Goal: Task Accomplishment & Management: Manage account settings

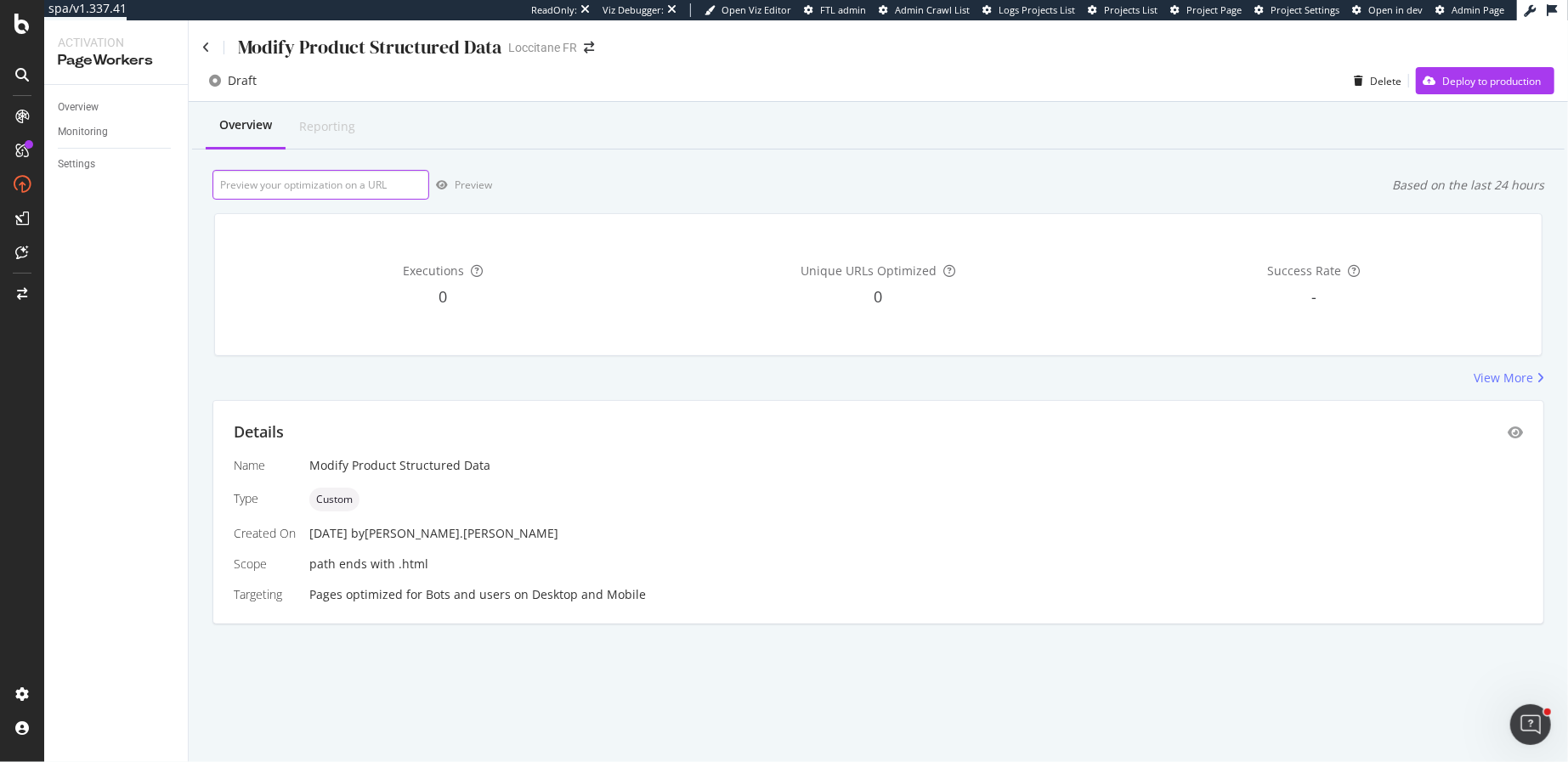
click at [269, 194] on input "url" at bounding box center [321, 185] width 217 height 29
paste input "https://fr.loccitane.com/huile-de-douche-amande-29HD250A15.html"
click at [462, 182] on div "Preview" at bounding box center [473, 185] width 37 height 15
click at [320, 185] on input "https://fr.loccitane.com/huile-de-douche-amande-29HD250A15.html" at bounding box center [321, 185] width 217 height 29
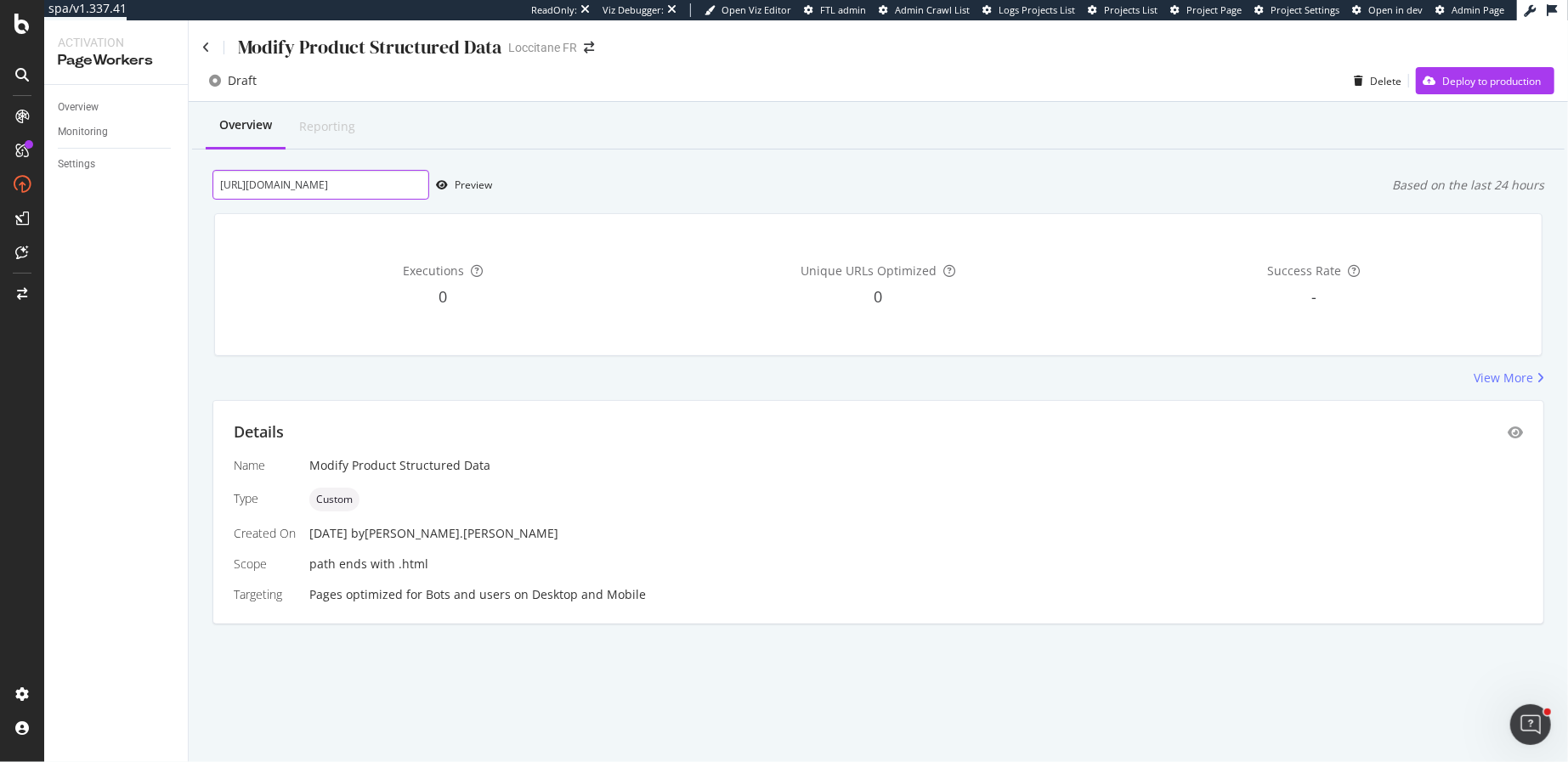
click at [320, 185] on input "https://fr.loccitane.com/huile-de-douche-amande-29HD250A15.html" at bounding box center [321, 185] width 217 height 29
paste input "075"
type input "https://fr.loccitane.com/huile-de-douche-amande-29HD075A15.html"
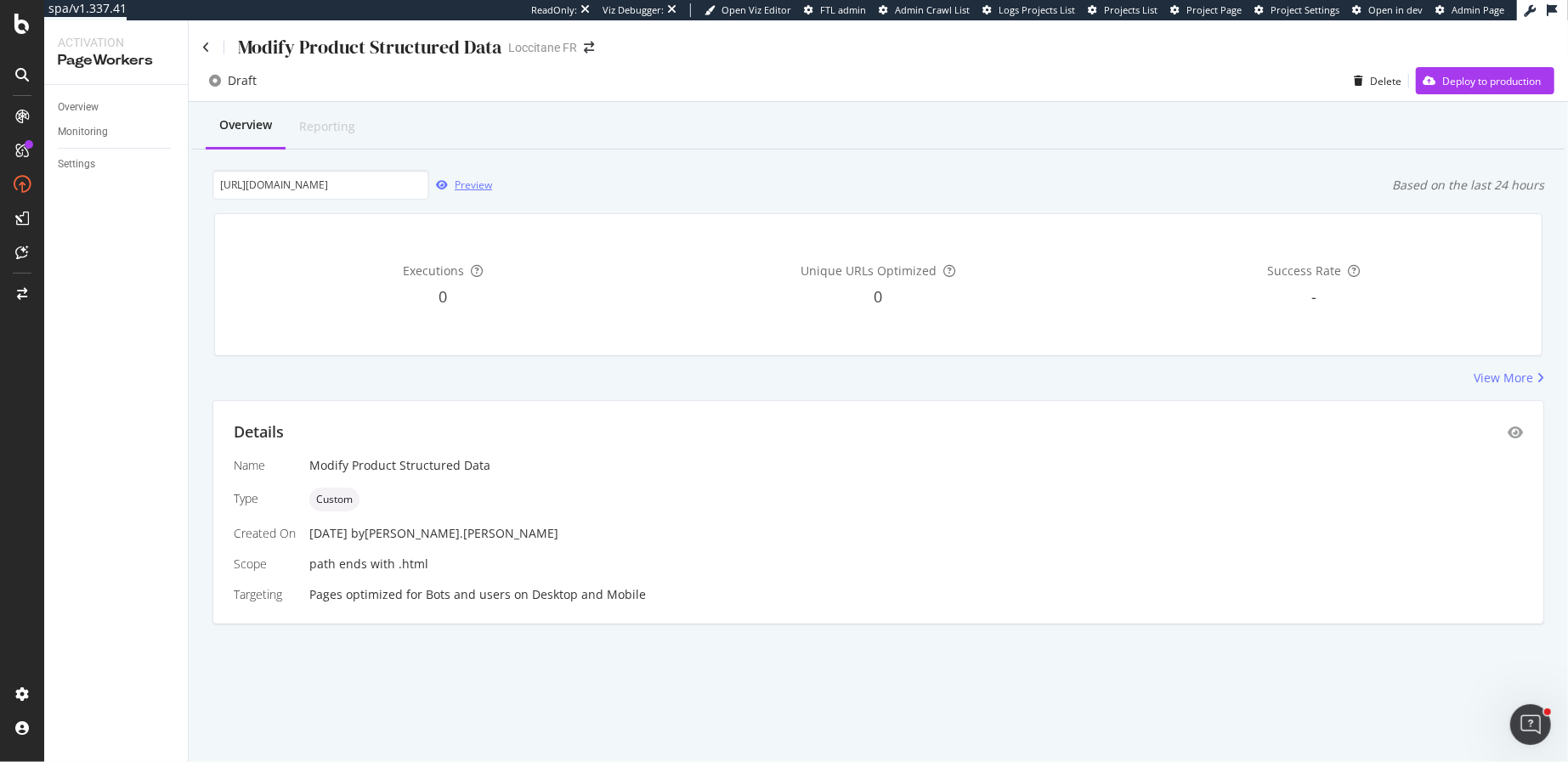
click at [463, 183] on div "Preview" at bounding box center [473, 185] width 37 height 15
click at [458, 188] on div "Preview" at bounding box center [473, 185] width 37 height 15
click at [98, 113] on div "Overview" at bounding box center [78, 107] width 41 height 18
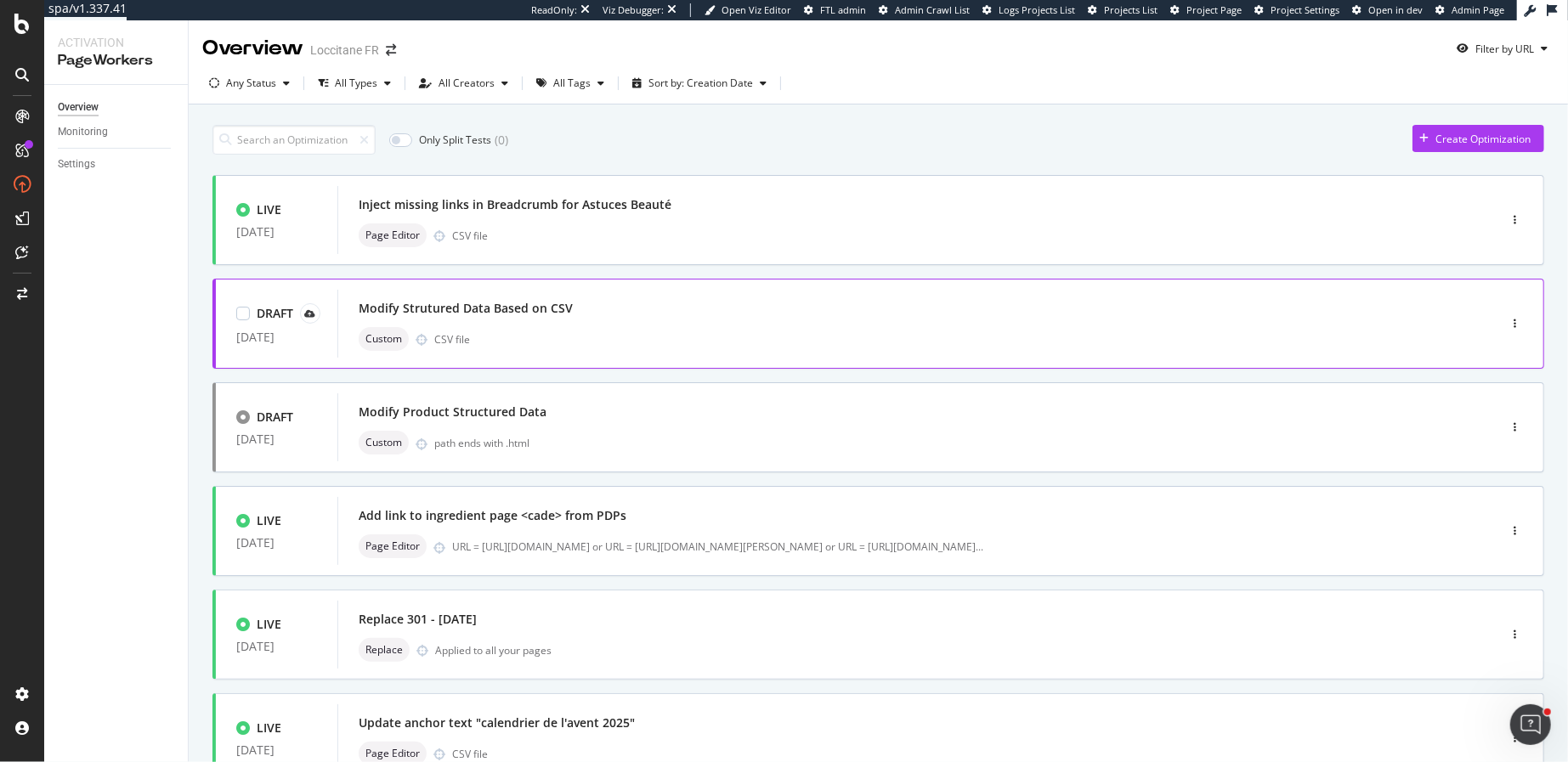
click at [653, 309] on div "Modify Strutured Data Based on CSV" at bounding box center [892, 308] width 1066 height 24
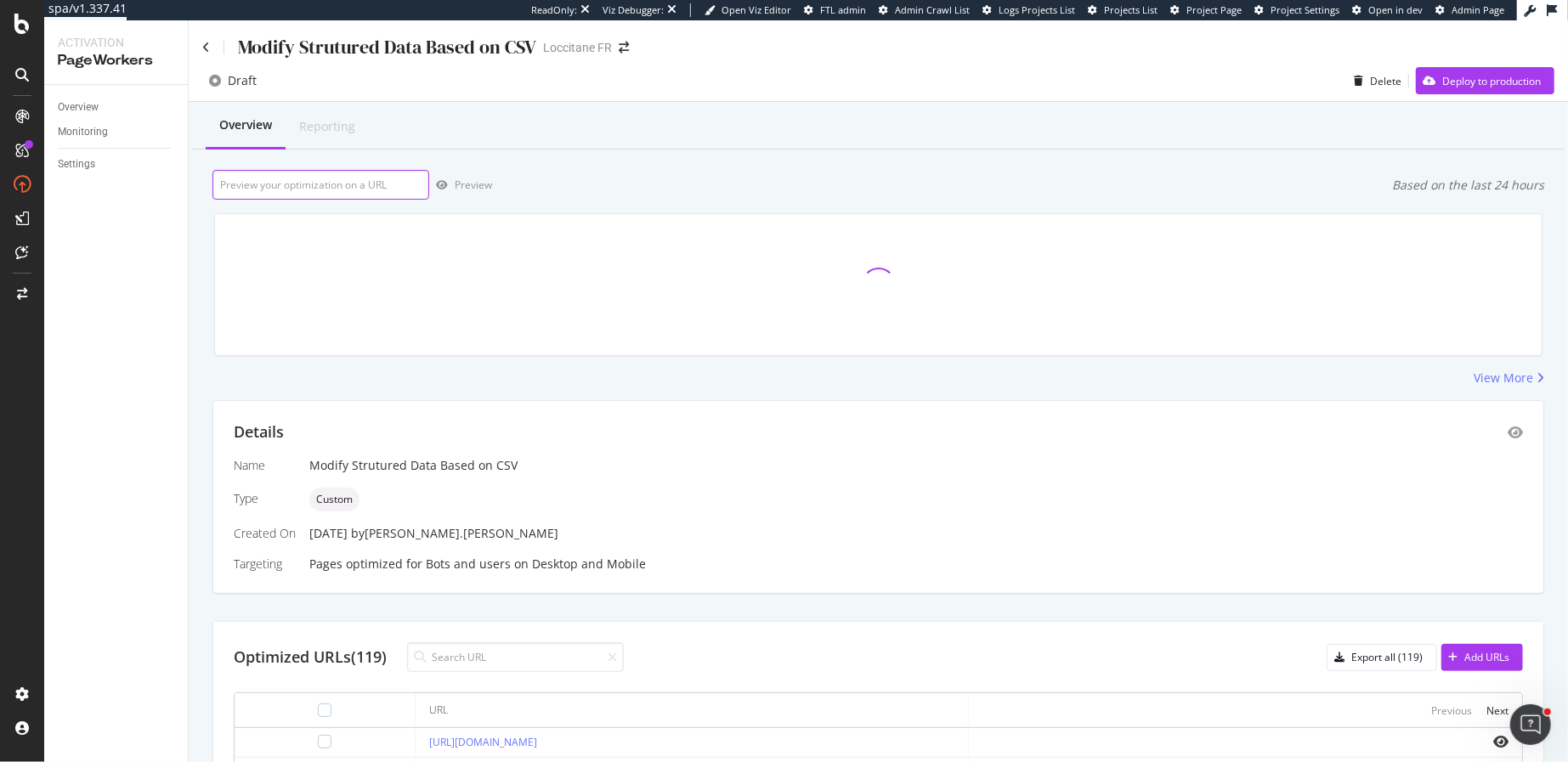
click at [318, 186] on input "url" at bounding box center [321, 185] width 217 height 29
paste input "https://fr.loccitane.com/huile-de-douche-amande-29HD075A15.html"
click at [460, 182] on div "Preview" at bounding box center [473, 185] width 37 height 15
click at [358, 184] on input "https://fr.loccitane.com/huile-de-douche-amande-29HD075A15.html" at bounding box center [321, 185] width 217 height 29
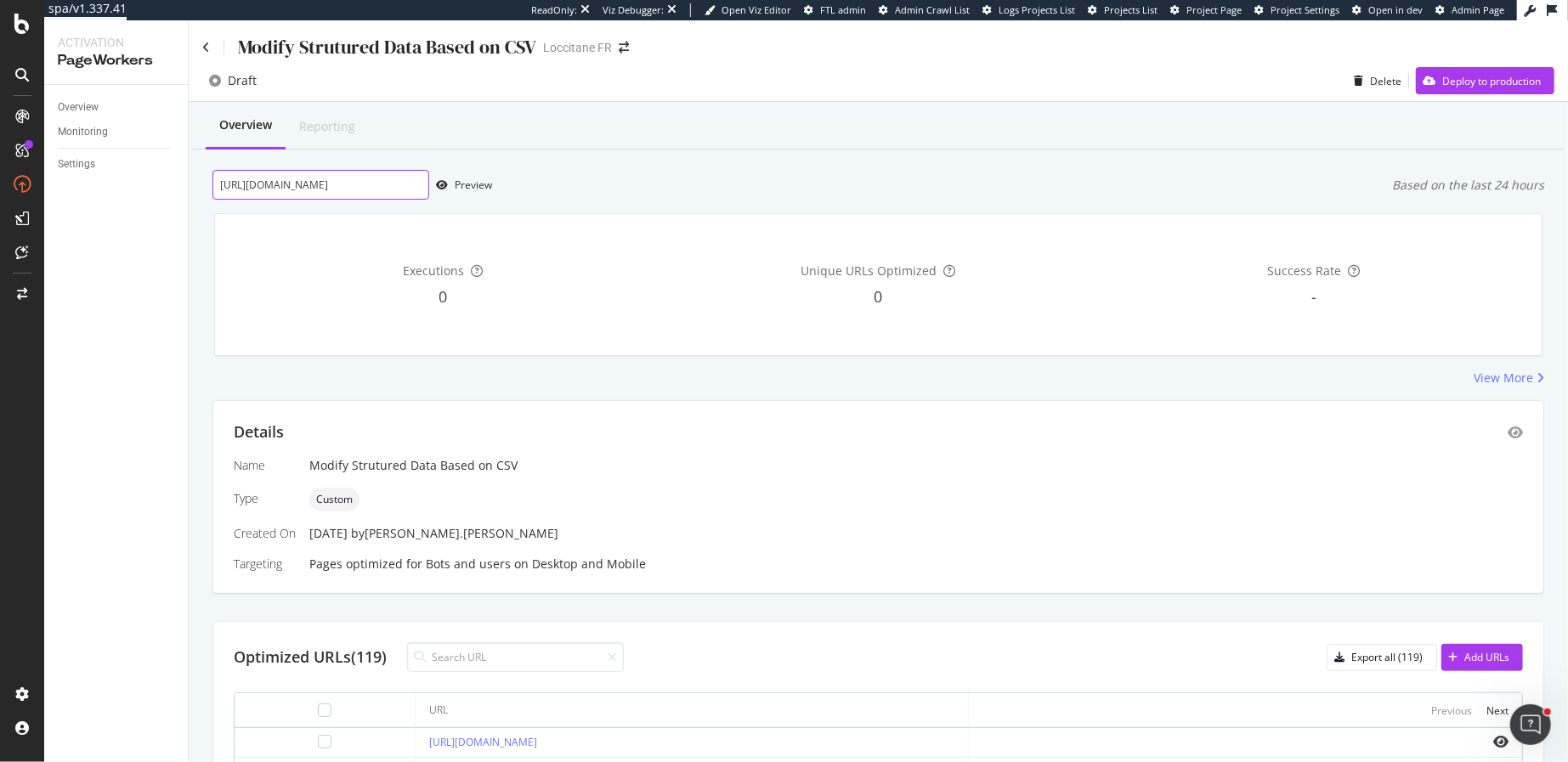
click at [358, 184] on input "https://fr.loccitane.com/huile-de-douche-amande-29HD075A15.html" at bounding box center [321, 185] width 217 height 29
paste input "250"
type input "https://fr.loccitane.com/huile-de-douche-amande-29HD250A15.html"
click at [469, 181] on div "Preview" at bounding box center [473, 185] width 37 height 15
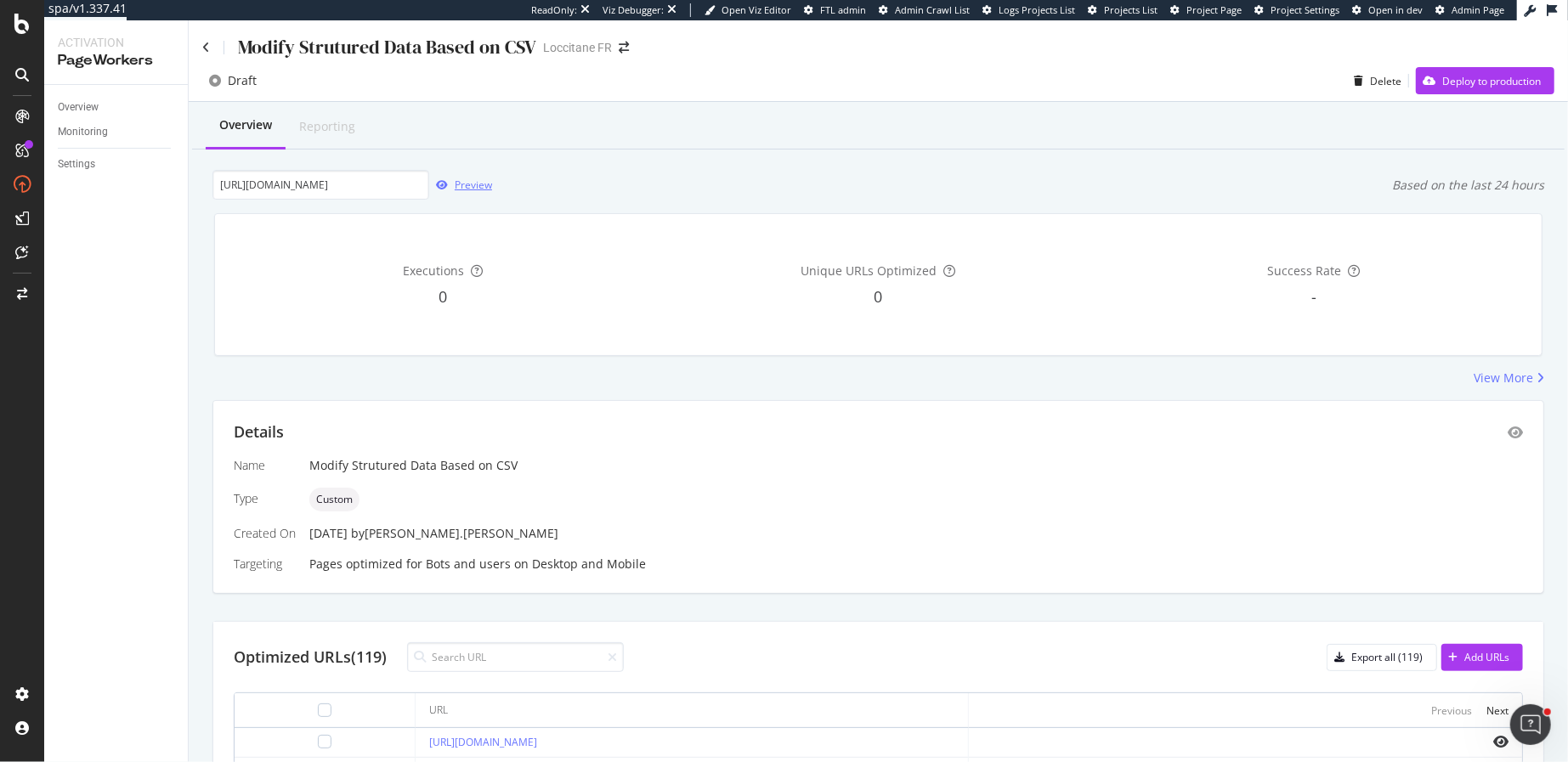
scroll to position [0, 0]
click at [94, 108] on div "Overview" at bounding box center [78, 107] width 41 height 18
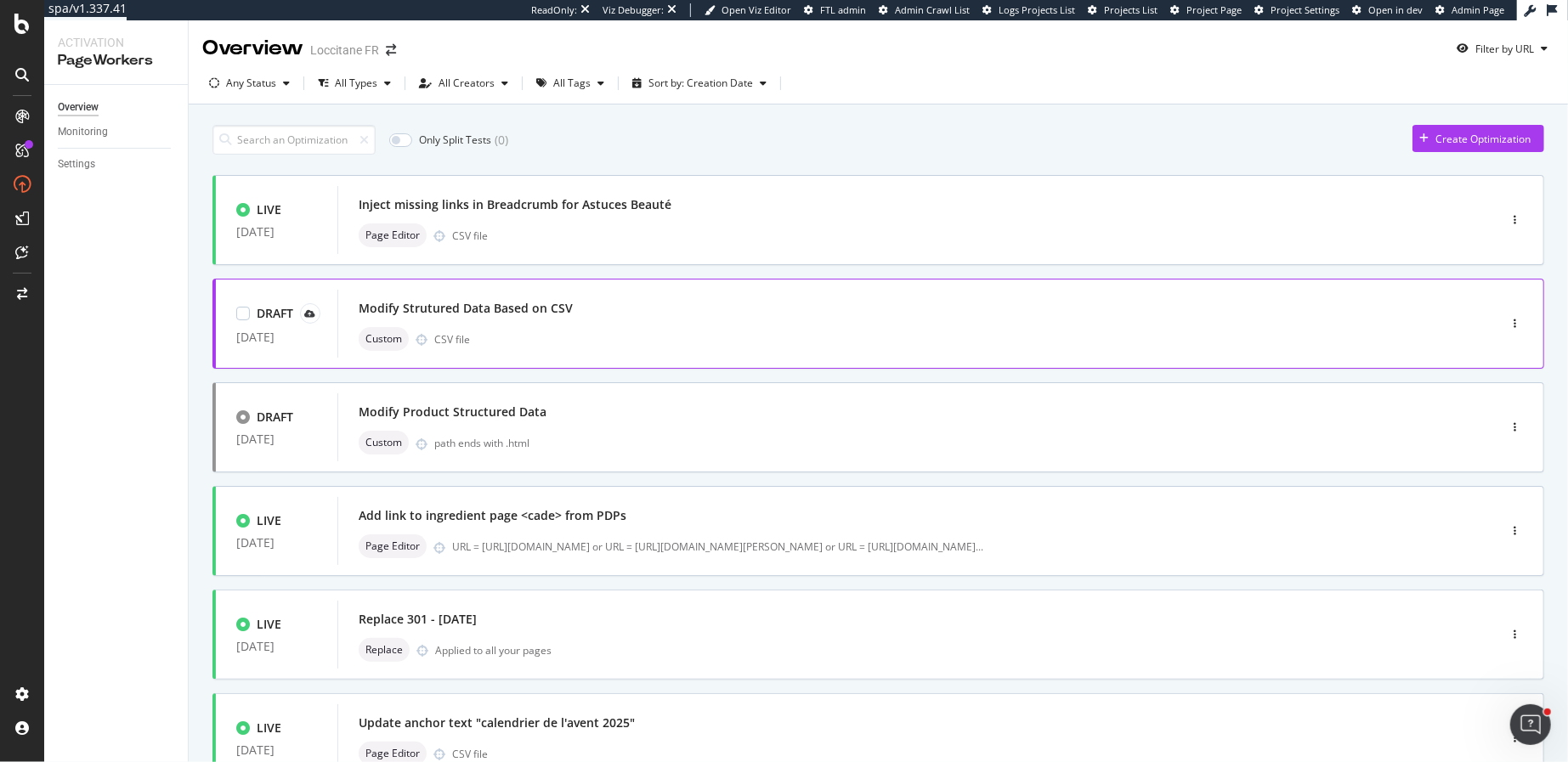
click at [555, 336] on div "Custom CSV file" at bounding box center [892, 340] width 1066 height 24
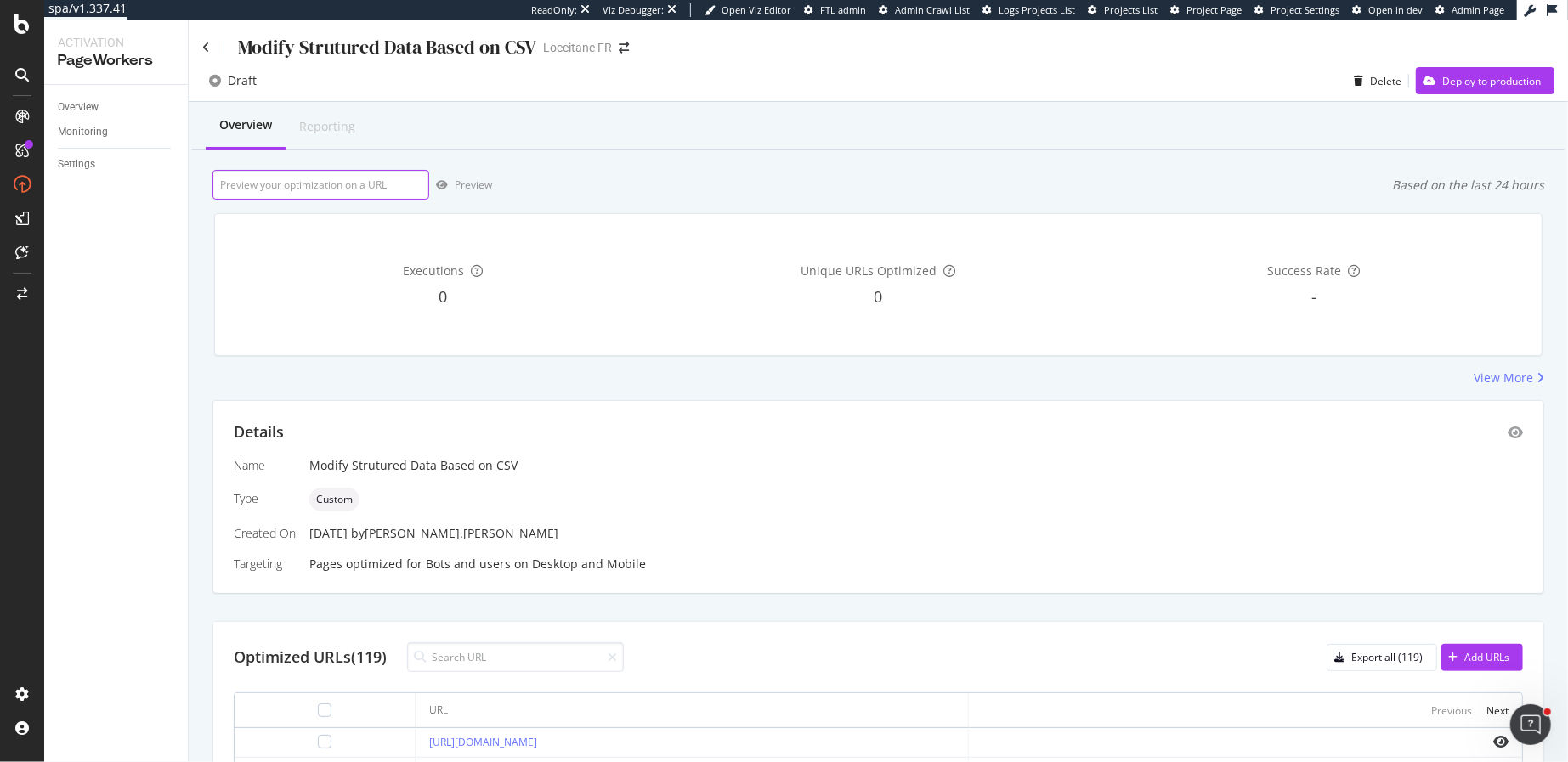
click at [347, 183] on input "url" at bounding box center [321, 185] width 217 height 29
paste input "SyT6zo2N"
type input "SyT6zo2N"
paste input "https://fr.loccitane.com/huile-de-douche-amande-29HD250A15.html"
click at [475, 184] on div "Preview" at bounding box center [473, 185] width 37 height 15
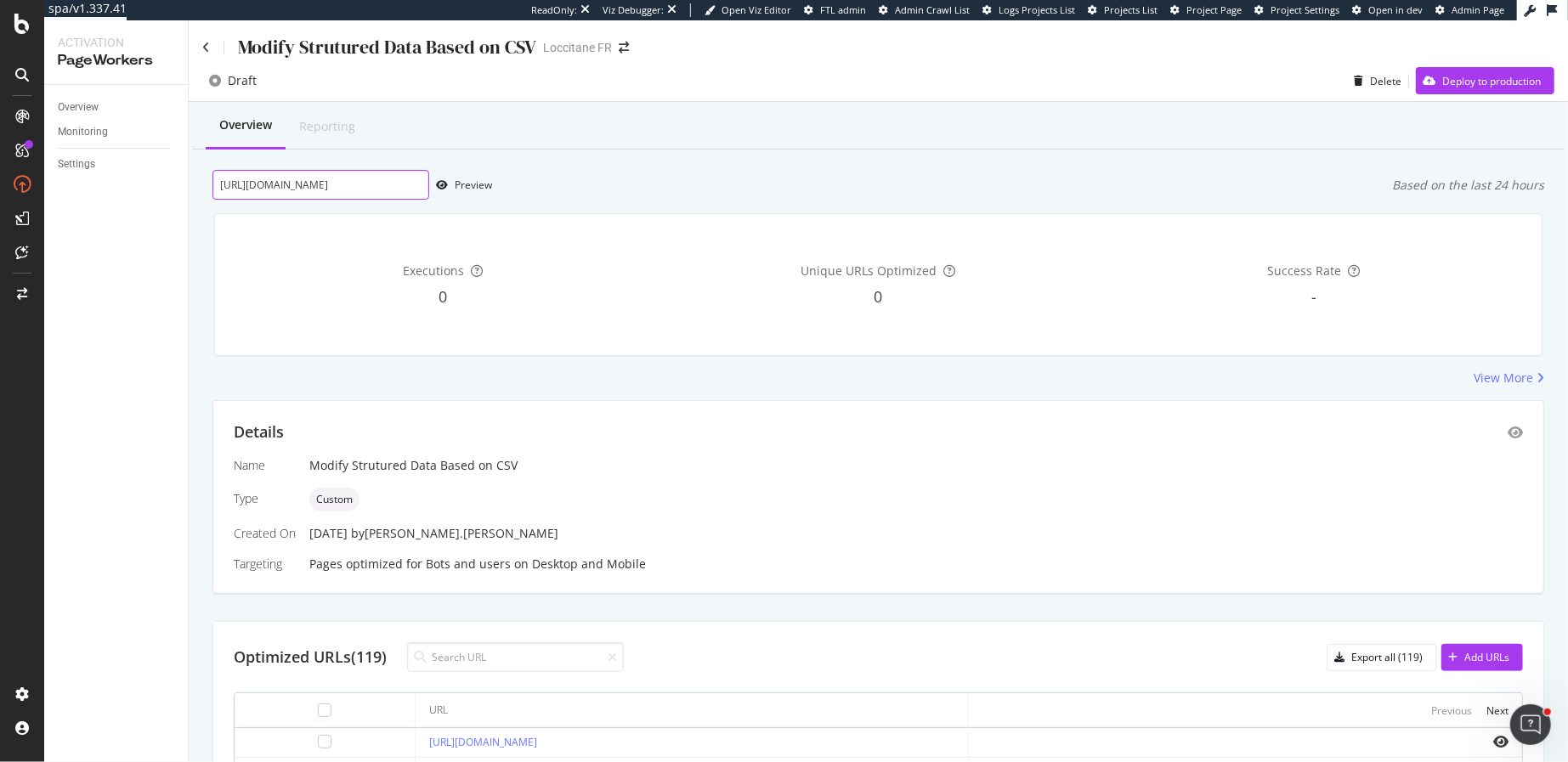
click at [382, 187] on input "https://fr.loccitane.com/huile-de-douche-amande-29HD250A15.html" at bounding box center [321, 185] width 217 height 29
paste input "lait-corps-lavande-blanche-15LC250LB23"
click at [460, 192] on div "Preview" at bounding box center [473, 185] width 37 height 15
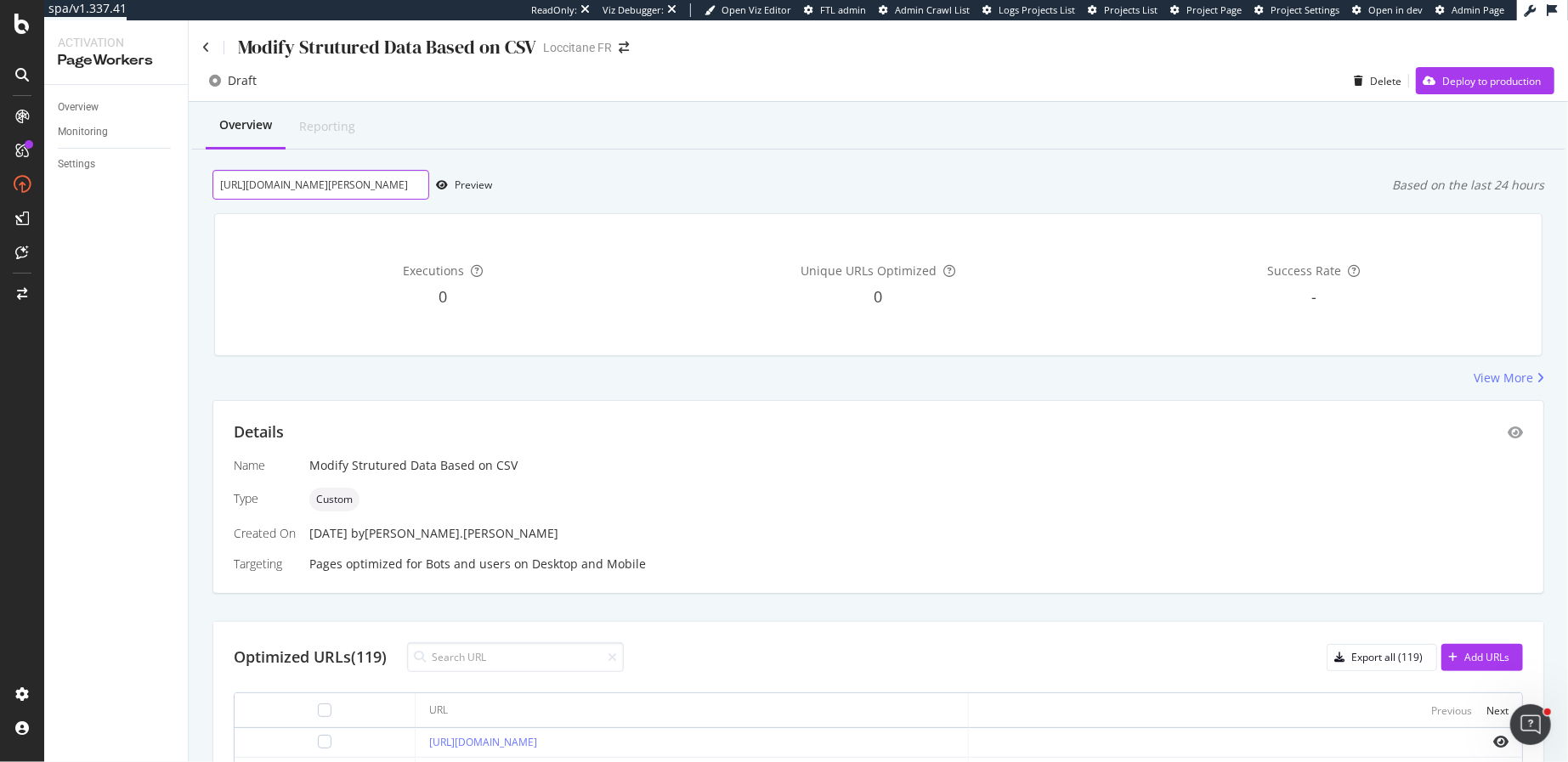
click at [397, 187] on input "https://fr.loccitane.com/lait-corps-lavande-blanche-15LC250LB23.html" at bounding box center [321, 185] width 217 height 29
paste input "075"
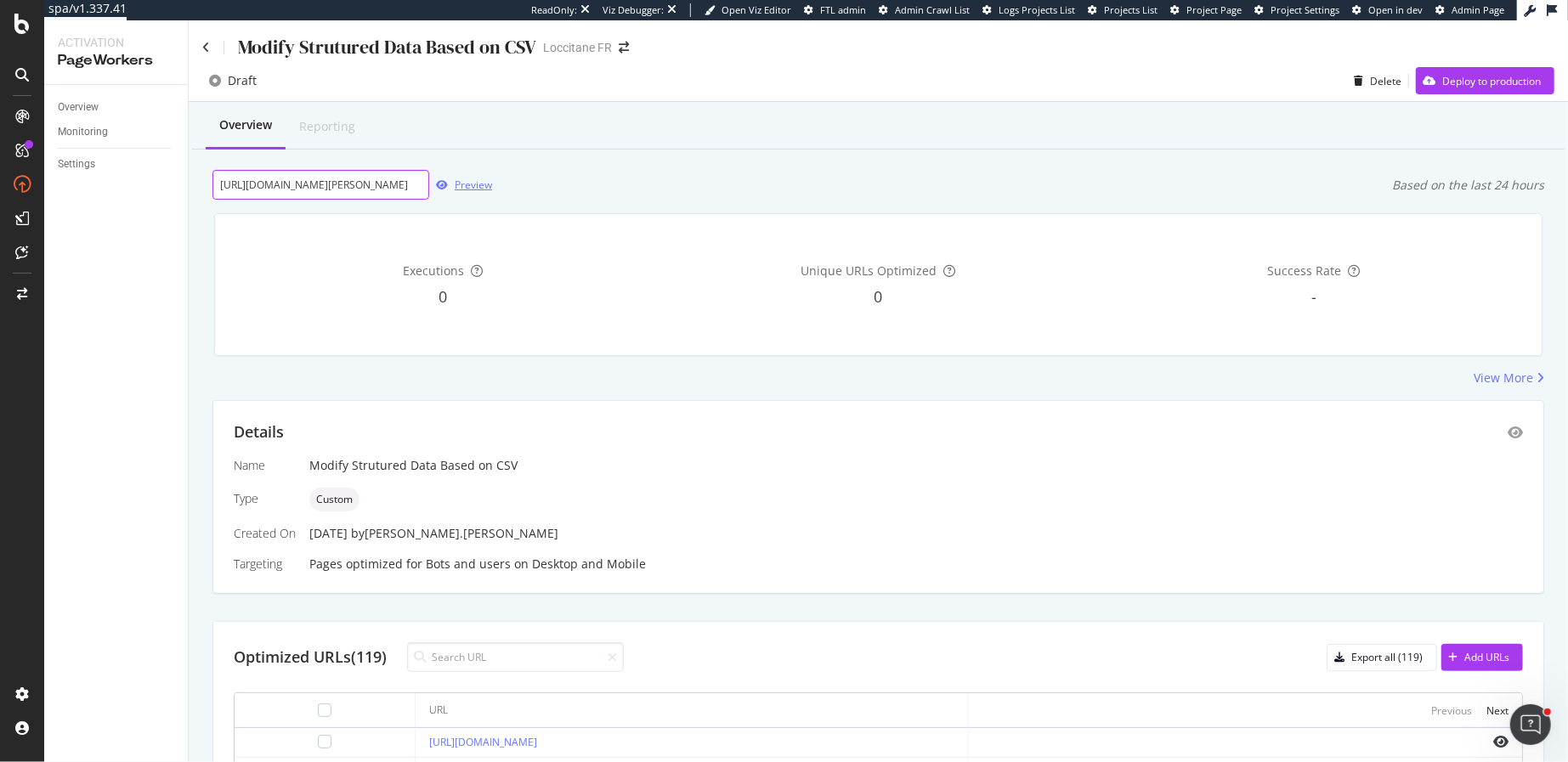
type input "https://fr.loccitane.com/lait-corps-lavande-blanche-15LC075LB23.html"
click at [462, 188] on div "Preview" at bounding box center [473, 185] width 37 height 15
click at [340, 178] on input "https://fr.loccitane.com/lait-corps-lavande-blanche-15LC075LB23.html" at bounding box center [321, 185] width 217 height 29
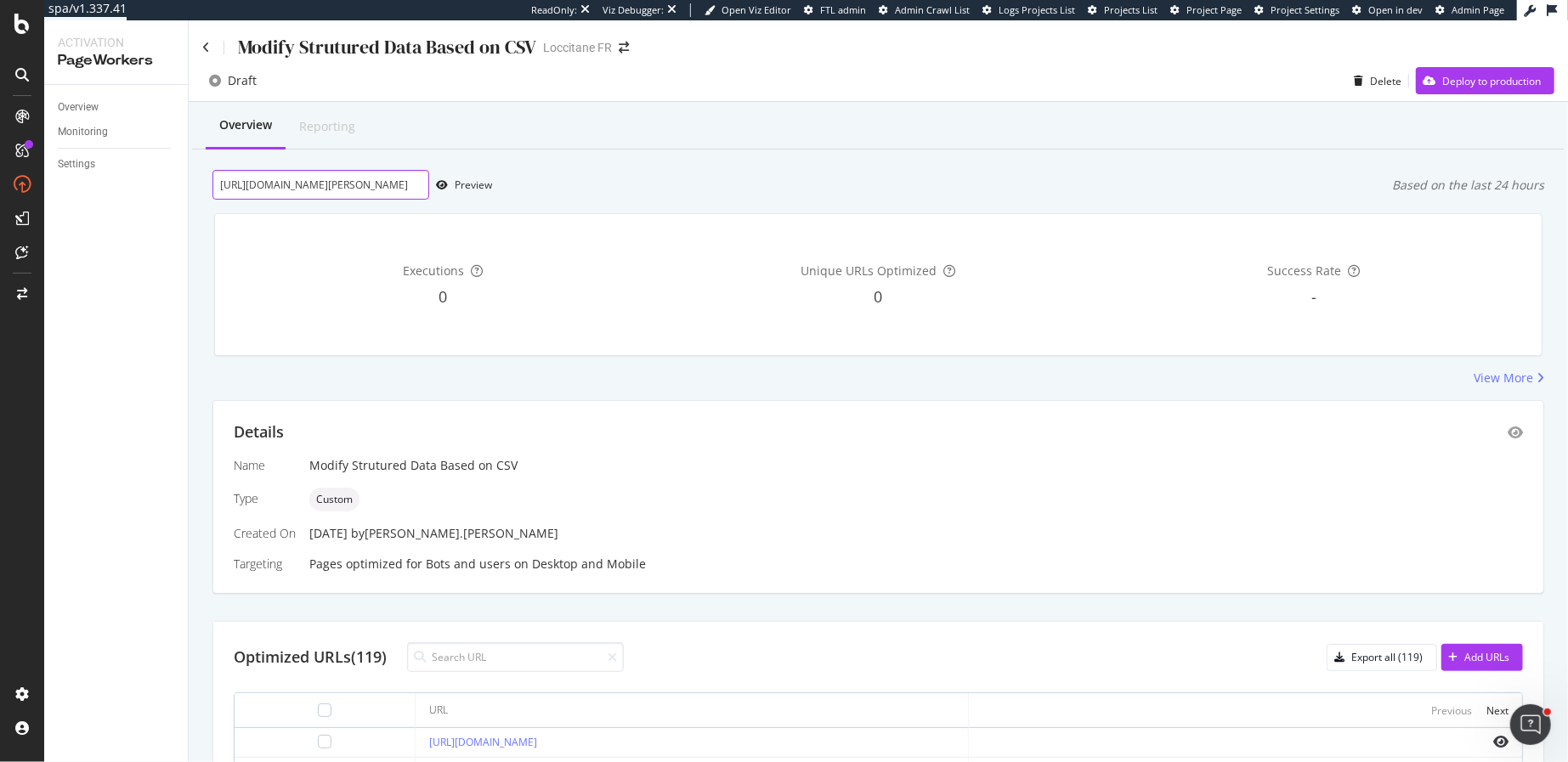
click at [340, 178] on input "https://fr.loccitane.com/lait-corps-lavande-blanche-15LC075LB23.html" at bounding box center [321, 185] width 217 height 29
paste input "https://fr.loccitane.com/lait-corps-parfume-a-la-rose-24LC250R23.html"
click at [469, 182] on div "Preview" at bounding box center [473, 185] width 37 height 15
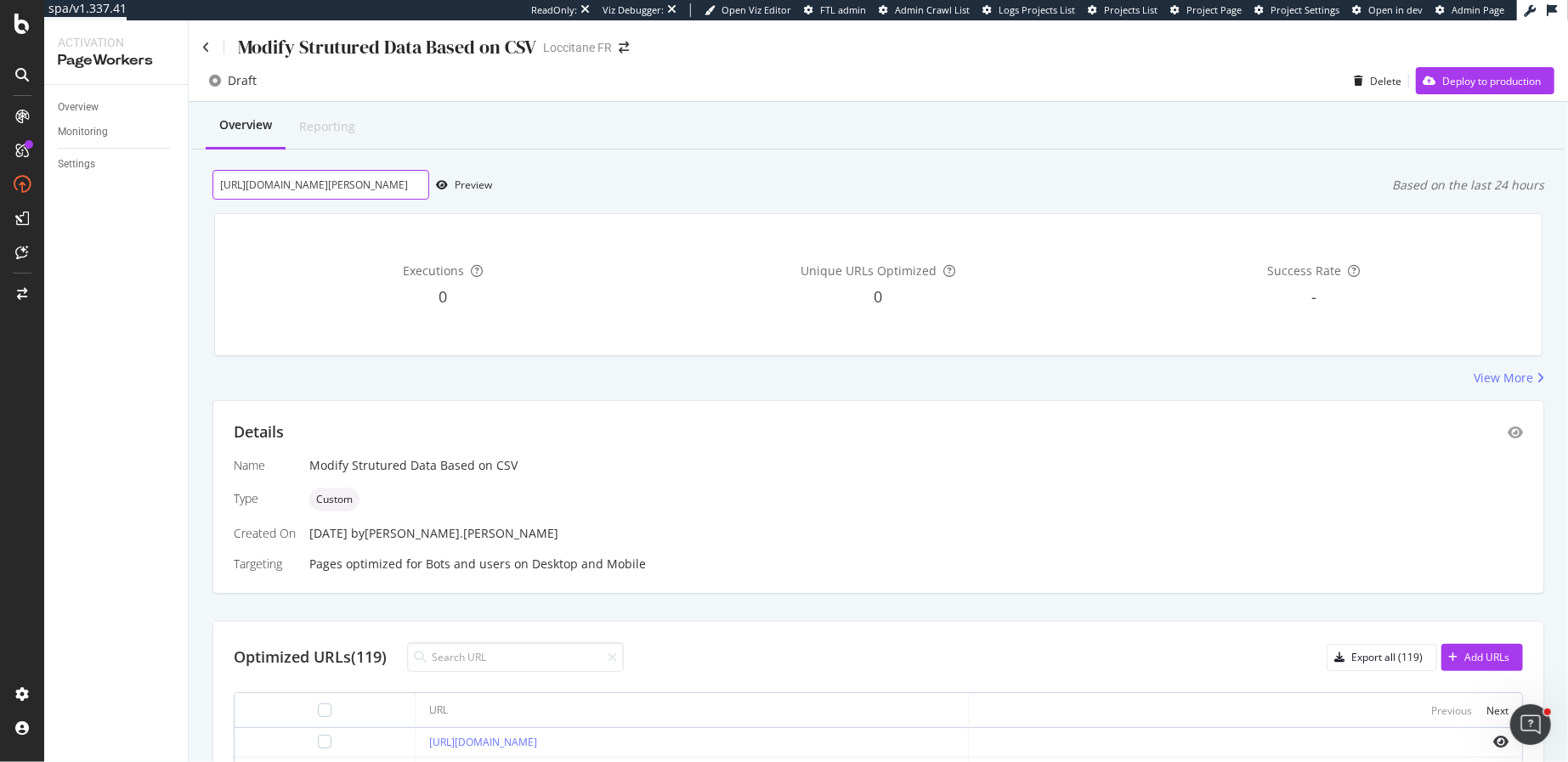
click at [357, 177] on input "https://fr.loccitane.com/lait-corps-parfume-a-la-rose-24LC250R23.html" at bounding box center [321, 185] width 217 height 29
paste input "fraicheur-spf30-verveine-15LCS050VBL24"
click at [453, 188] on div "Preview" at bounding box center [460, 186] width 63 height 26
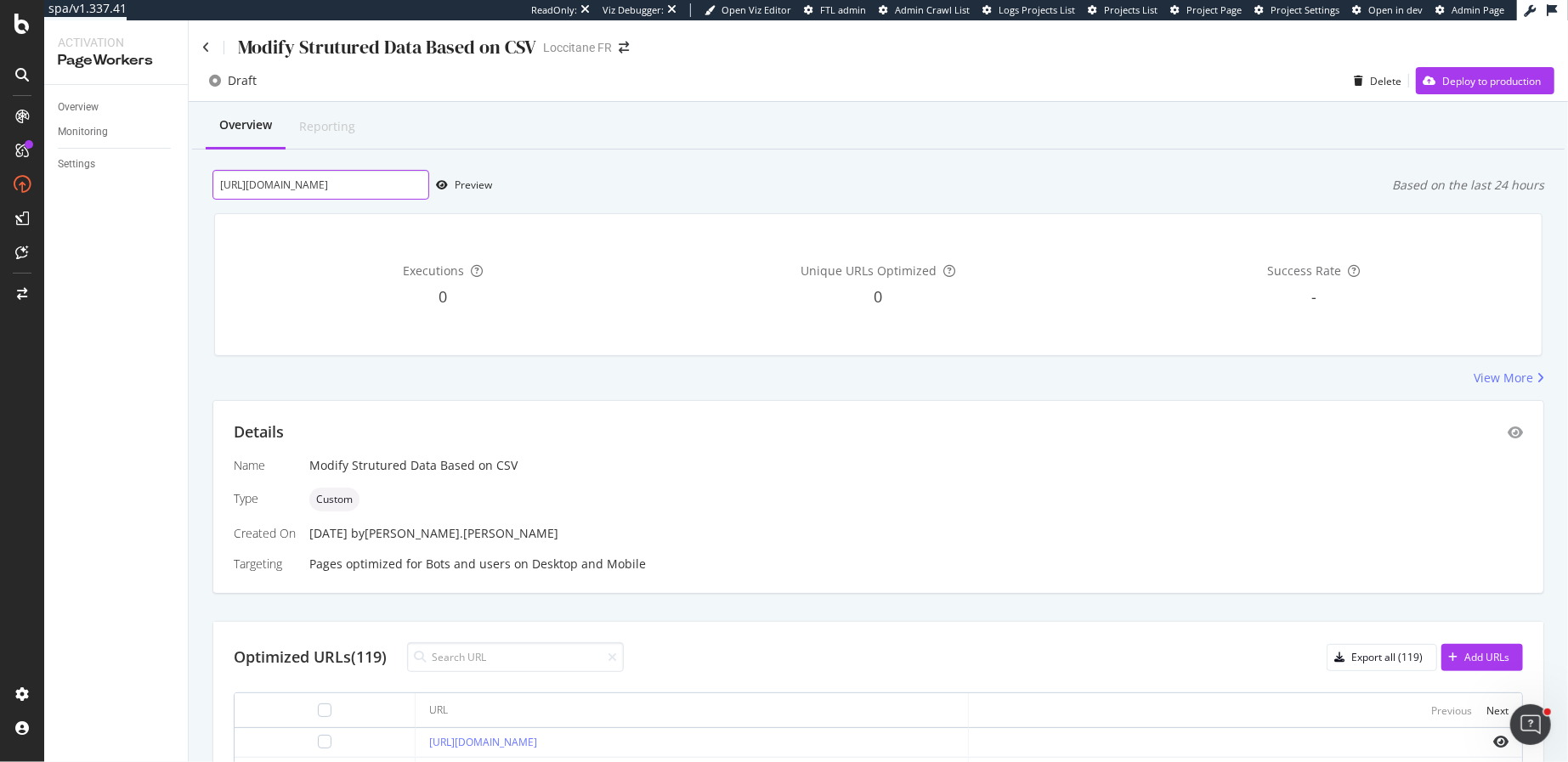
click at [377, 182] on input "https://fr.loccitane.com/lait-corps-fraicheur-spf30-verveine-15LCS050VBL24.html" at bounding box center [321, 185] width 217 height 29
paste input "gel-douche-verveine-bio-15GD070VB23"
click at [473, 182] on div "Preview" at bounding box center [473, 185] width 37 height 15
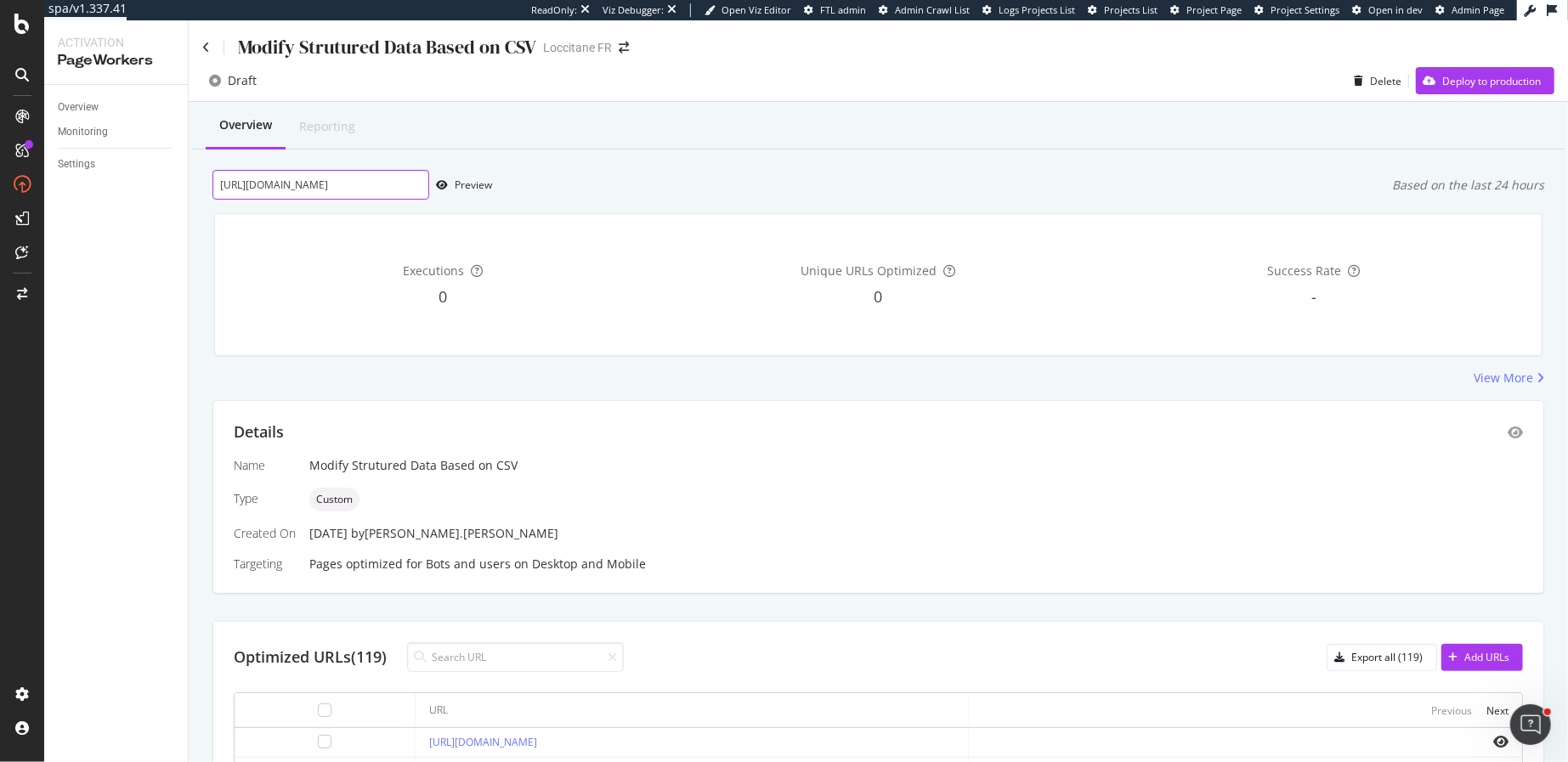
click at [383, 185] on input "https://fr.loccitane.com/gel-douche-verveine-bio-15GD070VB23.html" at bounding box center [321, 185] width 217 height 29
paste input "osmanthus-11GD075O22"
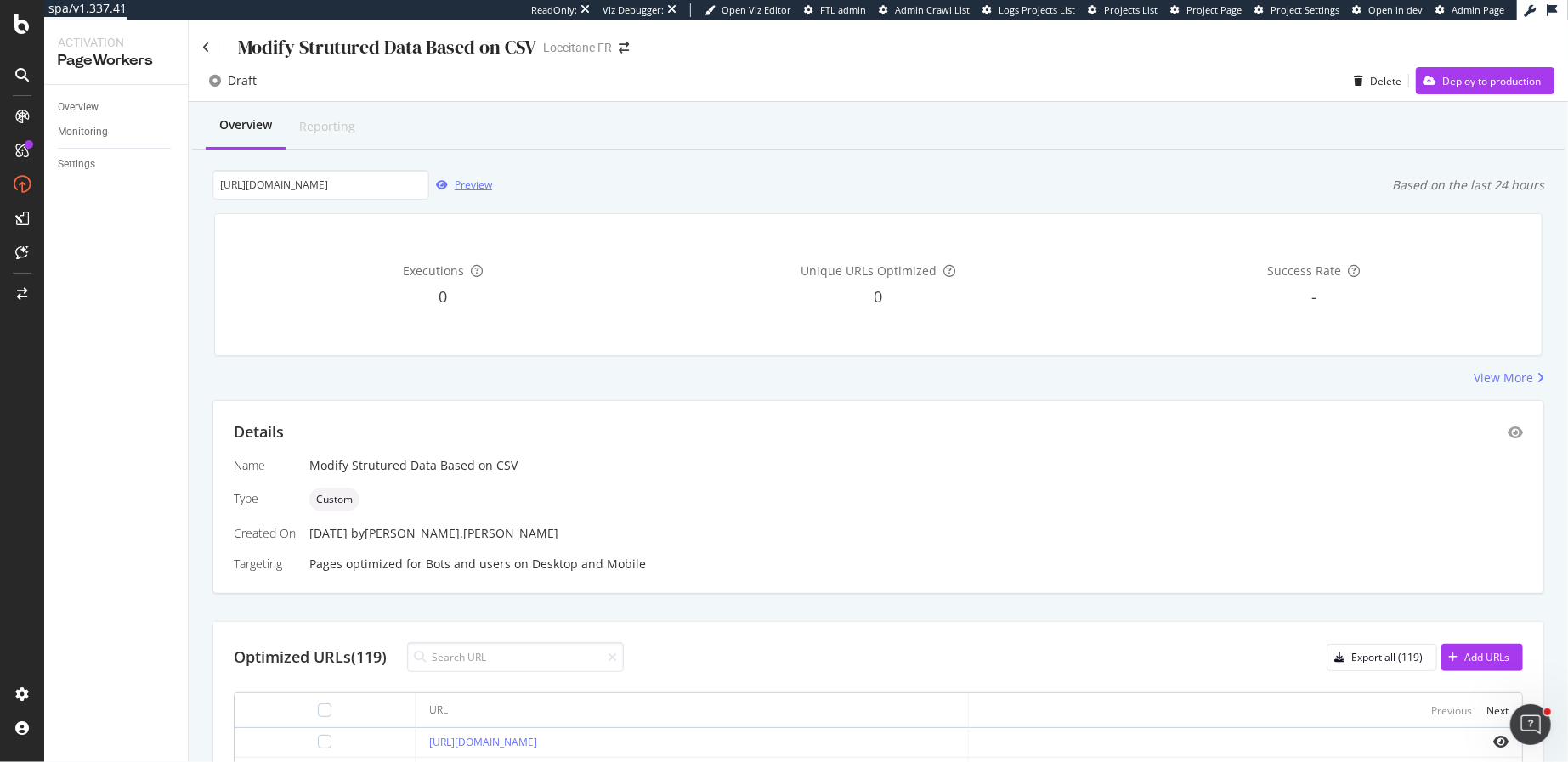
click at [460, 186] on div "Preview" at bounding box center [473, 185] width 37 height 15
click at [389, 193] on input "https://fr.loccitane.com/gel-douche-osmanthus-11GD075O22.html" at bounding box center [321, 185] width 217 height 29
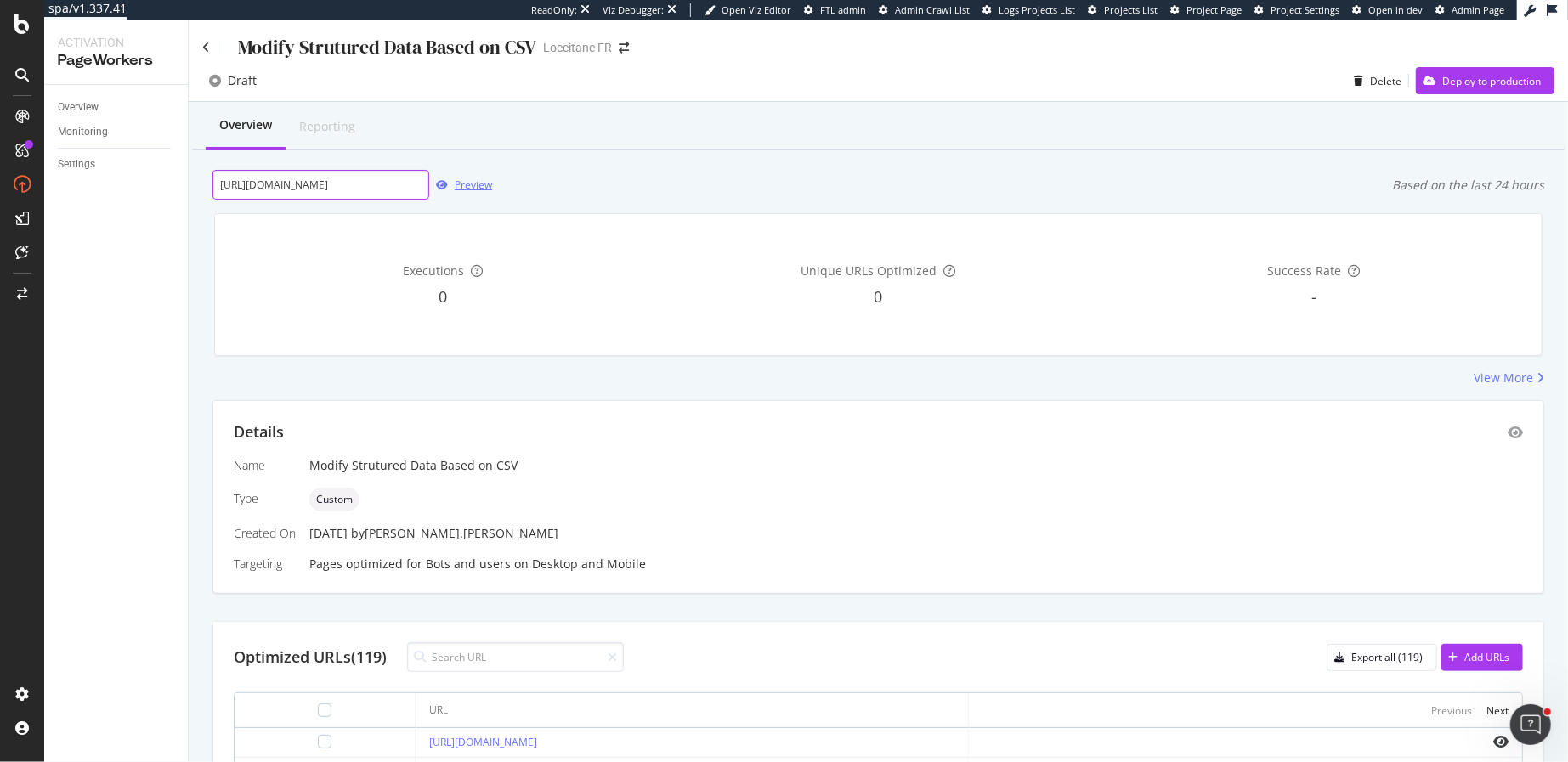
paste input "250"
type input "https://fr.loccitane.com/gel-douche-osmanthus-11GD250O22.html"
click at [463, 184] on div "Preview" at bounding box center [473, 185] width 37 height 15
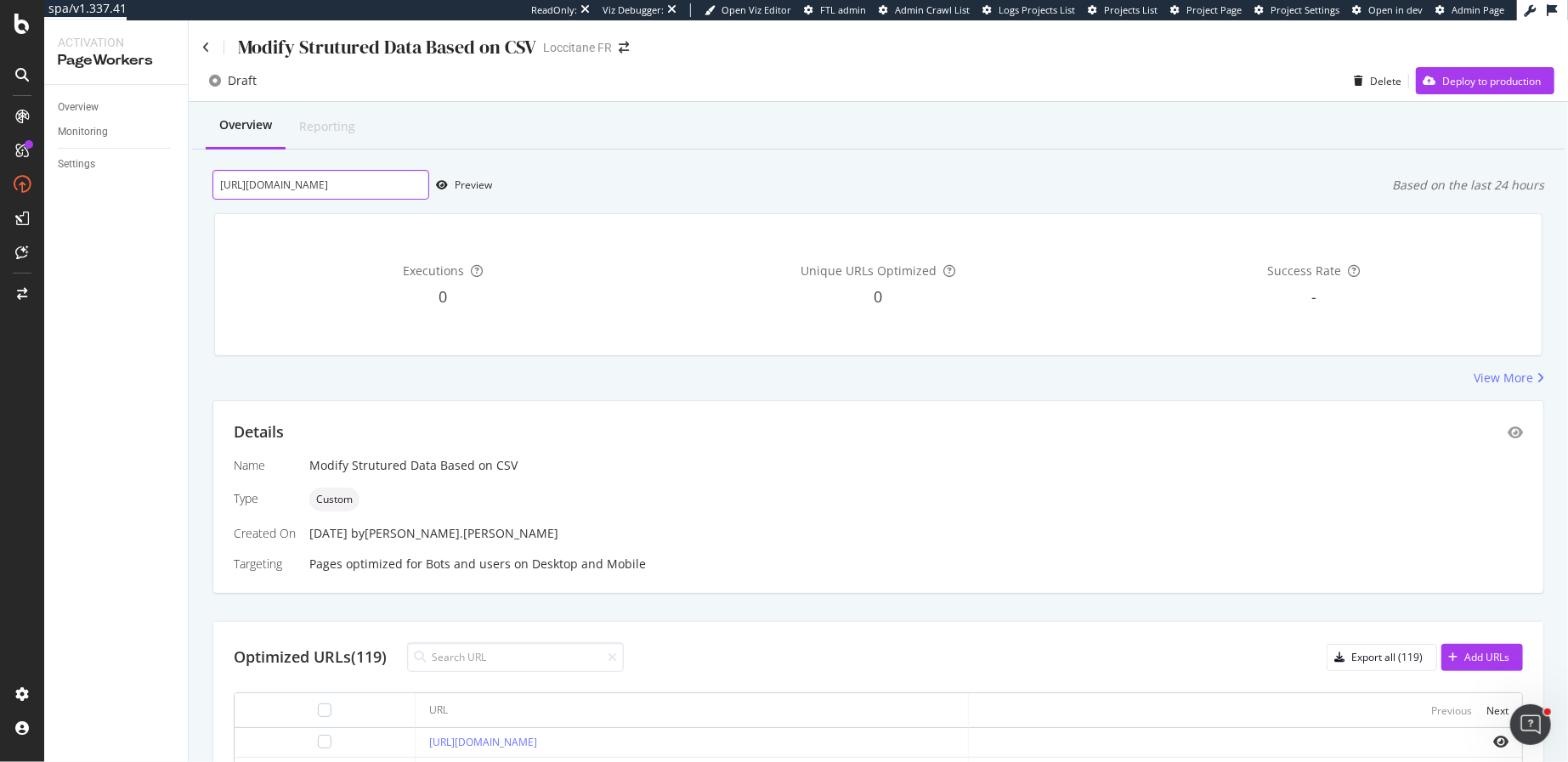
click at [359, 193] on input "https://fr.loccitane.com/gel-douche-osmanthus-11GD250O22.html" at bounding box center [321, 185] width 217 height 29
paste input "https://fr.loccitane.com/huile-de-douche-amande-29HD250A15.html"
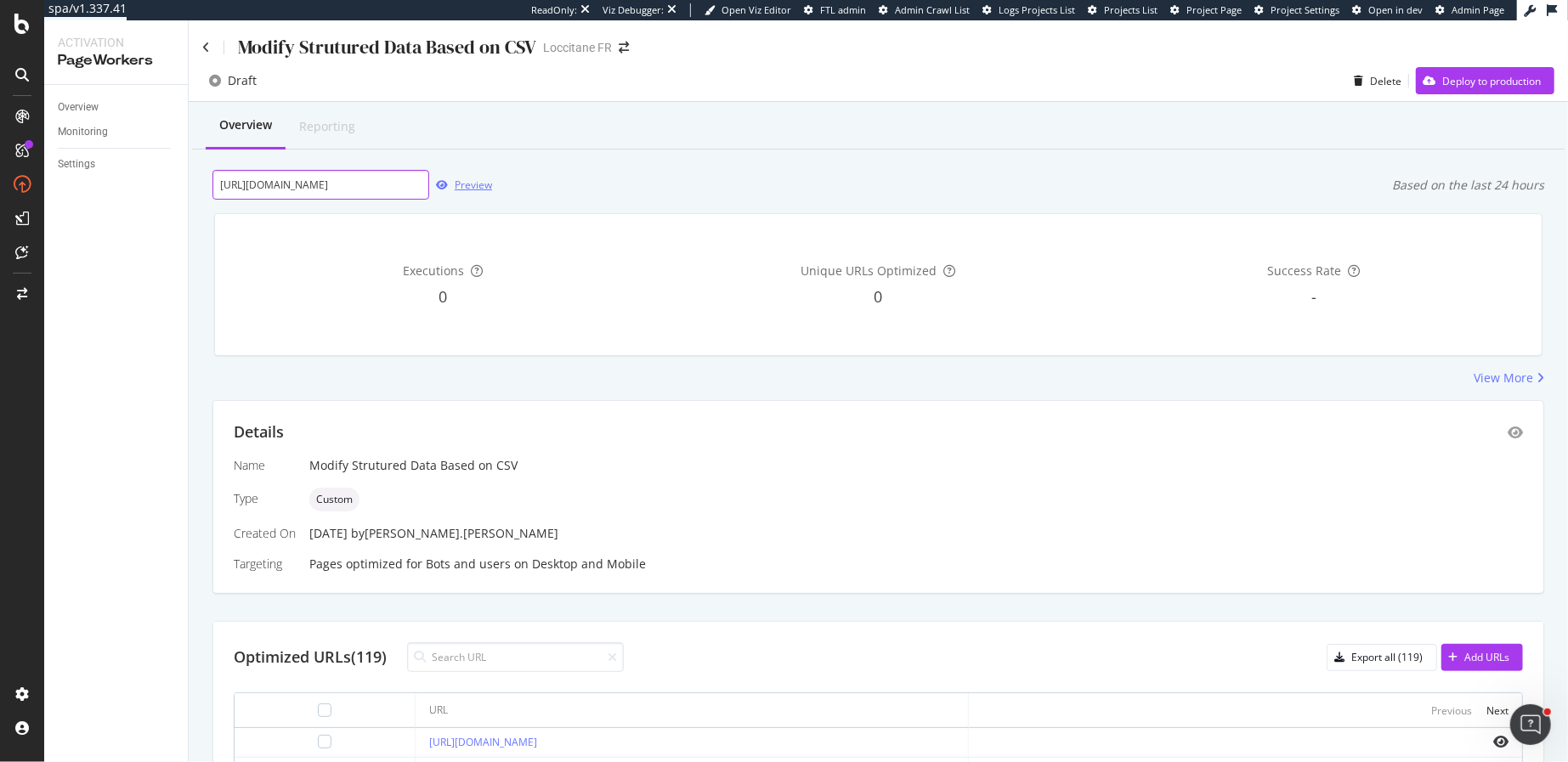
type input "https://fr.loccitane.com/huile-de-douche-amande-29HD250A15.html"
click at [468, 182] on div "Preview" at bounding box center [473, 185] width 37 height 15
click at [362, 185] on input "https://fr.loccitane.com/huile-de-douche-amande-29HD250A15.html" at bounding box center [321, 185] width 217 height 29
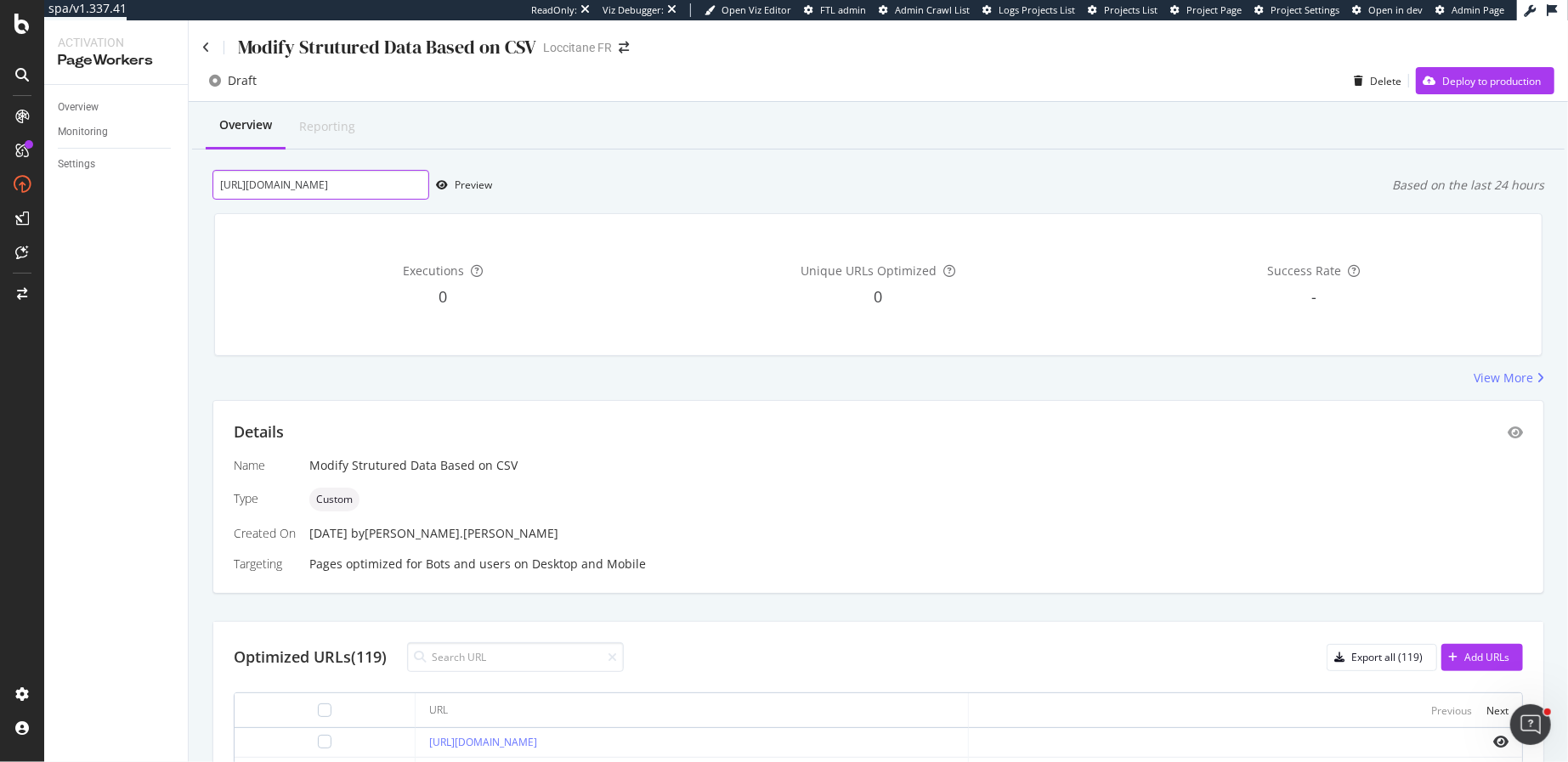
click at [362, 185] on input "https://fr.loccitane.com/huile-de-douche-amande-29HD250A15.html" at bounding box center [321, 185] width 217 height 29
paste input "https://fr.loccitane.com/savon-liquide-mains-et-corps-karite-verveine-01SL500VE…"
type input "https://fr.loccitane.com/savon-liquide-mains-et-corps-karite-verveine-01SL500VE…"
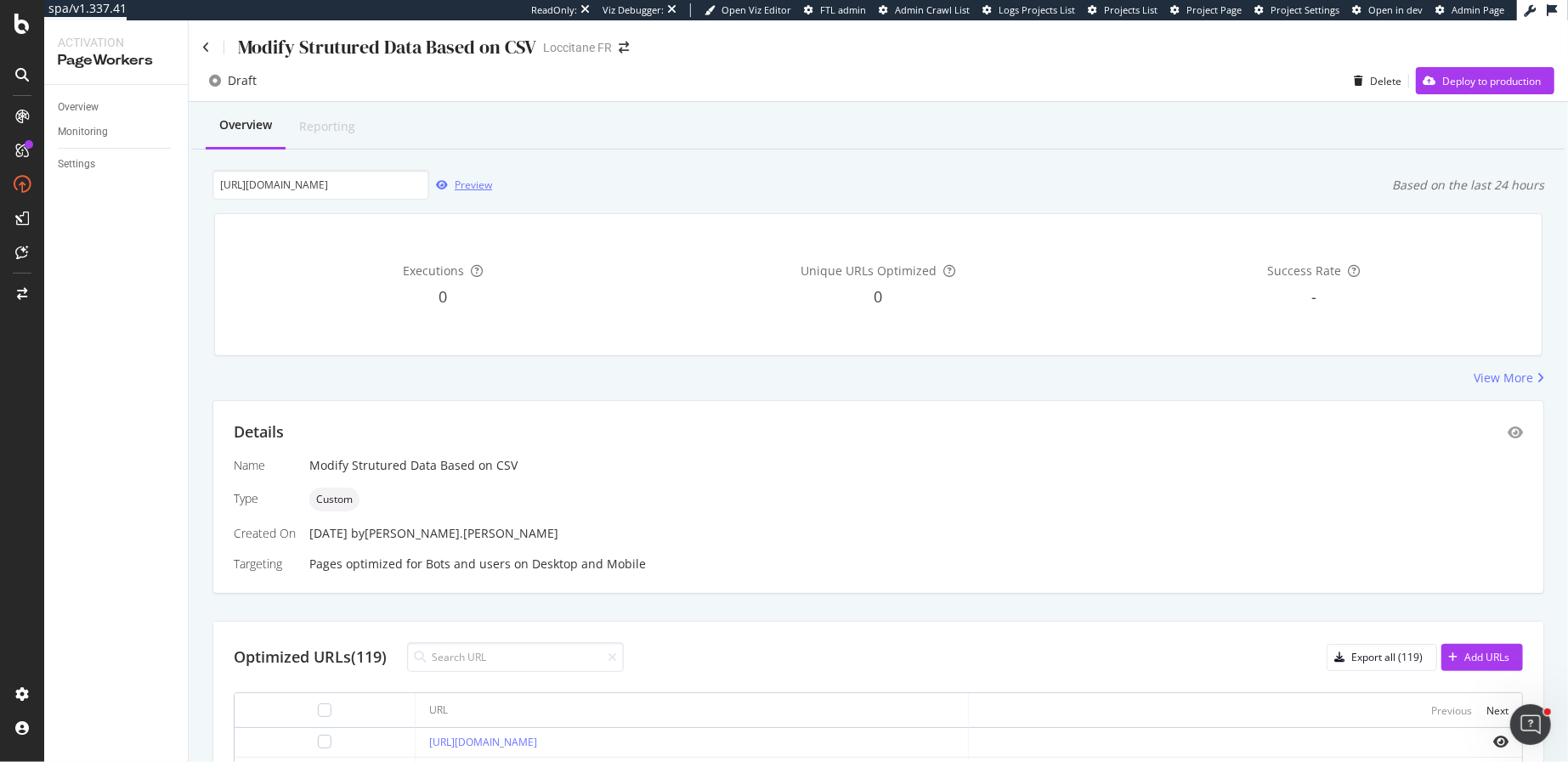
click at [467, 182] on div "Preview" at bounding box center [473, 185] width 37 height 15
click at [403, 184] on input "https://fr.loccitane.com/savon-liquide-mains-et-corps-karite-verveine-01SL500VE…" at bounding box center [321, 185] width 217 height 29
paste input "https://fr.loccitane.com/shampooing-reparation-intense-11SH300G24.html"
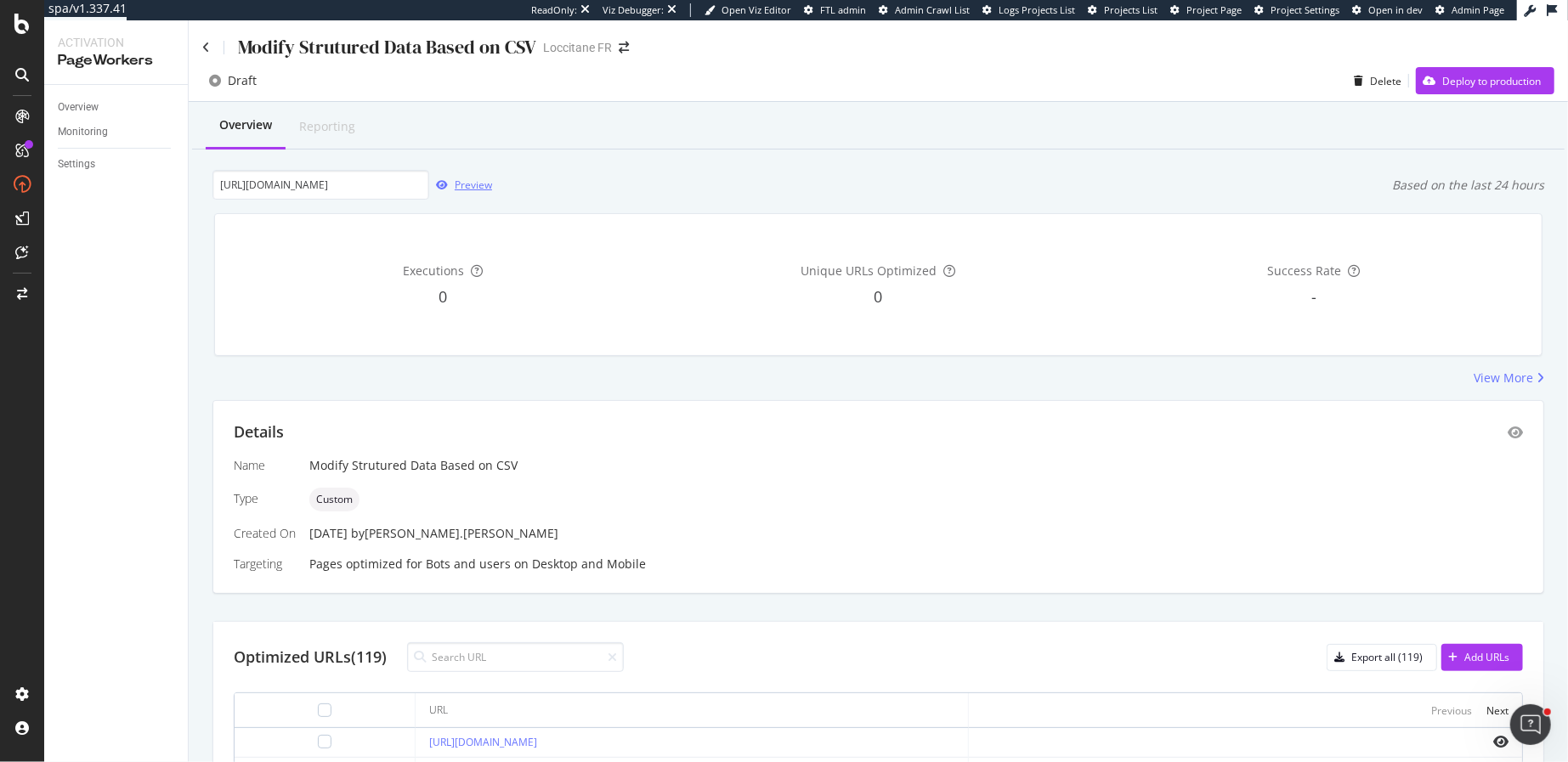
click at [468, 183] on div "Preview" at bounding box center [473, 185] width 37 height 15
click at [335, 187] on input "https://fr.loccitane.com/shampooing-reparation-intense-11SH300G24.html" at bounding box center [321, 185] width 217 height 29
paste input "huile-de-douche-amande-29HD075A15"
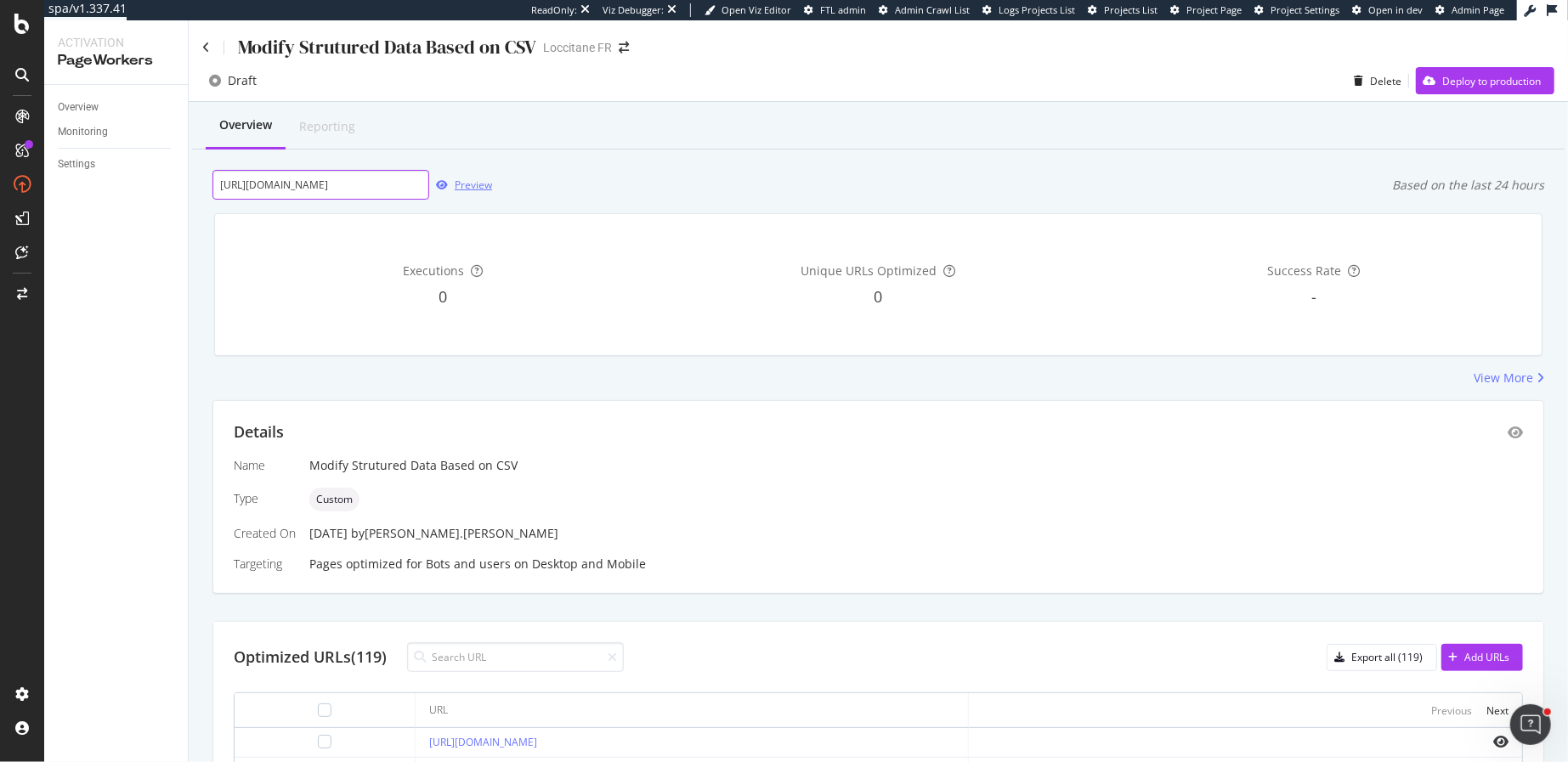
scroll to position [0, 122]
type input "https://fr.loccitane.com/huile-de-douche-amande-29HD075A15.html"
click at [475, 189] on div "Preview" at bounding box center [473, 185] width 37 height 15
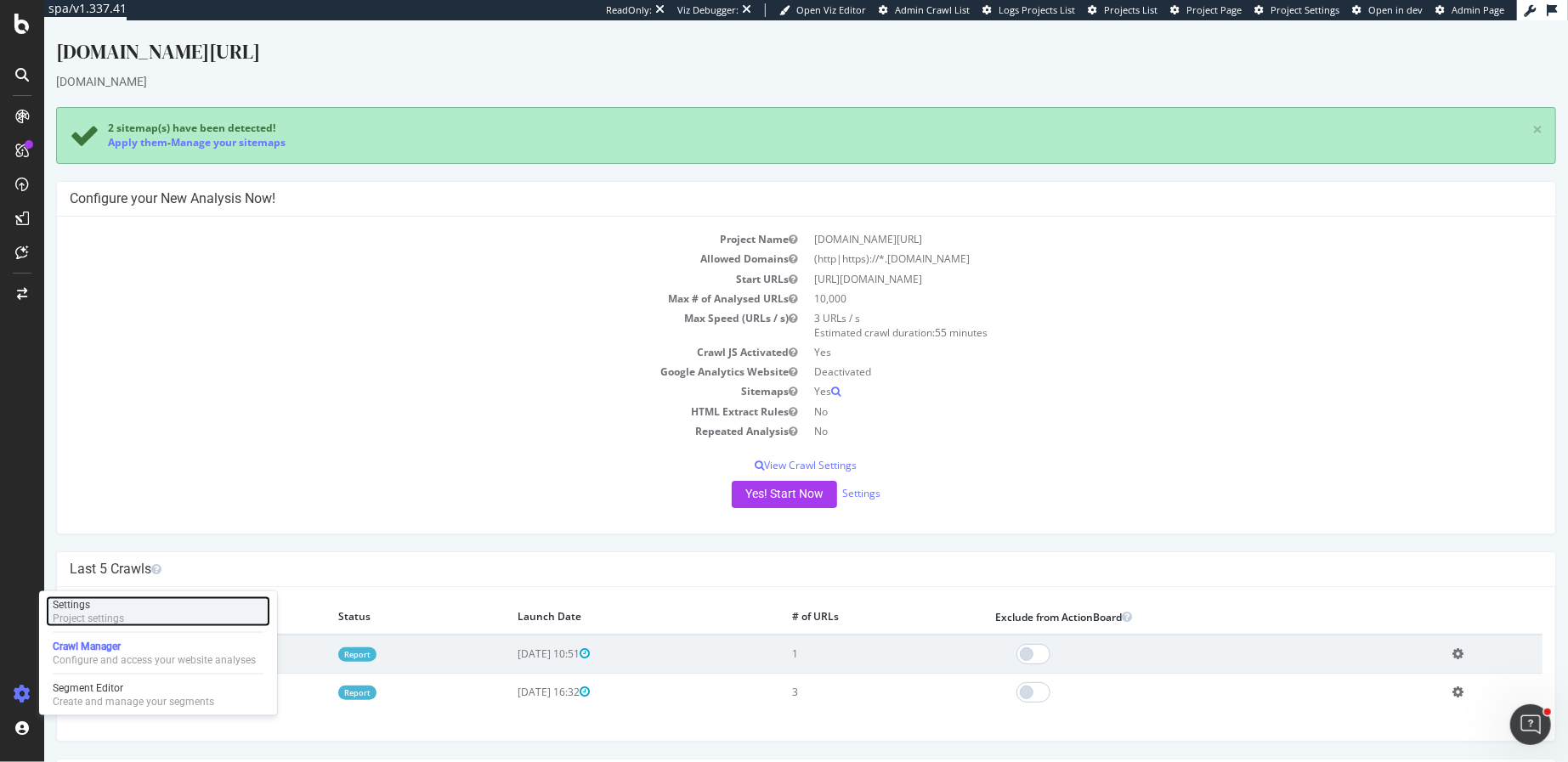
click at [93, 607] on div "Settings" at bounding box center [88, 605] width 72 height 14
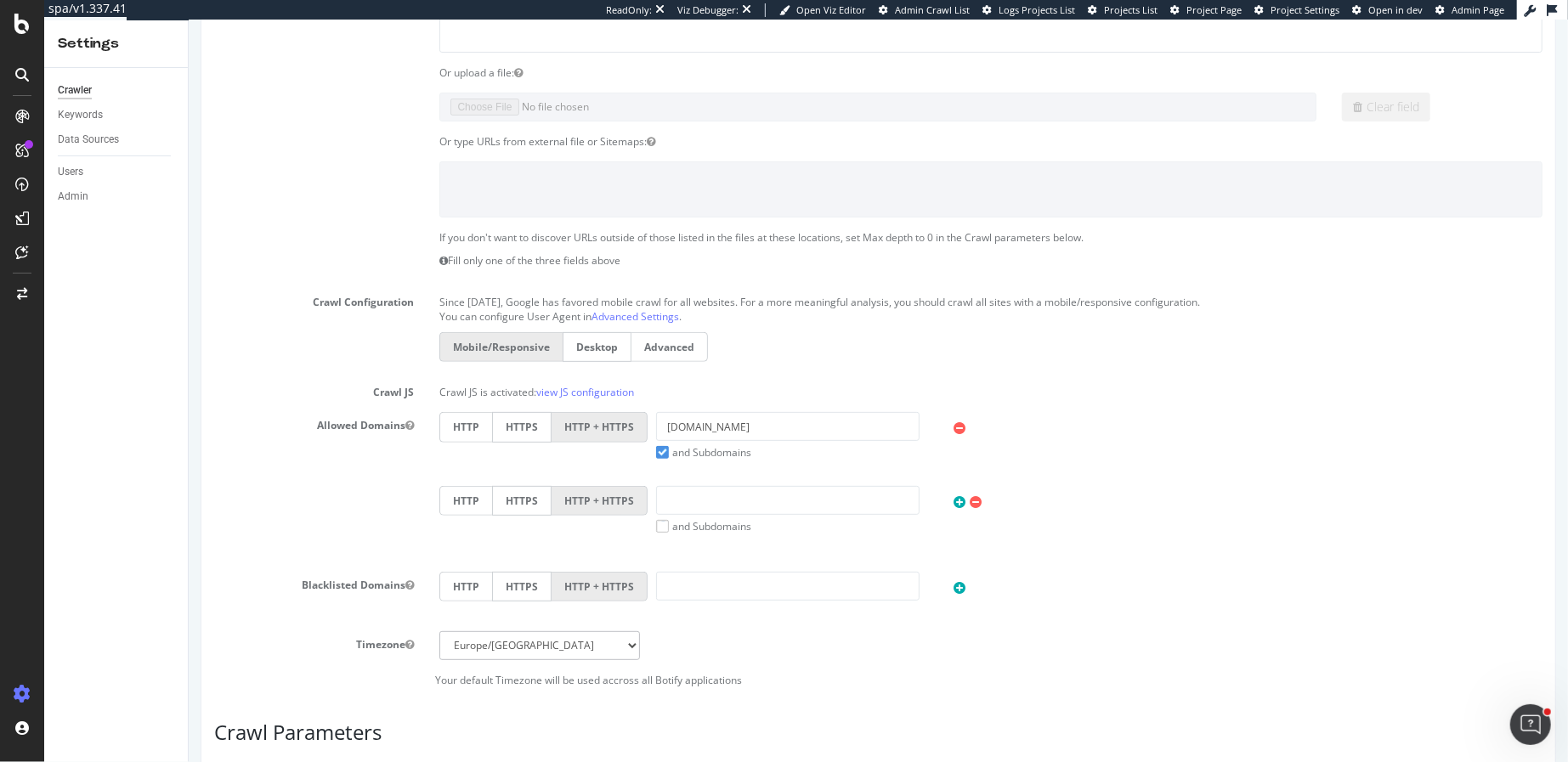
scroll to position [427, 0]
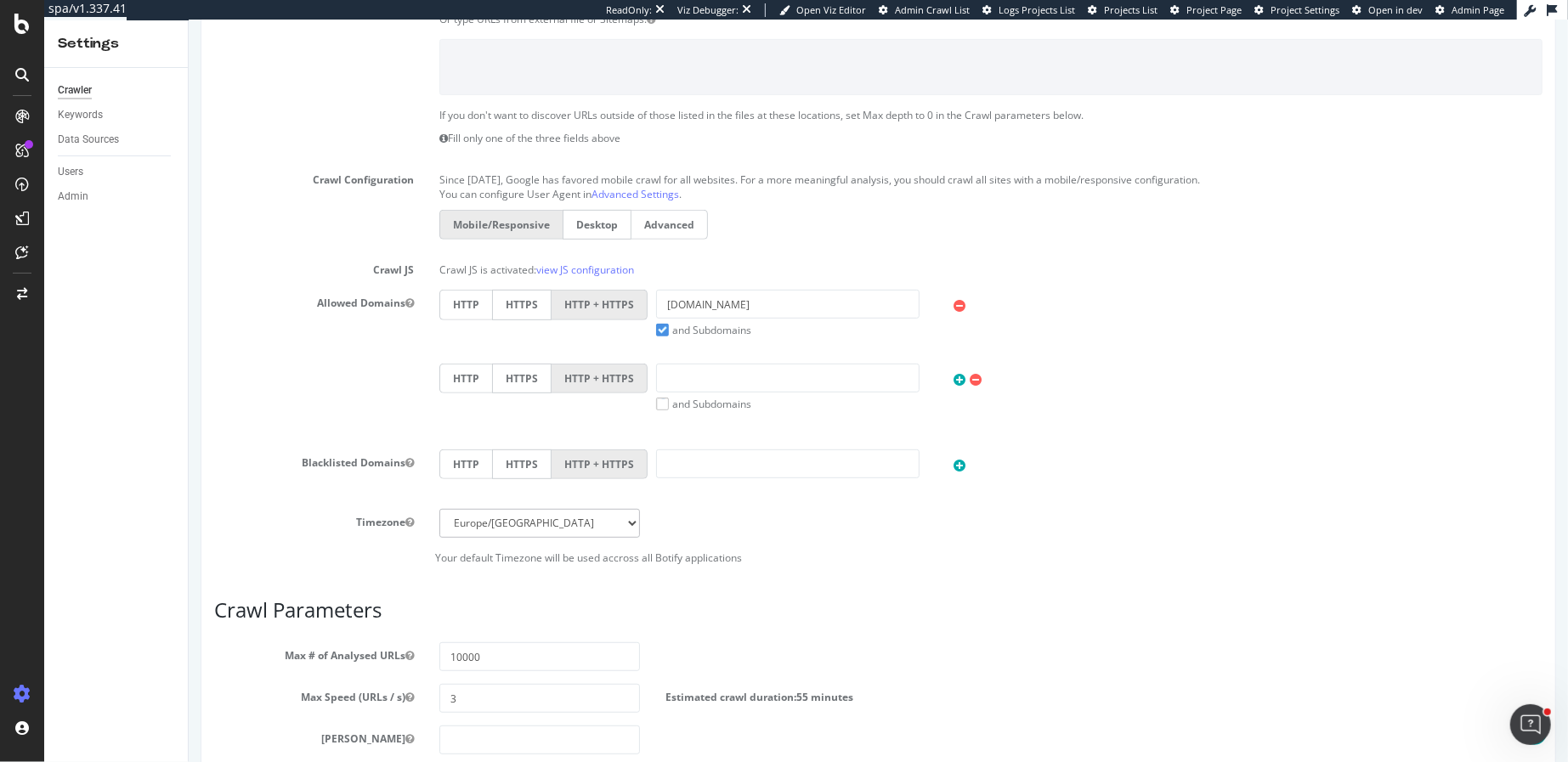
click at [657, 328] on label "and Subdomains" at bounding box center [702, 330] width 95 height 15
click at [187, 21] on input "and Subdomains" at bounding box center [187, 21] width 0 height 0
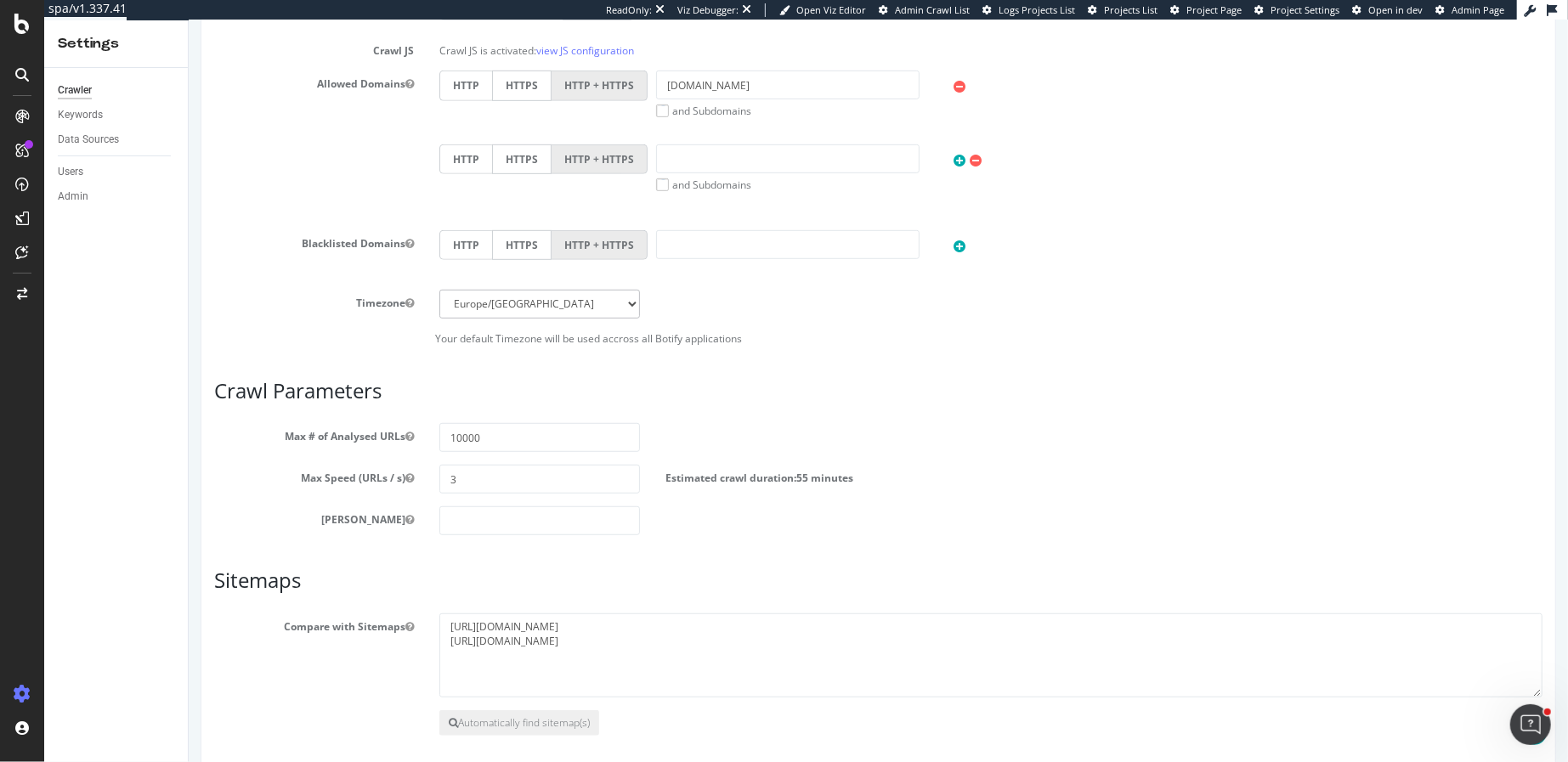
scroll to position [656, 0]
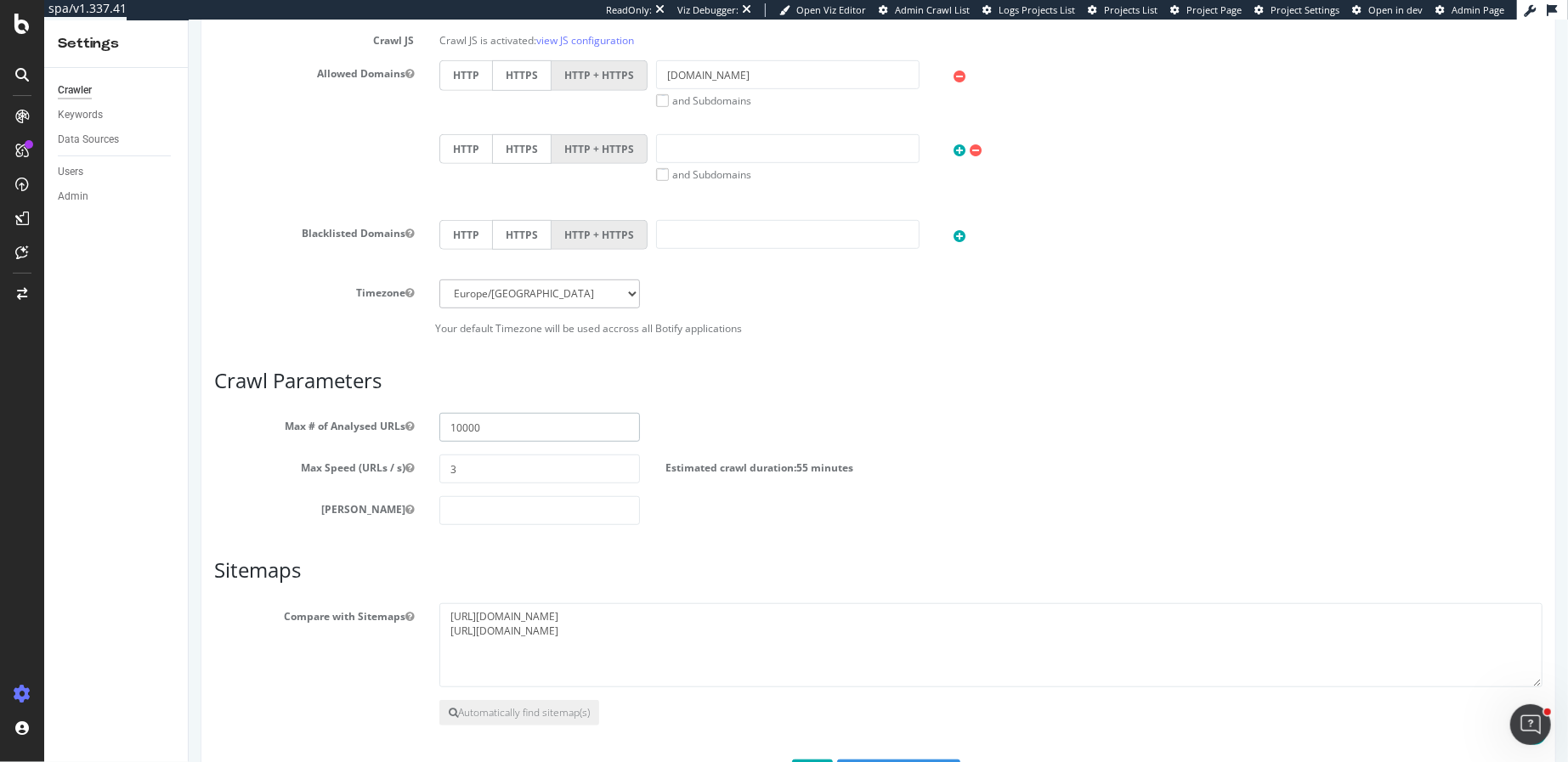
drag, startPoint x: 454, startPoint y: 427, endPoint x: 435, endPoint y: 424, distance: 19.2
click at [435, 425] on div "10000" at bounding box center [538, 427] width 225 height 29
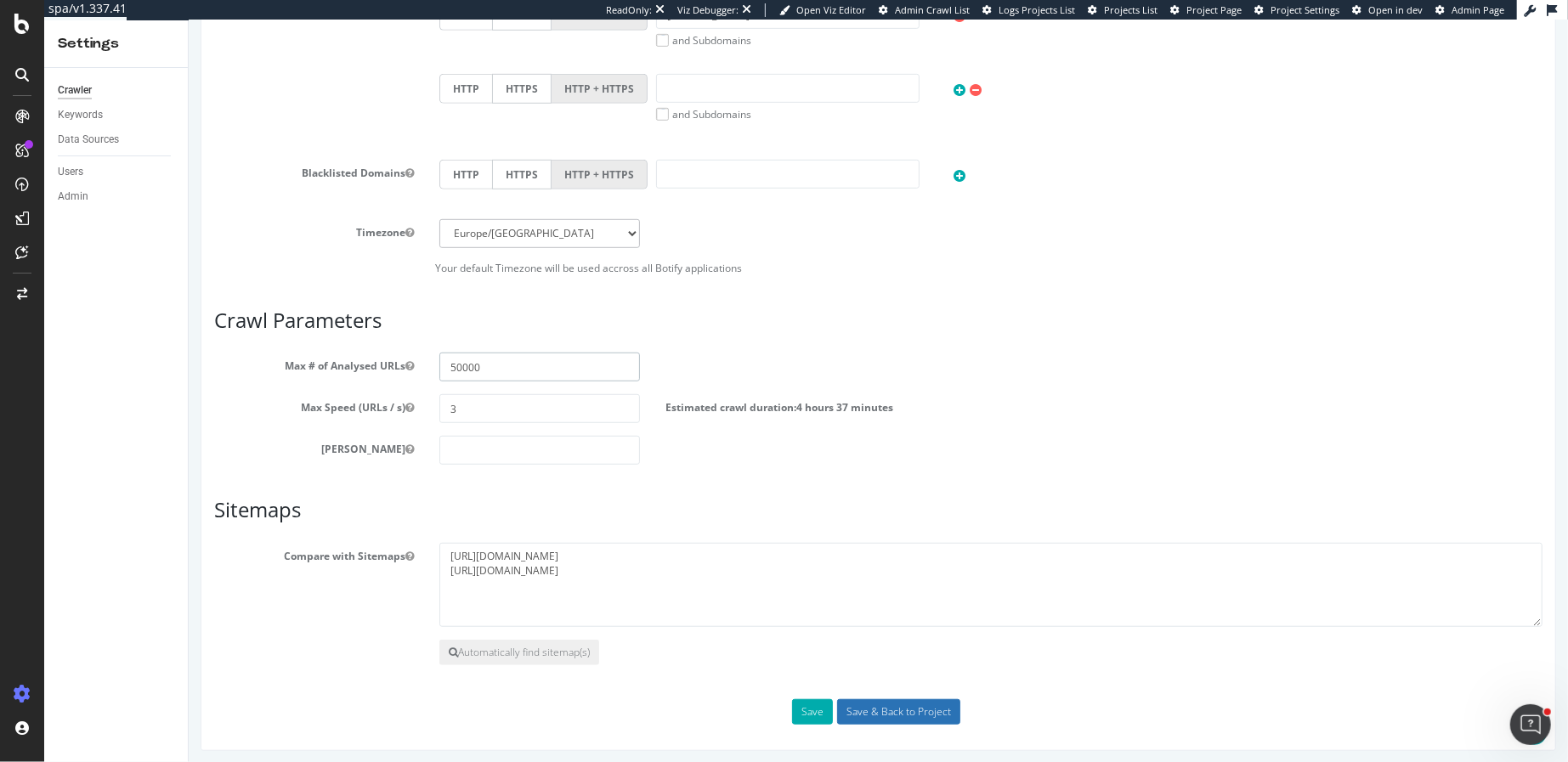
type input "50000"
click at [888, 711] on input "Save & Back to Project" at bounding box center [898, 713] width 124 height 26
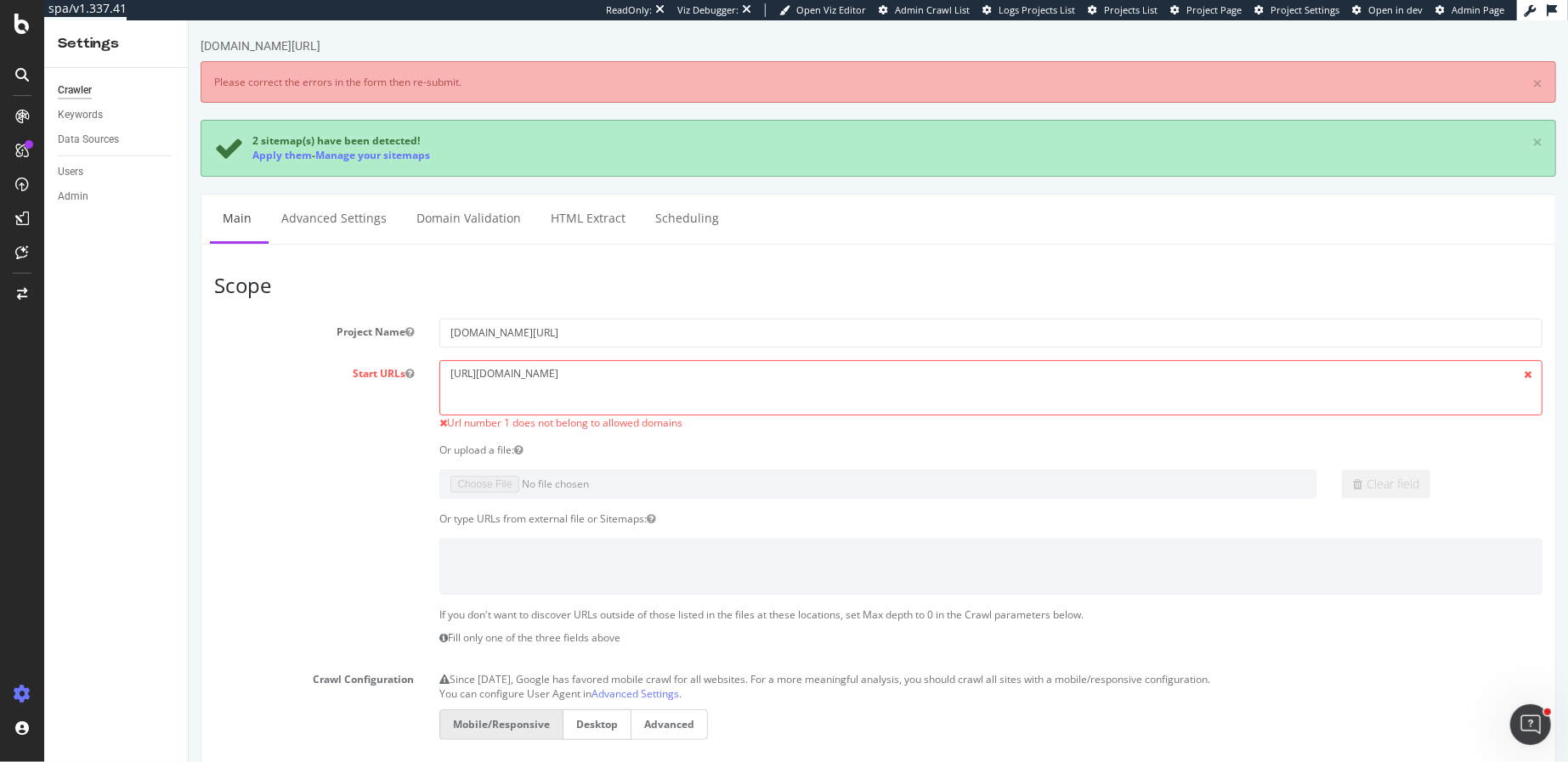
scroll to position [0, 0]
click at [449, 369] on textarea "[URL][DOMAIN_NAME]" at bounding box center [990, 388] width 1103 height 55
click at [509, 378] on textarea "[URL][DOMAIN_NAME]" at bounding box center [990, 388] width 1103 height 55
click at [633, 367] on textarea "[URL][DOMAIN_NAME]" at bounding box center [990, 388] width 1103 height 55
click at [465, 215] on link "Domain Validation" at bounding box center [467, 218] width 130 height 47
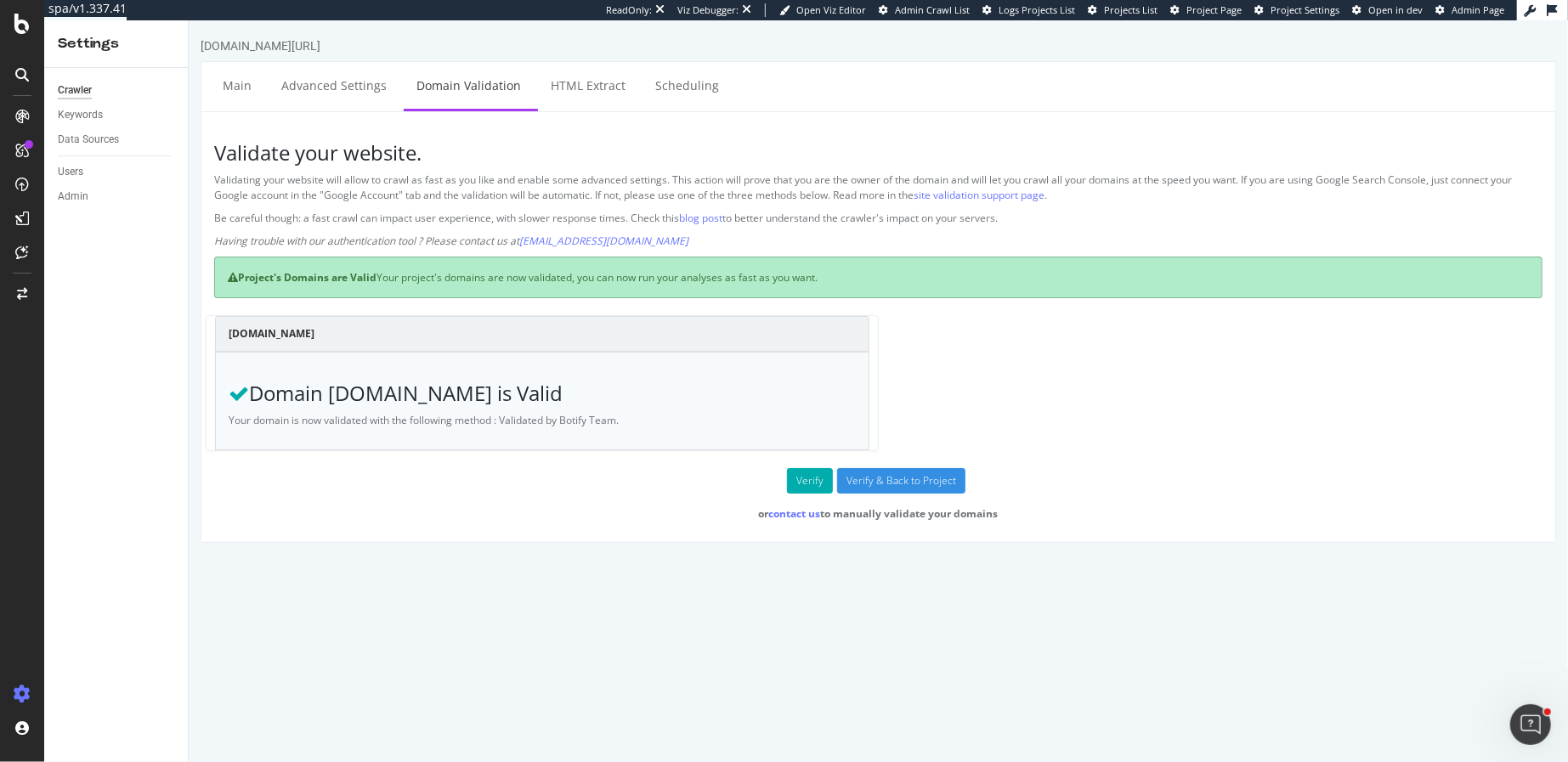
drag, startPoint x: 321, startPoint y: 41, endPoint x: 194, endPoint y: 41, distance: 127.0
click at [194, 41] on div "loccitane.com/en-us/ Main Advanced Settings Domain Validation HTML Extract Sche…" at bounding box center [877, 289] width 1379 height 505
copy div "loccitane.com/en-us/"
drag, startPoint x: 1397, startPoint y: 35, endPoint x: 1201, endPoint y: 27, distance: 196.2
click at [1207, 13] on span "Project Page" at bounding box center [1214, 10] width 55 height 13
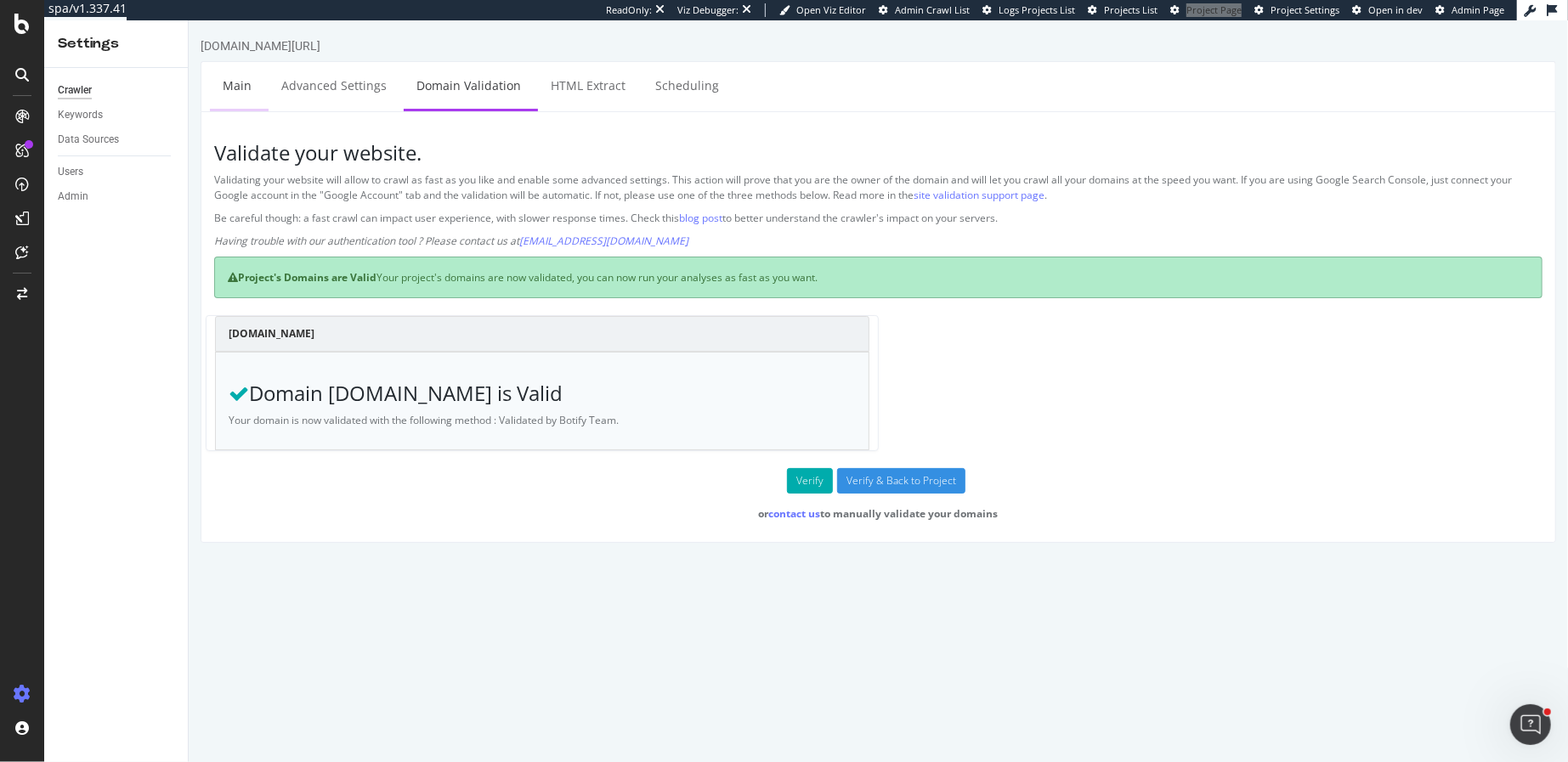
click at [238, 89] on link "Main" at bounding box center [236, 86] width 54 height 47
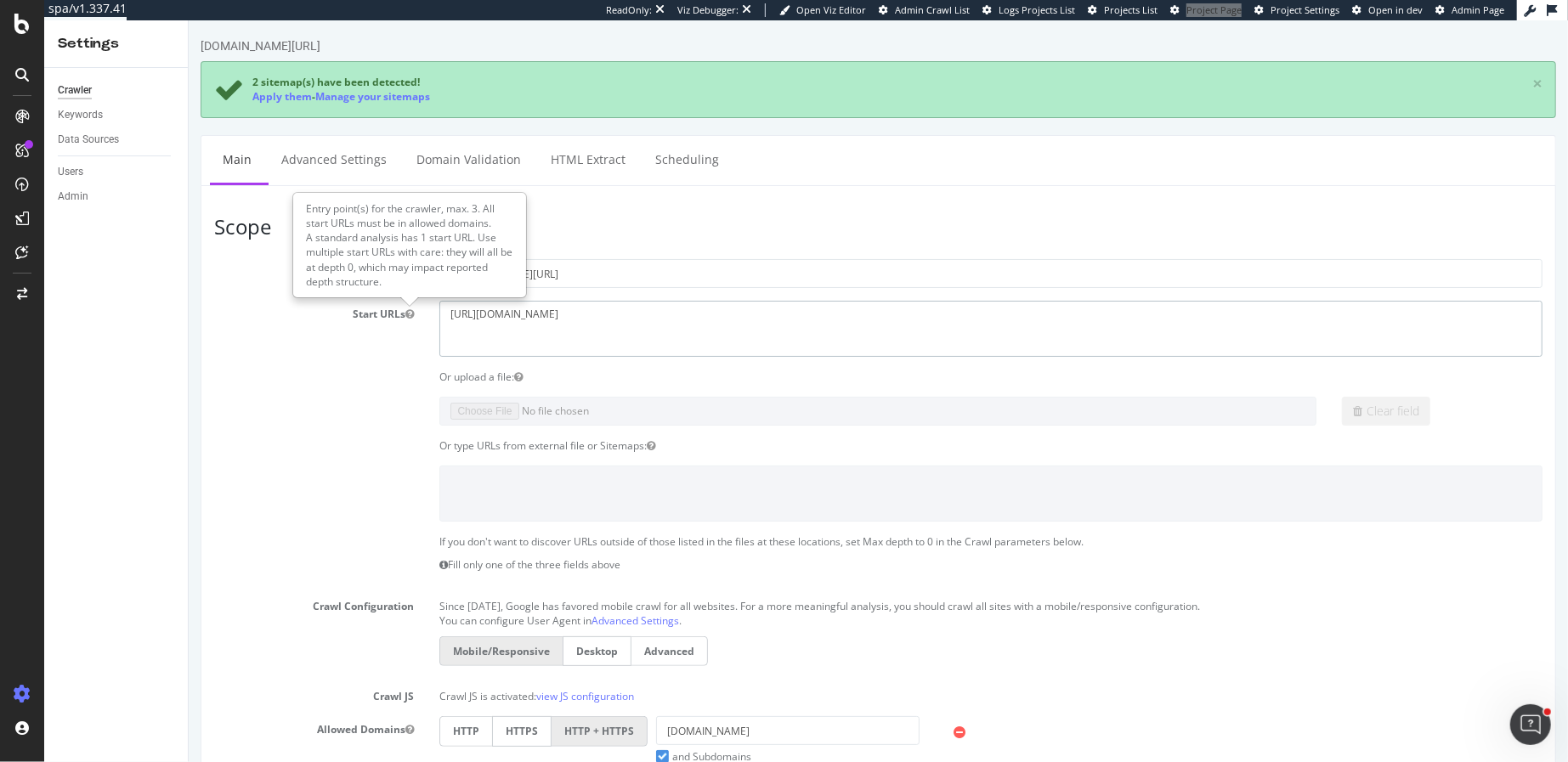
drag, startPoint x: 509, startPoint y: 314, endPoint x: 408, endPoint y: 314, distance: 101.0
click at [408, 314] on div "Start URLs https://www.loccitane.com/en-us/" at bounding box center [877, 328] width 1354 height 55
click at [346, 378] on div "Or upload a file:" at bounding box center [877, 377] width 1354 height 15
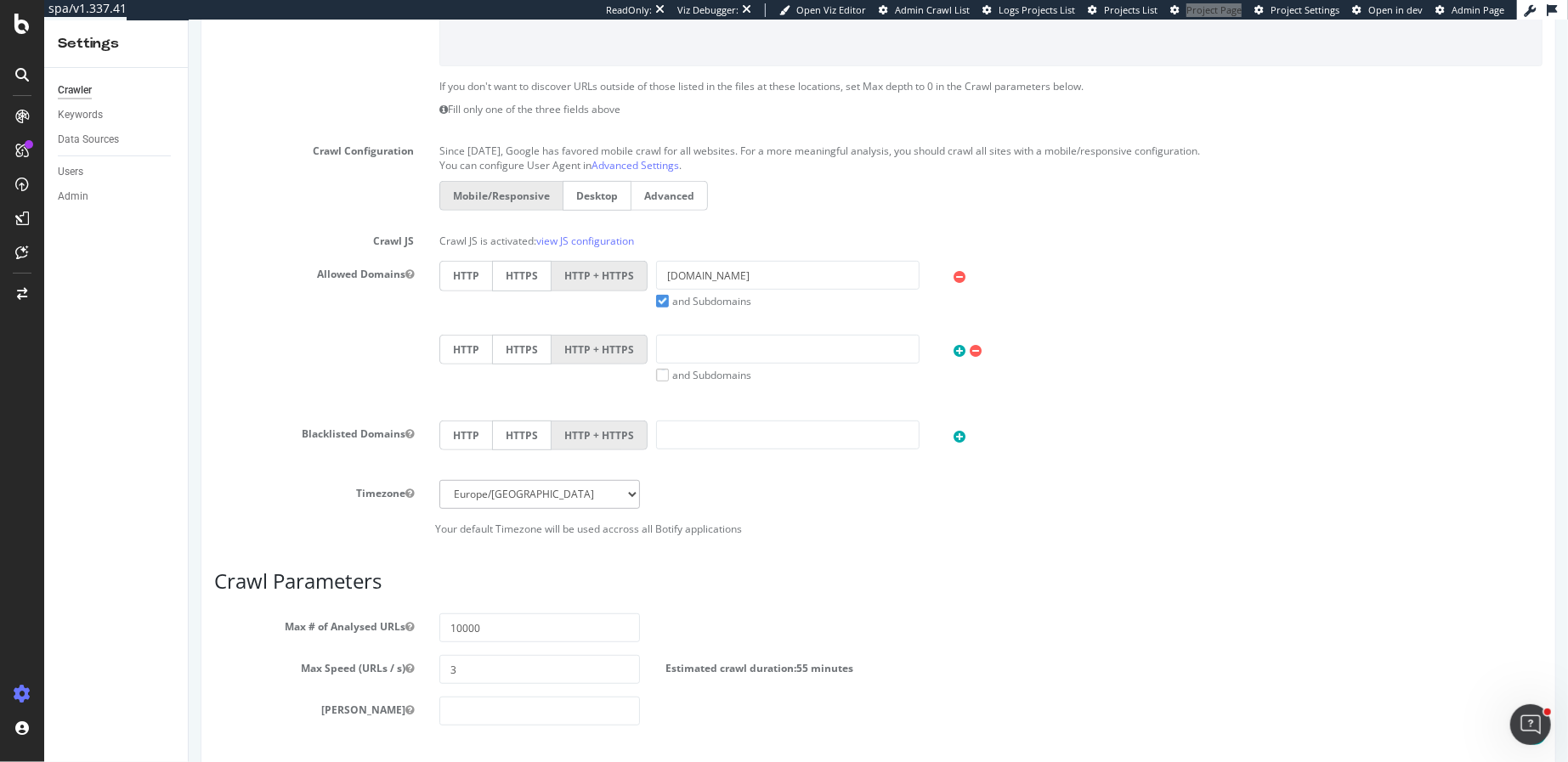
scroll to position [403, 0]
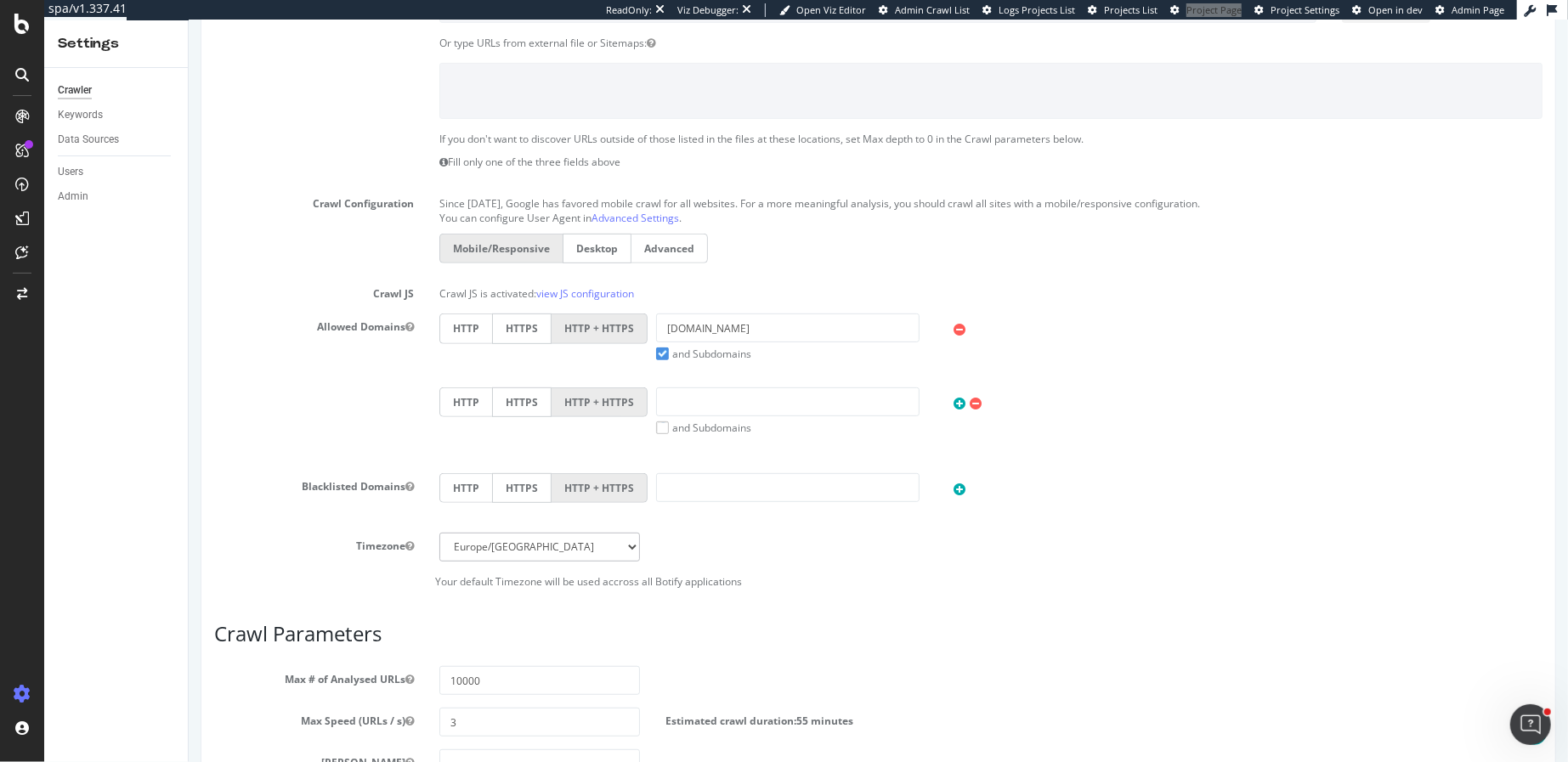
click at [659, 349] on label "and Subdomains" at bounding box center [702, 353] width 95 height 15
click at [187, 21] on input "and Subdomains" at bounding box center [187, 21] width 0 height 0
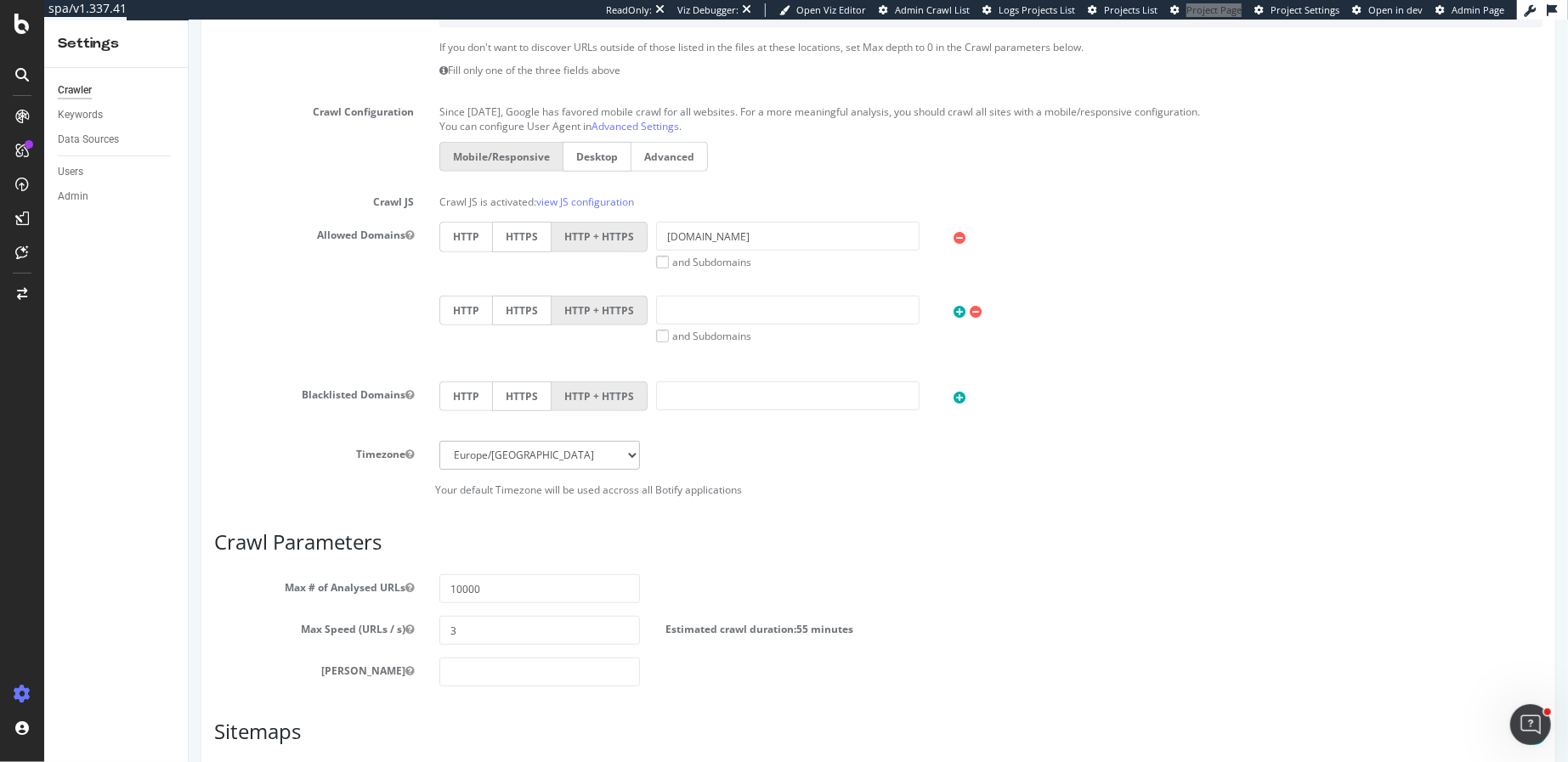
scroll to position [716, 0]
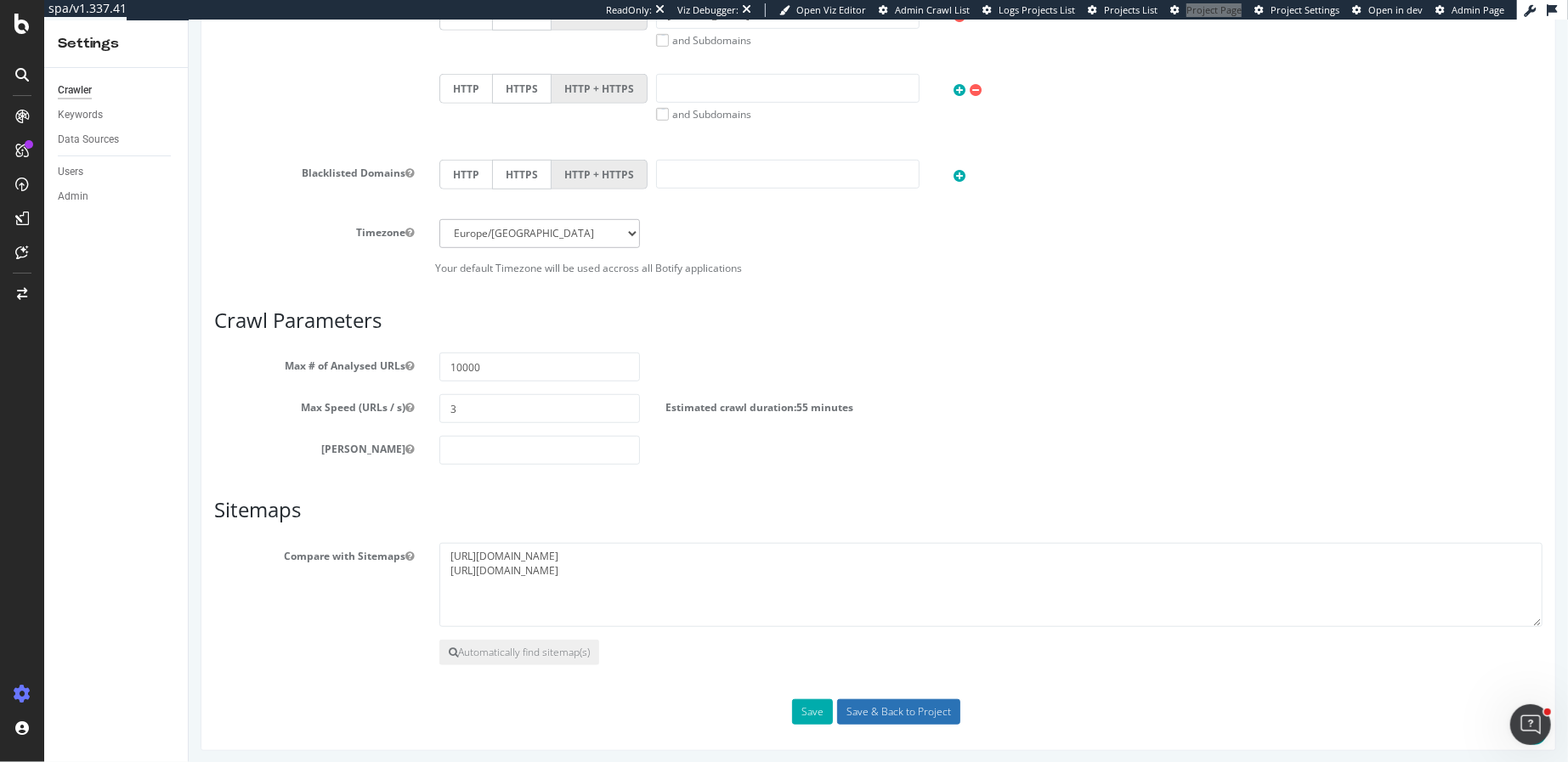
click at [863, 700] on input "Save & Back to Project" at bounding box center [898, 713] width 124 height 26
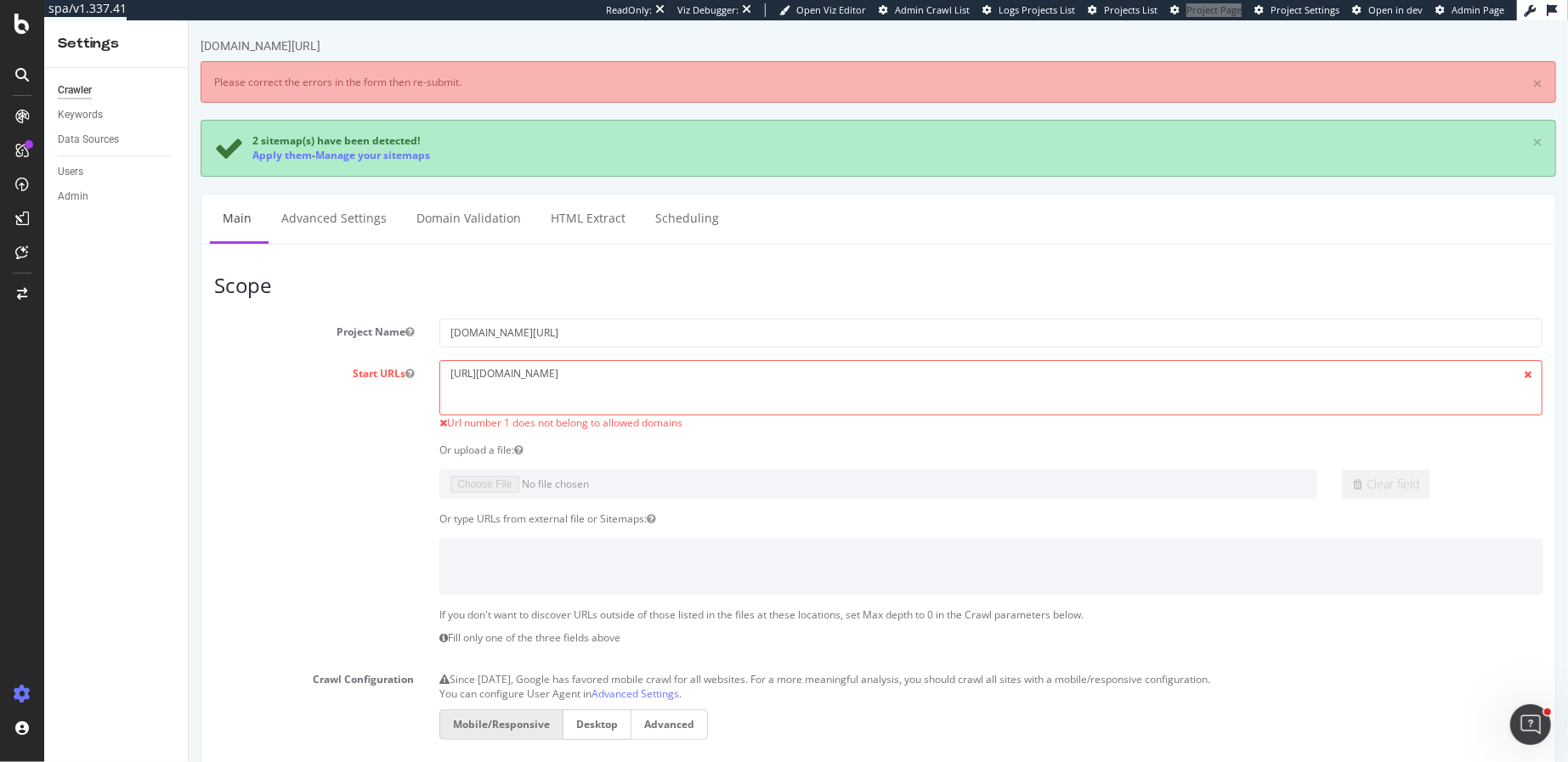
scroll to position [0, 0]
click at [643, 374] on textarea "[URL][DOMAIN_NAME]" at bounding box center [990, 388] width 1103 height 55
click at [302, 215] on link "Advanced Settings" at bounding box center [333, 218] width 130 height 47
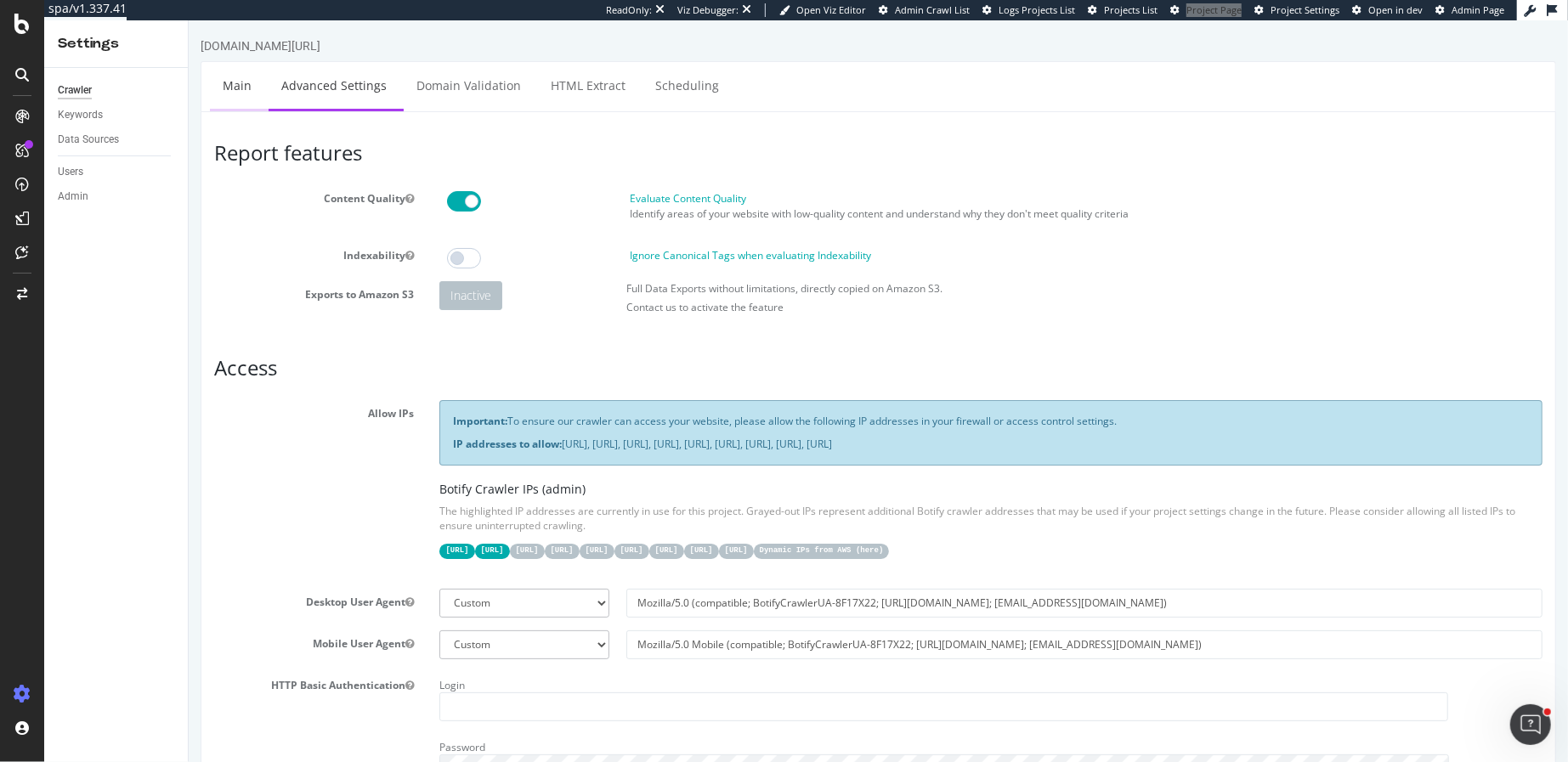
click at [241, 81] on link "Main" at bounding box center [236, 86] width 54 height 47
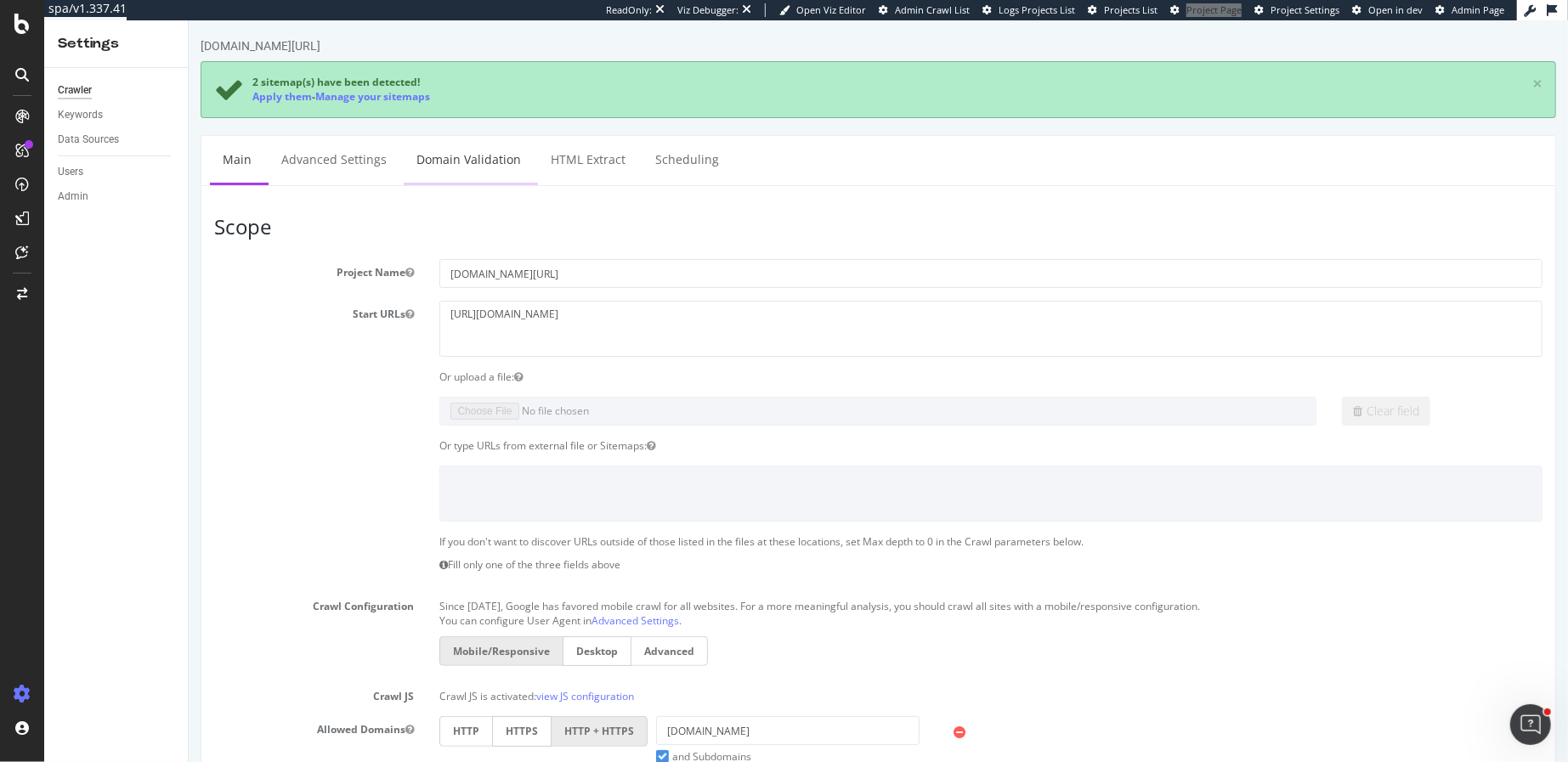
click at [470, 162] on link "Domain Validation" at bounding box center [467, 159] width 130 height 47
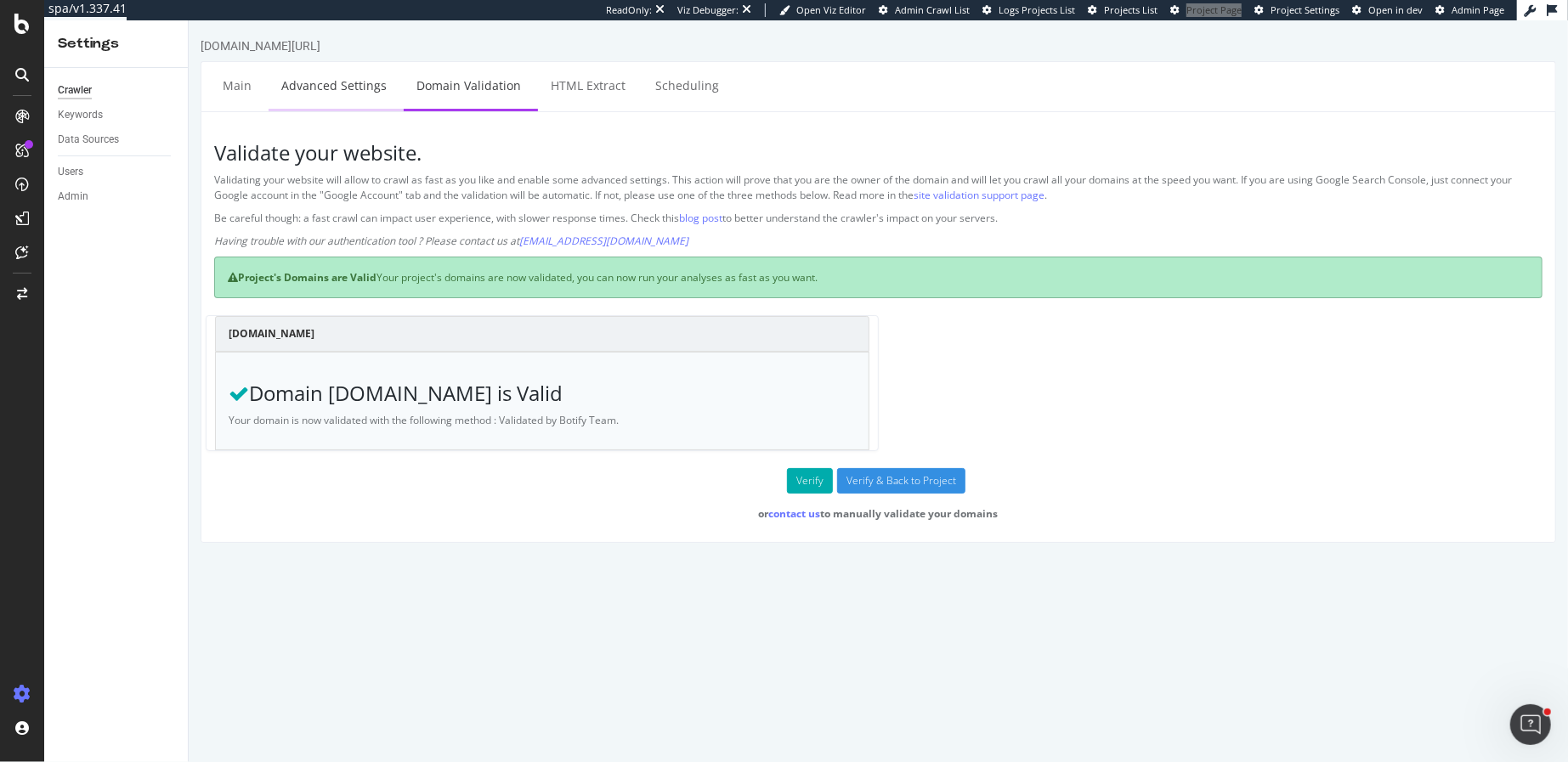
click at [302, 86] on link "Advanced Settings" at bounding box center [333, 86] width 130 height 47
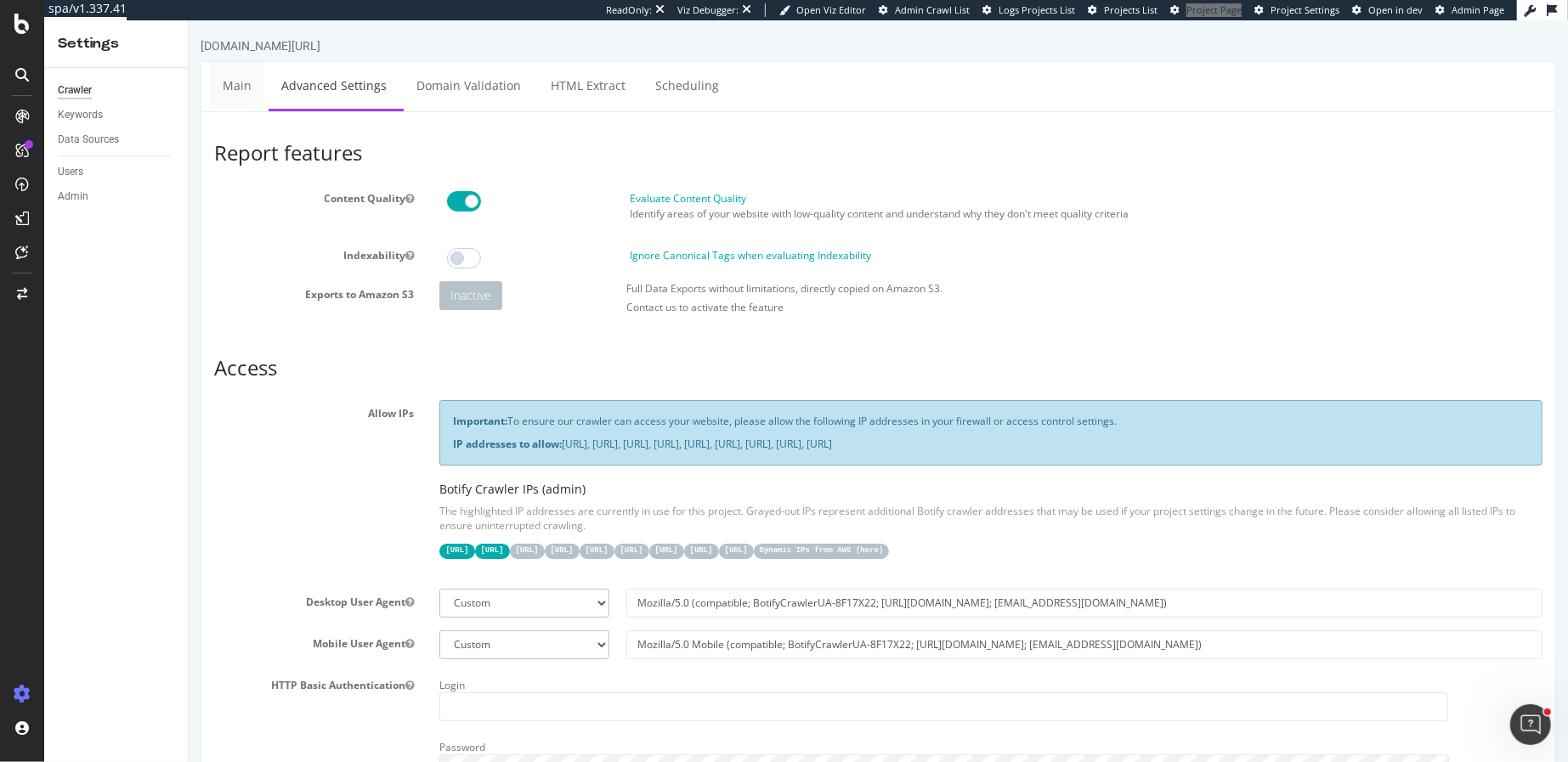
click at [220, 89] on link "Main" at bounding box center [236, 86] width 54 height 47
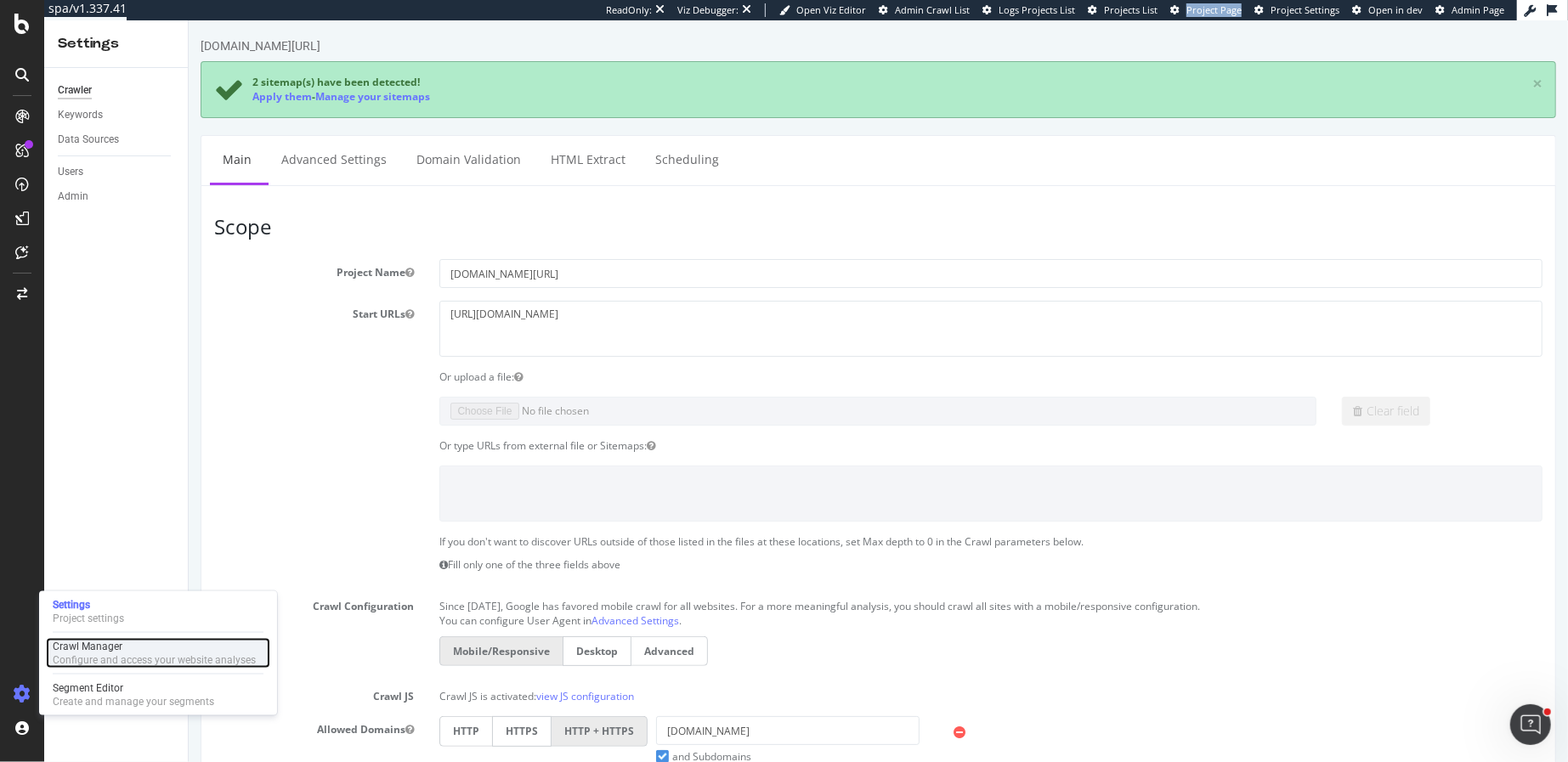
click at [116, 656] on div "Configure and access your website analyses" at bounding box center [154, 660] width 203 height 14
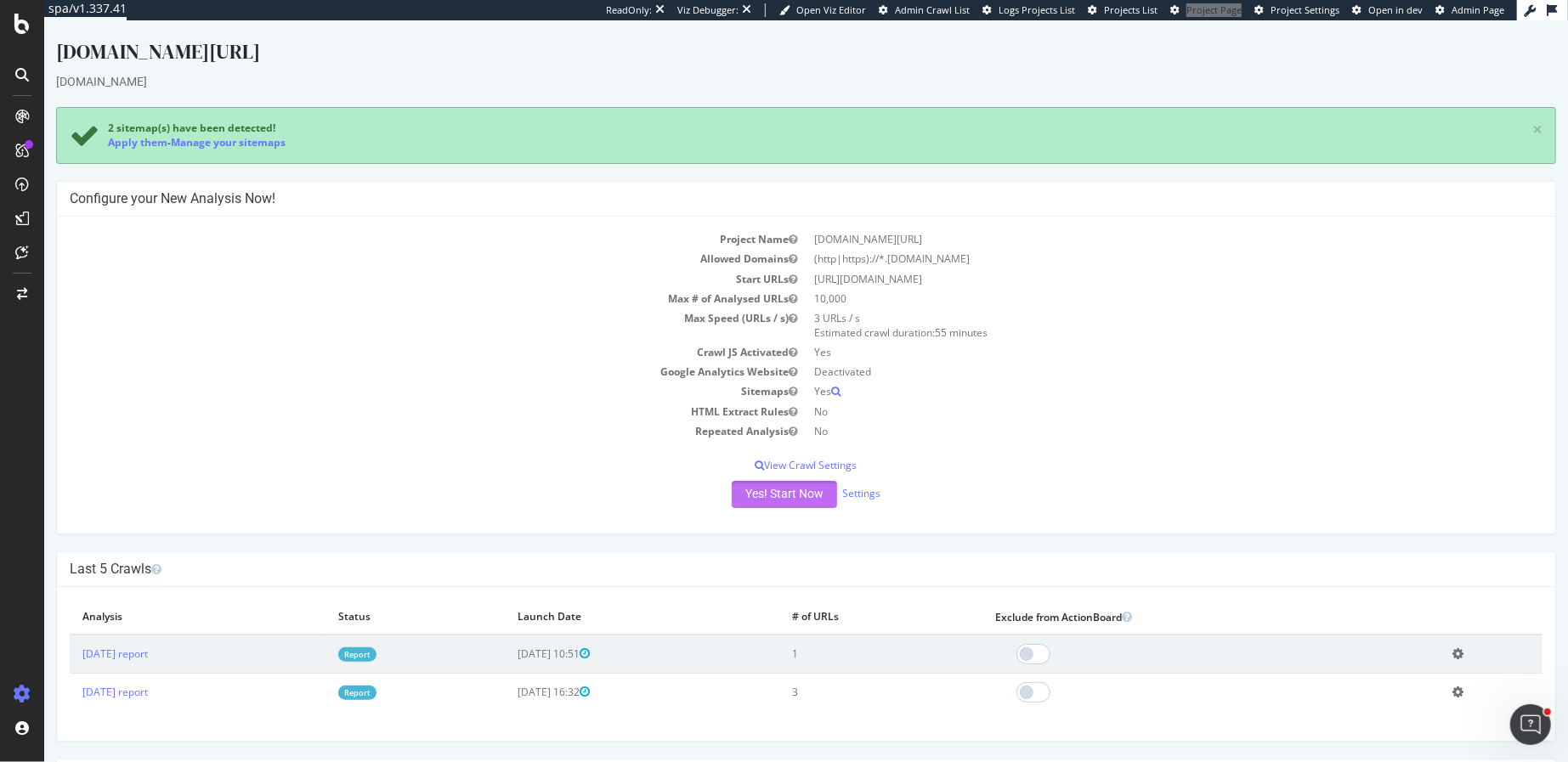
click at [785, 493] on button "Yes! Start Now" at bounding box center [784, 494] width 105 height 27
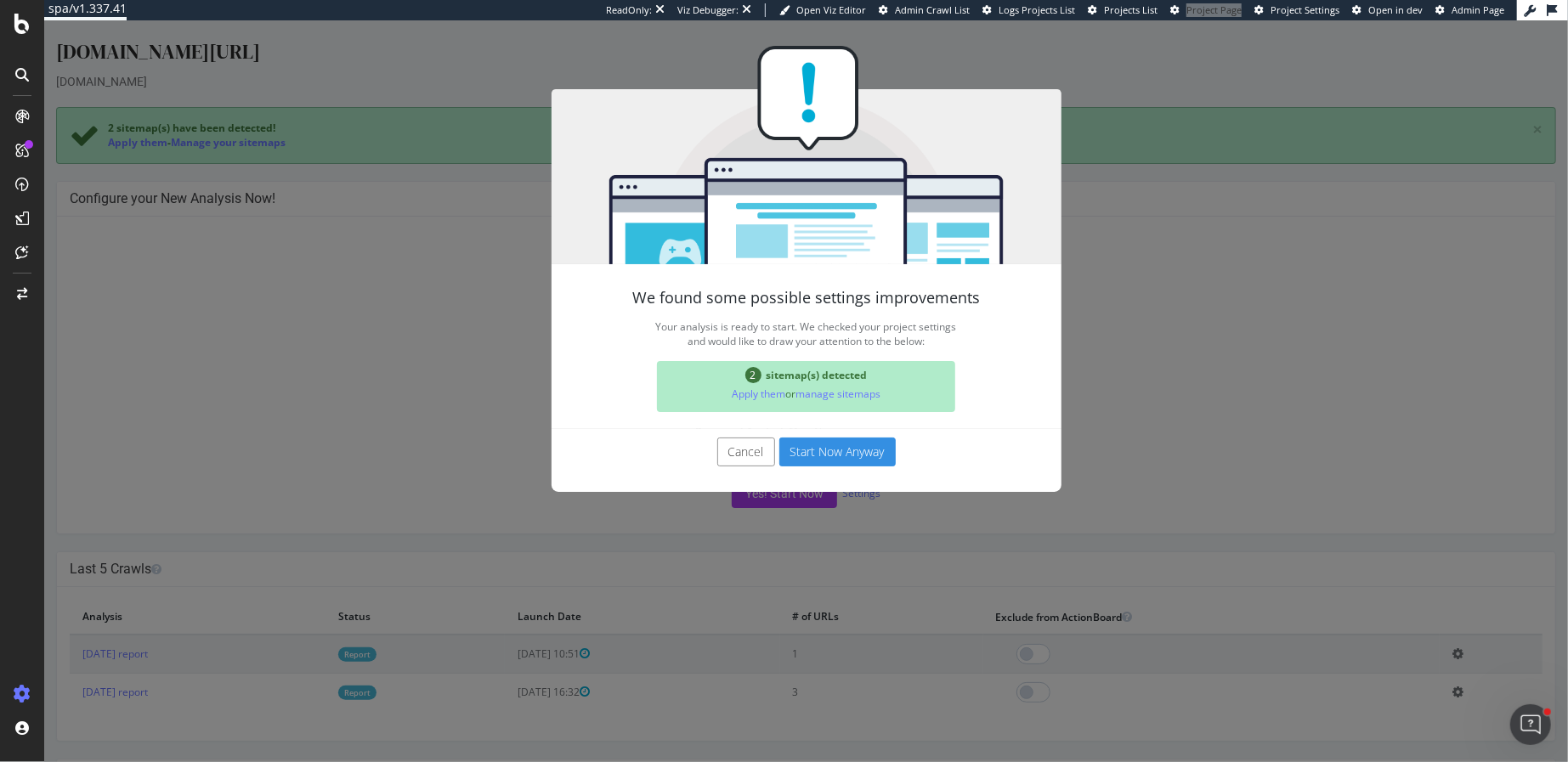
click at [822, 451] on button "Start Now Anyway" at bounding box center [836, 452] width 117 height 29
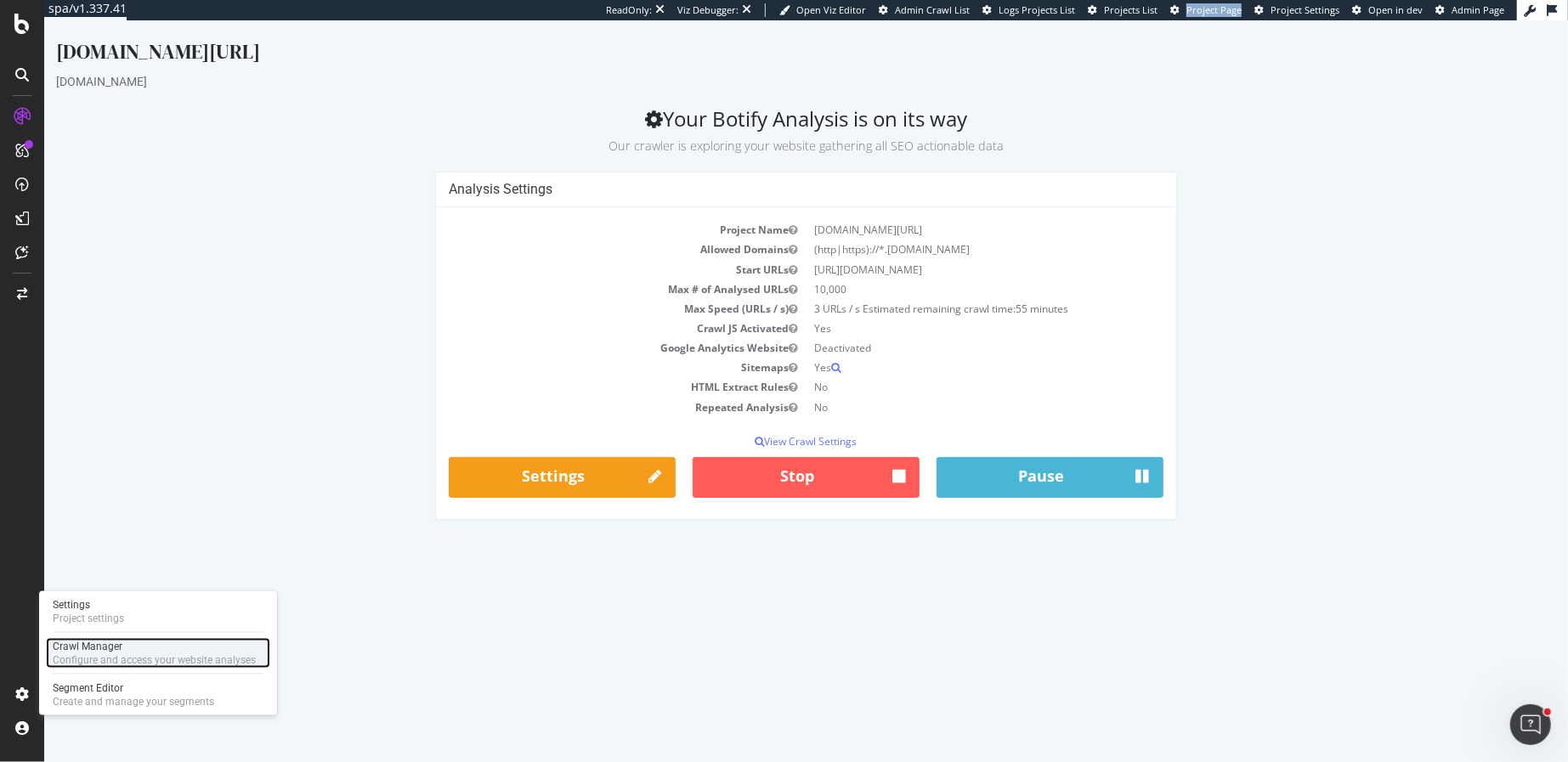
click at [114, 651] on div "Crawl Manager" at bounding box center [154, 647] width 203 height 14
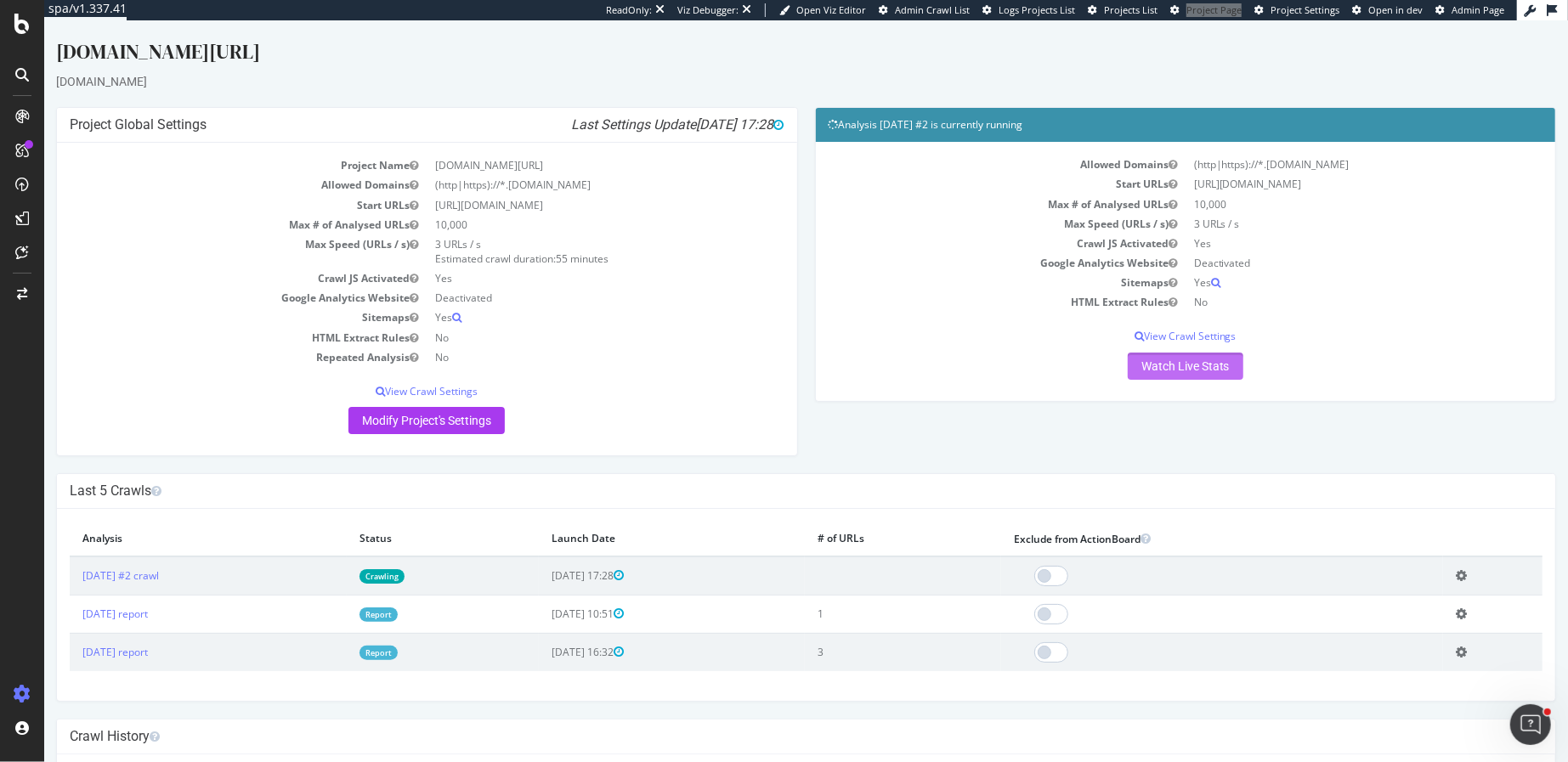
click at [1175, 365] on link "Watch Live Stats" at bounding box center [1184, 365] width 116 height 27
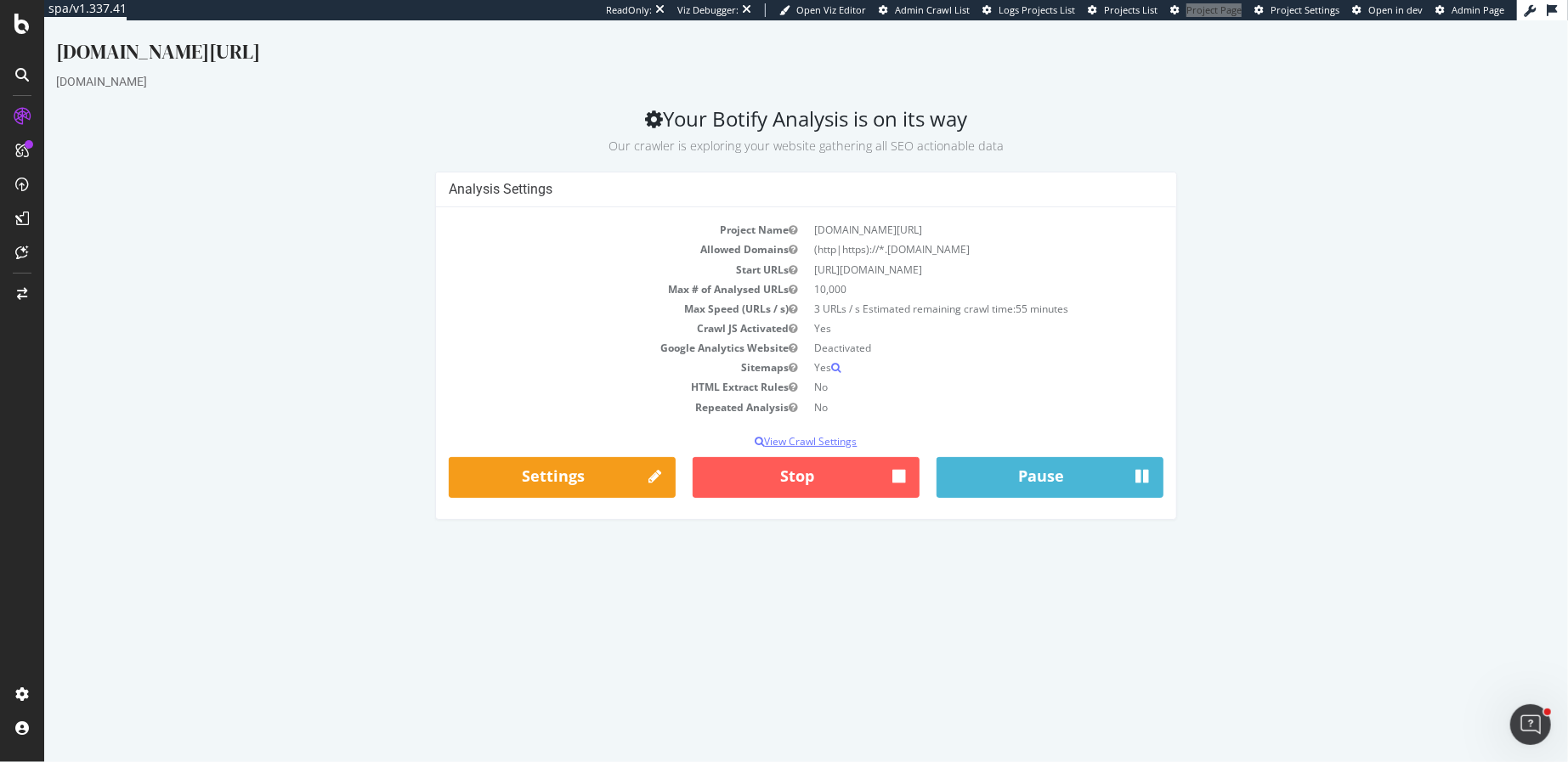
click at [797, 441] on p "View Crawl Settings" at bounding box center [804, 441] width 714 height 15
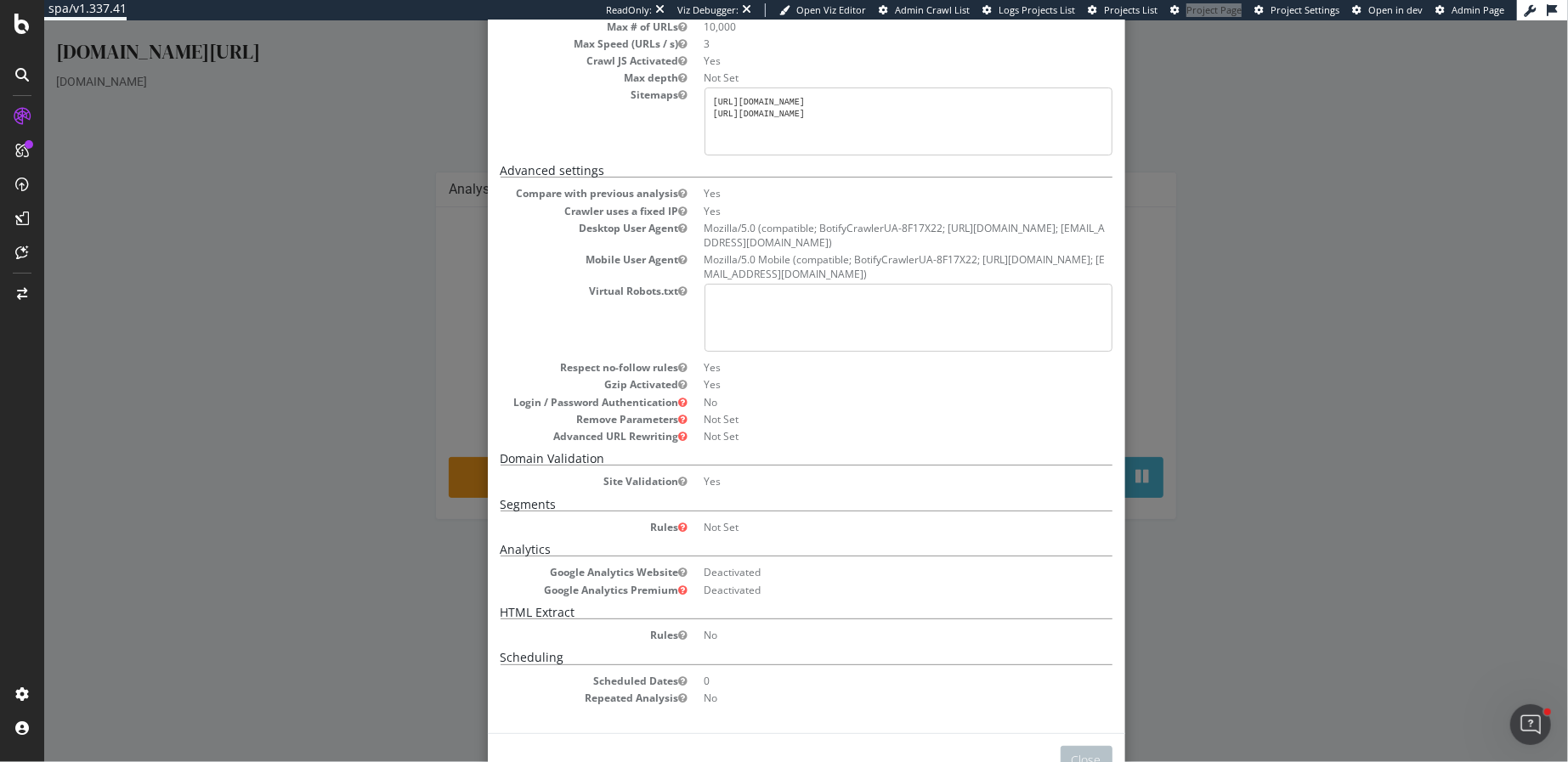
scroll to position [213, 0]
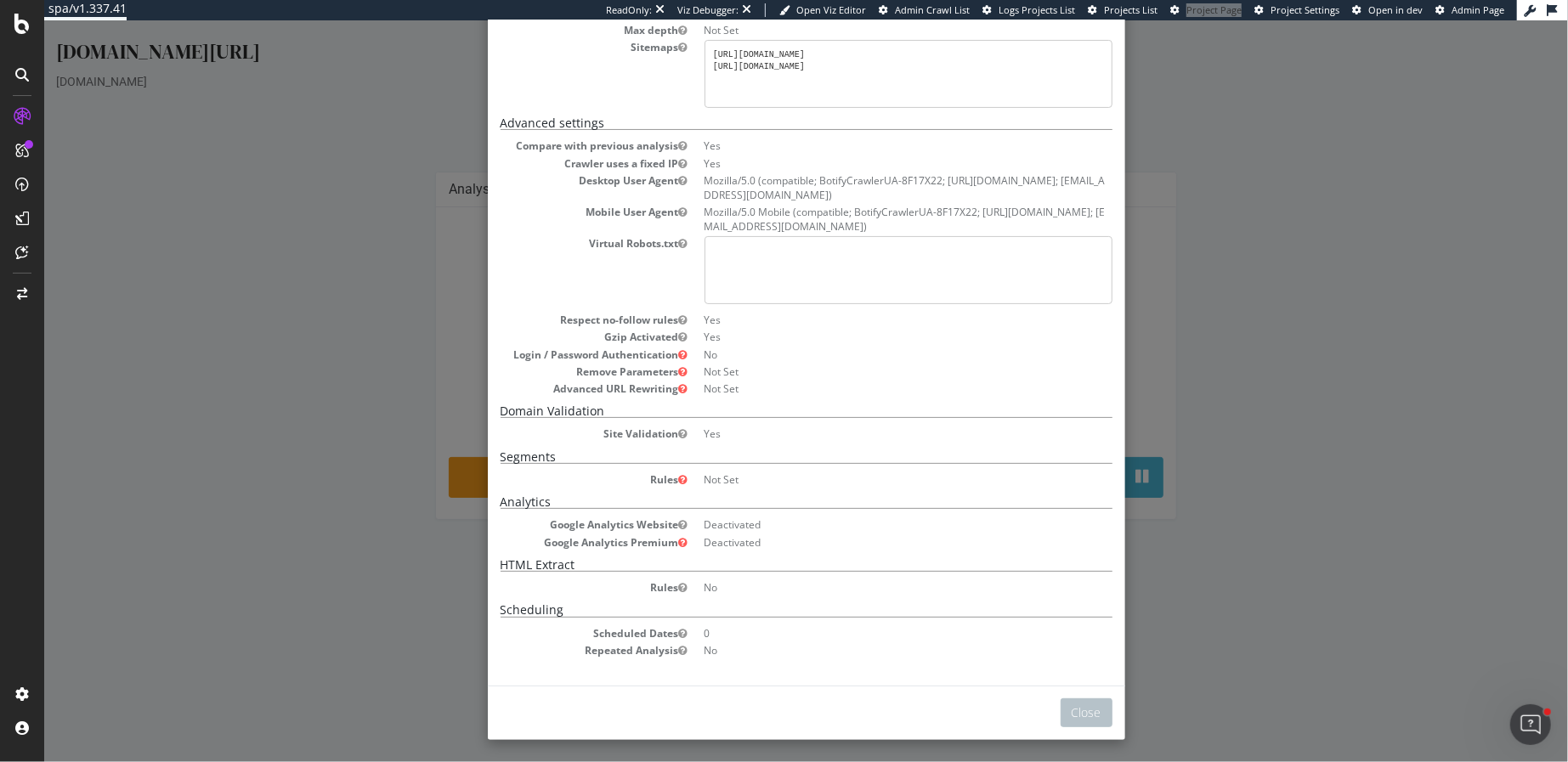
click at [1292, 336] on div "× Close Analysis Settings Main Project Name loccitane.com/en-us/ Start URLs htt…" at bounding box center [805, 391] width 1524 height 742
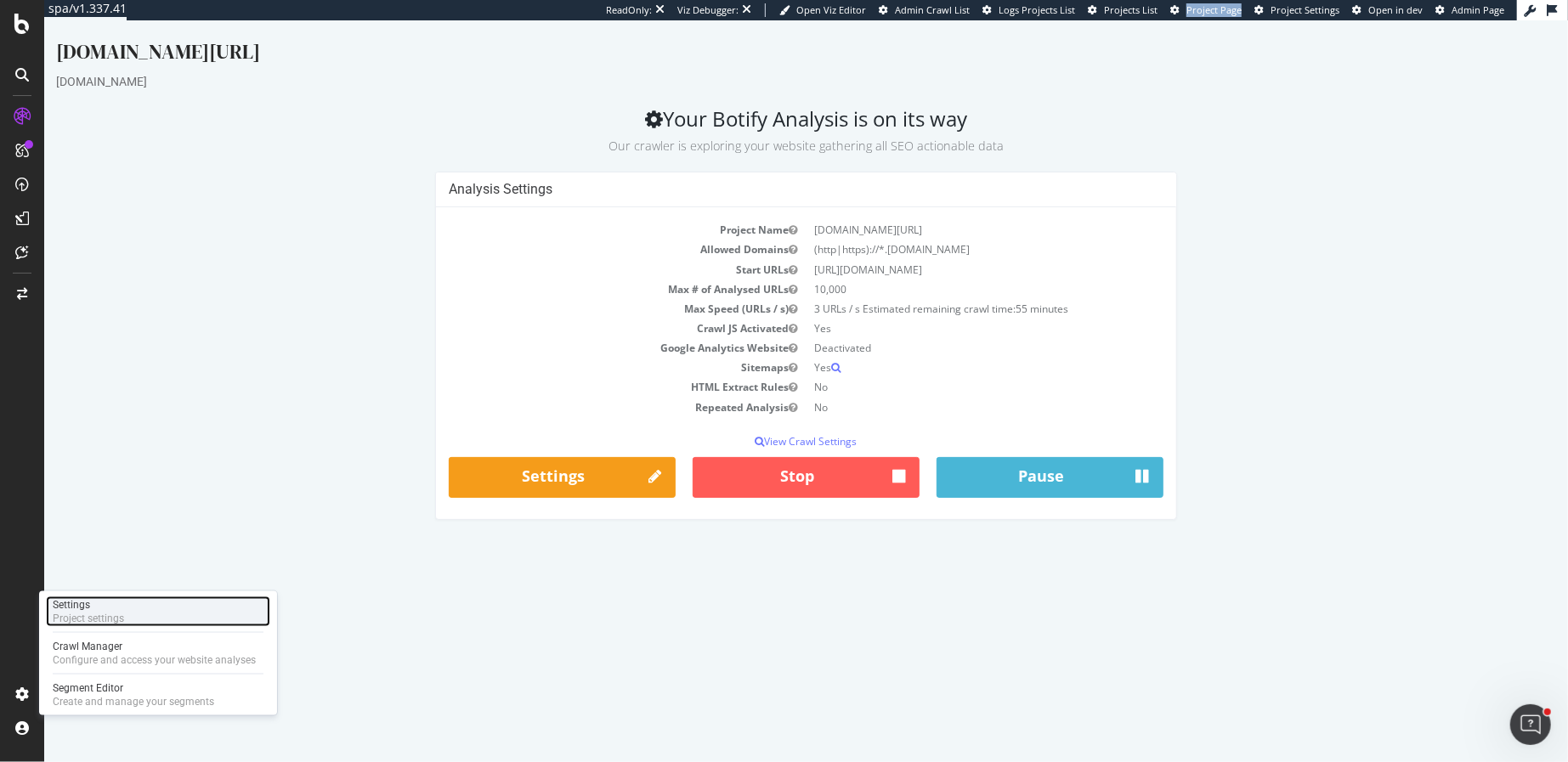
click at [107, 613] on div "Project settings" at bounding box center [88, 619] width 72 height 14
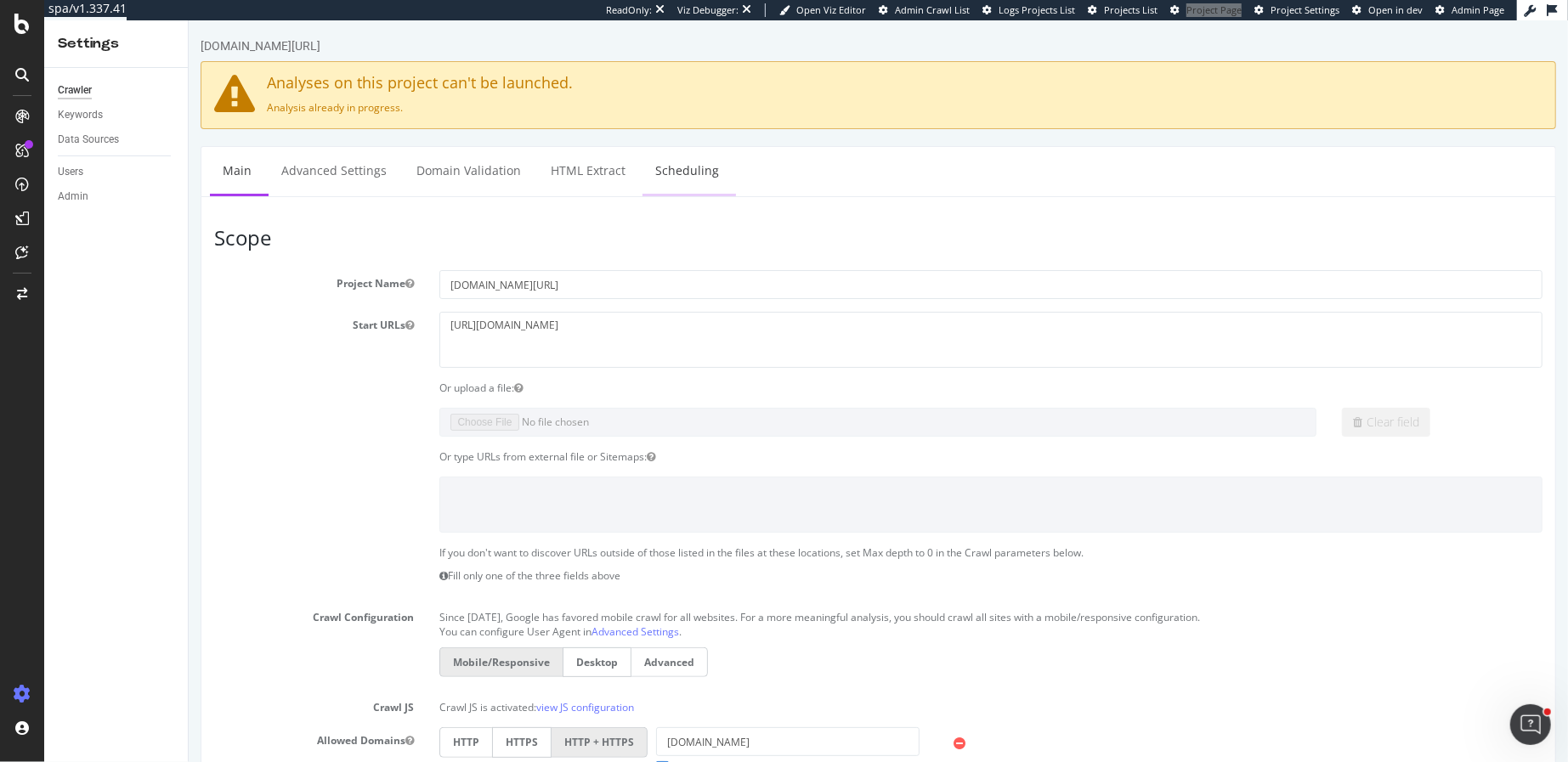
click at [663, 159] on link "Scheduling" at bounding box center [686, 170] width 89 height 47
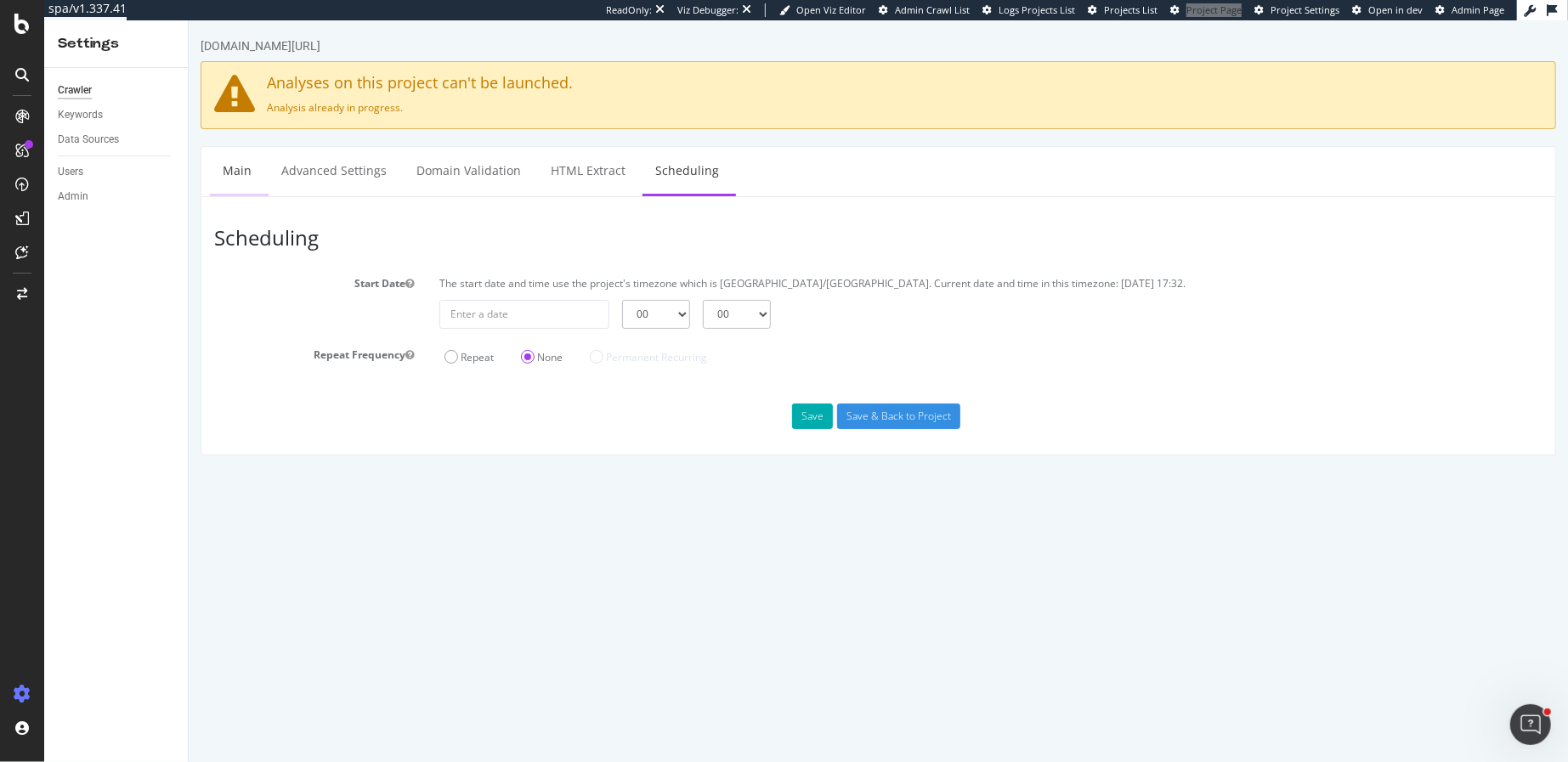
click at [242, 168] on link "Main" at bounding box center [236, 170] width 54 height 47
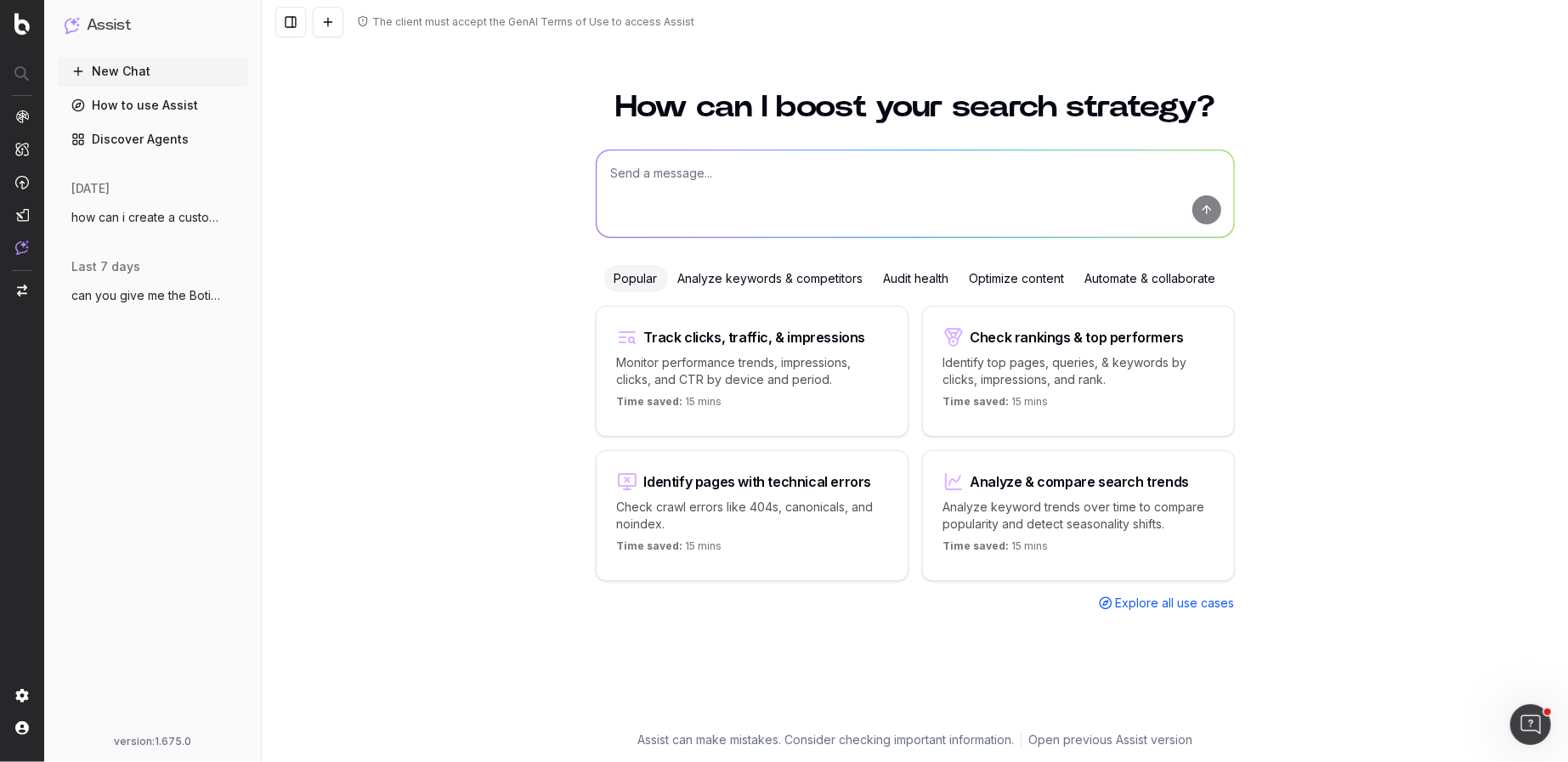
click at [675, 188] on textarea at bounding box center [916, 194] width 638 height 86
click at [704, 177] on textarea "i configured my start url" at bounding box center [916, 194] width 638 height 86
click at [907, 173] on textarea "i configured my crawl to have a start url" at bounding box center [916, 194] width 638 height 86
paste textarea "[URL][DOMAIN_NAME]"
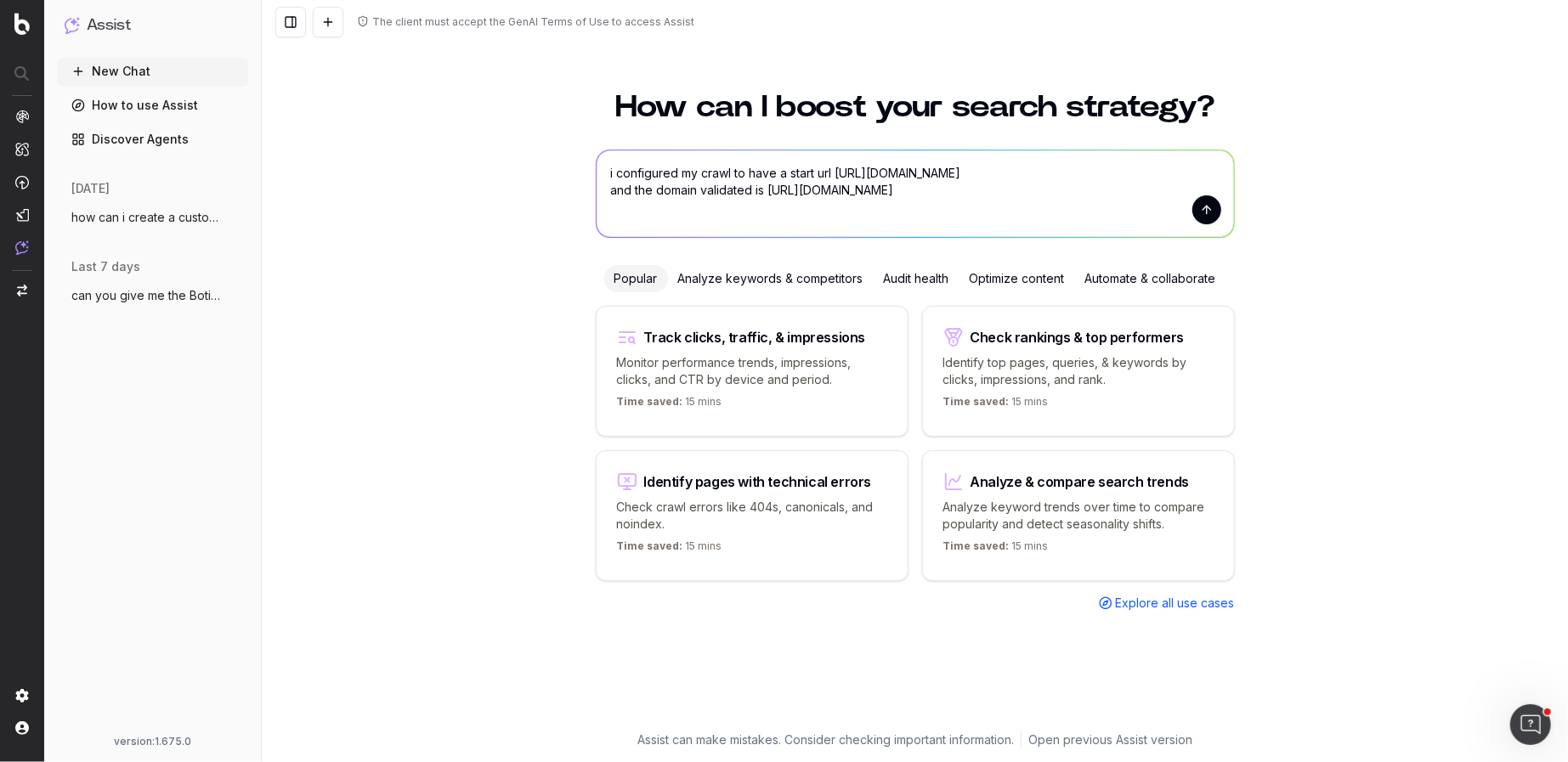
drag, startPoint x: 840, startPoint y: 194, endPoint x: 767, endPoint y: 194, distance: 73.0
click at [767, 194] on textarea "i configured my crawl to have a start url [URL][DOMAIN_NAME] and the domain val…" at bounding box center [916, 194] width 638 height 86
click at [891, 188] on textarea "i configured my crawl to have a start url [URL][DOMAIN_NAME] and the domain val…" at bounding box center [916, 194] width 638 height 86
type textarea "i configured my crawl to have a start url [URL][DOMAIN_NAME] and the domain val…"
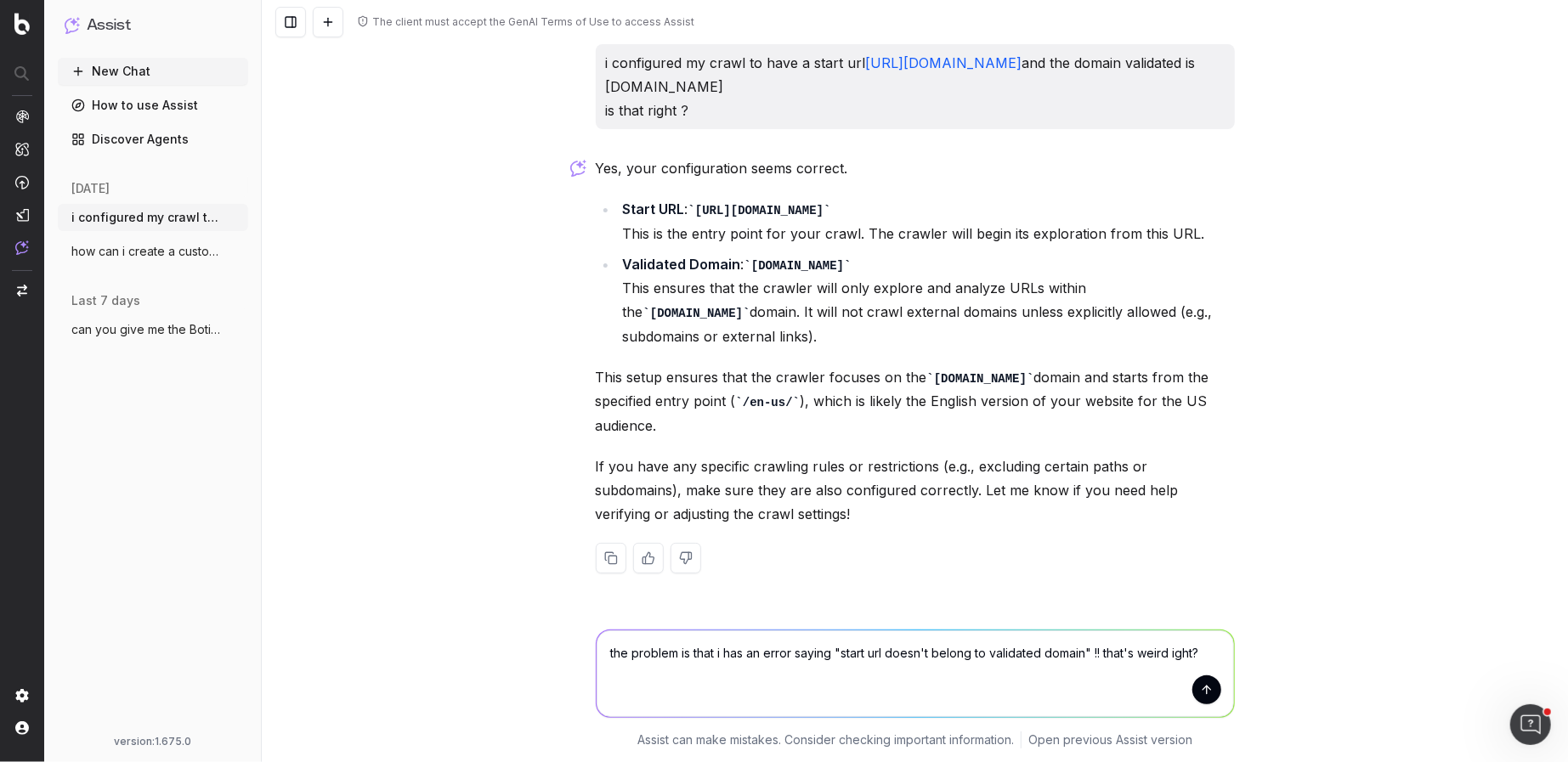
type textarea "the problem is that i has an error saying "start url doesn't belong to validate…"
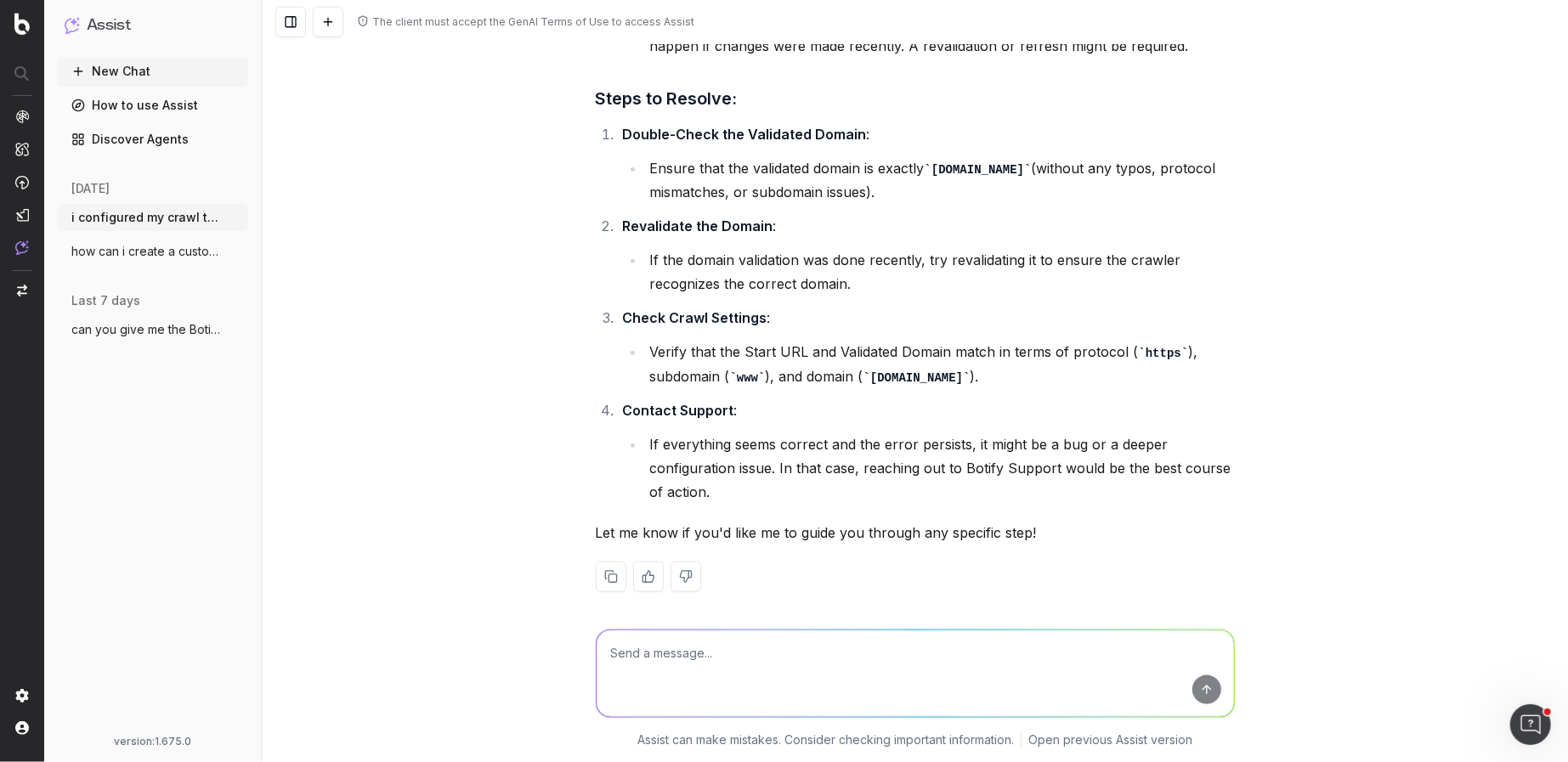
scroll to position [1293, 0]
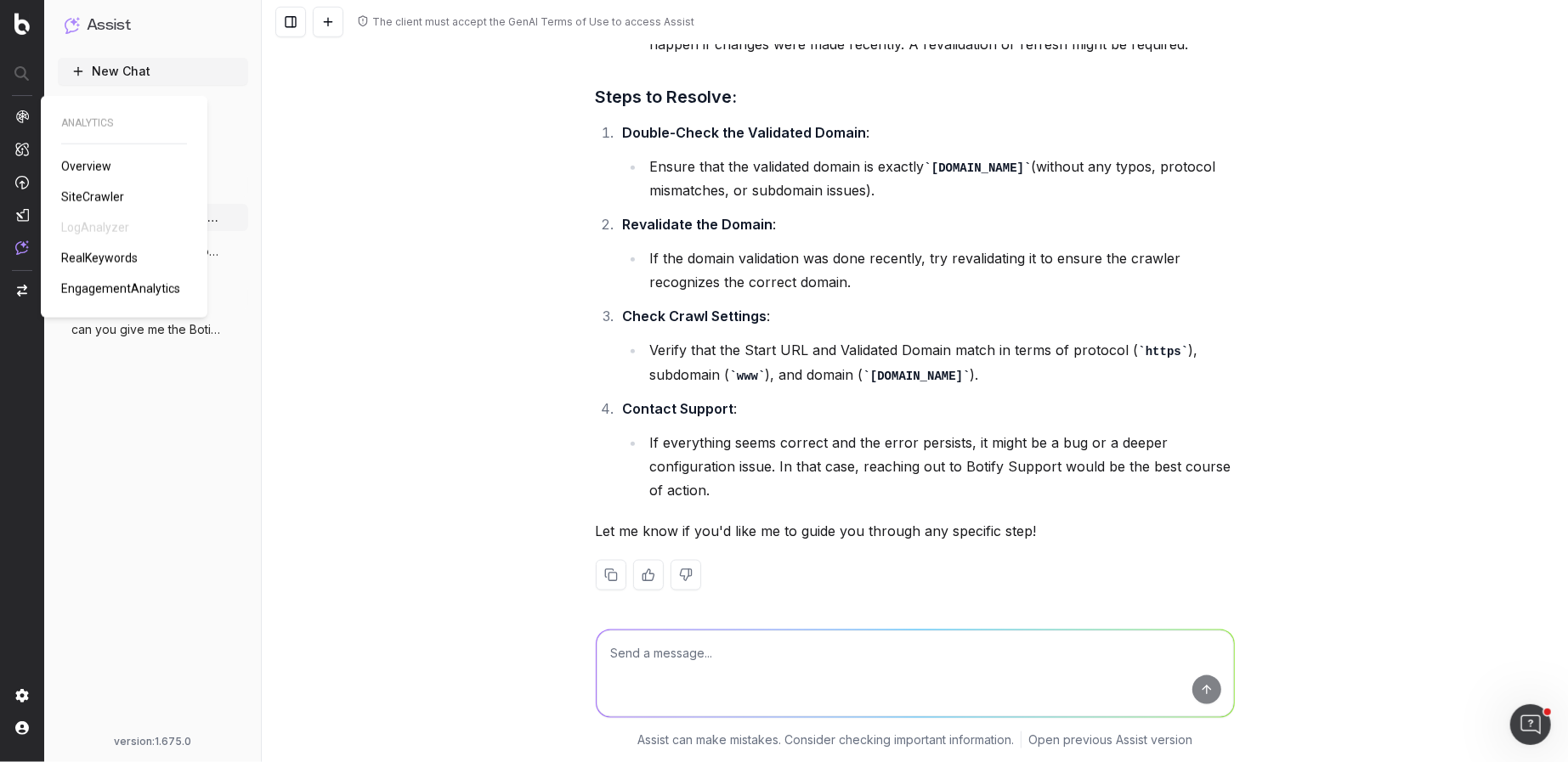
click at [96, 203] on span "SiteCrawler" at bounding box center [92, 197] width 63 height 14
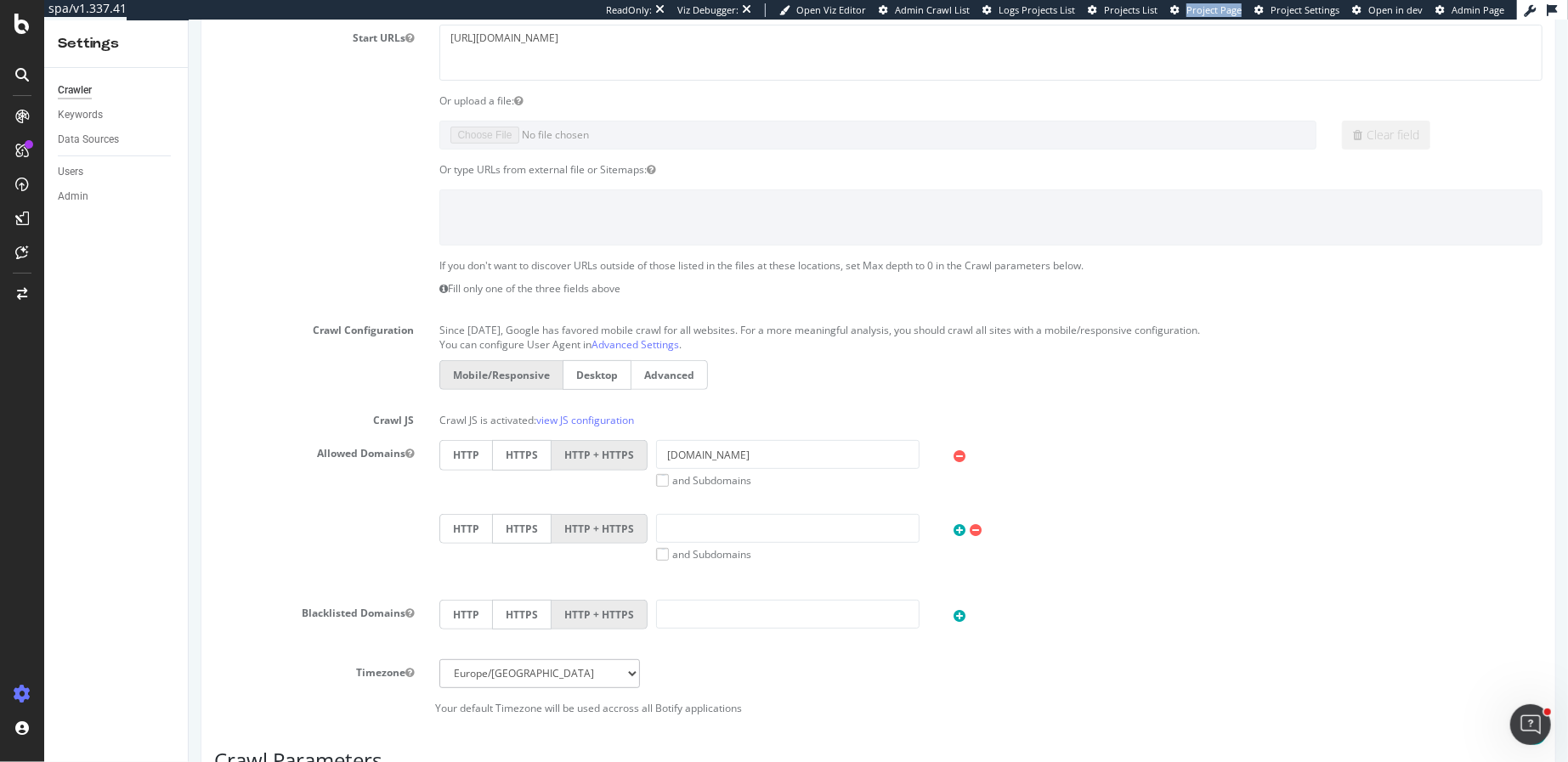
scroll to position [727, 0]
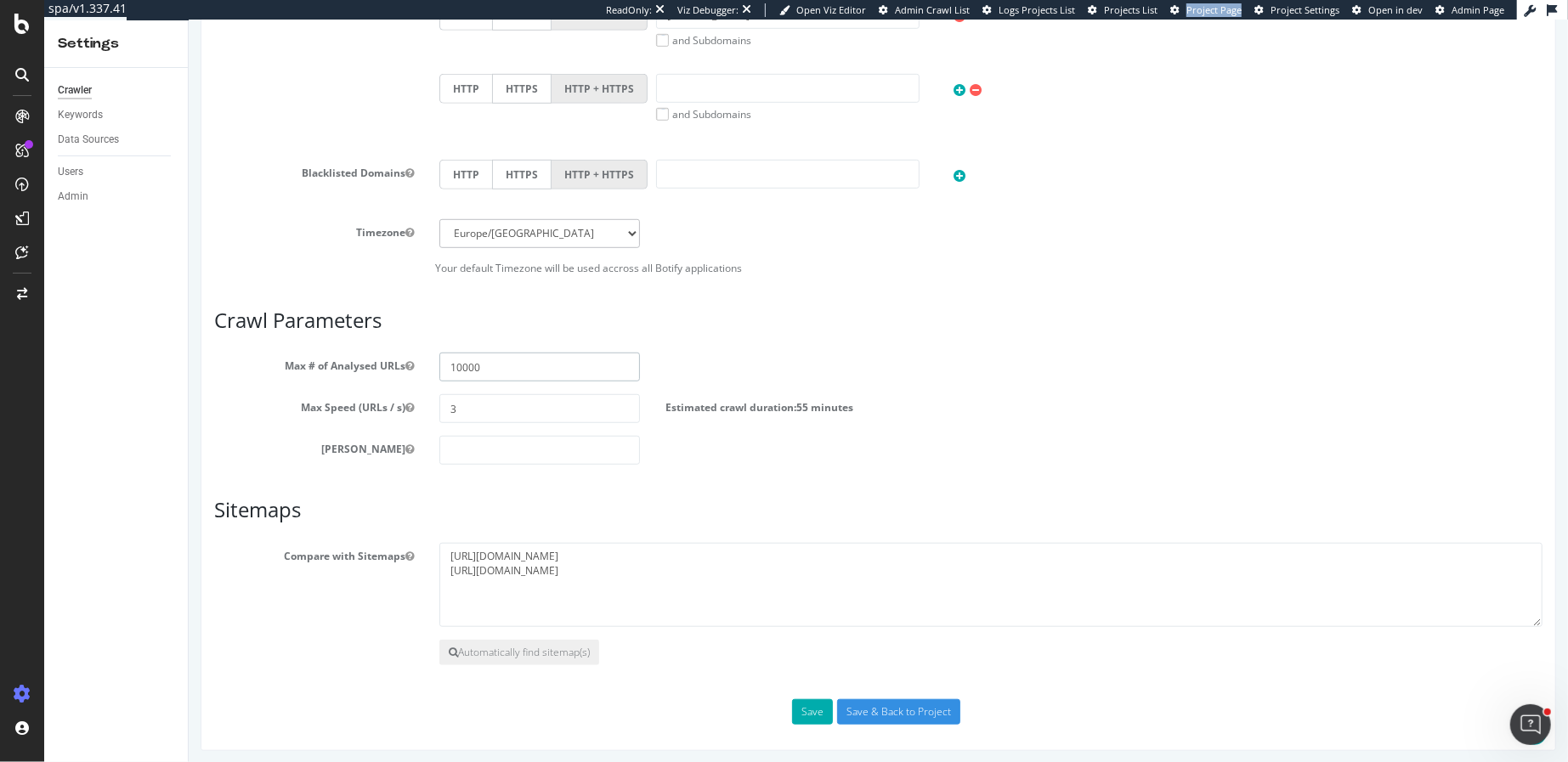
drag, startPoint x: 454, startPoint y: 361, endPoint x: 440, endPoint y: 361, distance: 14.0
click at [440, 361] on input "10000" at bounding box center [538, 366] width 200 height 29
type input "50000"
click at [909, 705] on input "Save & Back to Project" at bounding box center [898, 713] width 124 height 26
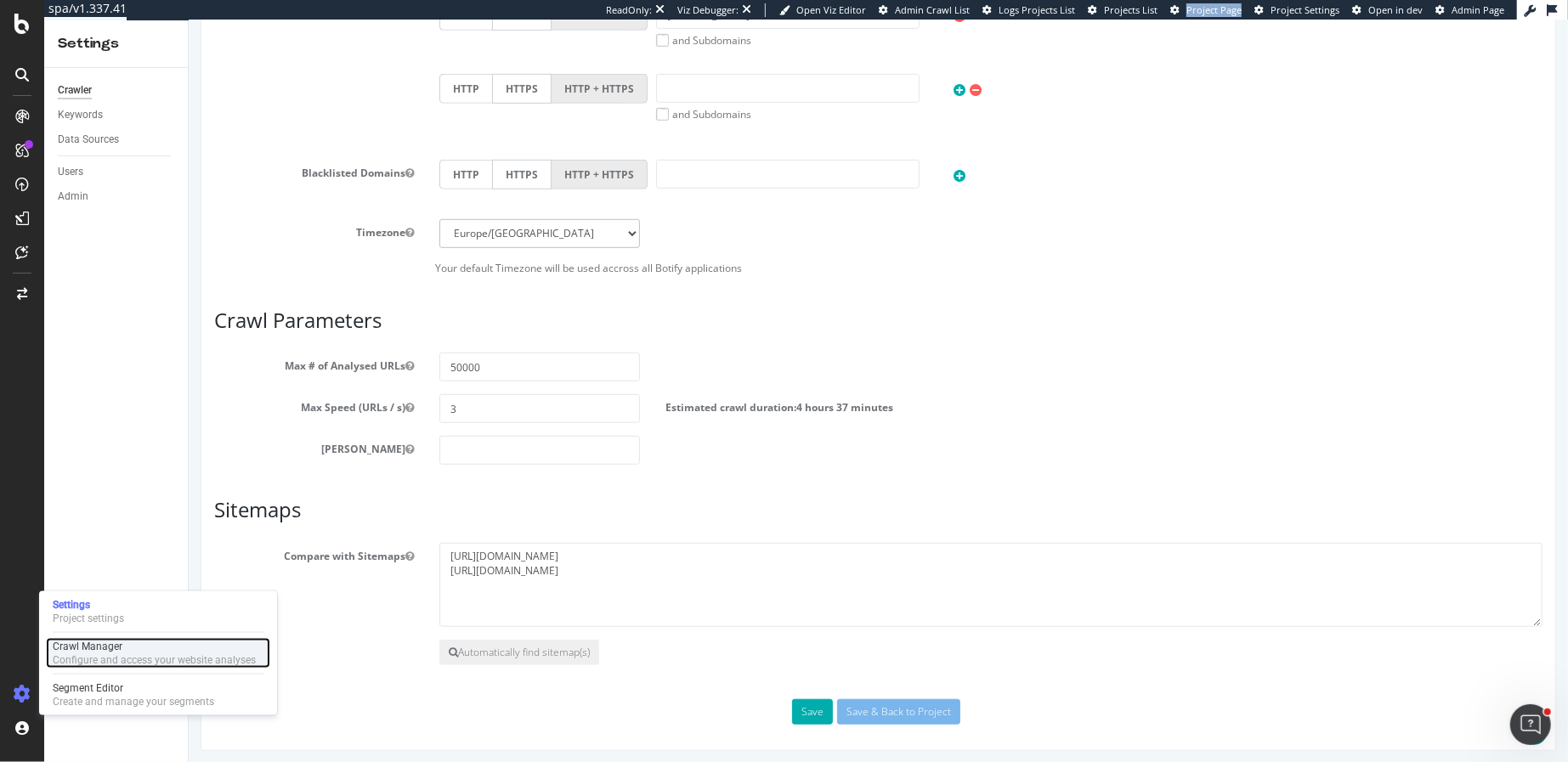
click at [111, 651] on div "Crawl Manager" at bounding box center [154, 647] width 203 height 14
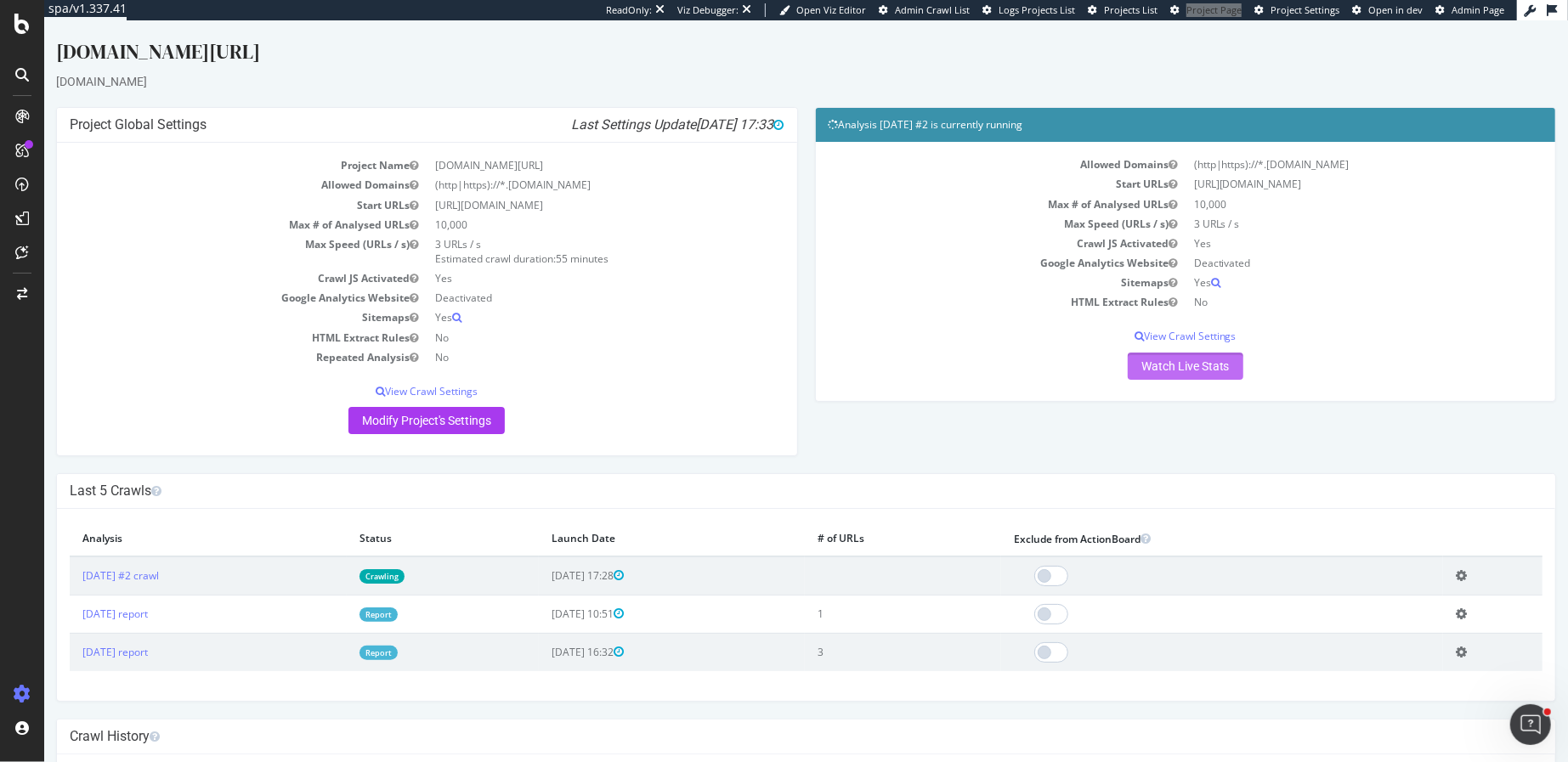
click at [1152, 371] on link "Watch Live Stats" at bounding box center [1184, 365] width 116 height 27
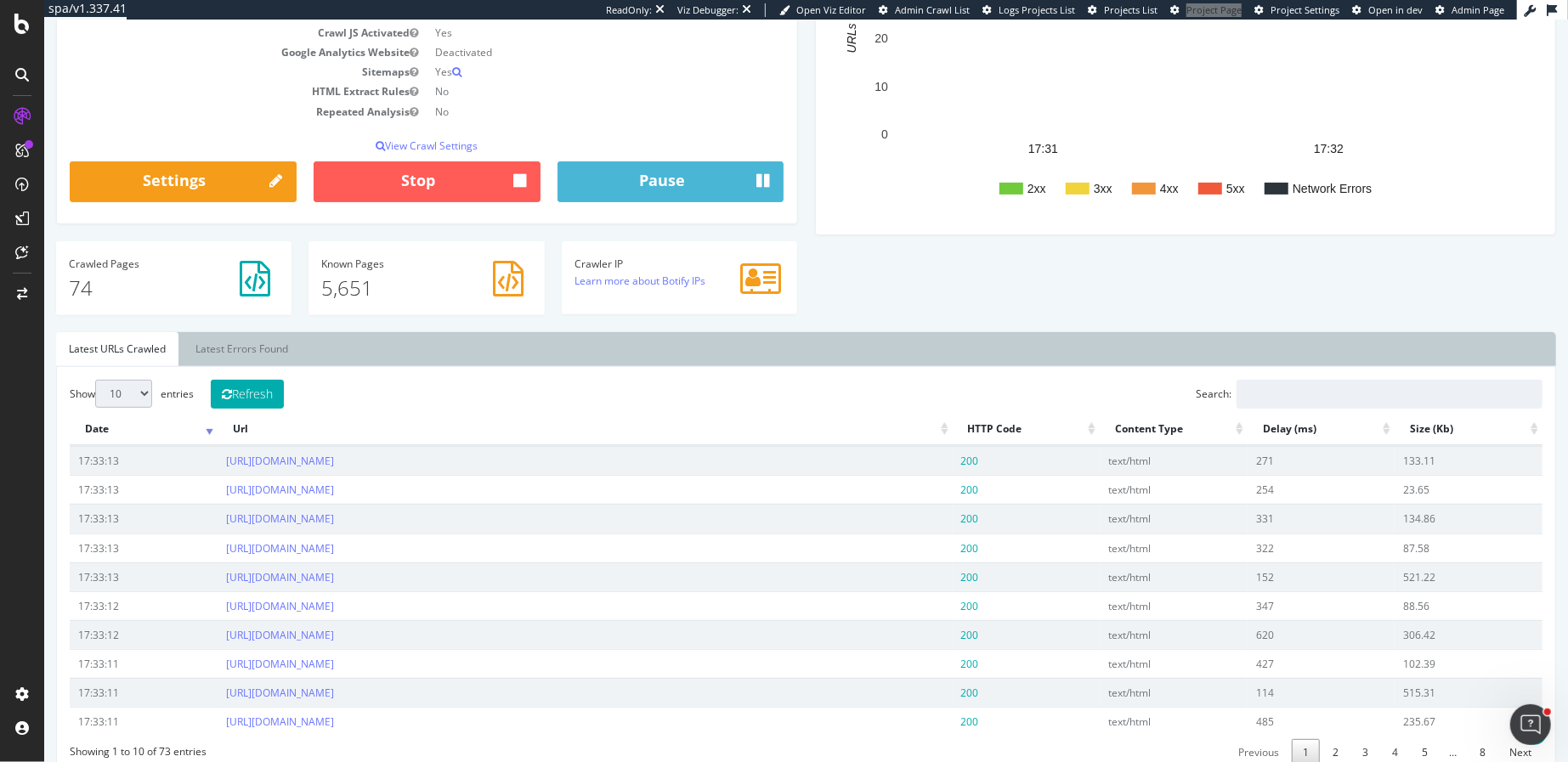
scroll to position [301, 0]
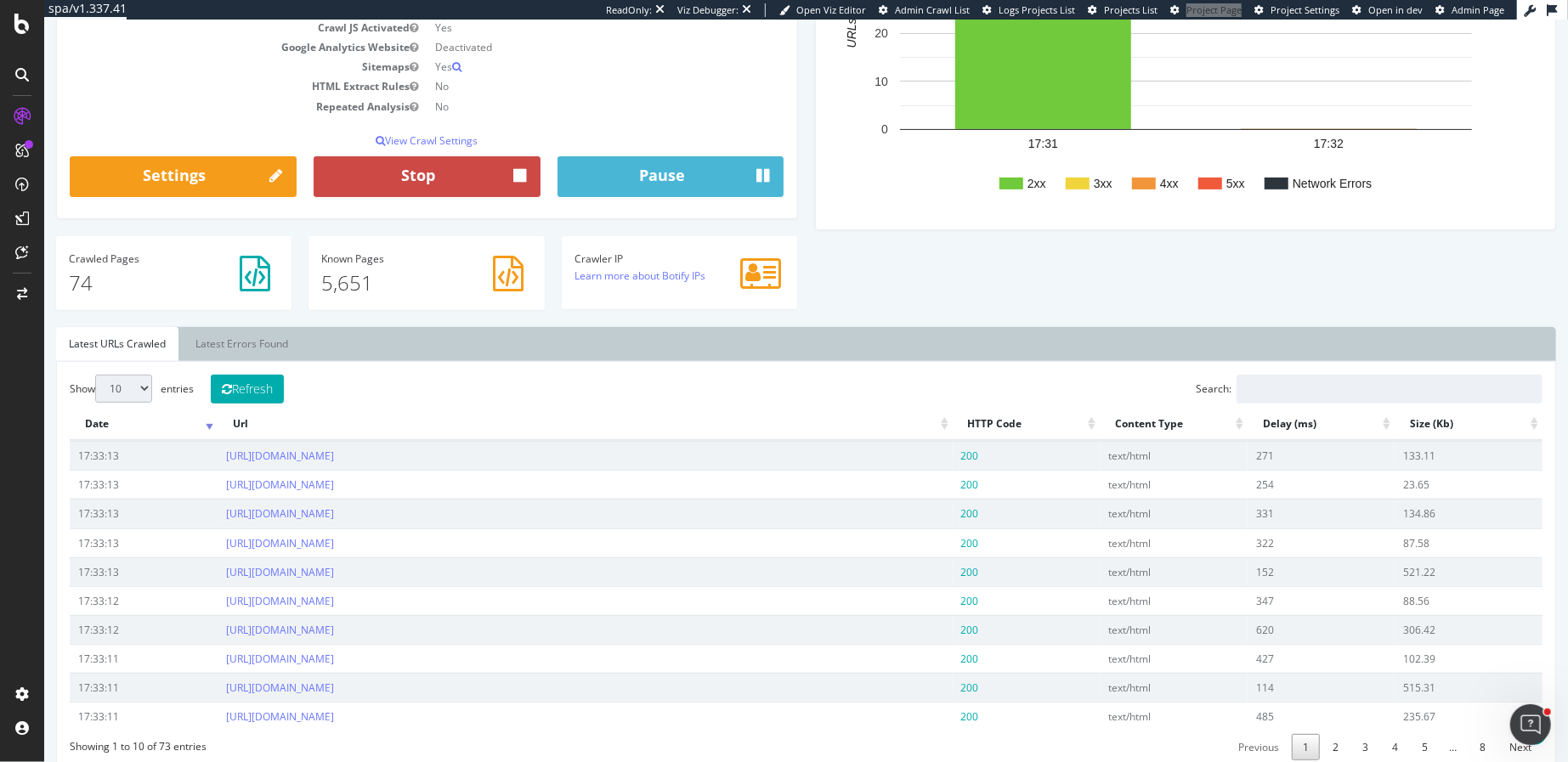
click at [487, 175] on button "Stop" at bounding box center [426, 176] width 227 height 41
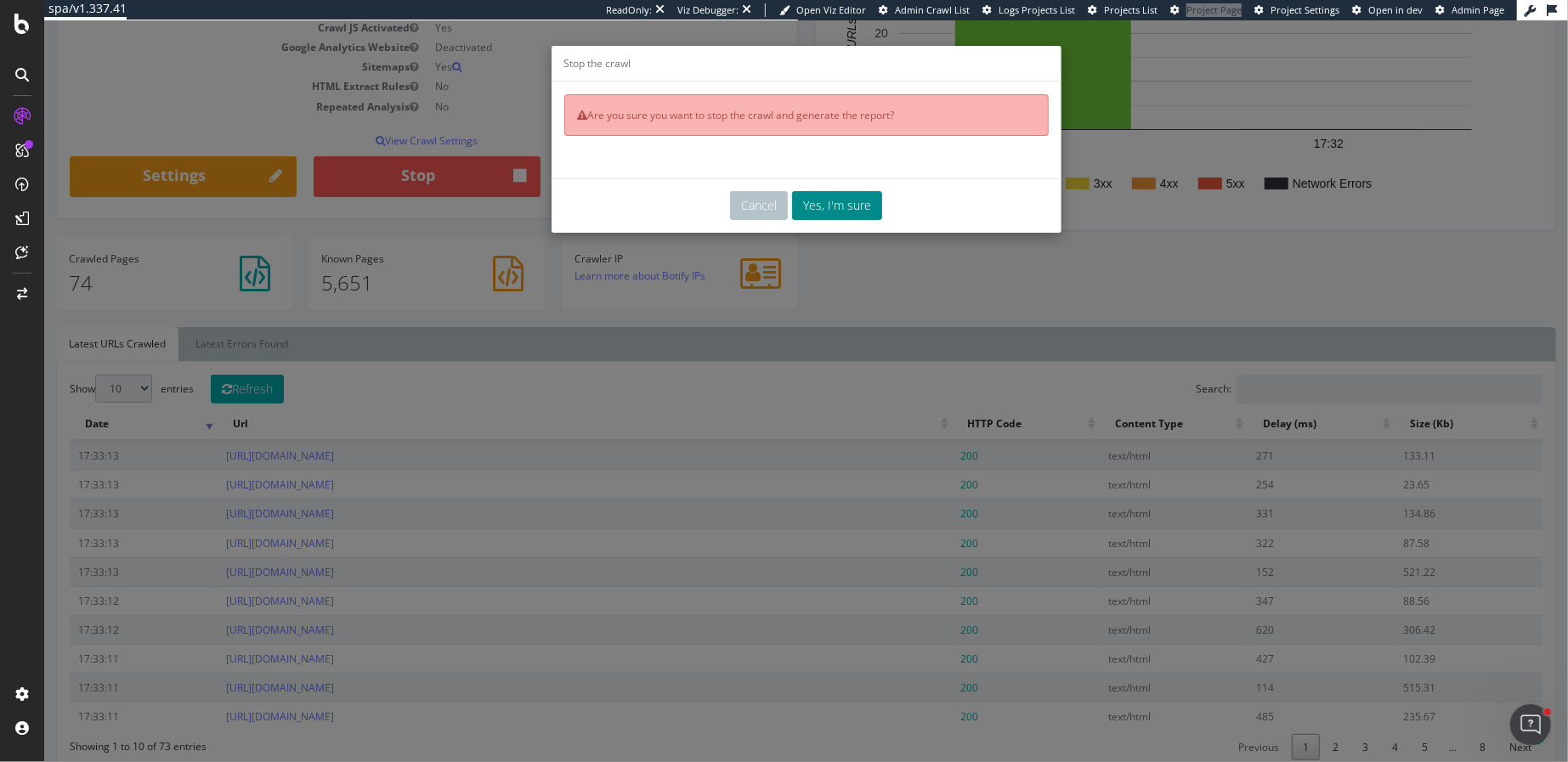
click at [846, 207] on button "Yes, I'm sure" at bounding box center [836, 205] width 90 height 29
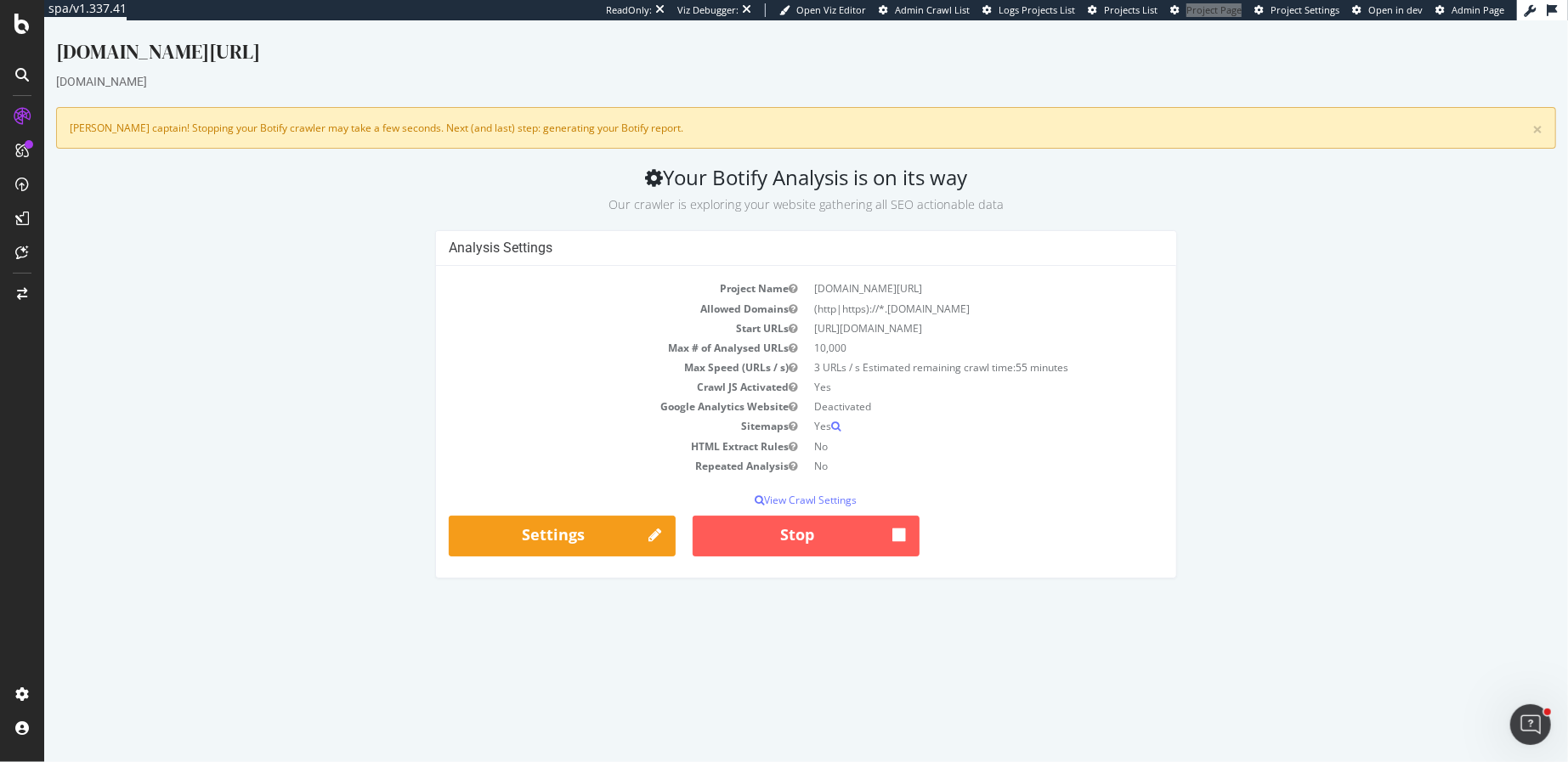
scroll to position [0, 0]
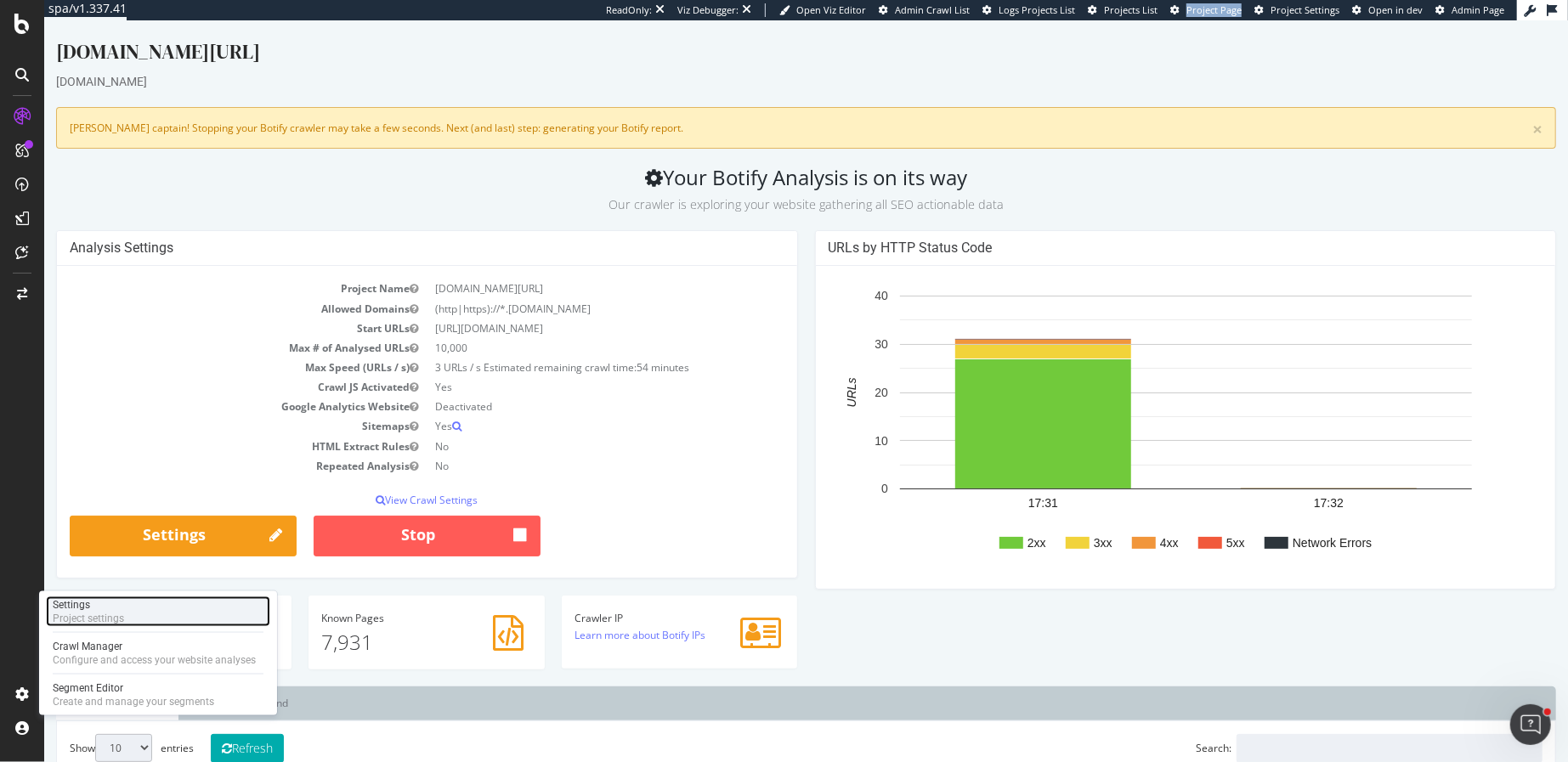
click at [113, 619] on div "Project settings" at bounding box center [88, 619] width 72 height 14
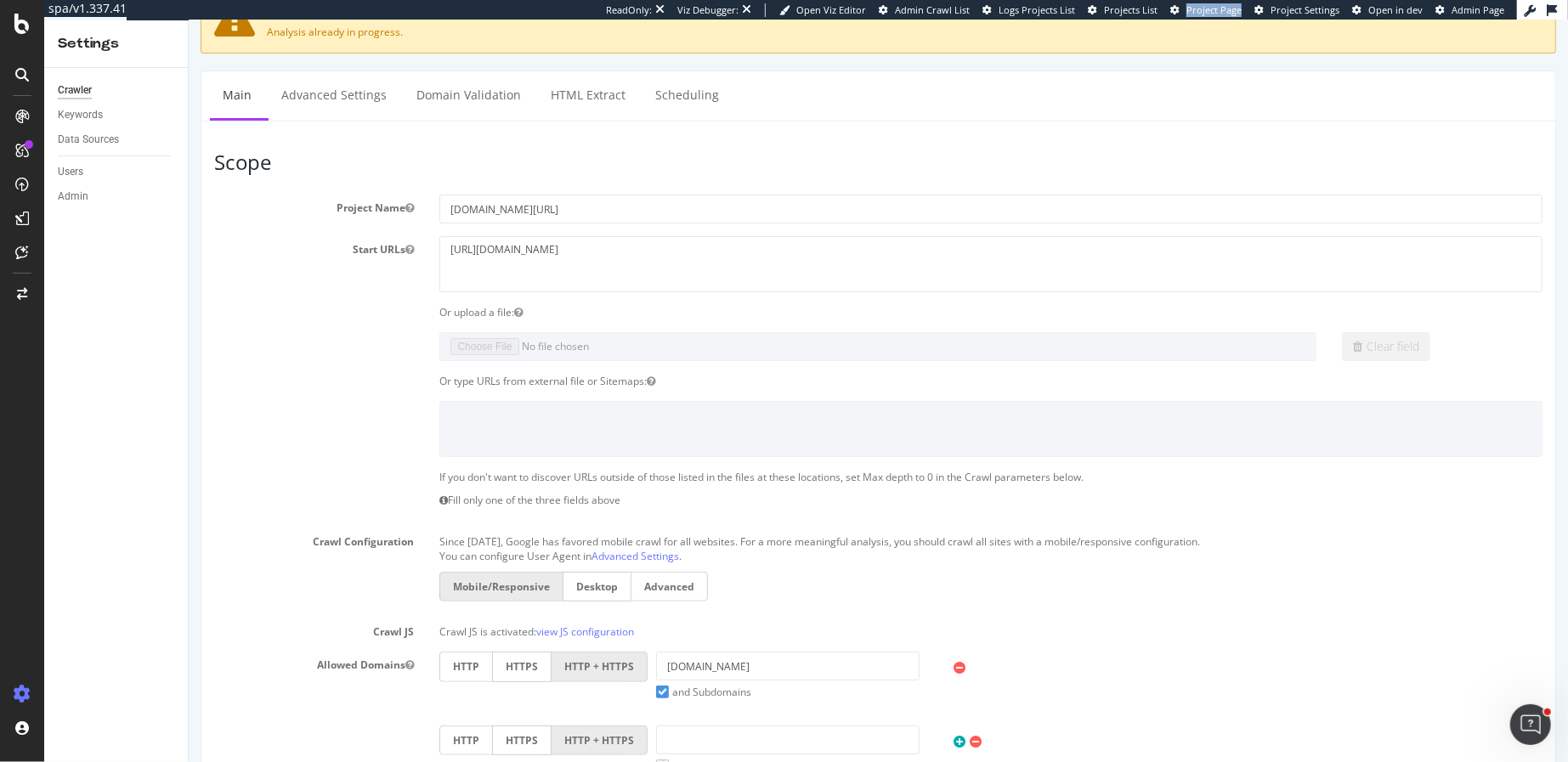
scroll to position [161, 0]
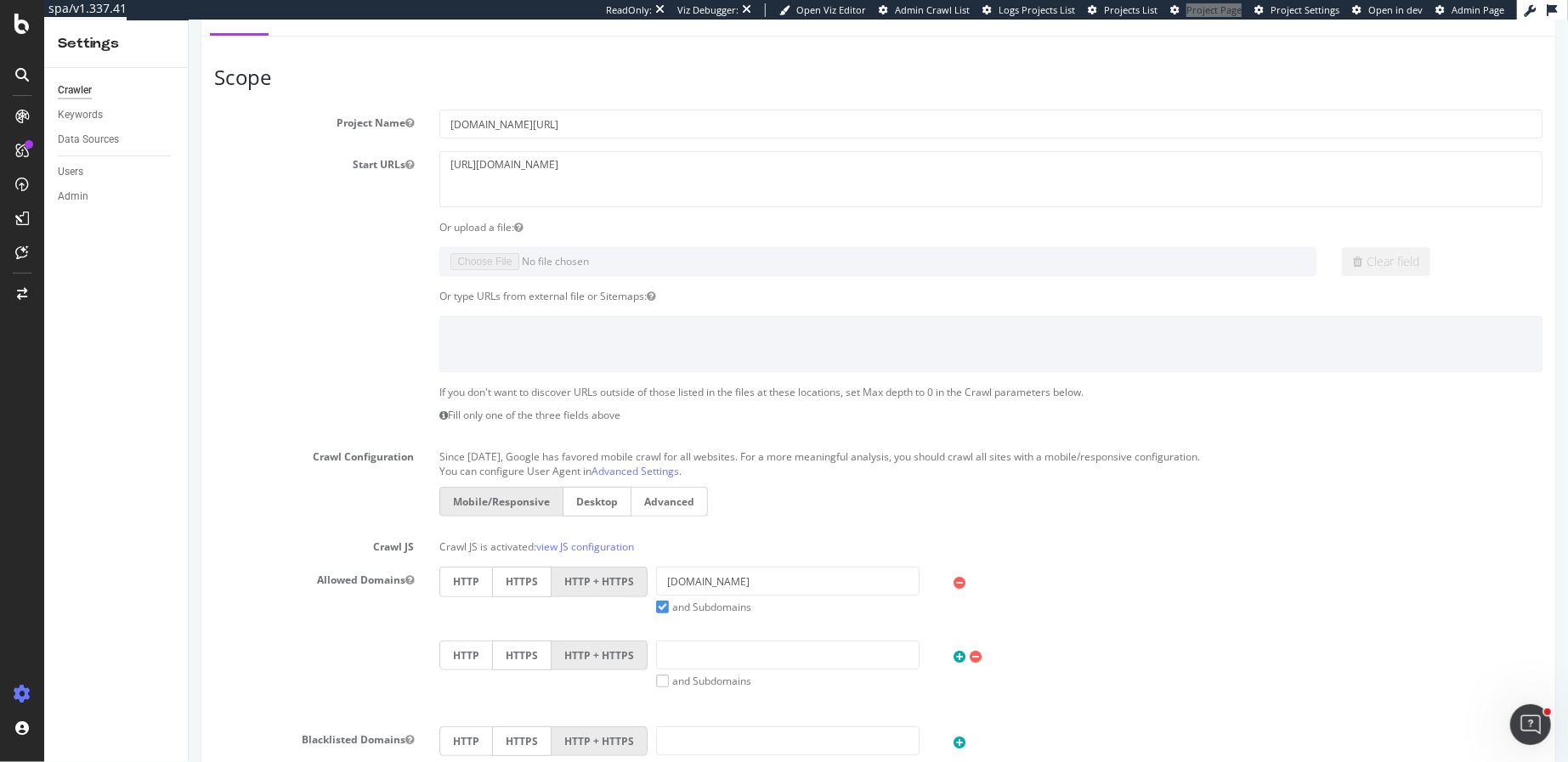
click at [658, 606] on label "and Subdomains" at bounding box center [702, 606] width 95 height 15
click at [187, 21] on input "and Subdomains" at bounding box center [187, 21] width 0 height 0
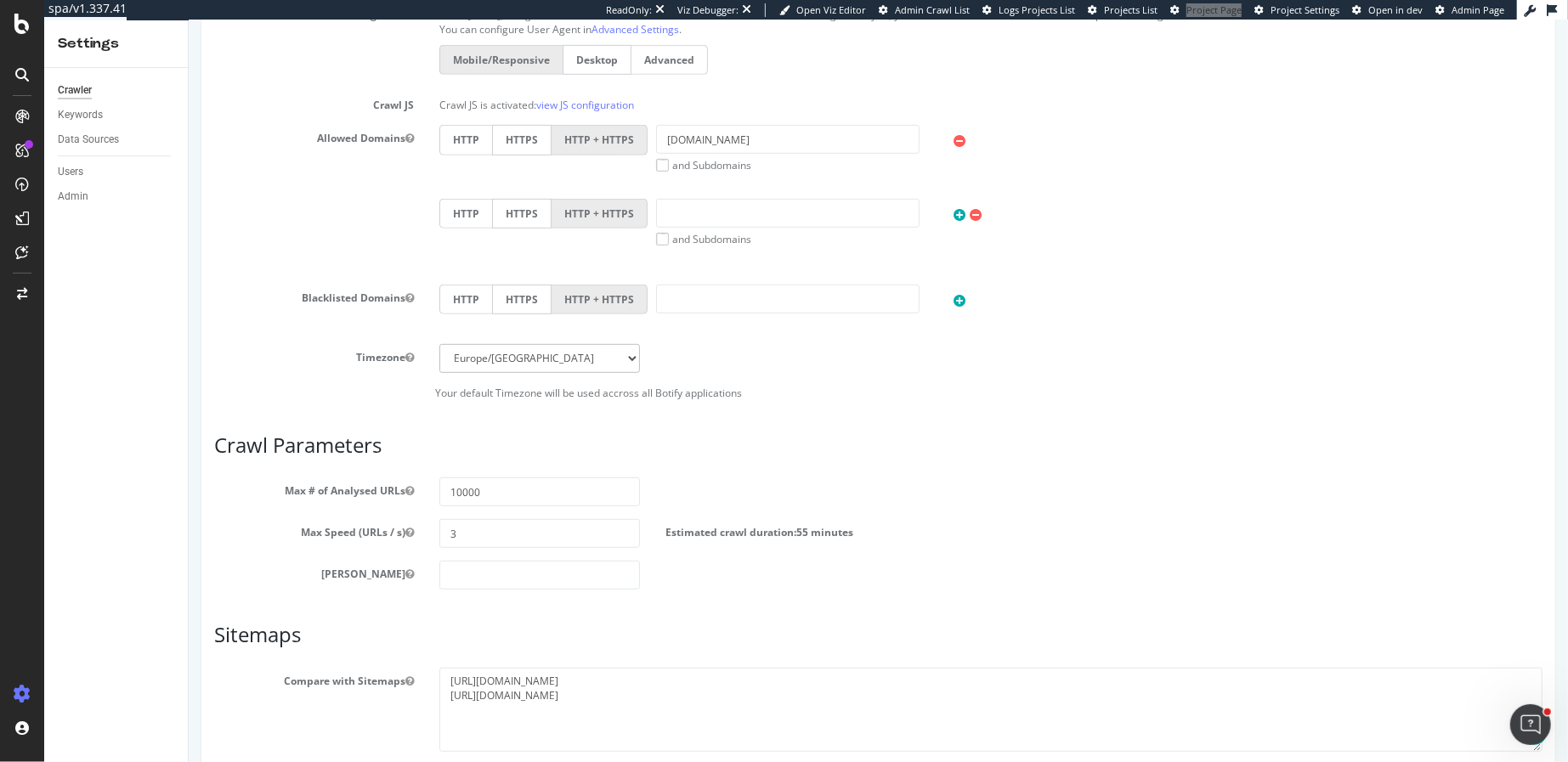
scroll to position [727, 0]
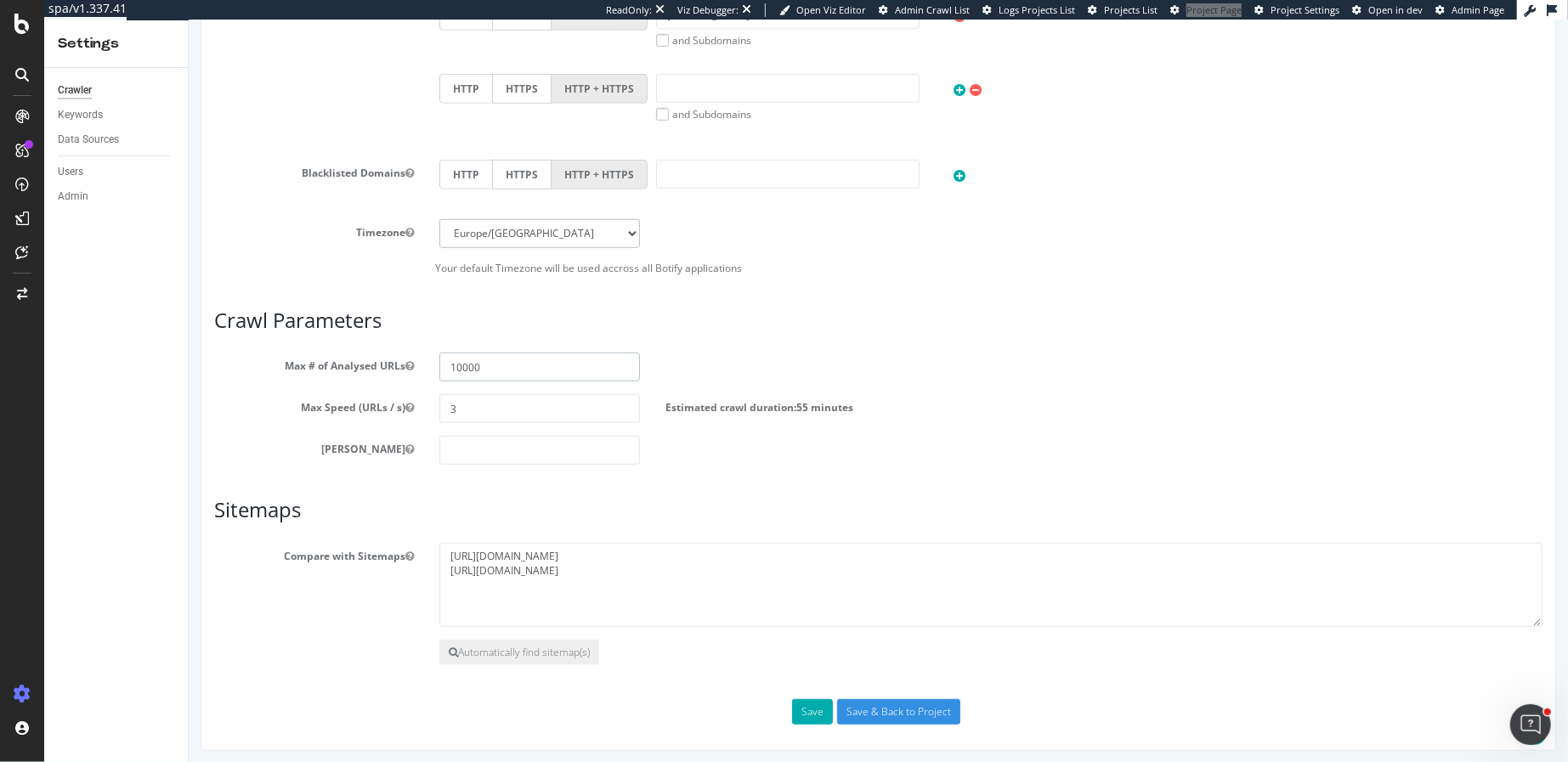
drag, startPoint x: 455, startPoint y: 371, endPoint x: 440, endPoint y: 369, distance: 15.1
click at [440, 369] on input "10000" at bounding box center [538, 366] width 200 height 29
type input "50000"
click at [876, 704] on input "Save & Back to Project" at bounding box center [898, 713] width 124 height 26
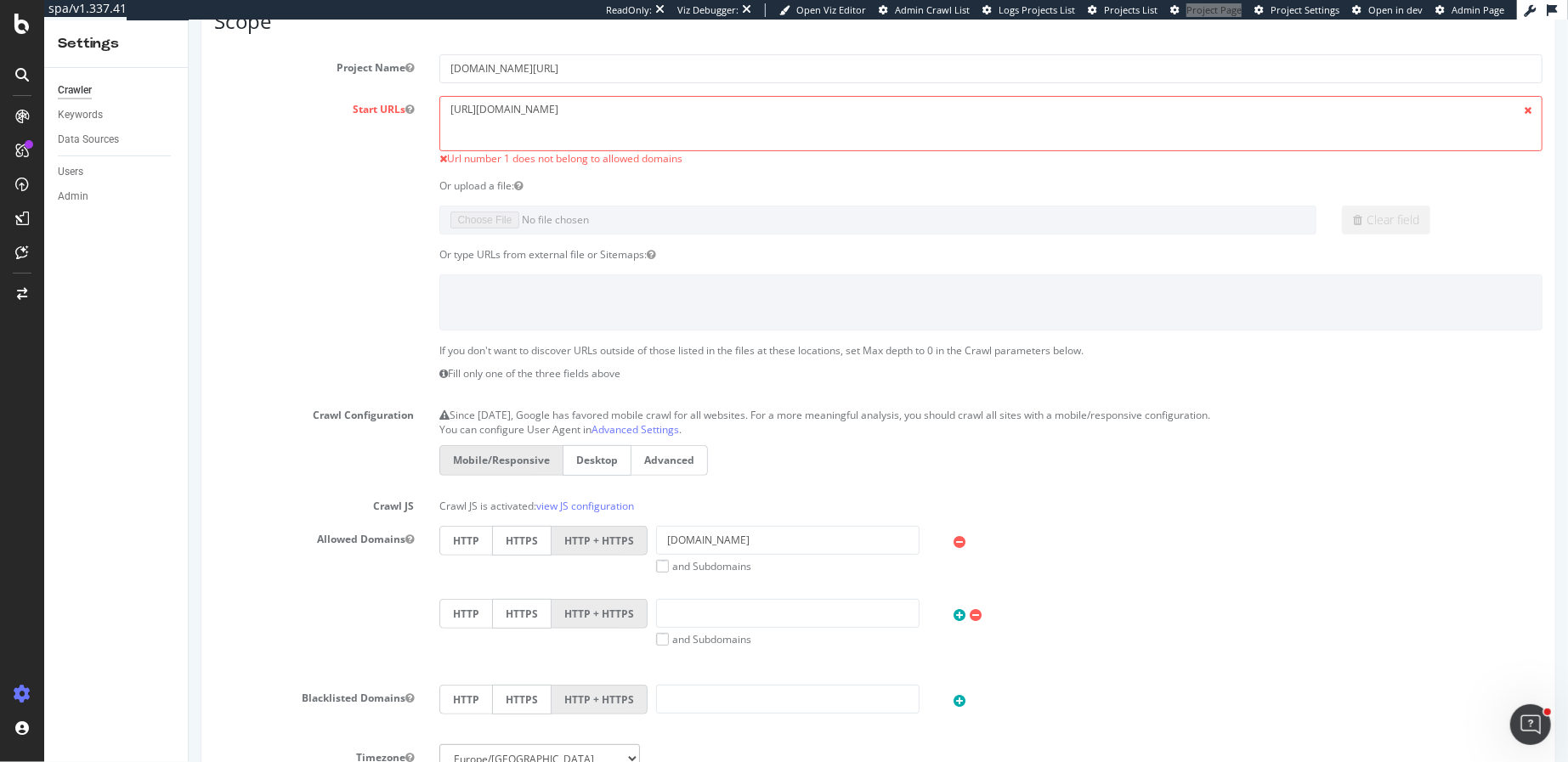
scroll to position [0, 0]
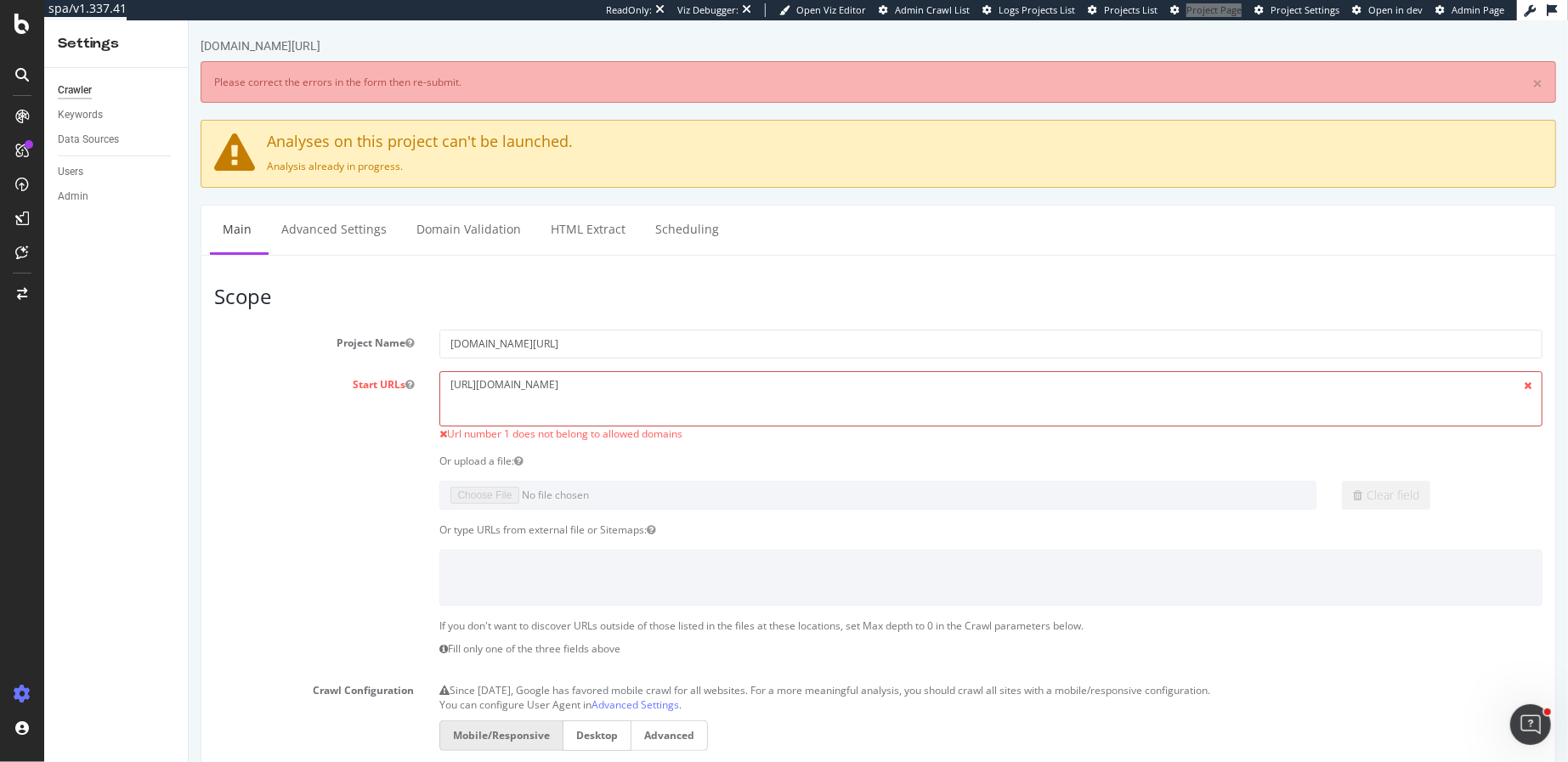
drag, startPoint x: 635, startPoint y: 390, endPoint x: 415, endPoint y: 386, distance: 220.0
click at [415, 386] on div "Start URLs https://www.loccitane.com/en-us/ Url number 1 does not belong to all…" at bounding box center [877, 407] width 1354 height 71
click at [469, 217] on link "Domain Validation" at bounding box center [467, 229] width 130 height 47
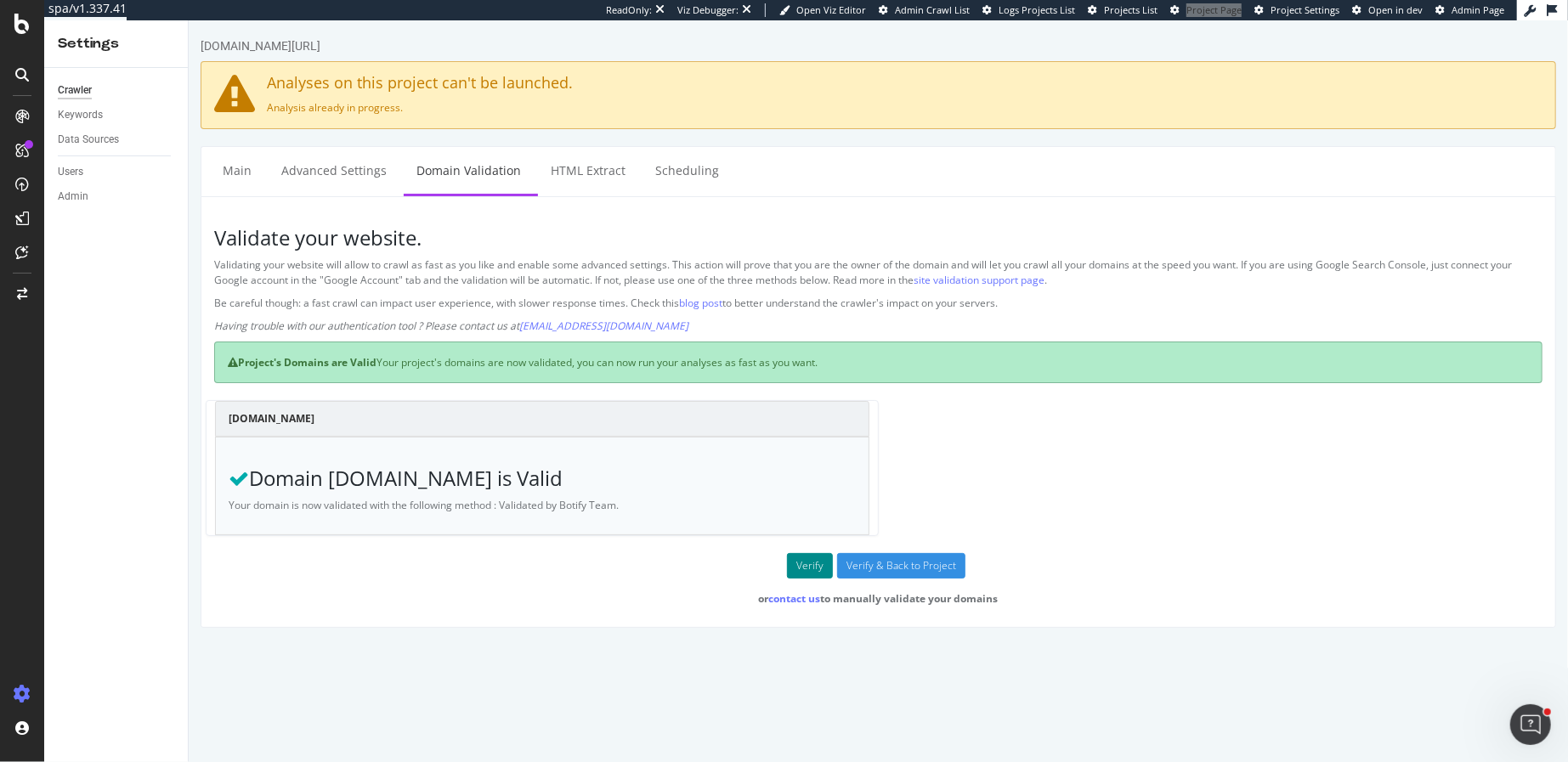
click at [806, 556] on button "Verify" at bounding box center [809, 566] width 46 height 26
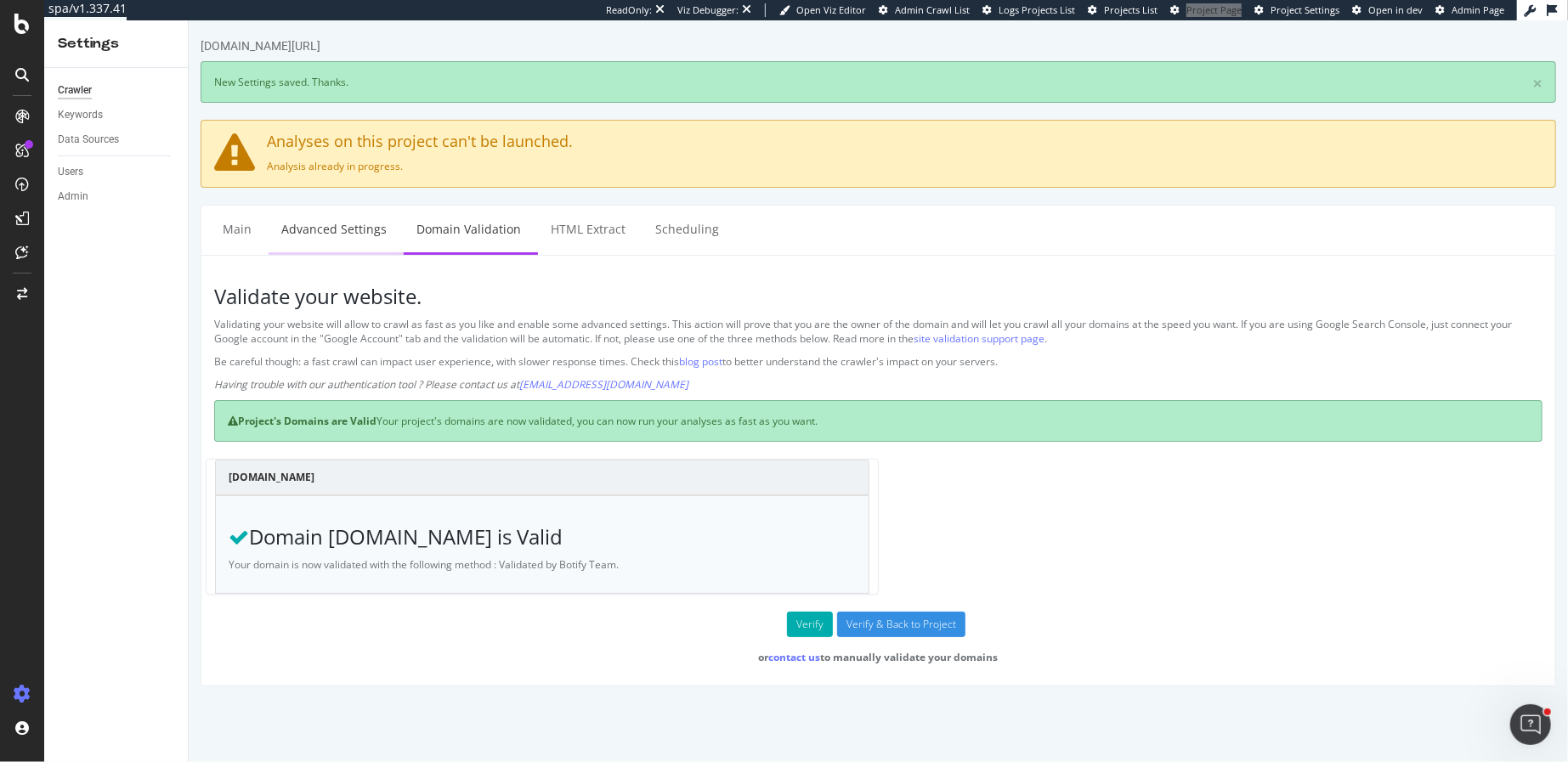
click at [314, 227] on link "Advanced Settings" at bounding box center [333, 229] width 130 height 47
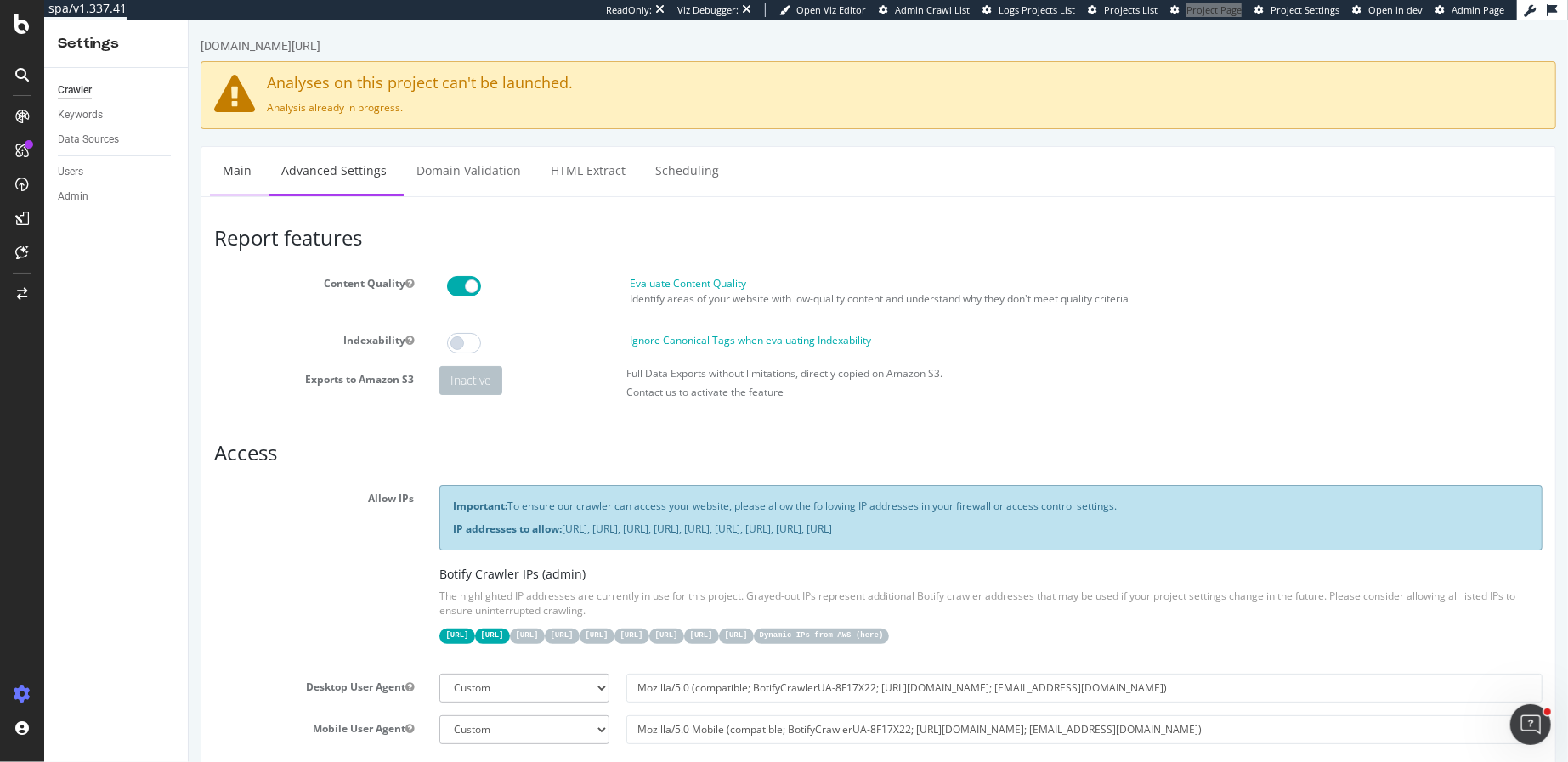
click at [231, 168] on link "Main" at bounding box center [236, 170] width 54 height 47
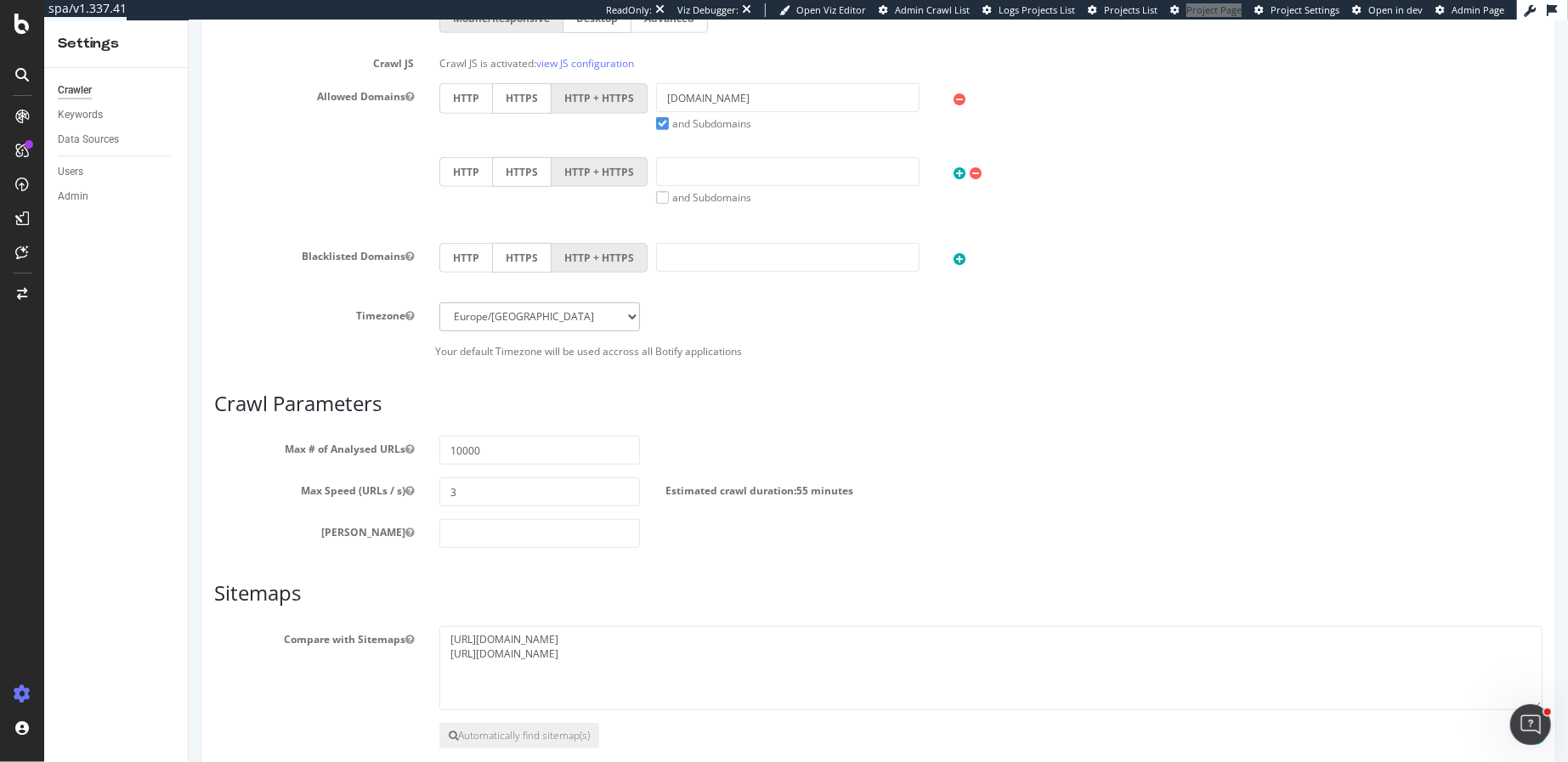
scroll to position [727, 0]
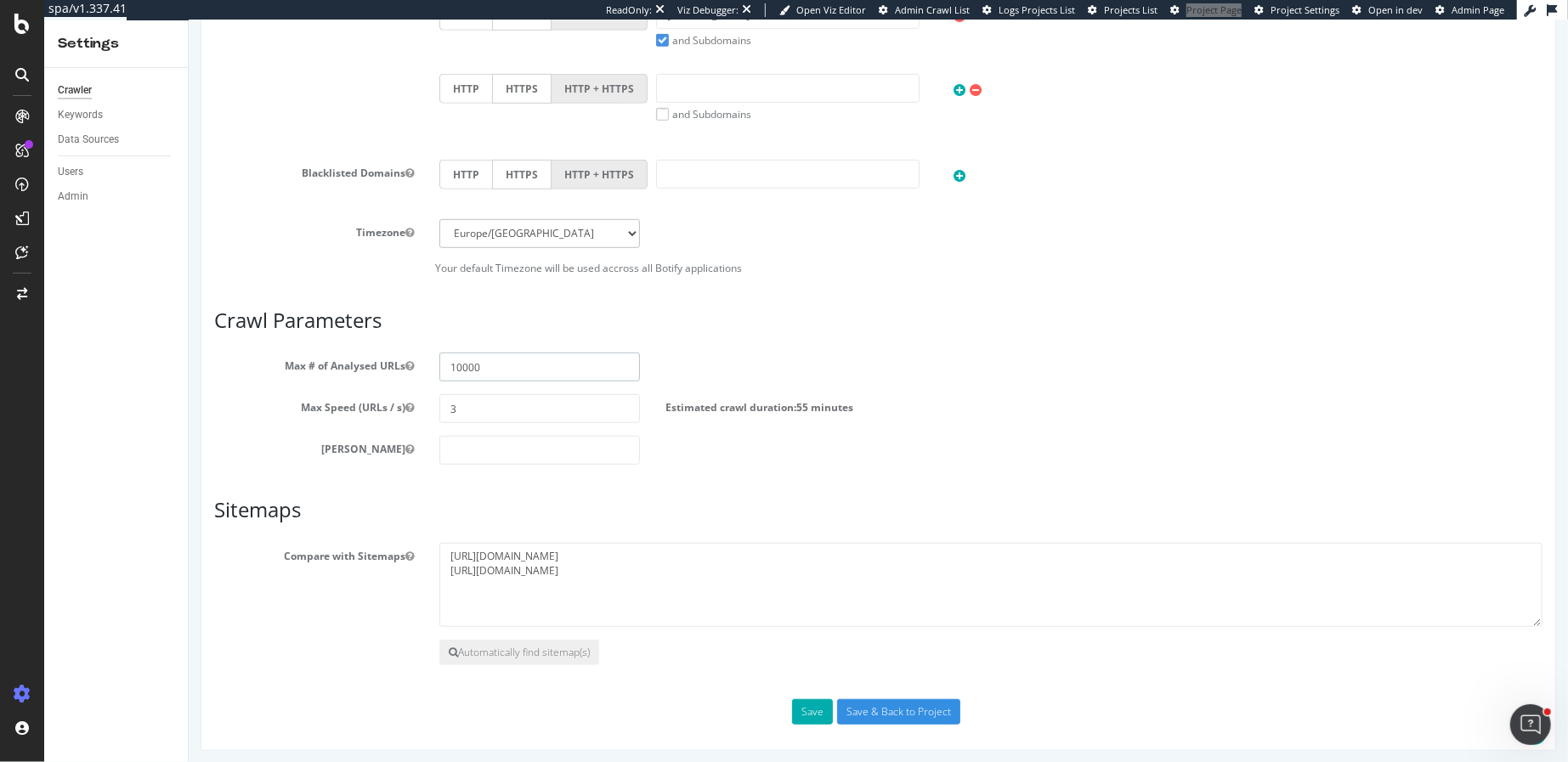
drag, startPoint x: 452, startPoint y: 364, endPoint x: 440, endPoint y: 364, distance: 12.0
click at [440, 364] on input "10000" at bounding box center [538, 366] width 200 height 29
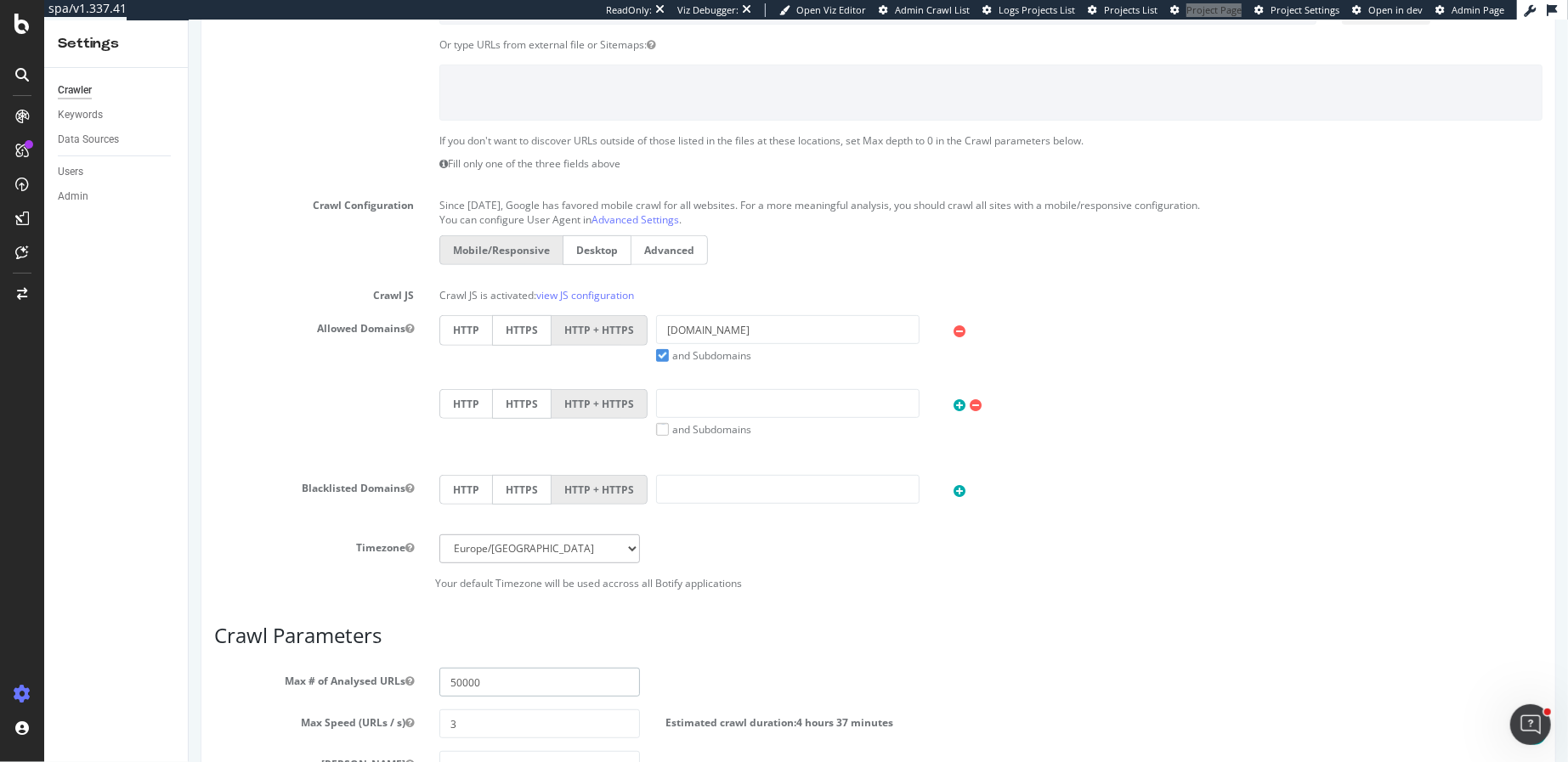
type input "50000"
click at [659, 351] on label "and Subdomains" at bounding box center [702, 355] width 95 height 15
click at [187, 21] on input "and Subdomains" at bounding box center [187, 21] width 0 height 0
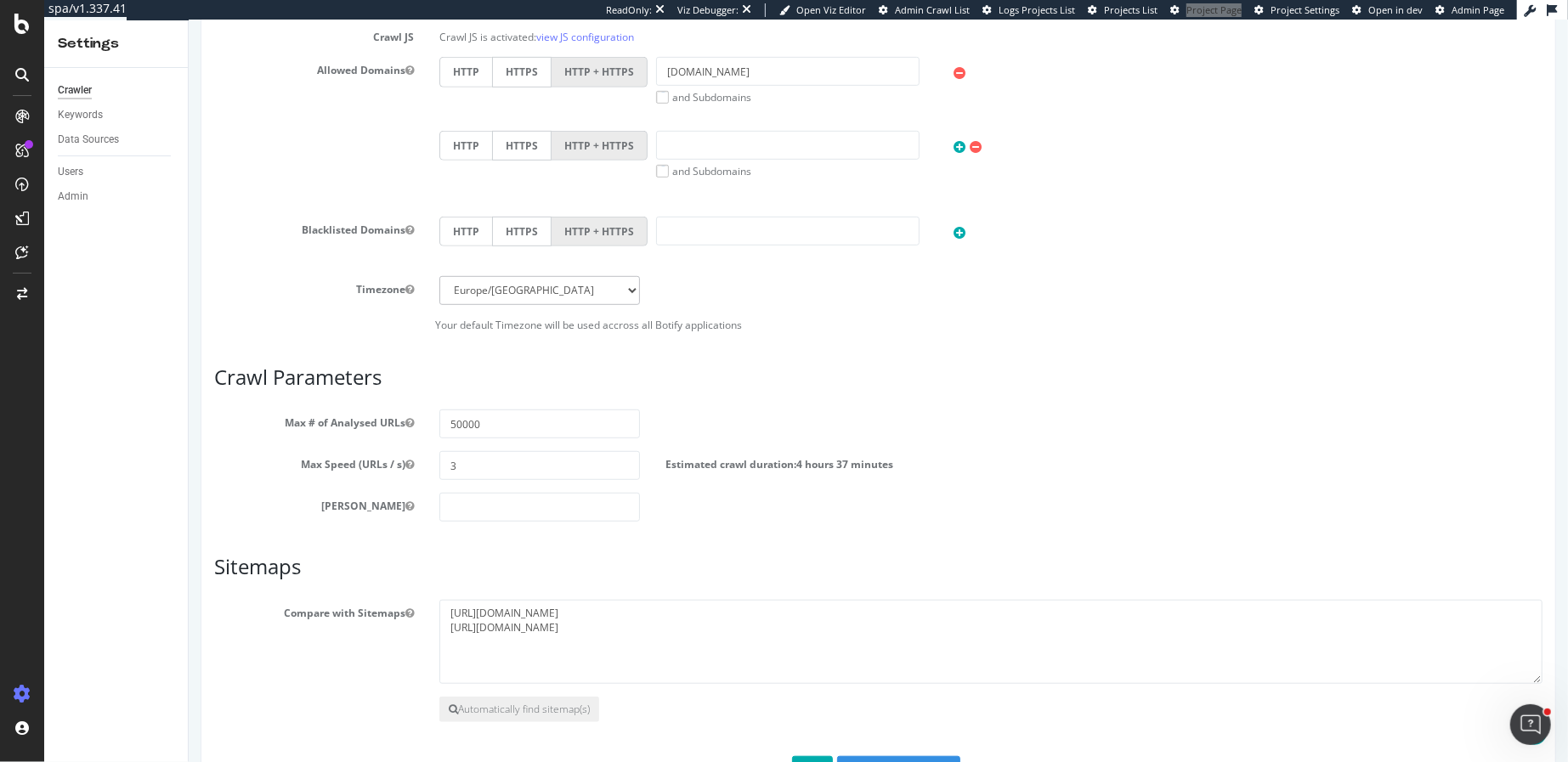
scroll to position [727, 0]
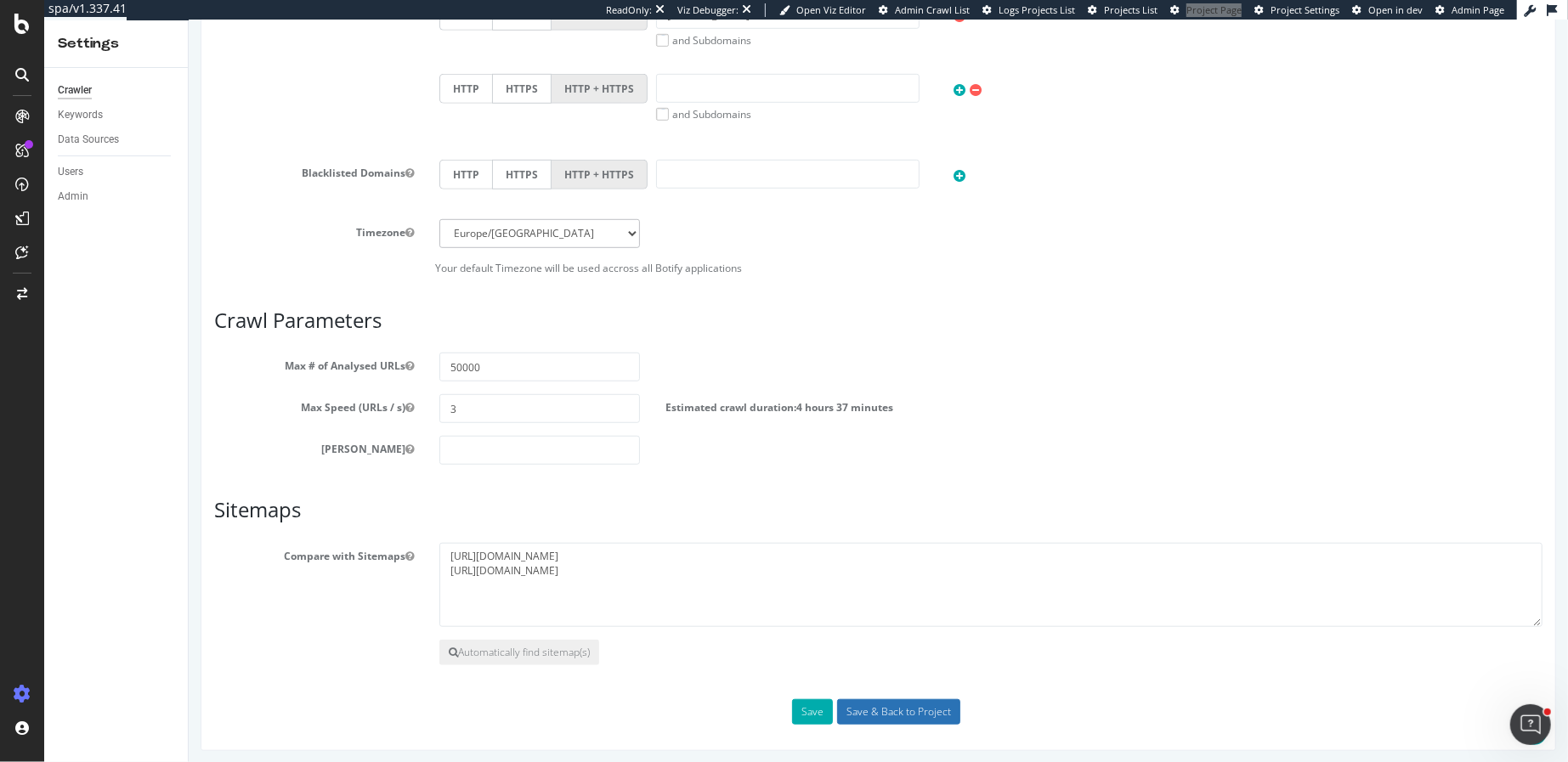
click at [865, 709] on input "Save & Back to Project" at bounding box center [898, 713] width 124 height 26
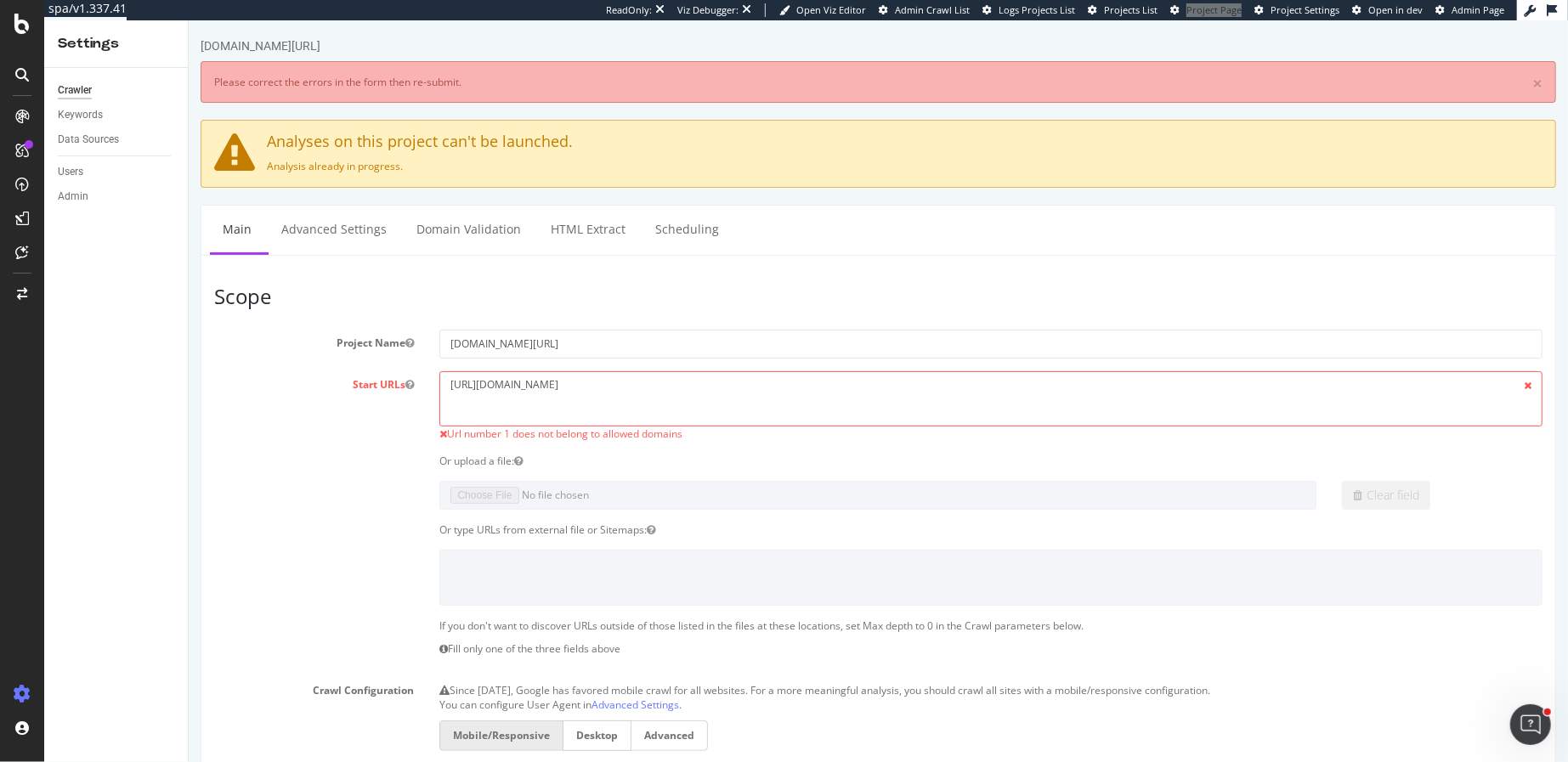
scroll to position [0, 0]
drag, startPoint x: 695, startPoint y: 387, endPoint x: 420, endPoint y: 381, distance: 275.1
click at [420, 381] on div "Start URLs https://www.loccitane.com/en-us/ Url number 1 does not belong to all…" at bounding box center [877, 407] width 1354 height 71
click at [523, 384] on textarea "[URL][DOMAIN_NAME]" at bounding box center [990, 399] width 1103 height 55
drag, startPoint x: 511, startPoint y: 384, endPoint x: 484, endPoint y: 384, distance: 27.0
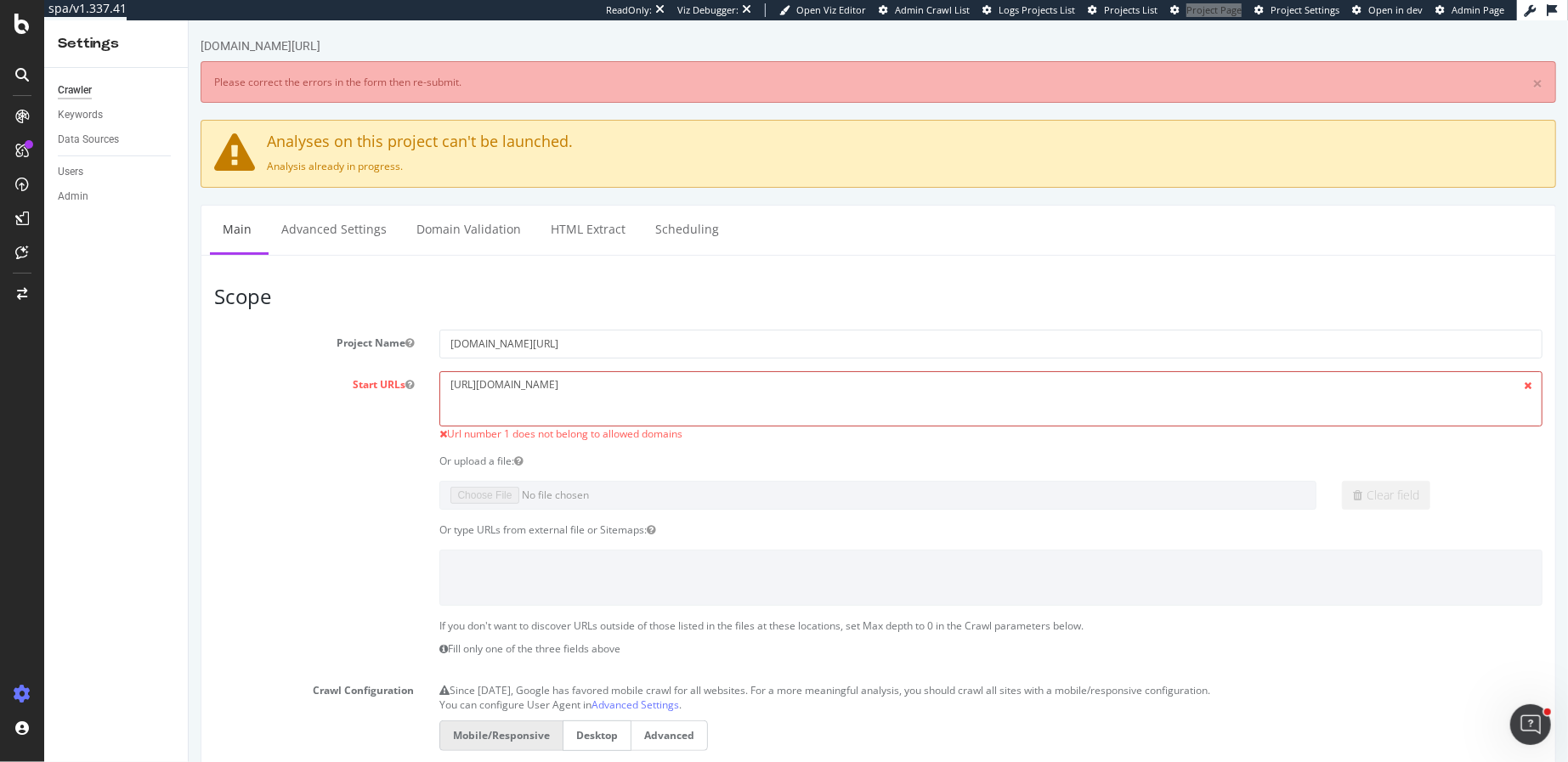
click at [484, 384] on textarea "[URL][DOMAIN_NAME]" at bounding box center [990, 399] width 1103 height 55
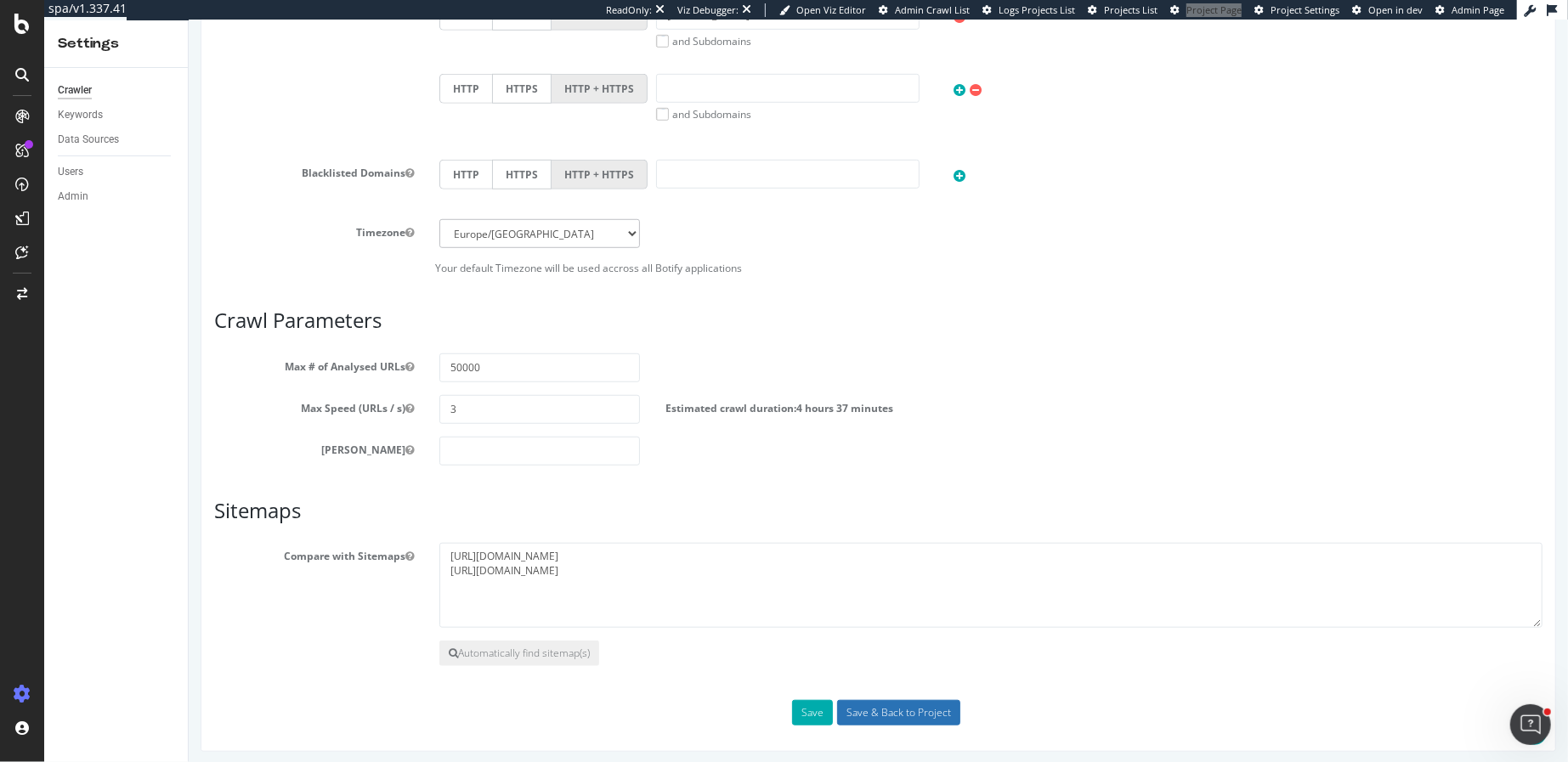
type textarea "https://loccitane.com/en-us/"
click at [910, 707] on input "Save & Back to Project" at bounding box center [898, 714] width 124 height 26
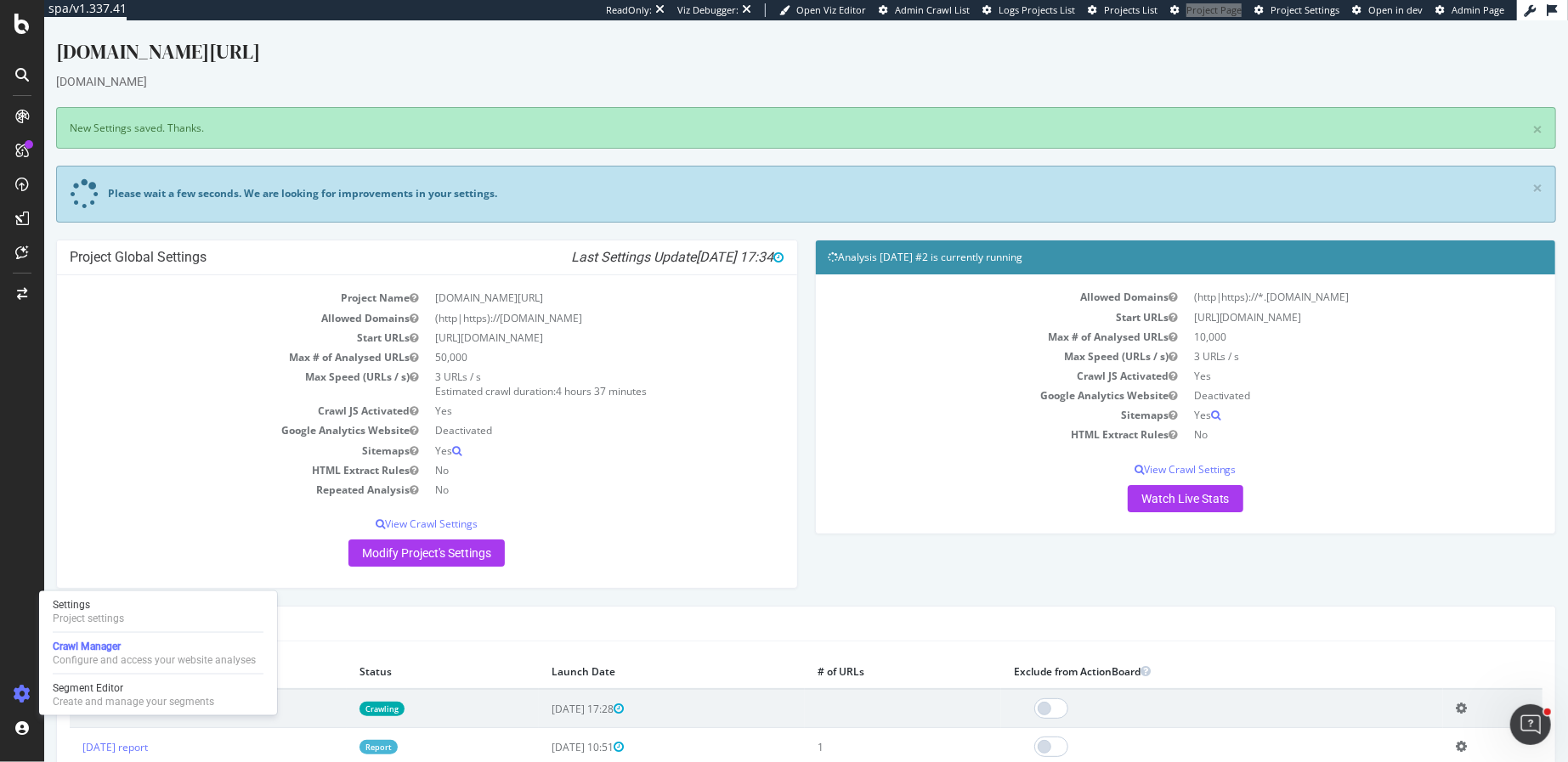
click at [1466, 706] on icon at bounding box center [1460, 708] width 11 height 13
click at [1396, 753] on link "Delete analysis" at bounding box center [1397, 757] width 136 height 23
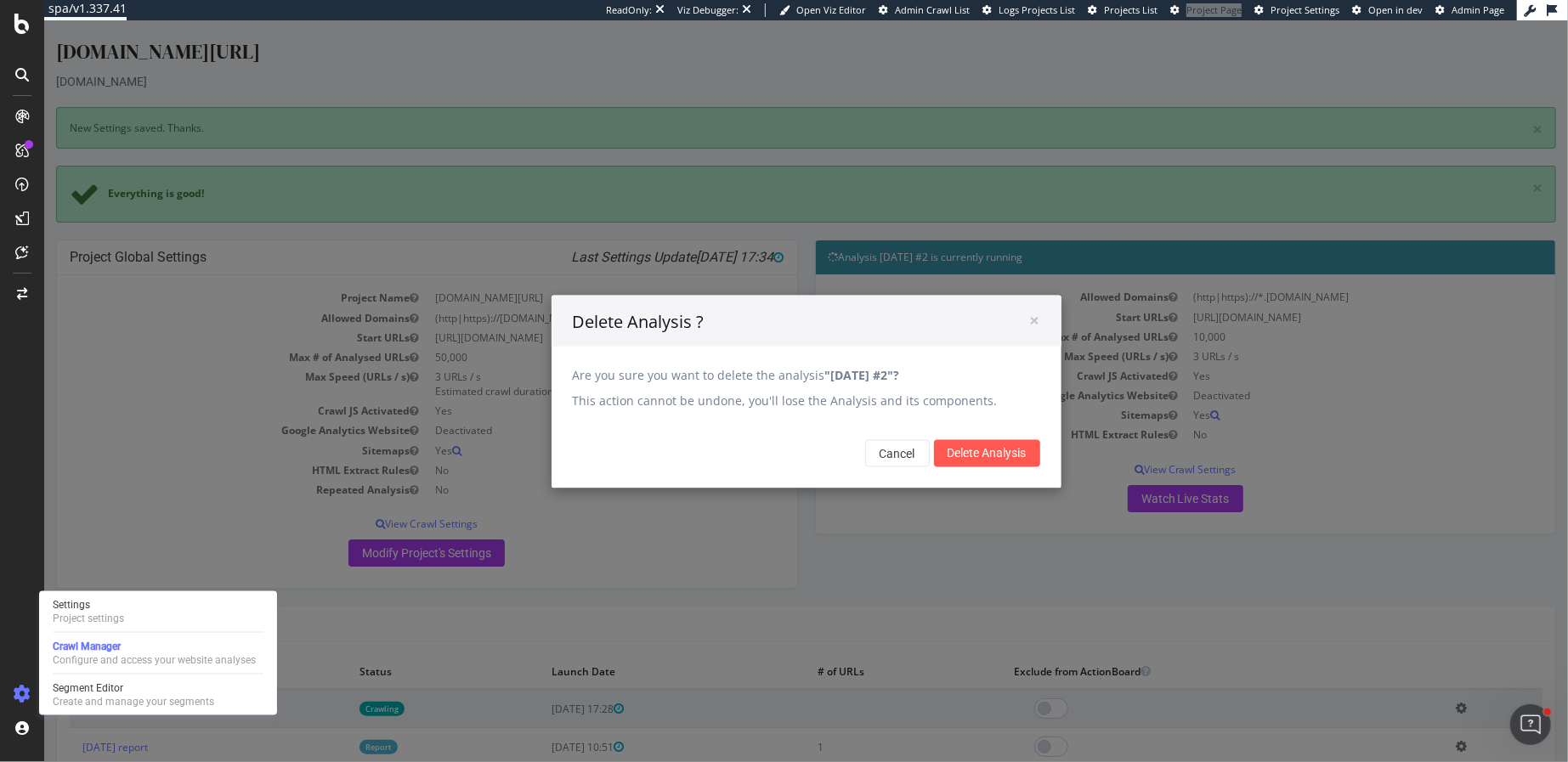
click at [1016, 479] on div "Cancel Delete Analysis" at bounding box center [805, 453] width 510 height 70
click at [1011, 454] on input "Delete Analysis" at bounding box center [986, 453] width 106 height 27
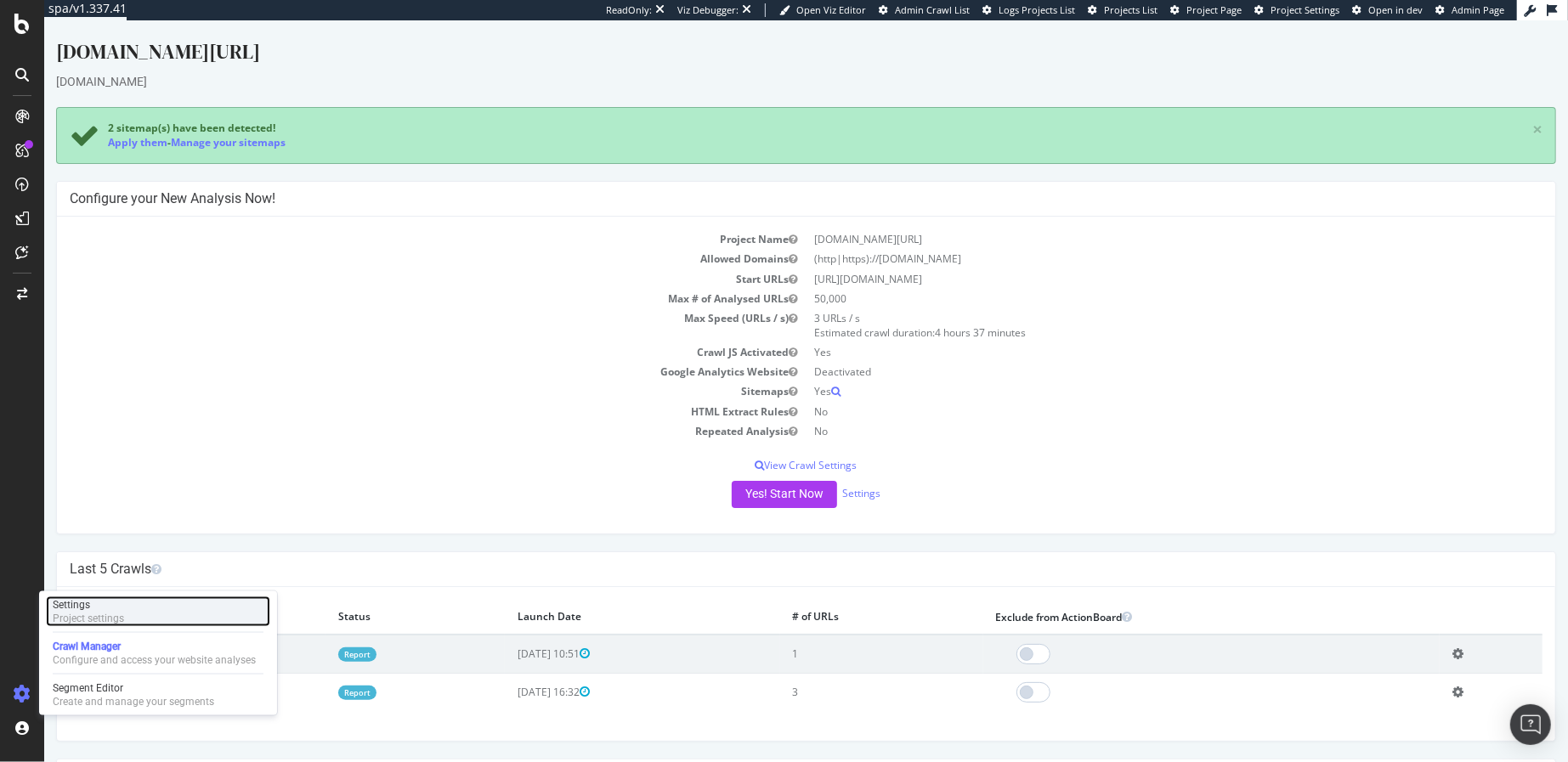
click at [92, 616] on div "Project settings" at bounding box center [88, 619] width 72 height 14
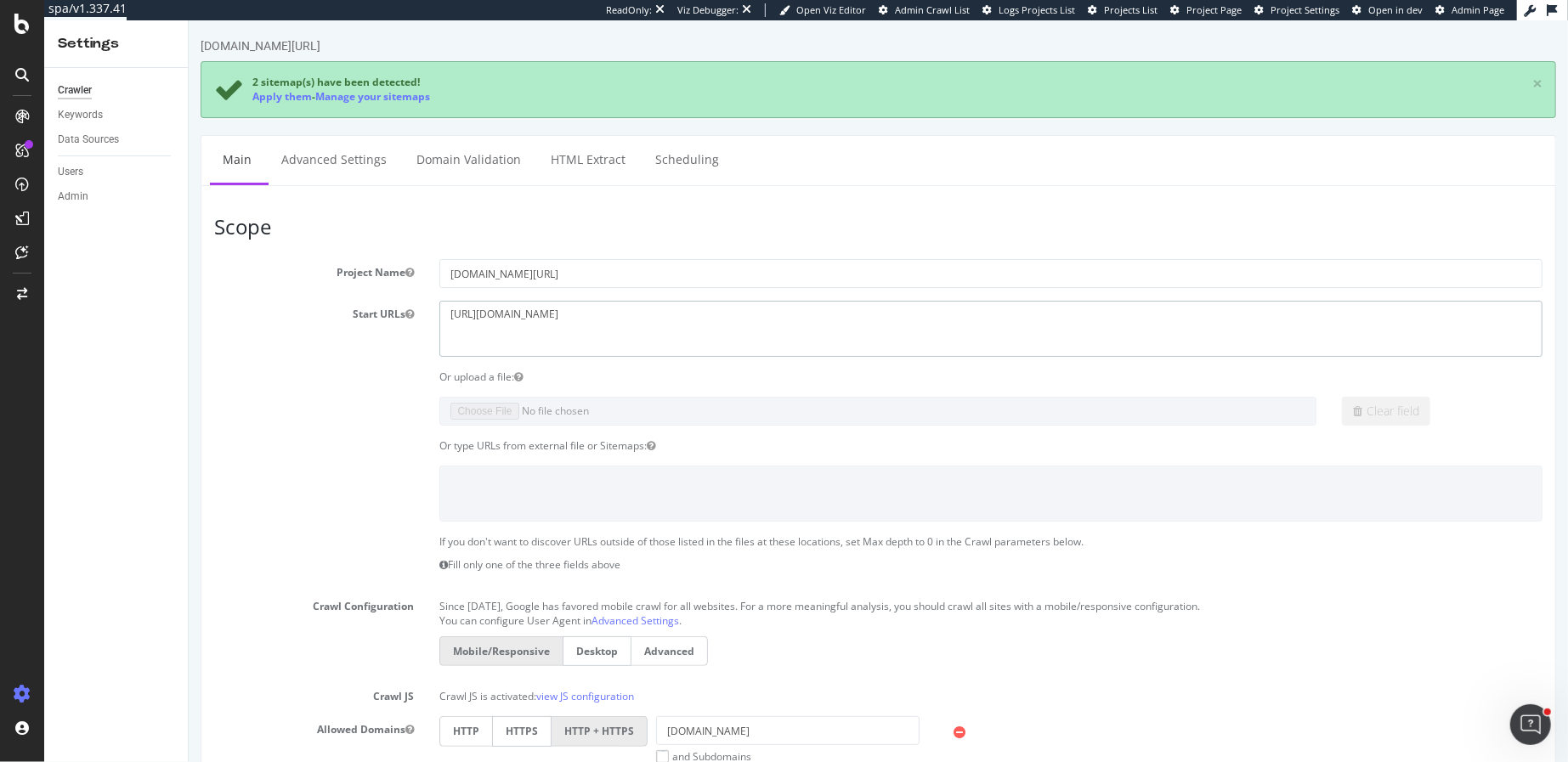
click at [483, 316] on textarea "[URL][DOMAIN_NAME]" at bounding box center [990, 328] width 1103 height 55
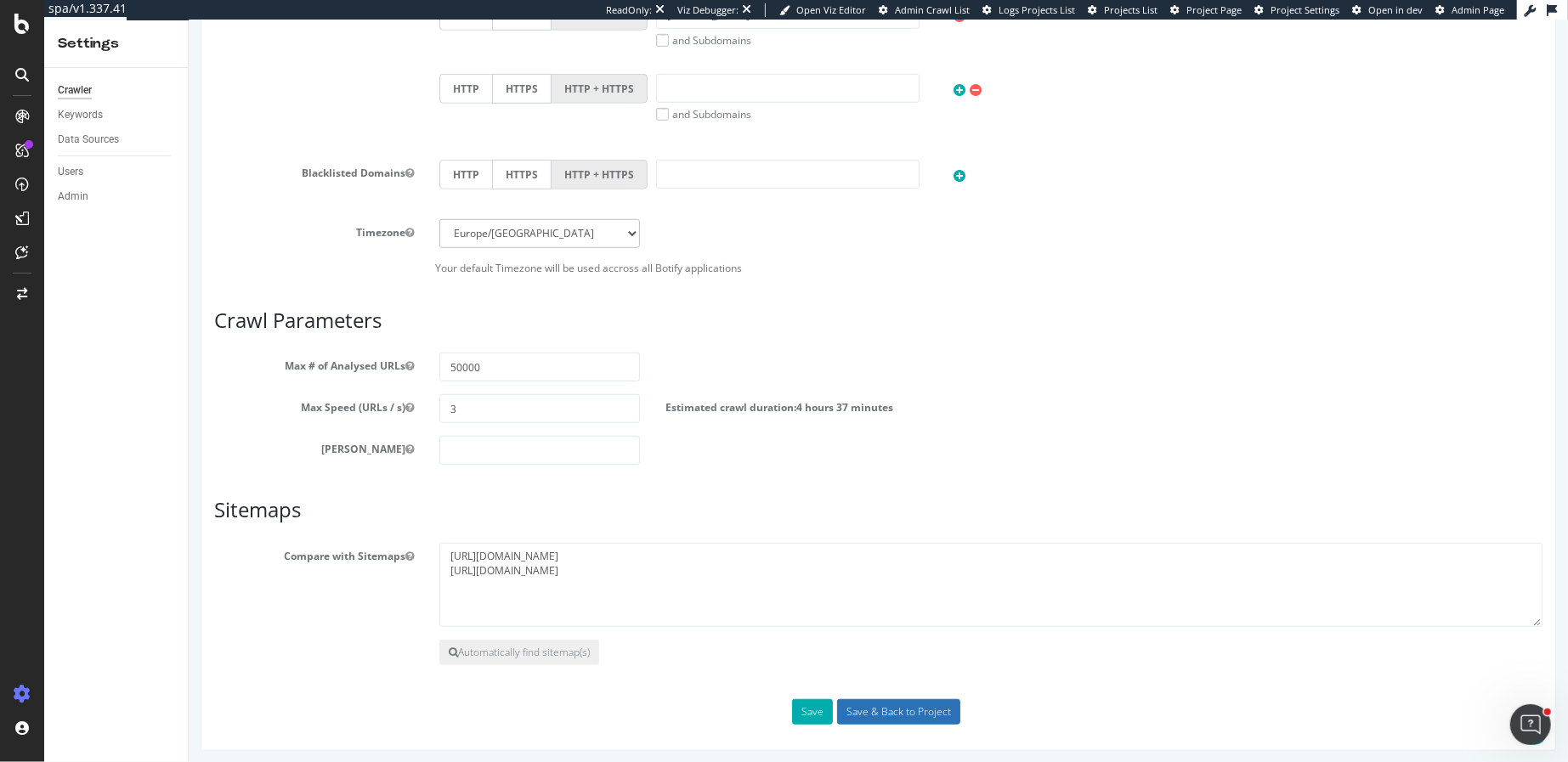
type textarea "https://www.loccitane.com/en-us/"
click at [901, 708] on input "Save & Back to Project" at bounding box center [898, 713] width 124 height 26
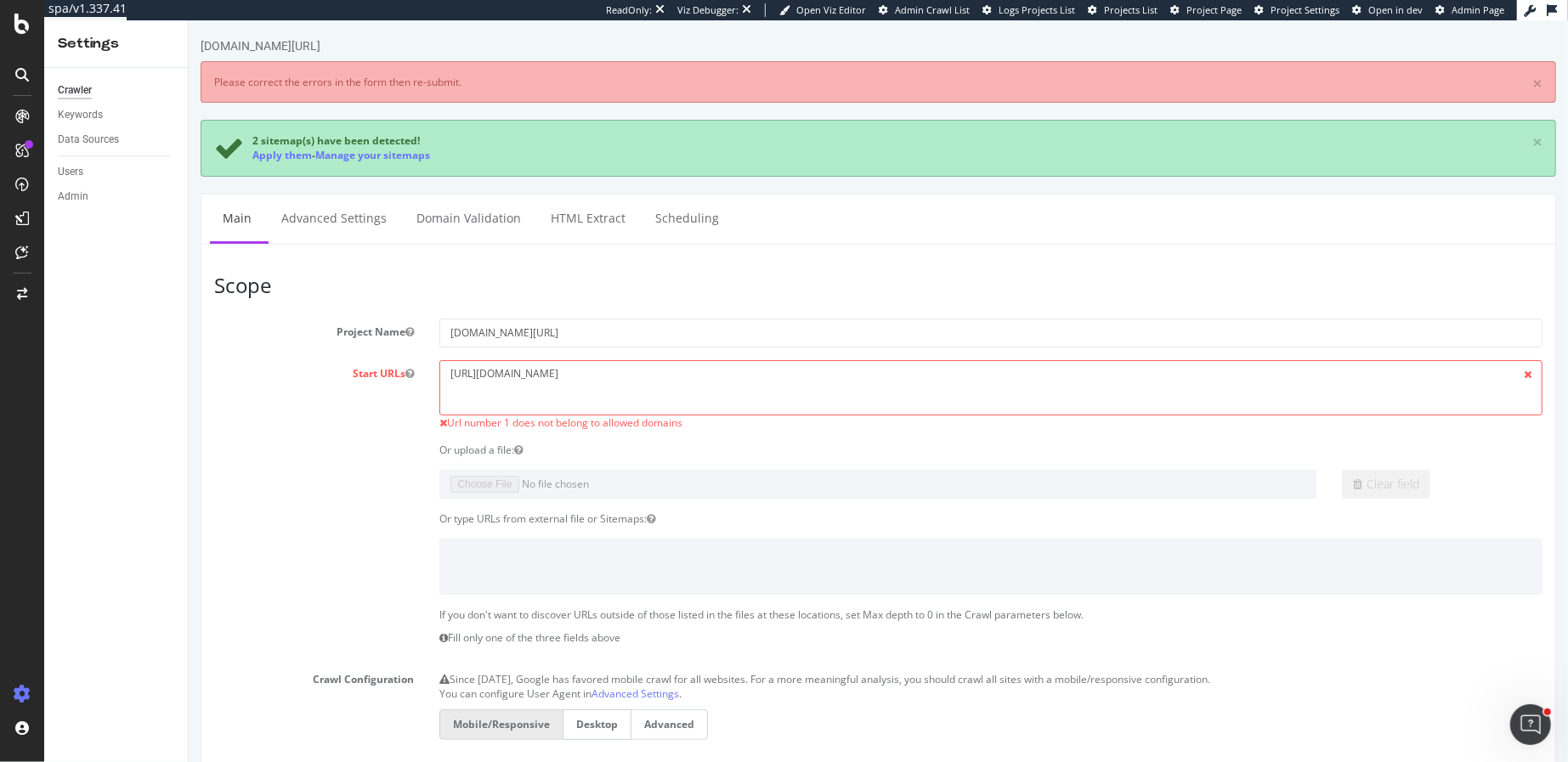
scroll to position [0, 0]
click at [687, 368] on textarea "[URL][DOMAIN_NAME]" at bounding box center [990, 388] width 1103 height 55
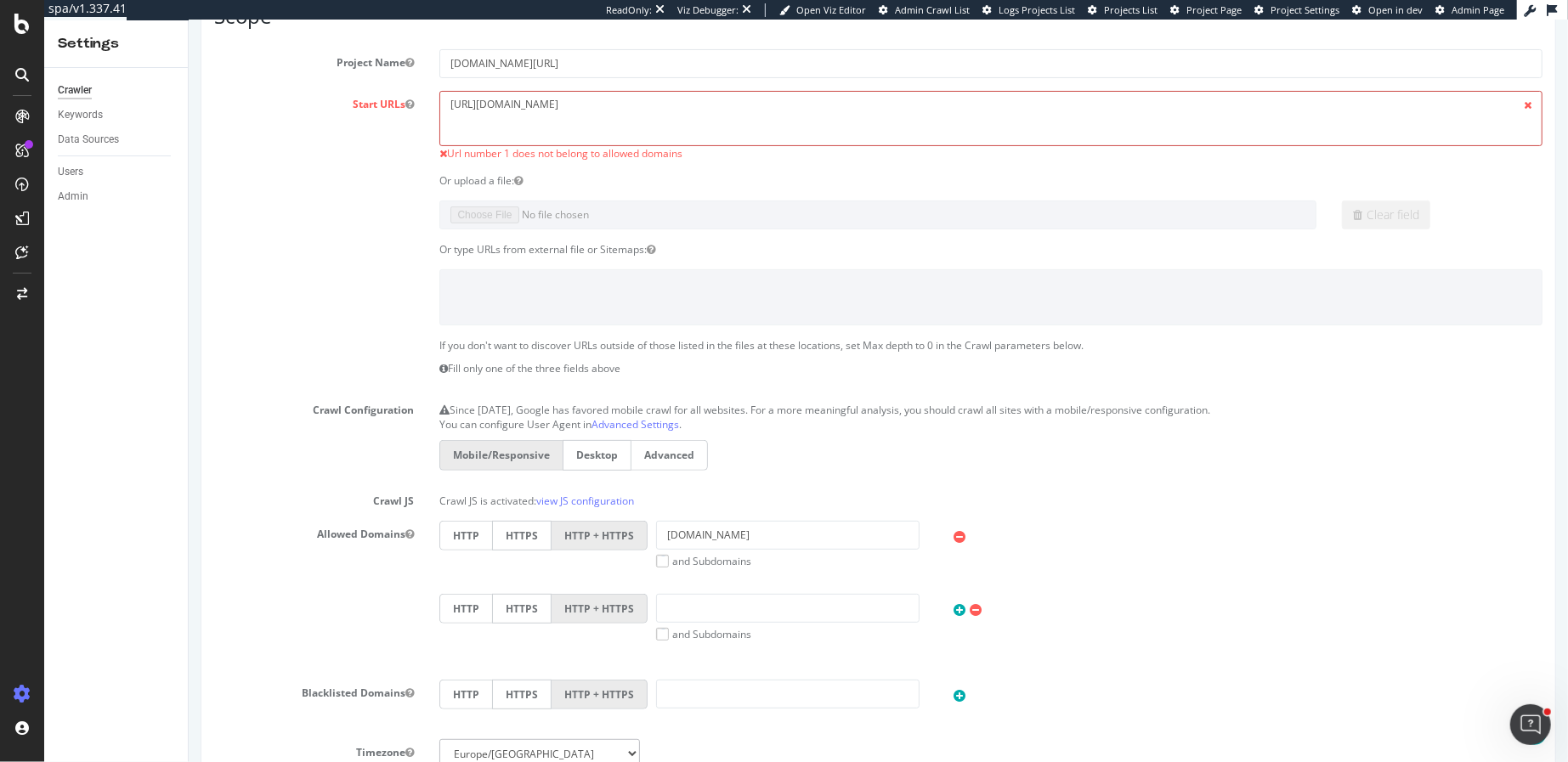
scroll to position [238, 0]
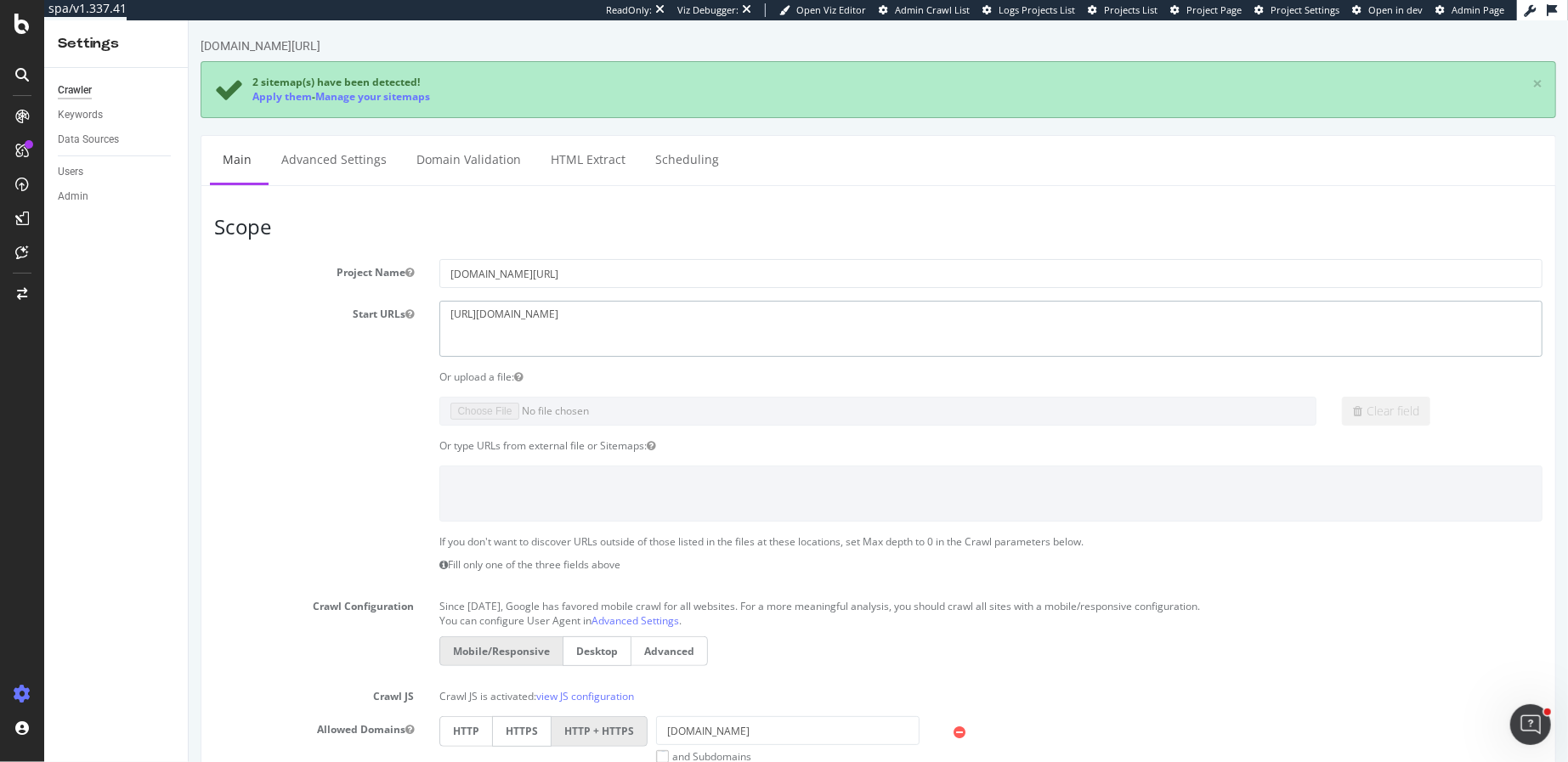
click at [484, 310] on textarea "[URL][DOMAIN_NAME]" at bounding box center [990, 328] width 1103 height 55
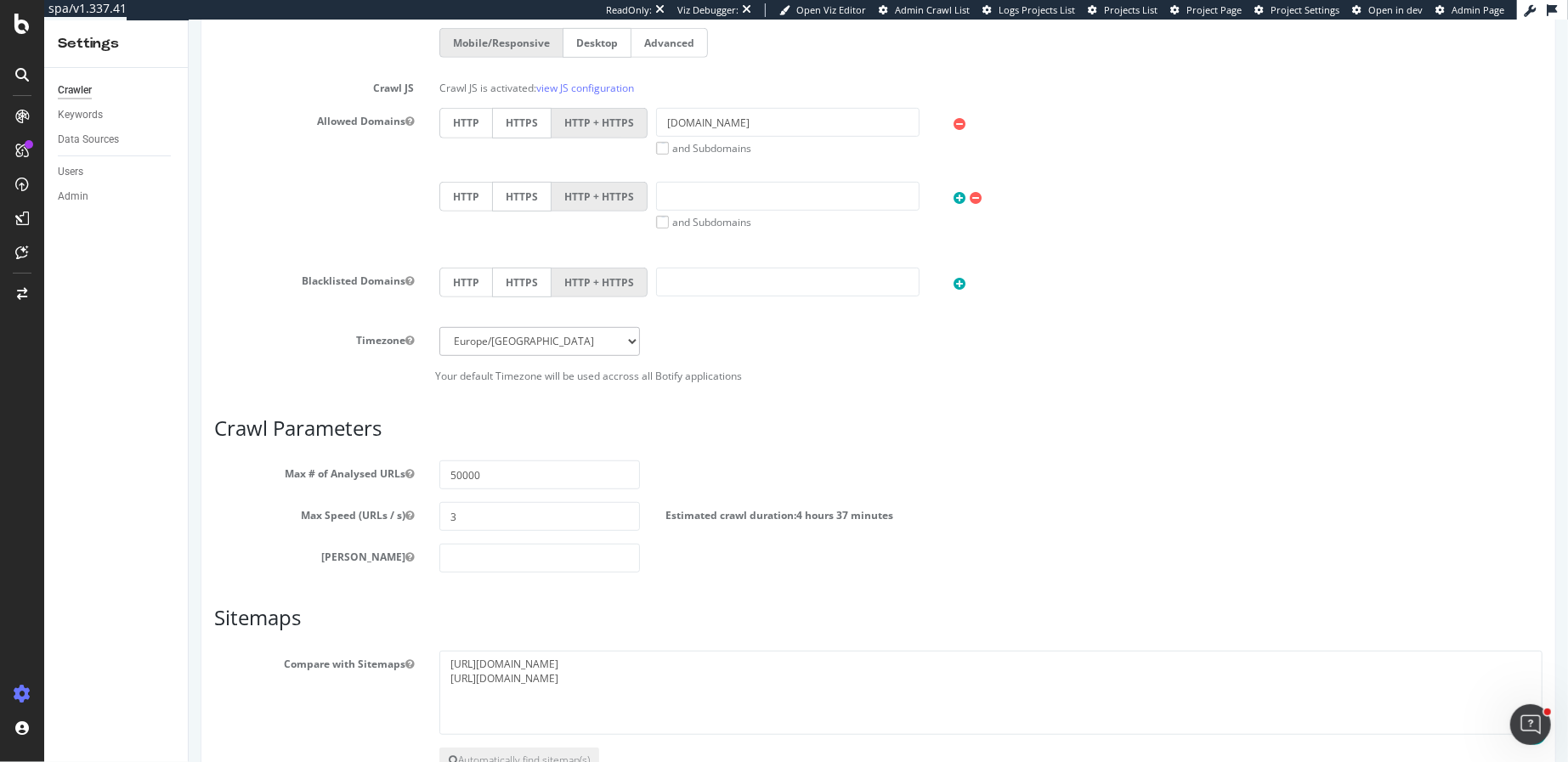
scroll to position [716, 0]
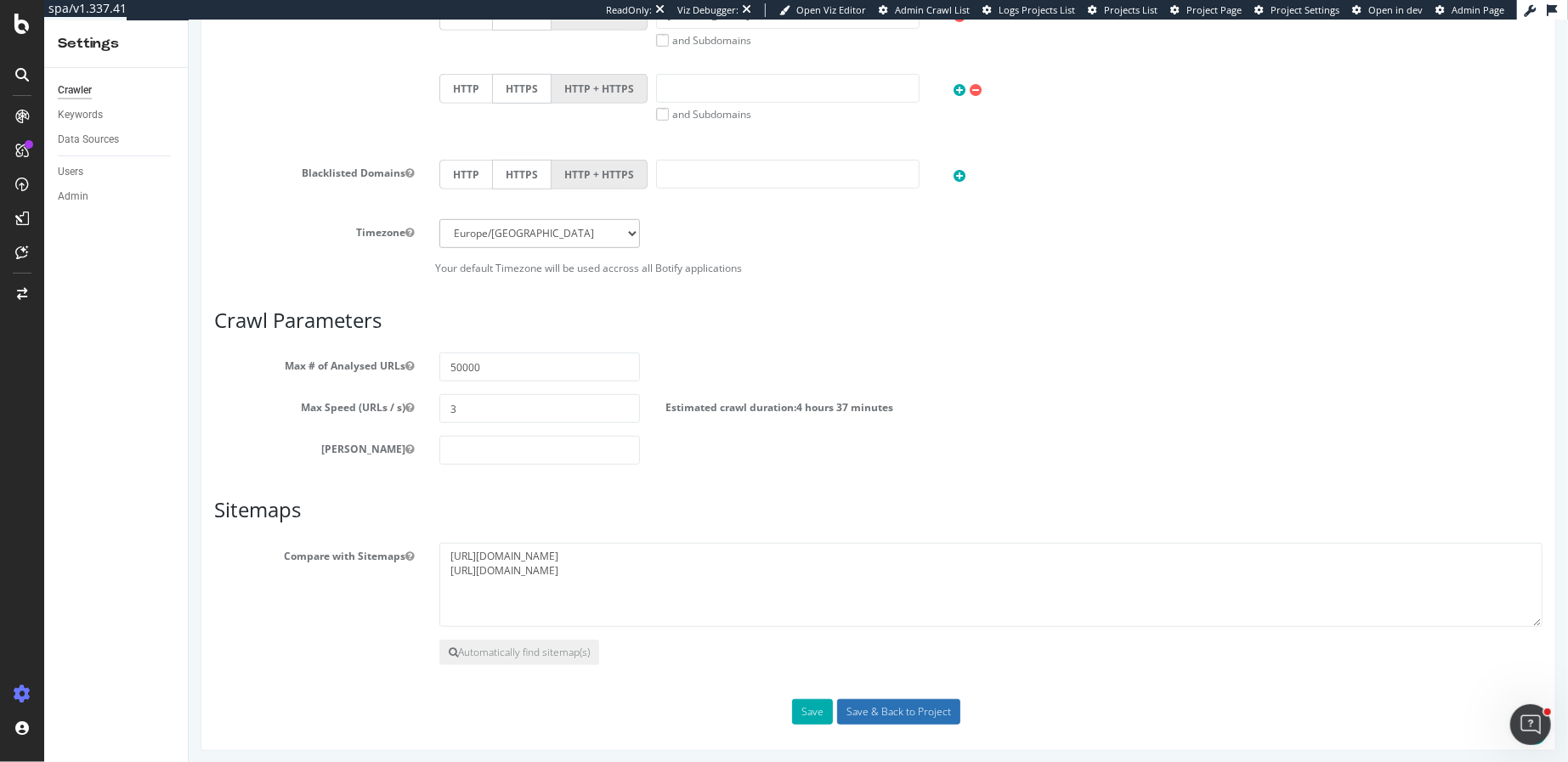
type textarea "[URL][DOMAIN_NAME]"
click at [894, 706] on input "Save & Back to Project" at bounding box center [898, 713] width 124 height 26
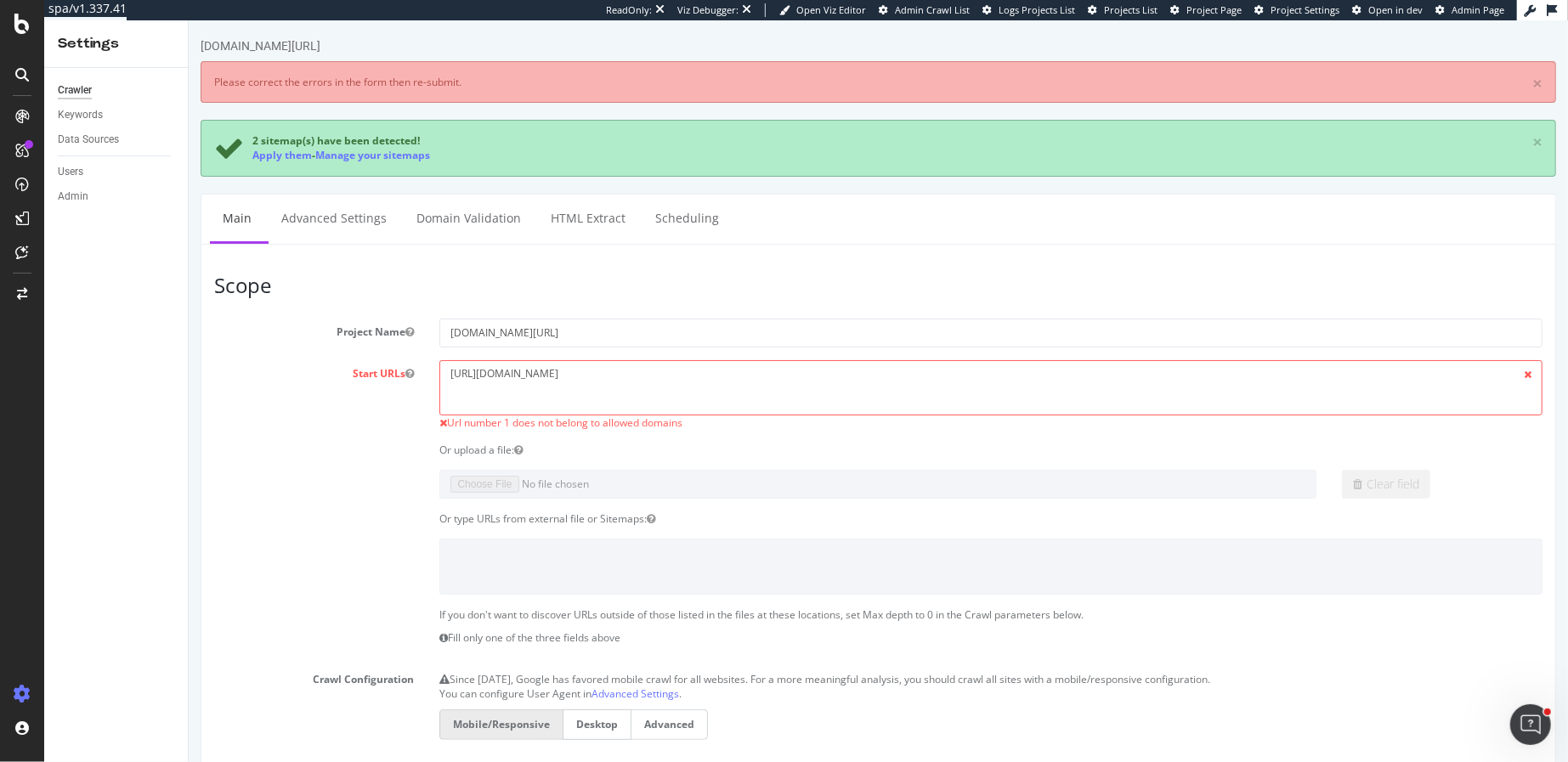
scroll to position [0, 0]
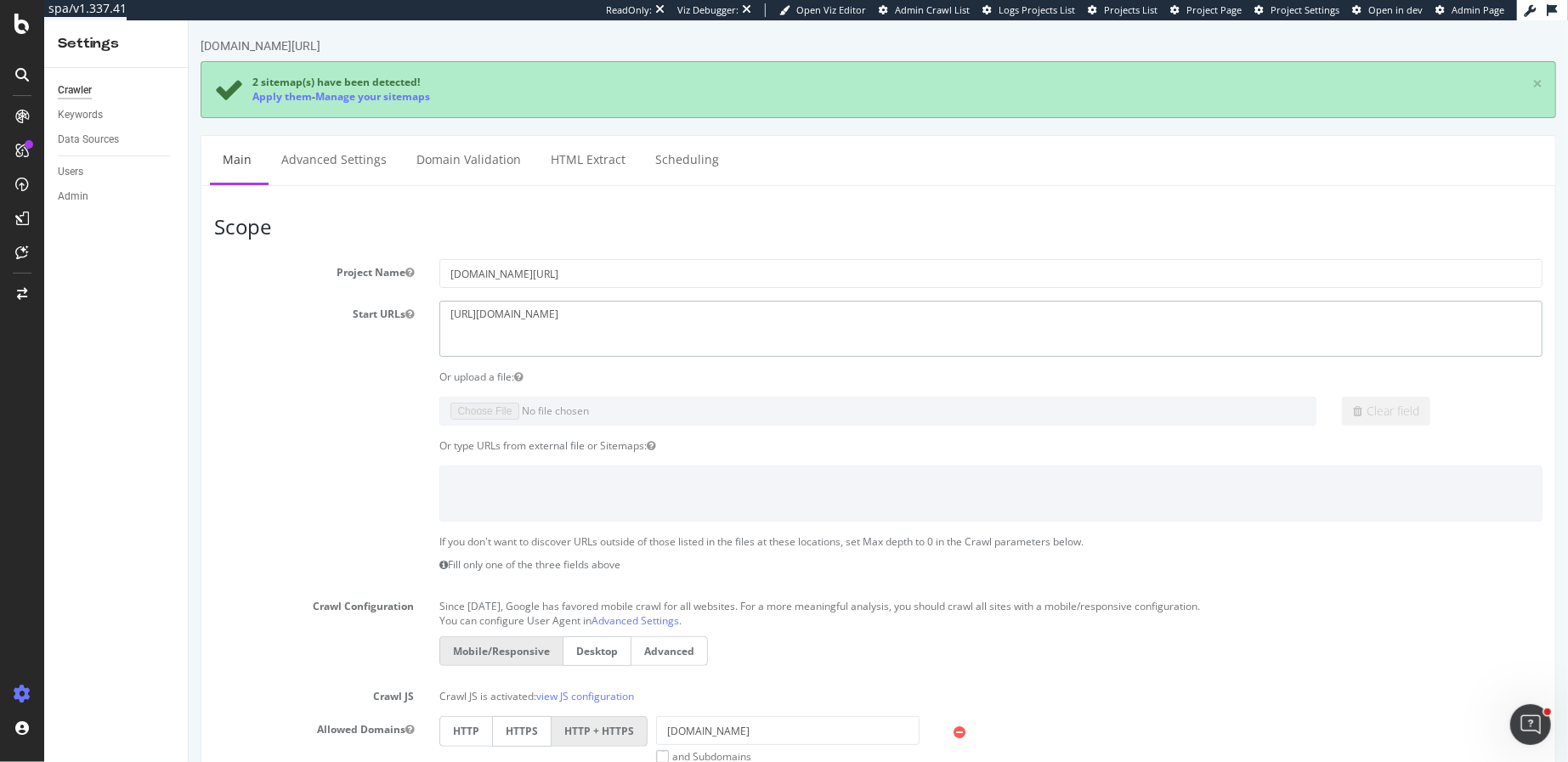
click at [483, 315] on textarea "[URL][DOMAIN_NAME]" at bounding box center [990, 328] width 1103 height 55
click at [622, 310] on textarea "[URL][DOMAIN_NAME]" at bounding box center [990, 328] width 1103 height 55
type textarea "https://www.loccitane.com/en-us"
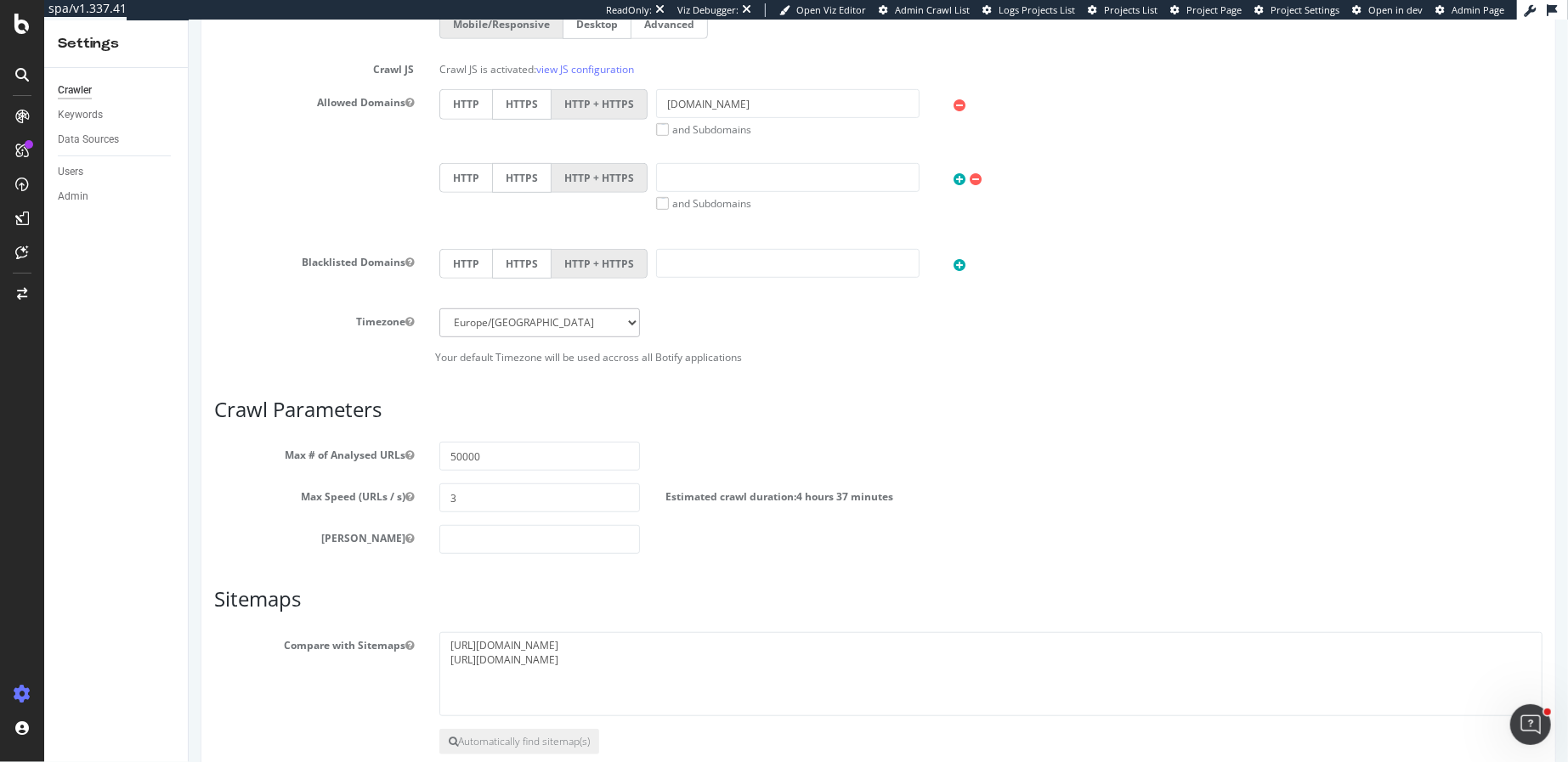
scroll to position [716, 0]
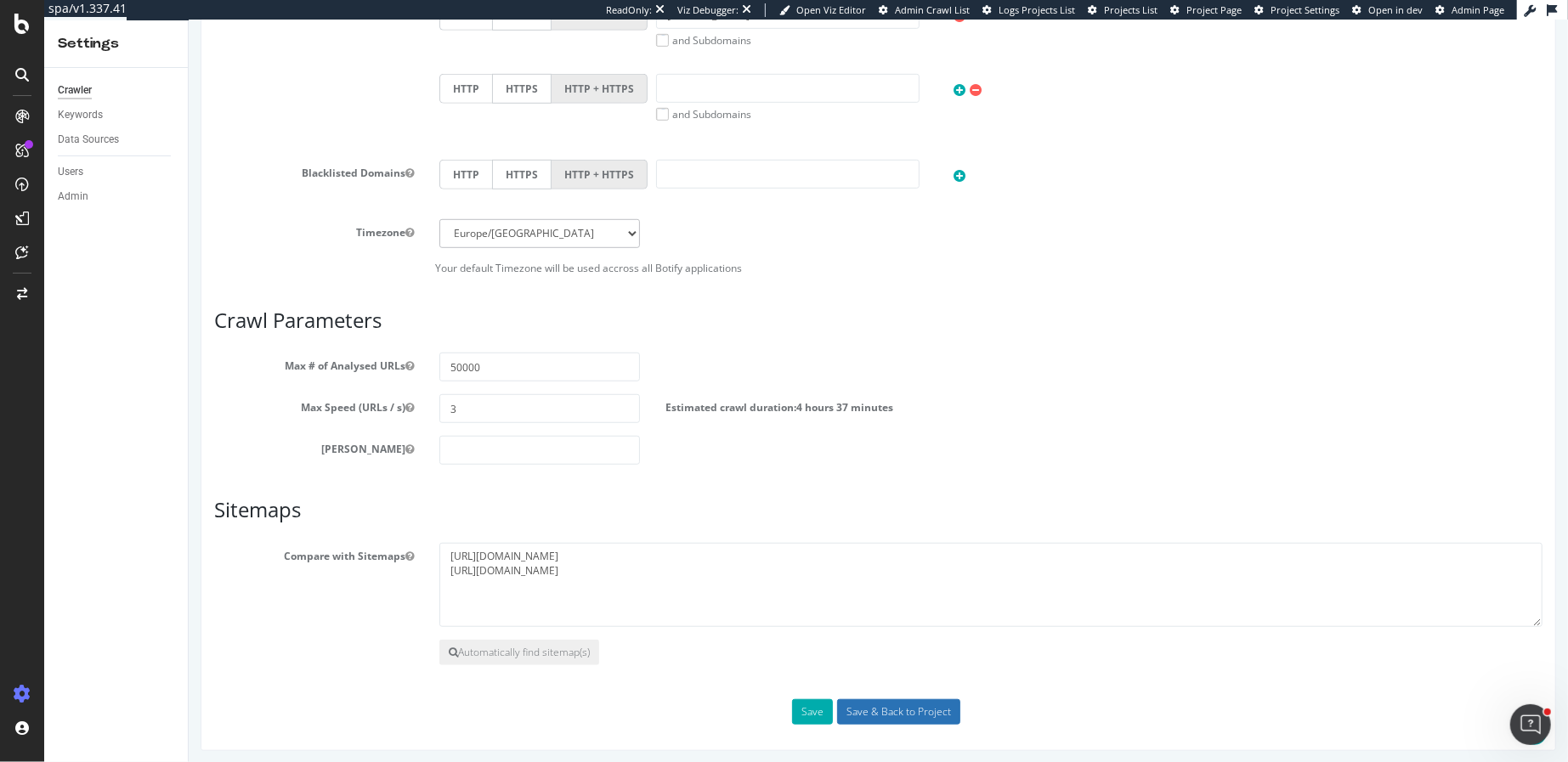
click at [872, 706] on input "Save & Back to Project" at bounding box center [898, 713] width 124 height 26
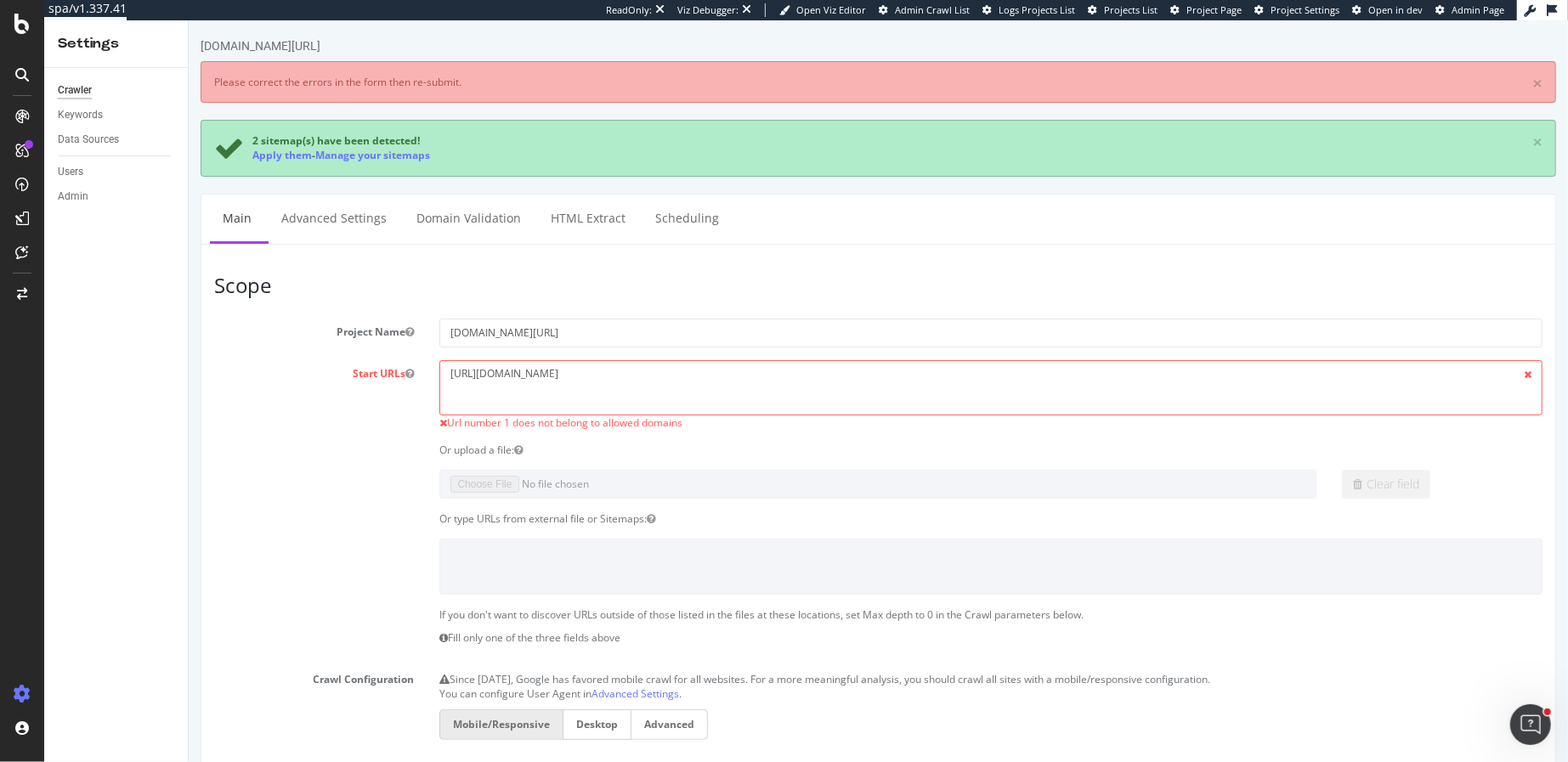
scroll to position [0, 0]
click at [693, 372] on textarea "https://www.loccitane.com/en-us" at bounding box center [990, 388] width 1103 height 55
drag, startPoint x: 656, startPoint y: 369, endPoint x: 377, endPoint y: 369, distance: 279.0
click at [377, 369] on div "Start URLs https://www.loccitane.com/en-us Url number 1 does not belong to allo…" at bounding box center [877, 396] width 1354 height 71
click at [650, 371] on textarea "https://www.loccitane.com/en-us" at bounding box center [990, 388] width 1103 height 55
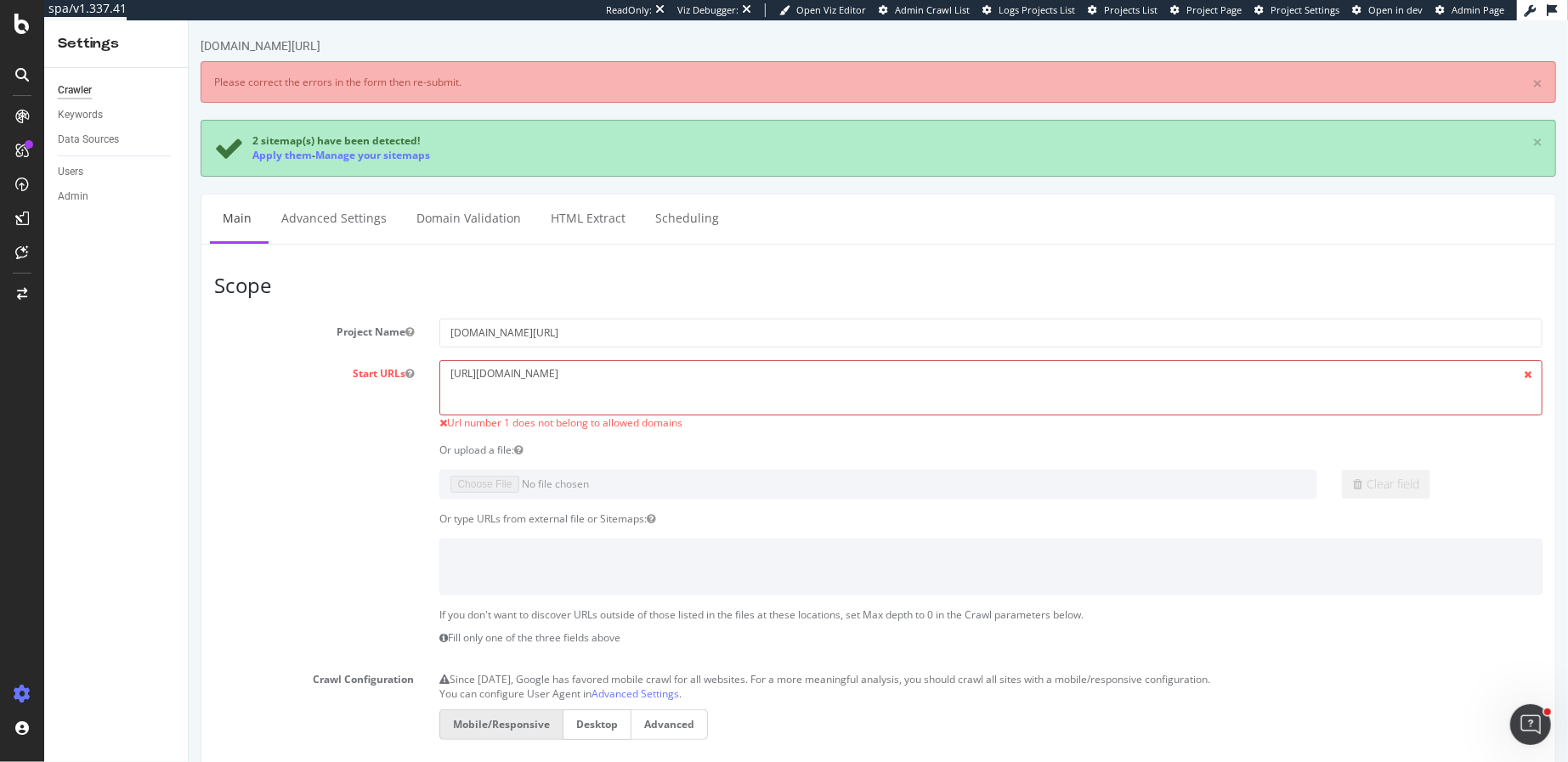
drag, startPoint x: 575, startPoint y: 369, endPoint x: 511, endPoint y: 370, distance: 64.0
click at [512, 370] on textarea "https://www.loccitane.com/en-us" at bounding box center [990, 388] width 1103 height 55
paste textarea "loccitane.com"
click at [511, 374] on textarea "https://www.loccitane.com/en-us" at bounding box center [990, 388] width 1103 height 55
paste textarea "loccitane.com"
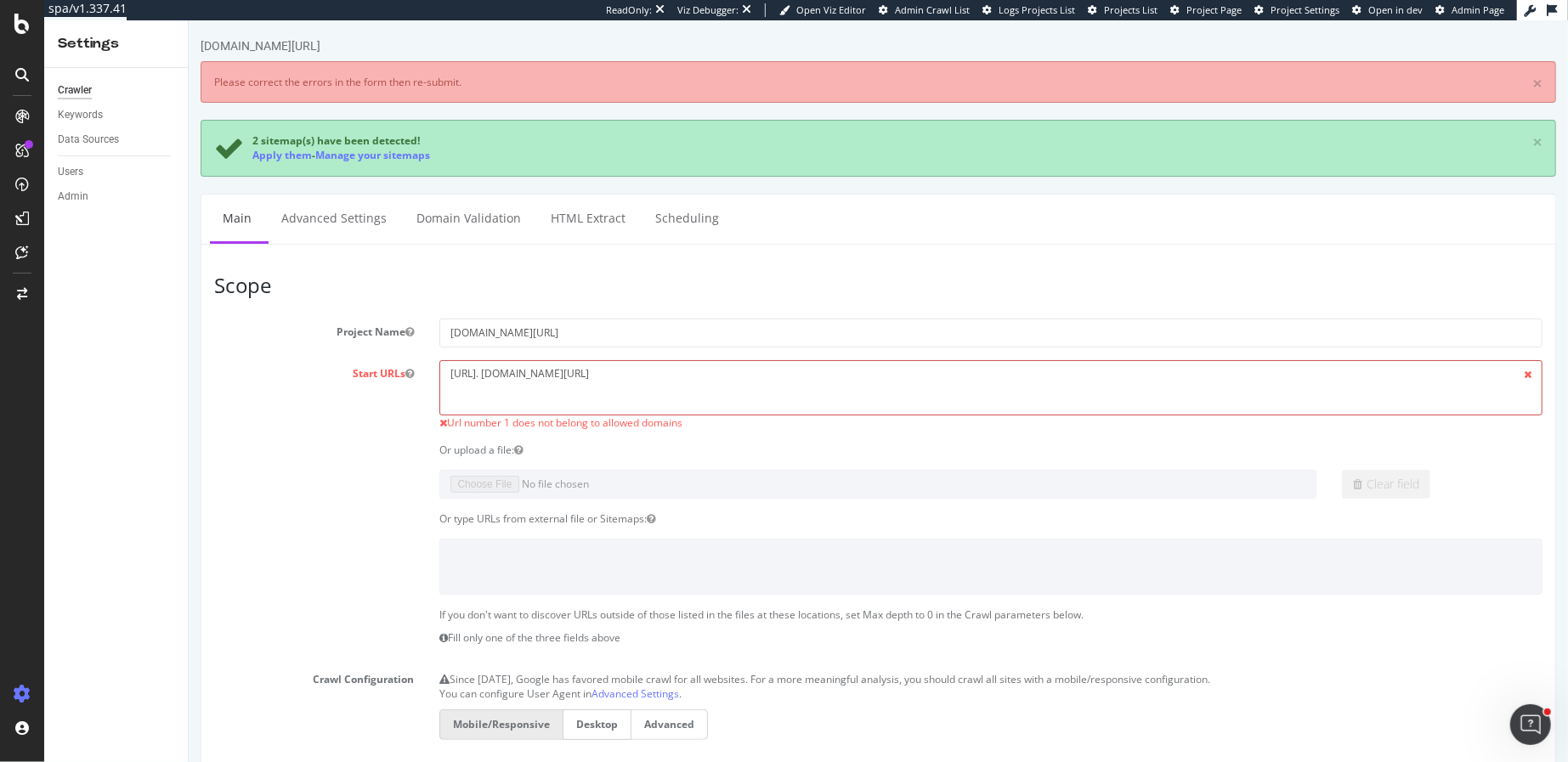
click at [515, 372] on textarea "https://www.loccitane.com/en-us" at bounding box center [990, 388] width 1103 height 55
type textarea "[URL][DOMAIN_NAME]"
click at [502, 211] on link "Domain Validation" at bounding box center [467, 218] width 130 height 47
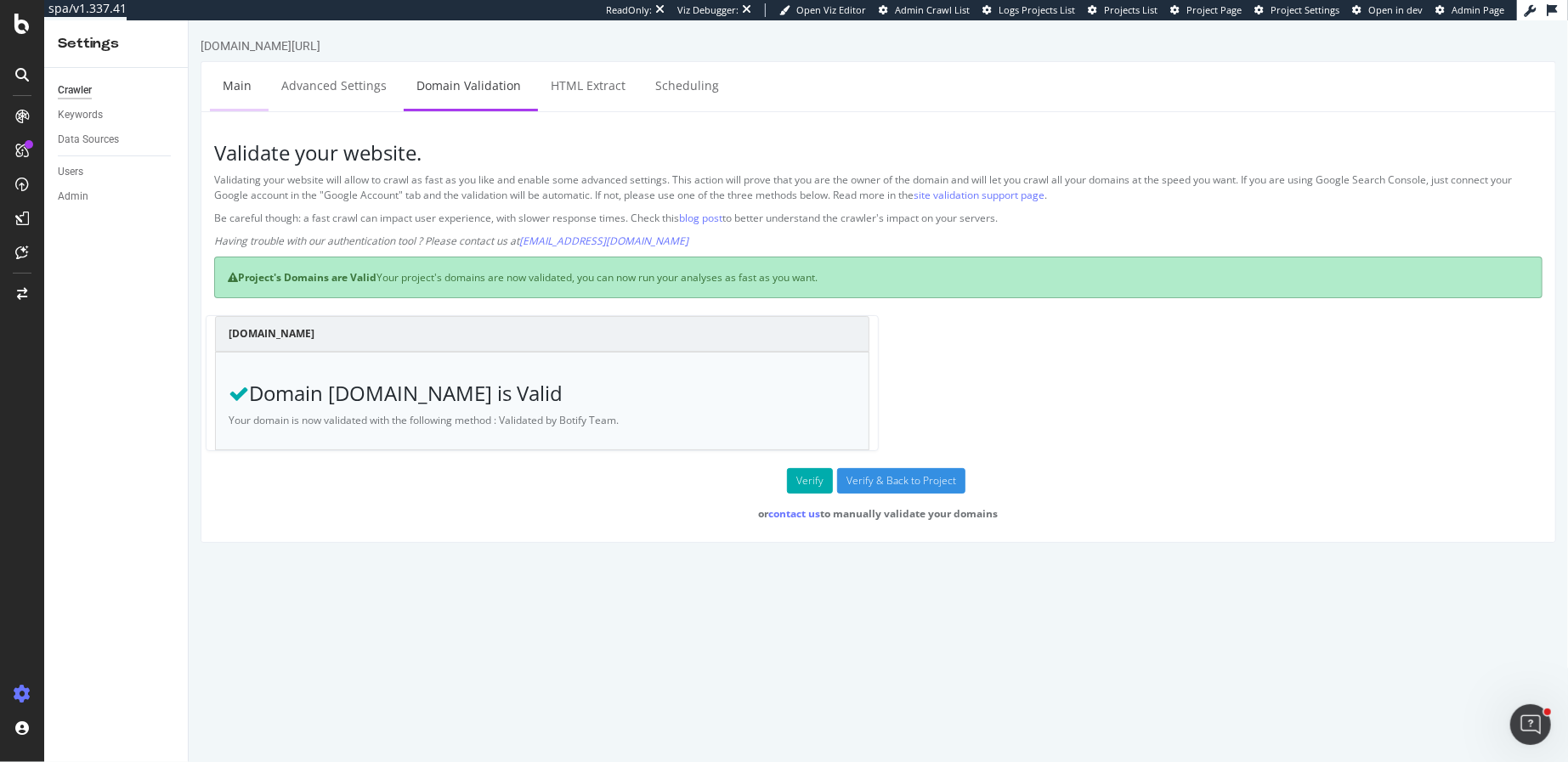
click at [243, 75] on link "Main" at bounding box center [236, 86] width 54 height 47
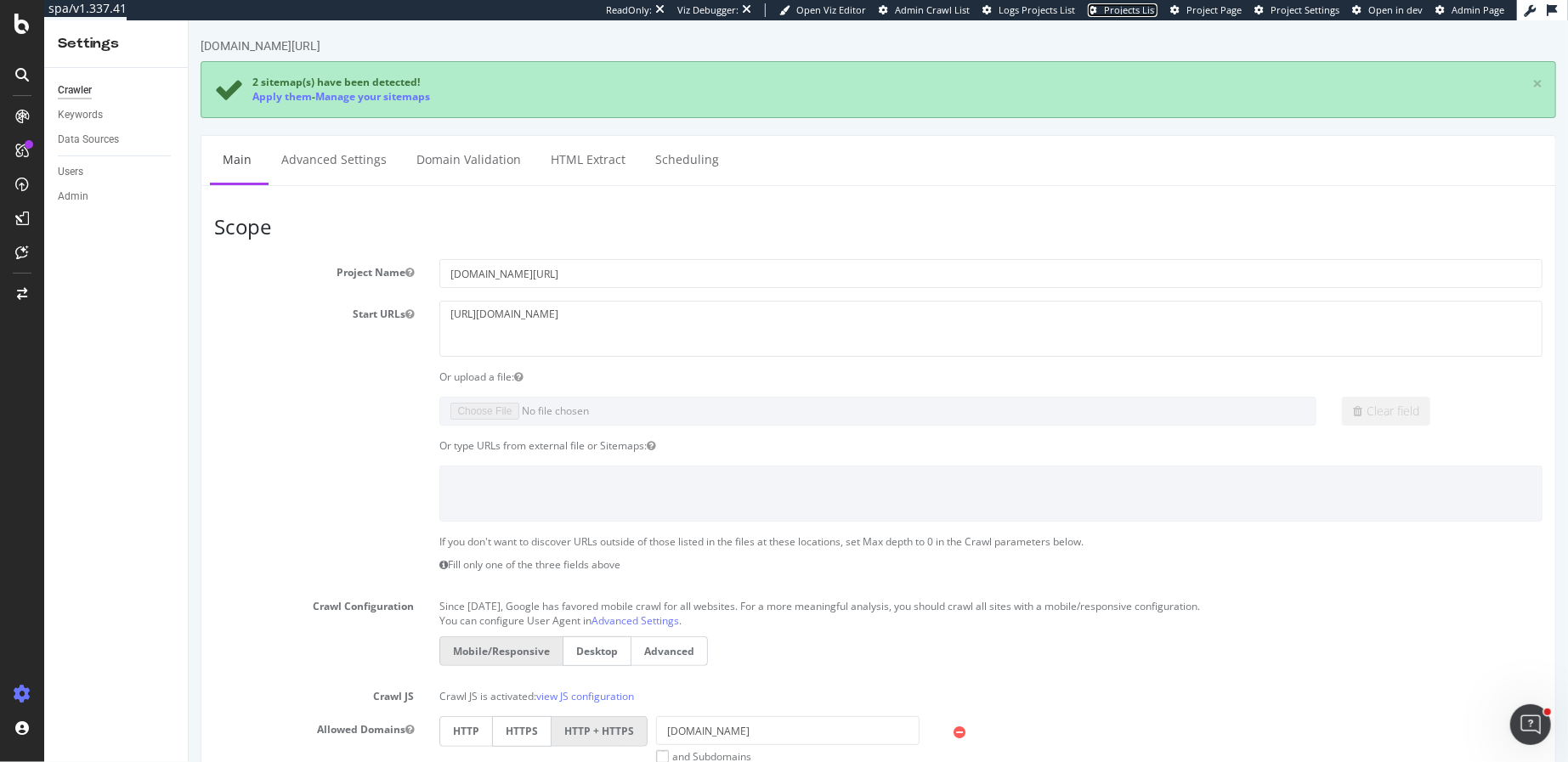
click at [1141, 8] on span "Projects List" at bounding box center [1131, 10] width 54 height 13
click at [449, 314] on textarea "https://loccitane.com/en-us/" at bounding box center [990, 328] width 1103 height 55
click at [514, 313] on textarea "https://loccitane.com/en-us/" at bounding box center [990, 328] width 1103 height 55
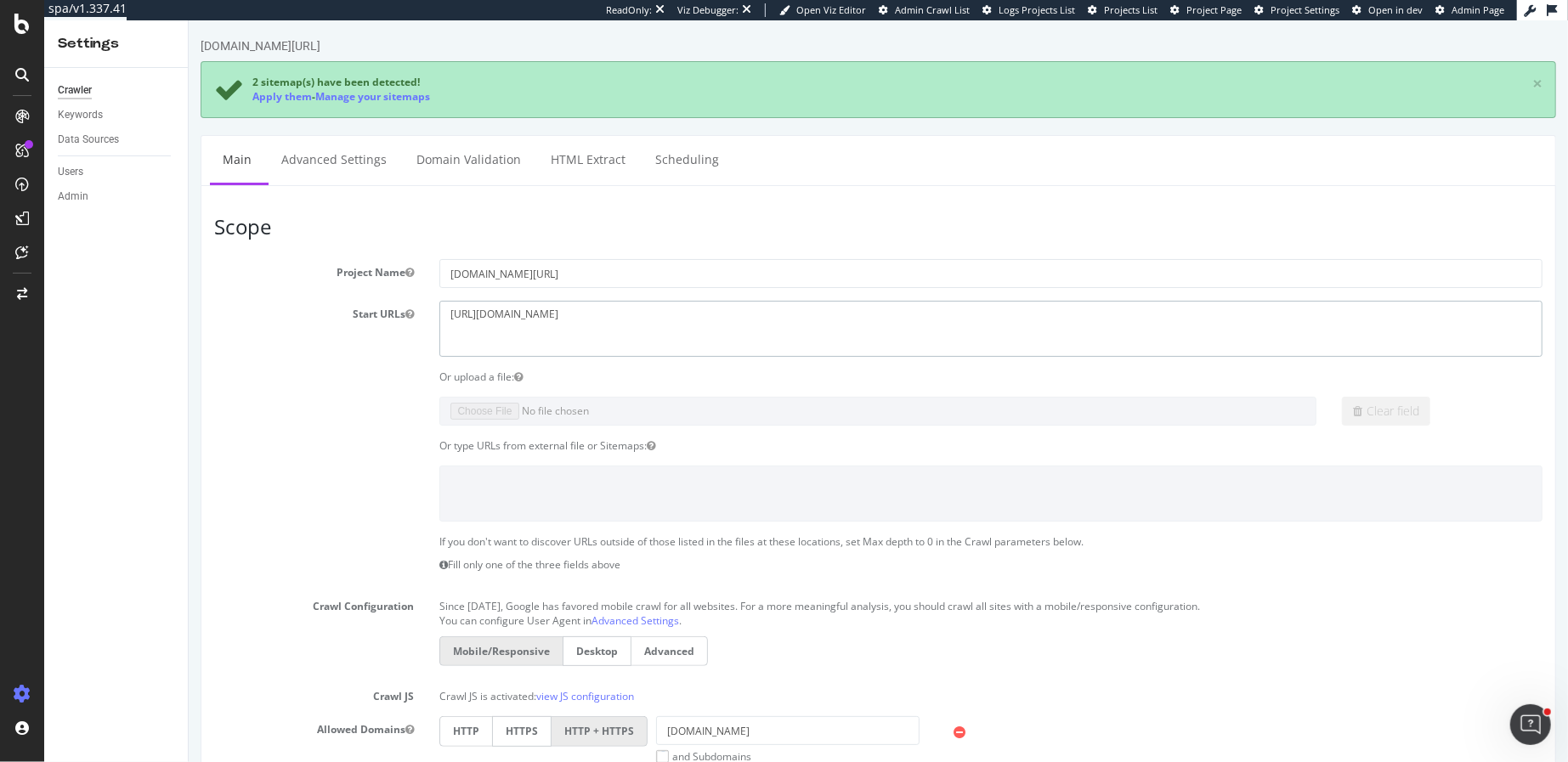
paste textarea "www."
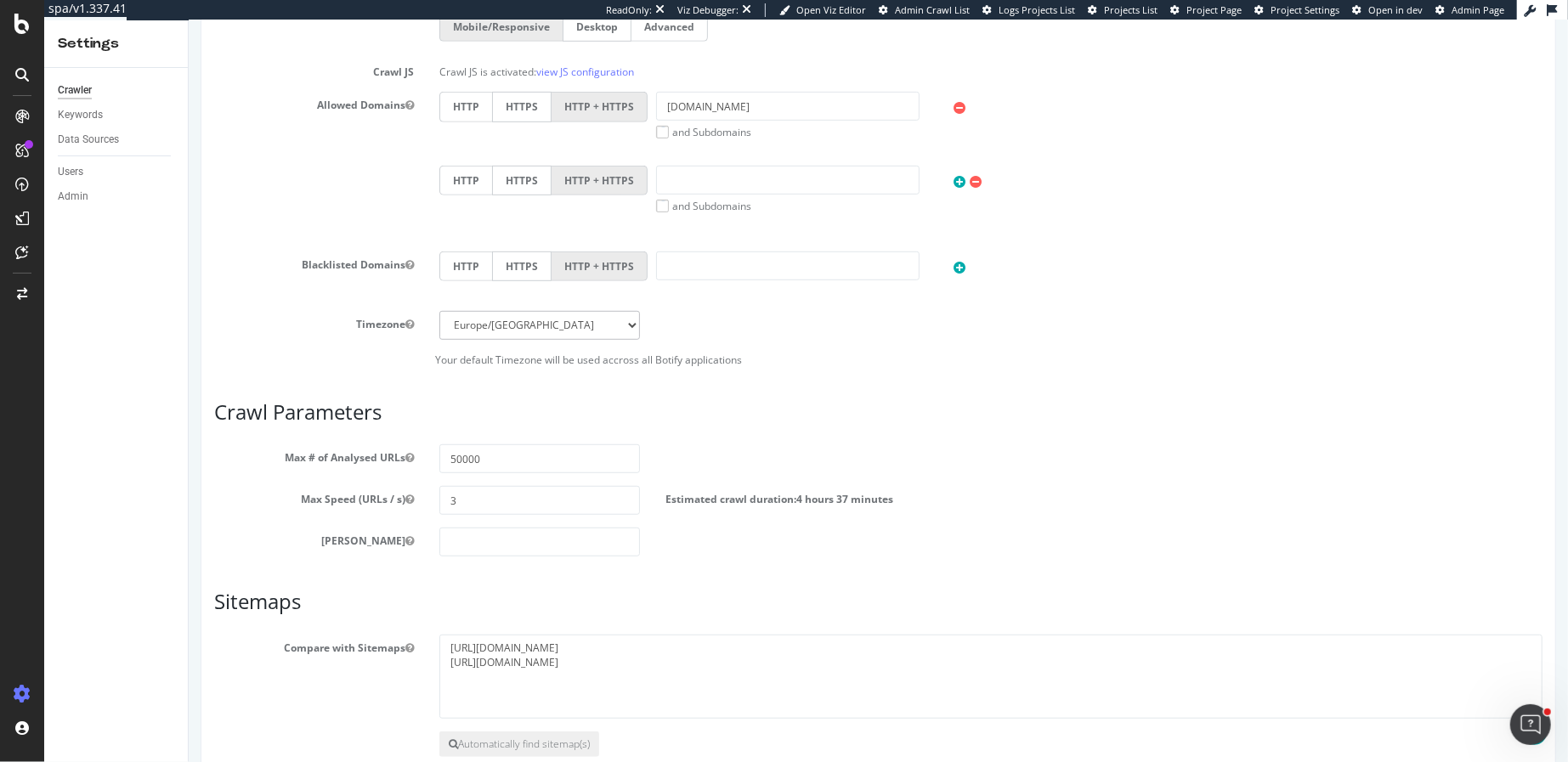
scroll to position [716, 0]
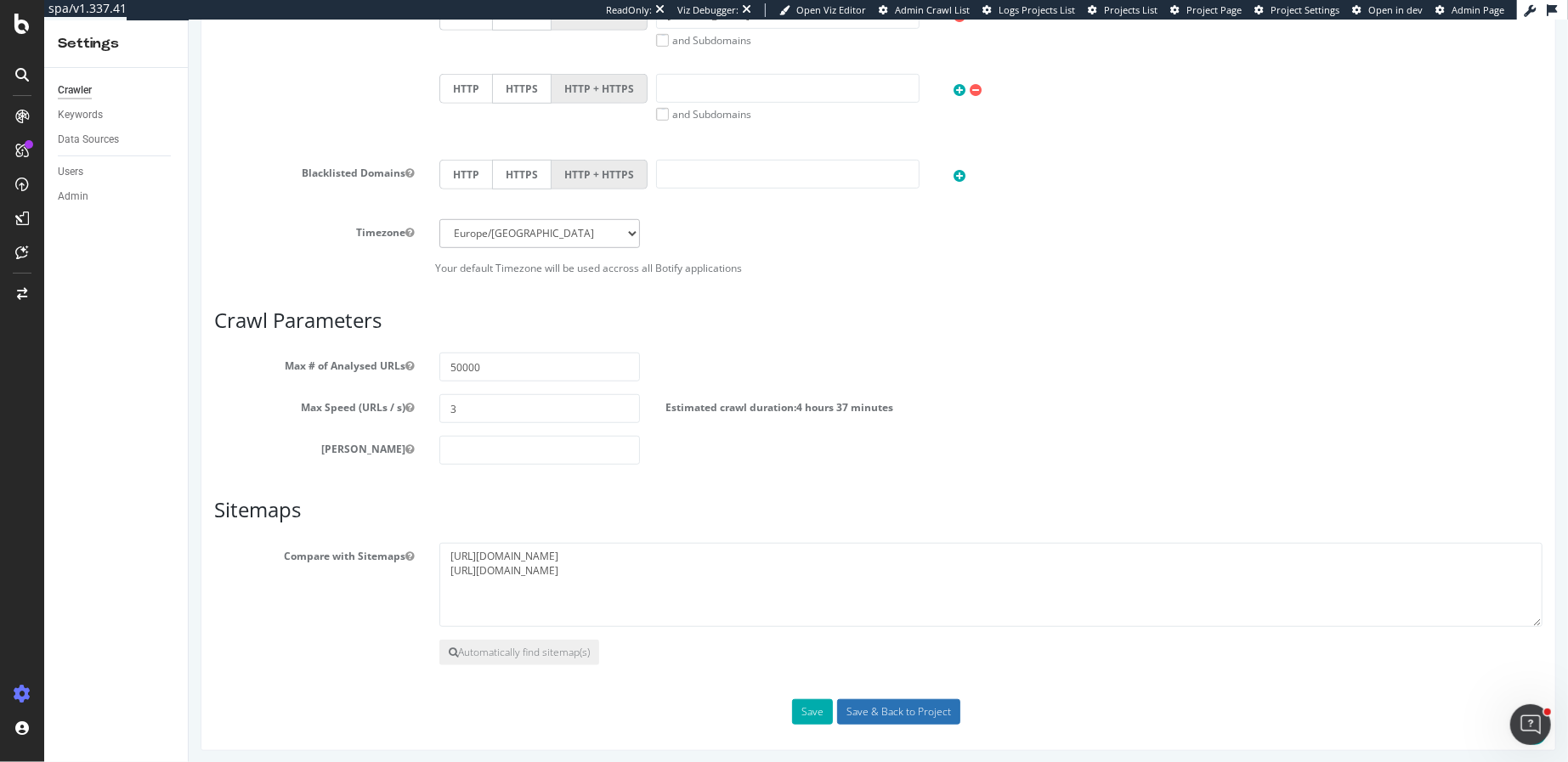
type textarea "[URL][DOMAIN_NAME]"
click at [879, 711] on input "Save & Back to Project" at bounding box center [898, 713] width 124 height 26
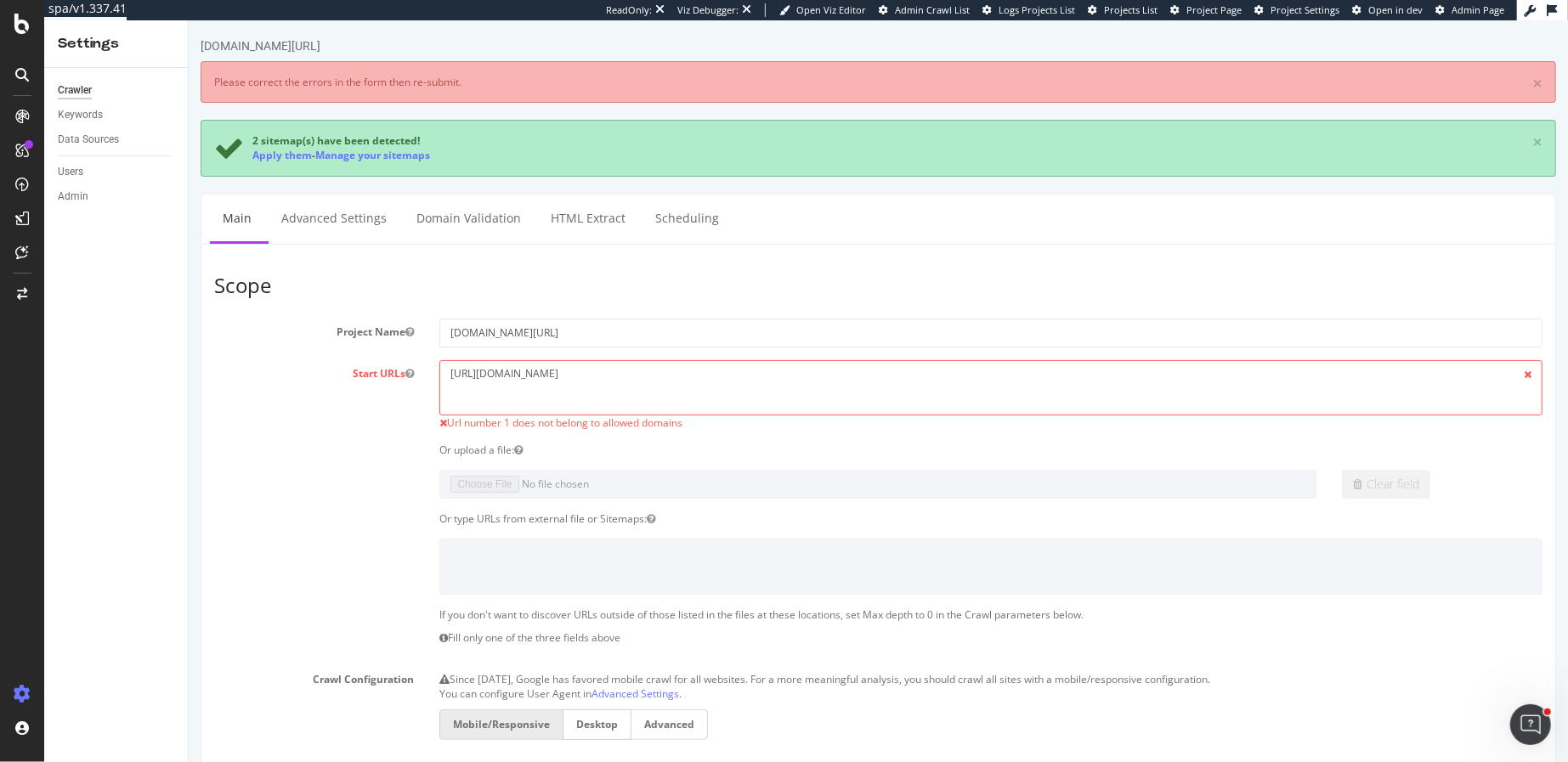
scroll to position [0, 0]
drag, startPoint x: 556, startPoint y: 422, endPoint x: 658, endPoint y: 422, distance: 102.0
click at [658, 422] on span "Url number 1 does not belong to allowed domains" at bounding box center [563, 422] width 235 height 15
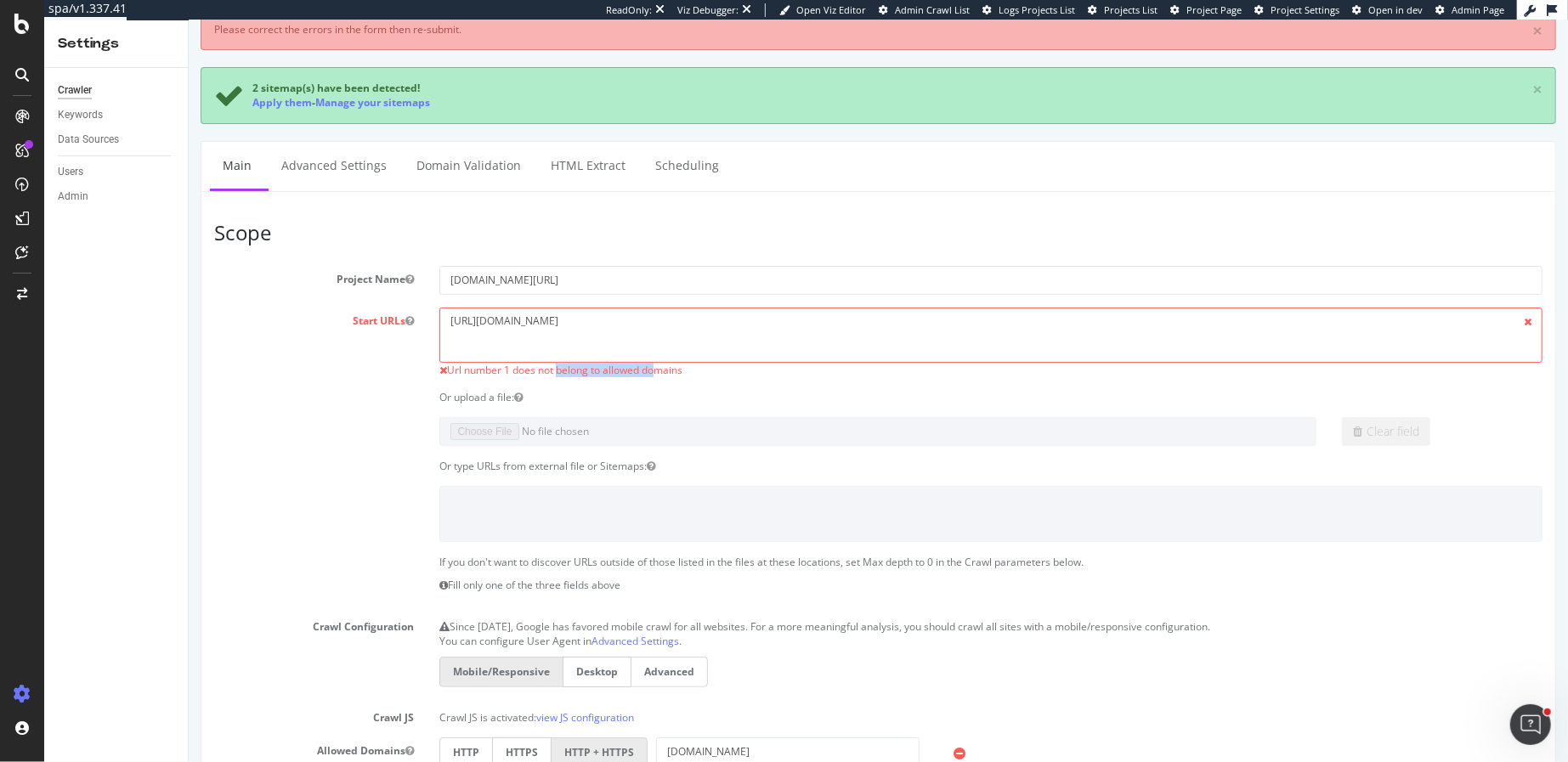
scroll to position [54, 0]
click at [811, 395] on div "Or upload a file:" at bounding box center [990, 396] width 1128 height 15
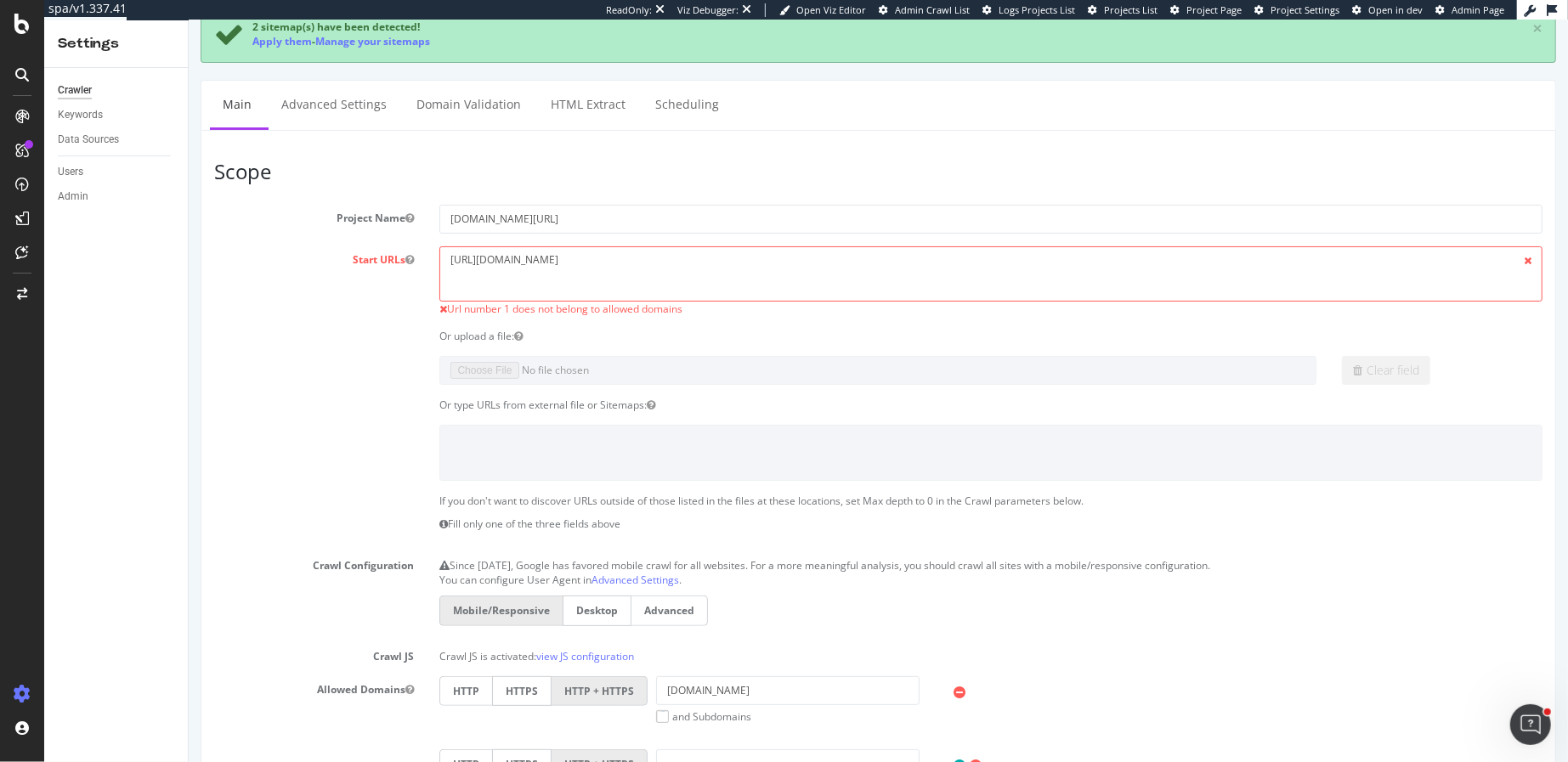
scroll to position [117, 0]
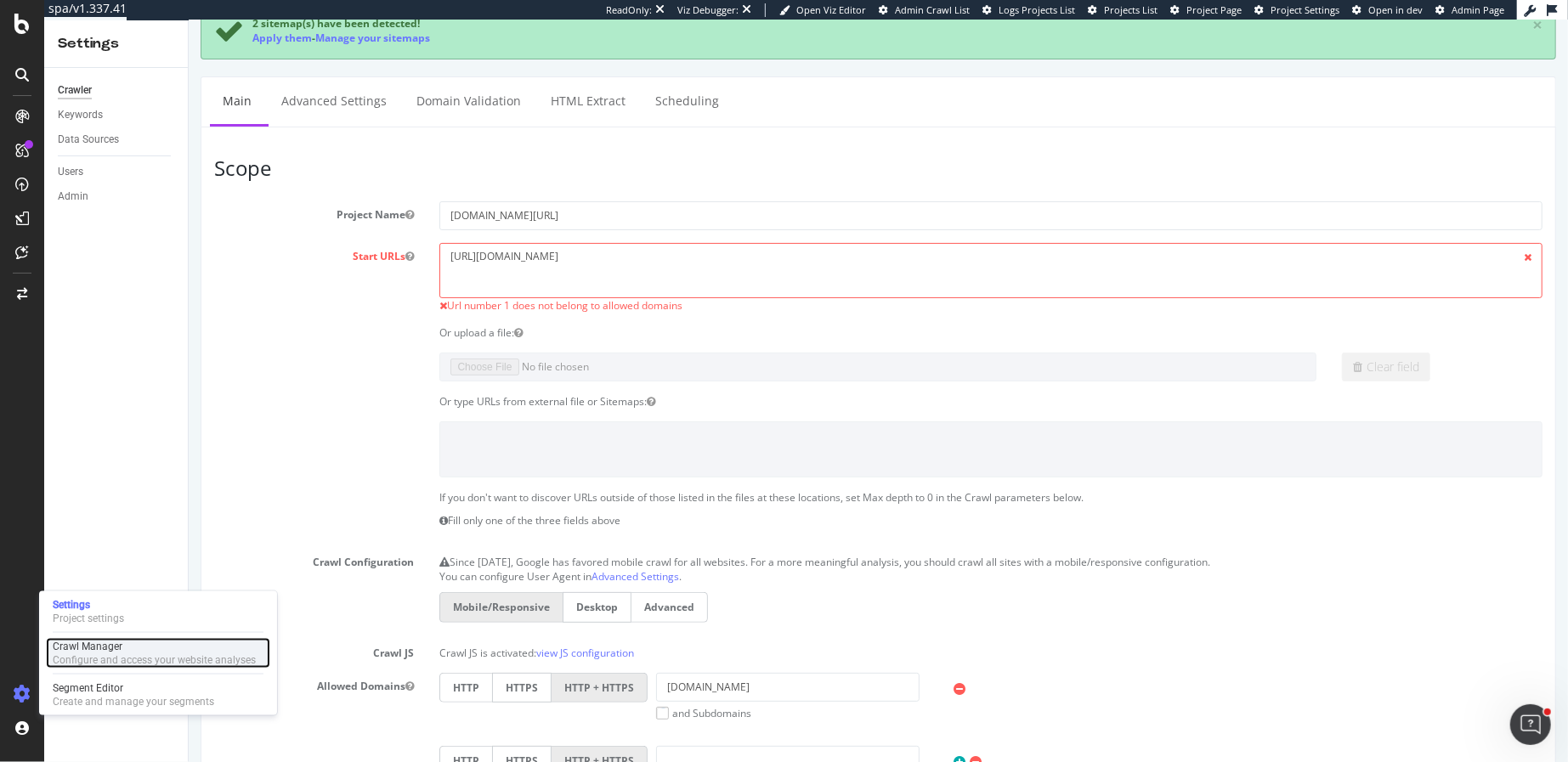
click at [99, 651] on div "Crawl Manager" at bounding box center [154, 647] width 203 height 14
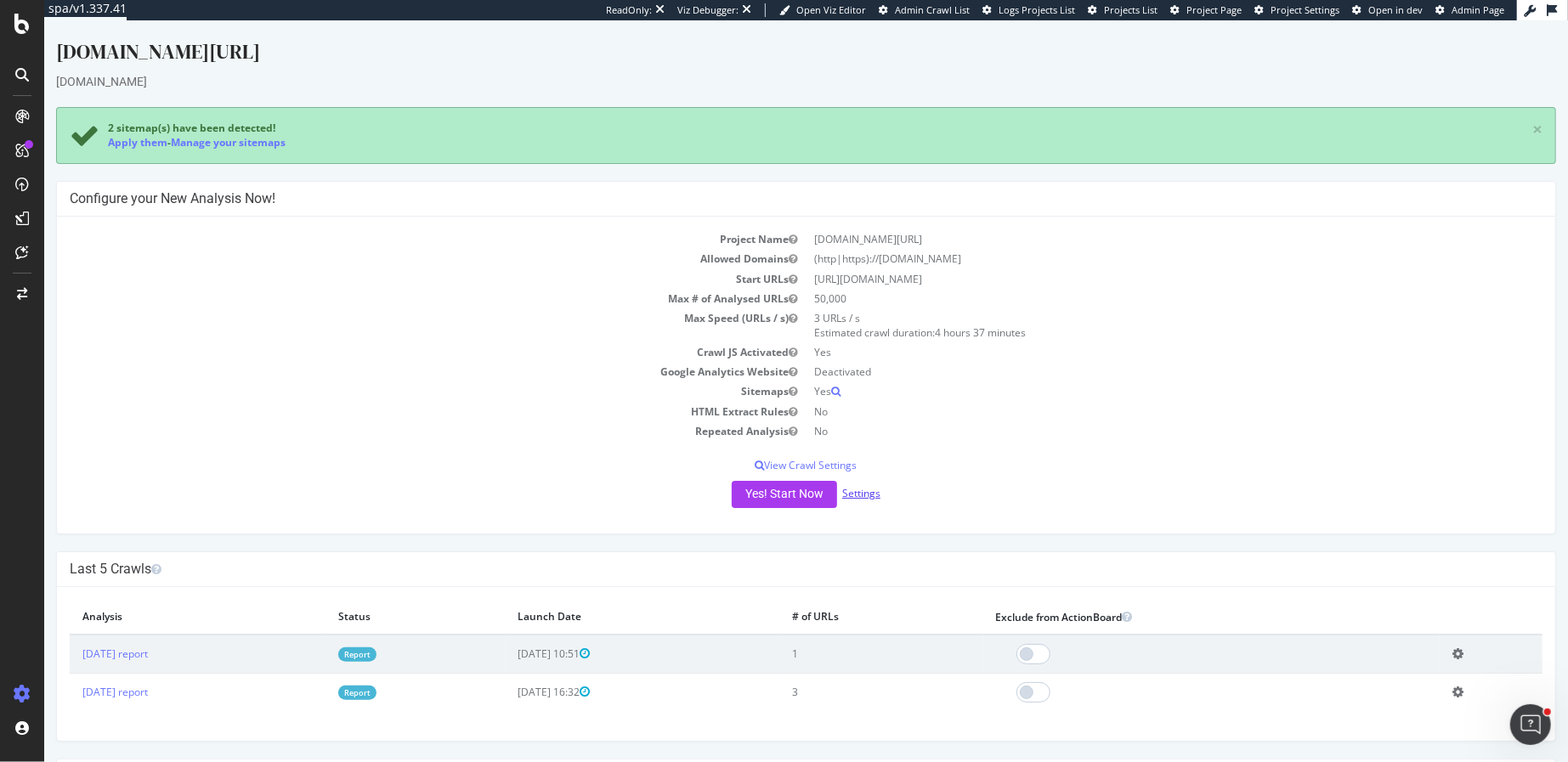
click at [856, 493] on link "Settings" at bounding box center [860, 493] width 38 height 15
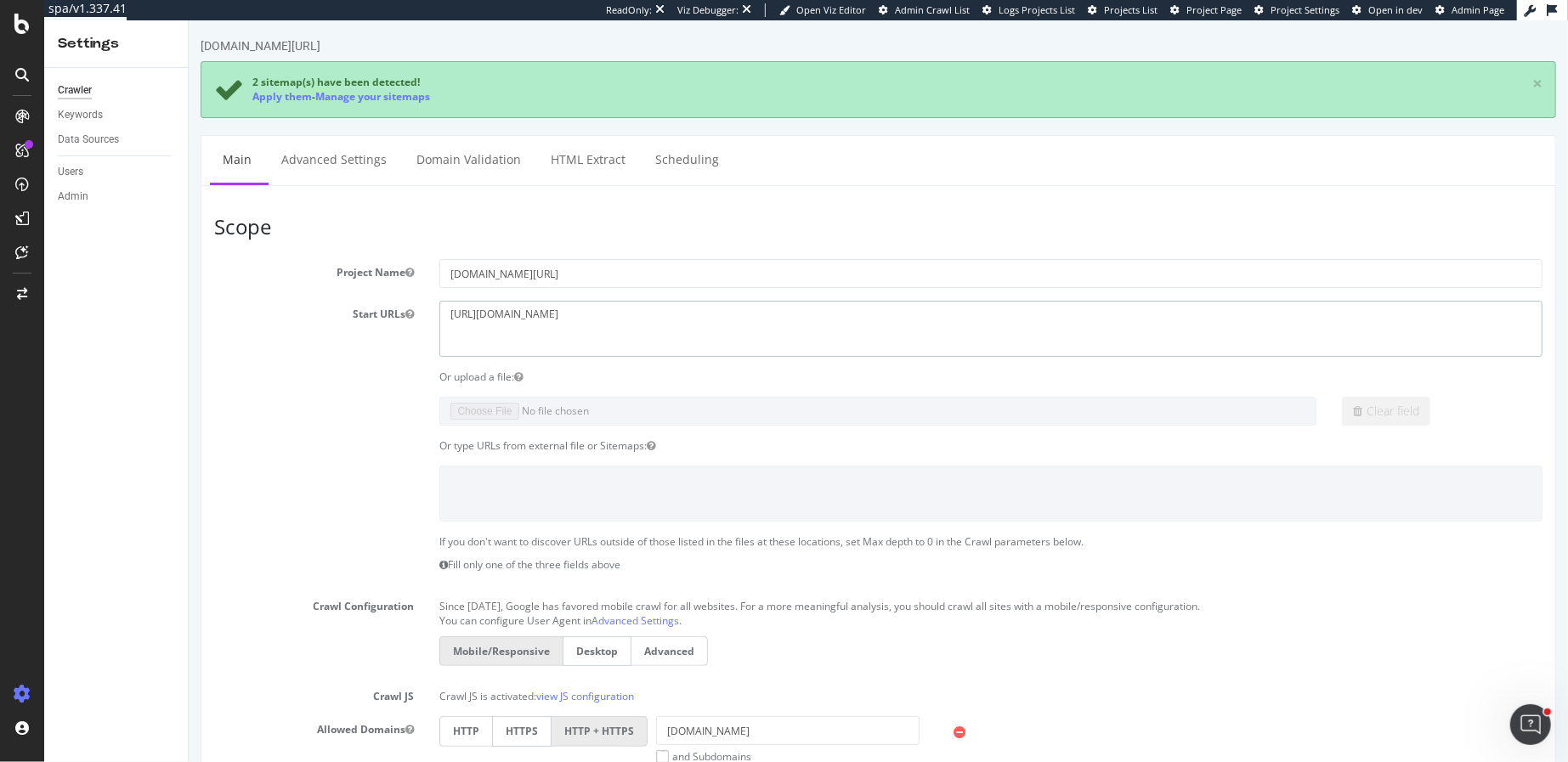
click at [482, 310] on textarea "https://loccitane.com/en-us/" at bounding box center [990, 328] width 1103 height 55
click at [637, 313] on textarea "https://loccitane.com/en-us/" at bounding box center [990, 328] width 1103 height 55
type textarea "[URL][DOMAIN_NAME]"
drag, startPoint x: 557, startPoint y: 275, endPoint x: 372, endPoint y: 275, distance: 185.0
click at [372, 275] on div "Project Name loccitane.com/en-us/" at bounding box center [877, 273] width 1354 height 29
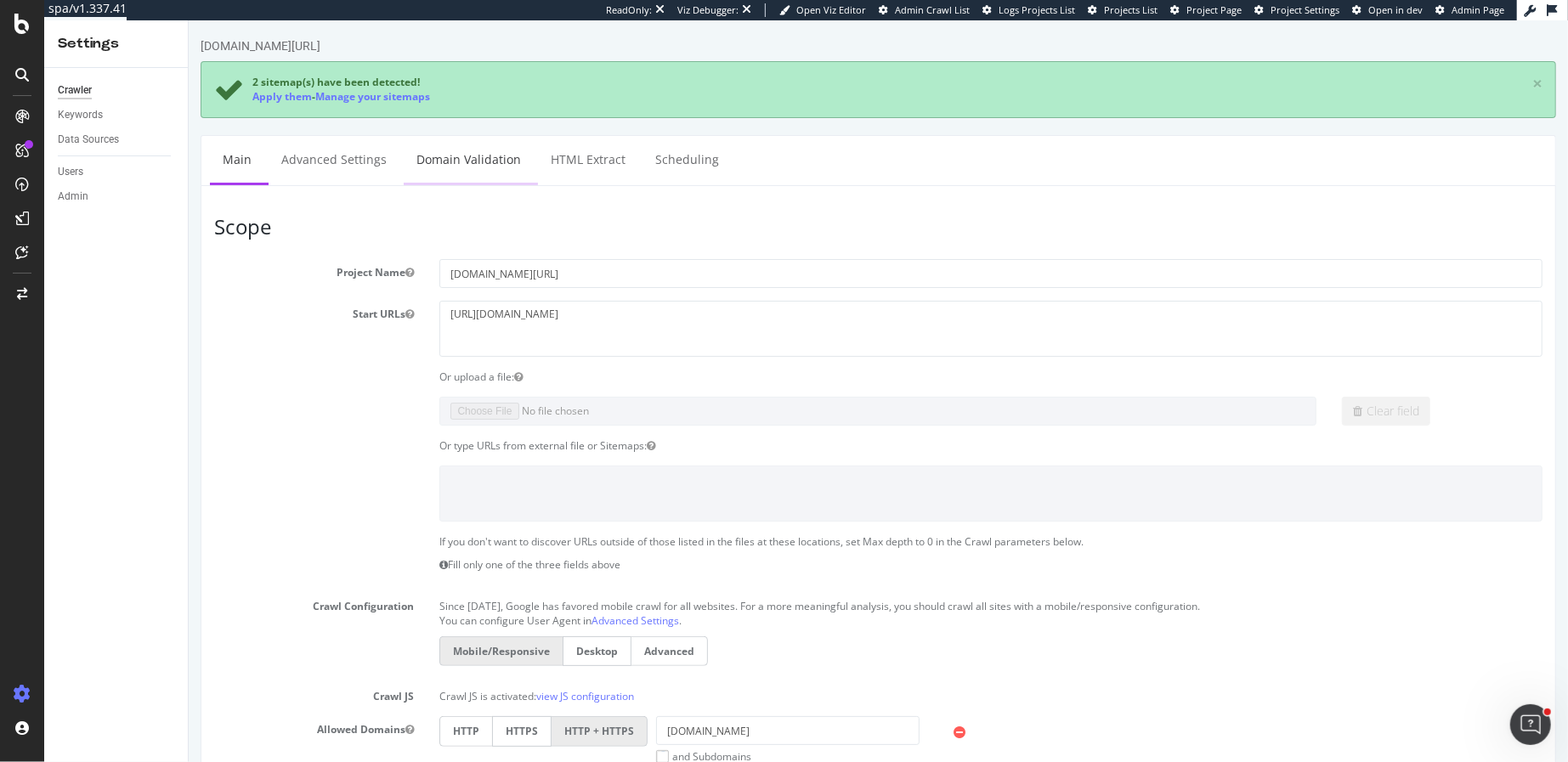
click at [475, 156] on link "Domain Validation" at bounding box center [467, 159] width 130 height 47
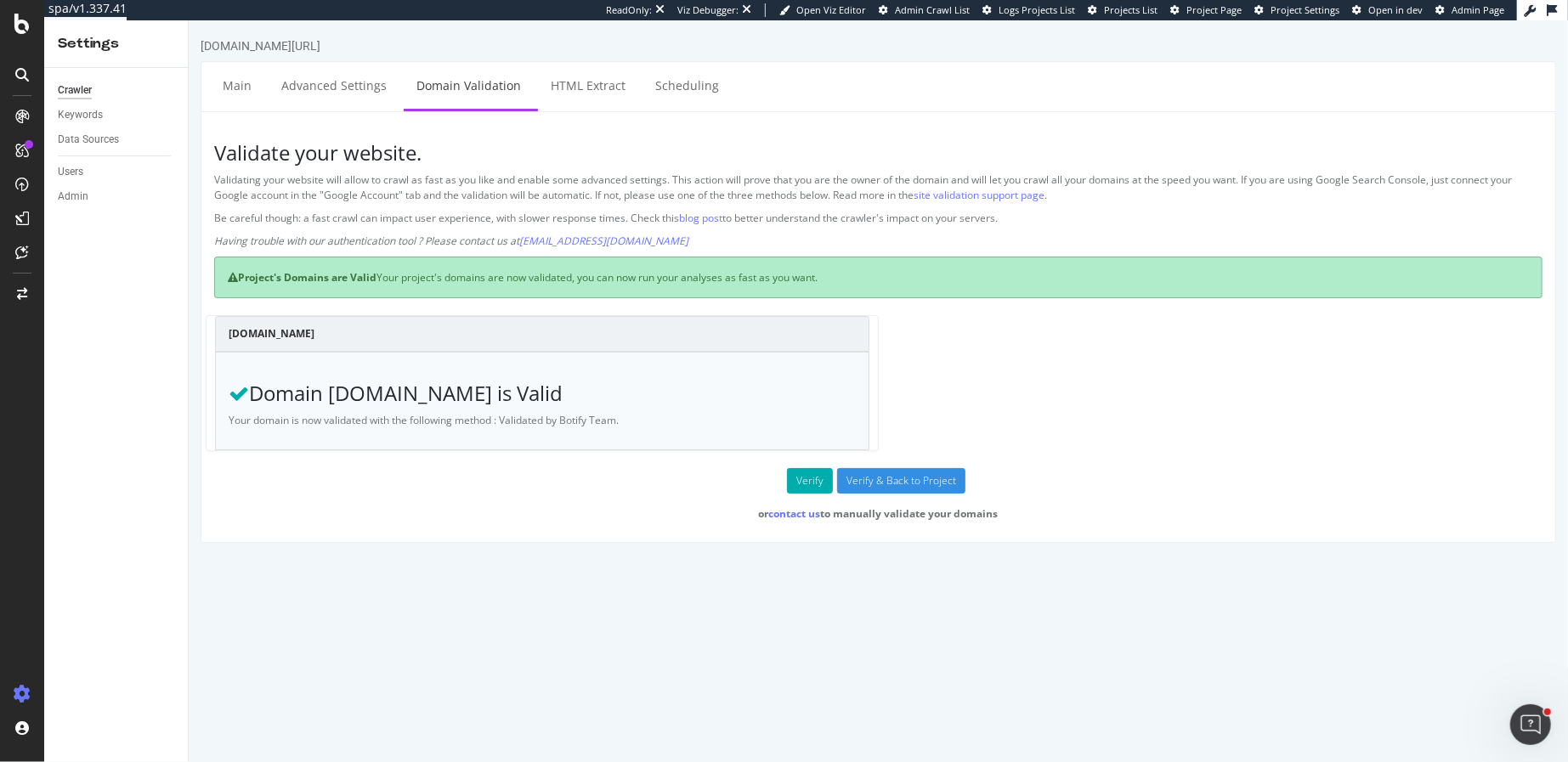
drag, startPoint x: 343, startPoint y: 394, endPoint x: 447, endPoint y: 395, distance: 104.0
click at [447, 395] on h3 "Domain loccitane.com is Valid" at bounding box center [542, 394] width 627 height 22
drag, startPoint x: 447, startPoint y: 395, endPoint x: 333, endPoint y: 391, distance: 114.1
click at [333, 391] on h3 "Domain loccitane.com is Valid" at bounding box center [542, 394] width 627 height 22
drag, startPoint x: 315, startPoint y: 390, endPoint x: 348, endPoint y: 392, distance: 33.1
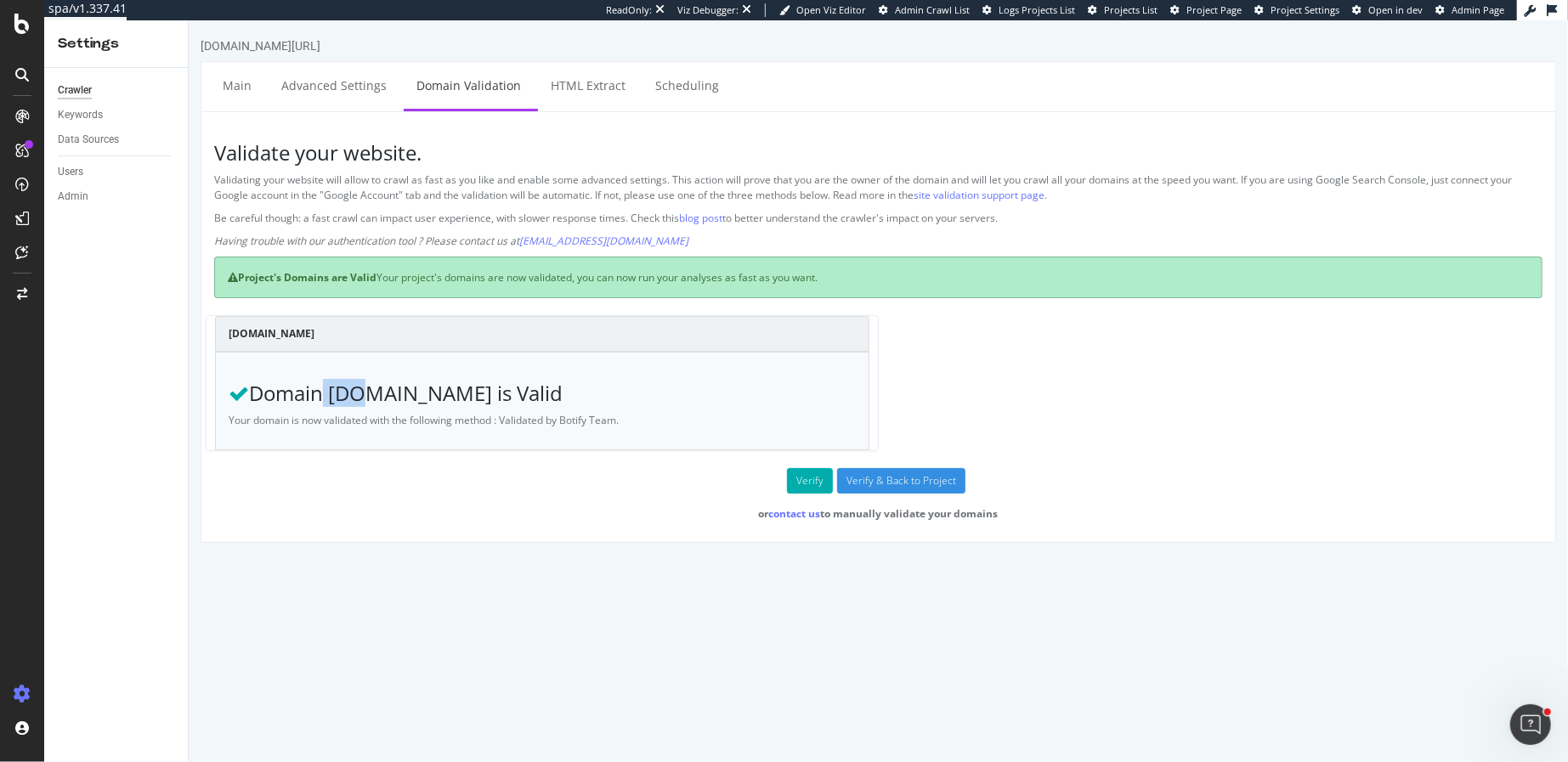
click at [348, 392] on h3 "Domain loccitane.com is Valid" at bounding box center [542, 394] width 627 height 22
click at [436, 456] on div "loccitane.com Domain loccitane.com is Valid Your domain is now validated with t…" at bounding box center [877, 391] width 1345 height 153
drag, startPoint x: 270, startPoint y: 273, endPoint x: 397, endPoint y: 273, distance: 127.0
click at [397, 273] on div "Project's Domains are Valid Your project's domains are now validated, you can n…" at bounding box center [877, 277] width 1328 height 41
drag, startPoint x: 479, startPoint y: 279, endPoint x: 633, endPoint y: 279, distance: 154.0
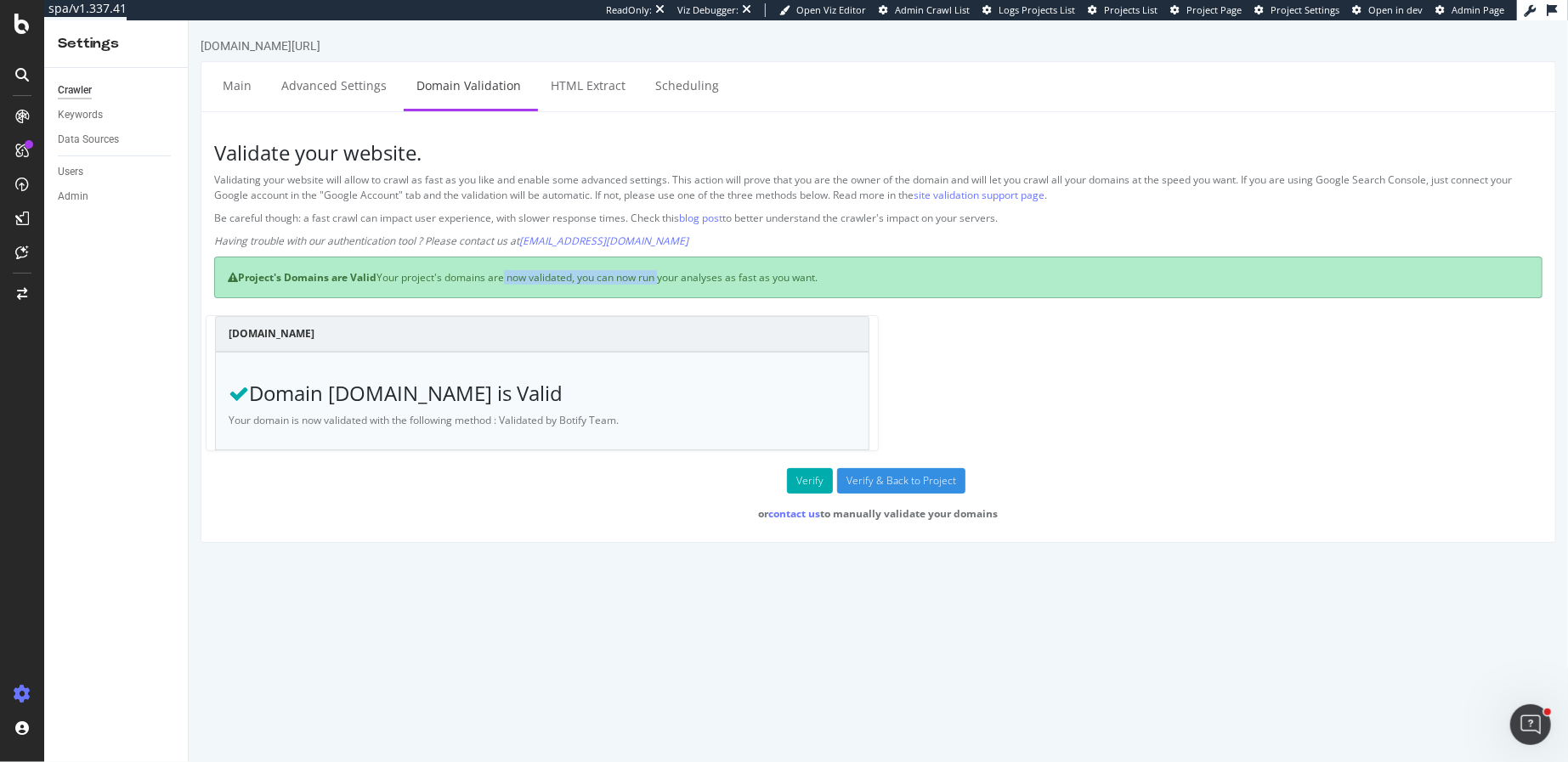
click at [633, 279] on div "Project's Domains are Valid Your project's domains are now validated, you can n…" at bounding box center [877, 277] width 1328 height 41
drag, startPoint x: 713, startPoint y: 279, endPoint x: 787, endPoint y: 279, distance: 74.0
click at [790, 279] on div "Project's Domains are Valid Your project's domains are now validated, you can n…" at bounding box center [877, 277] width 1328 height 41
click at [886, 476] on input "Verify & Back to Project" at bounding box center [900, 481] width 129 height 26
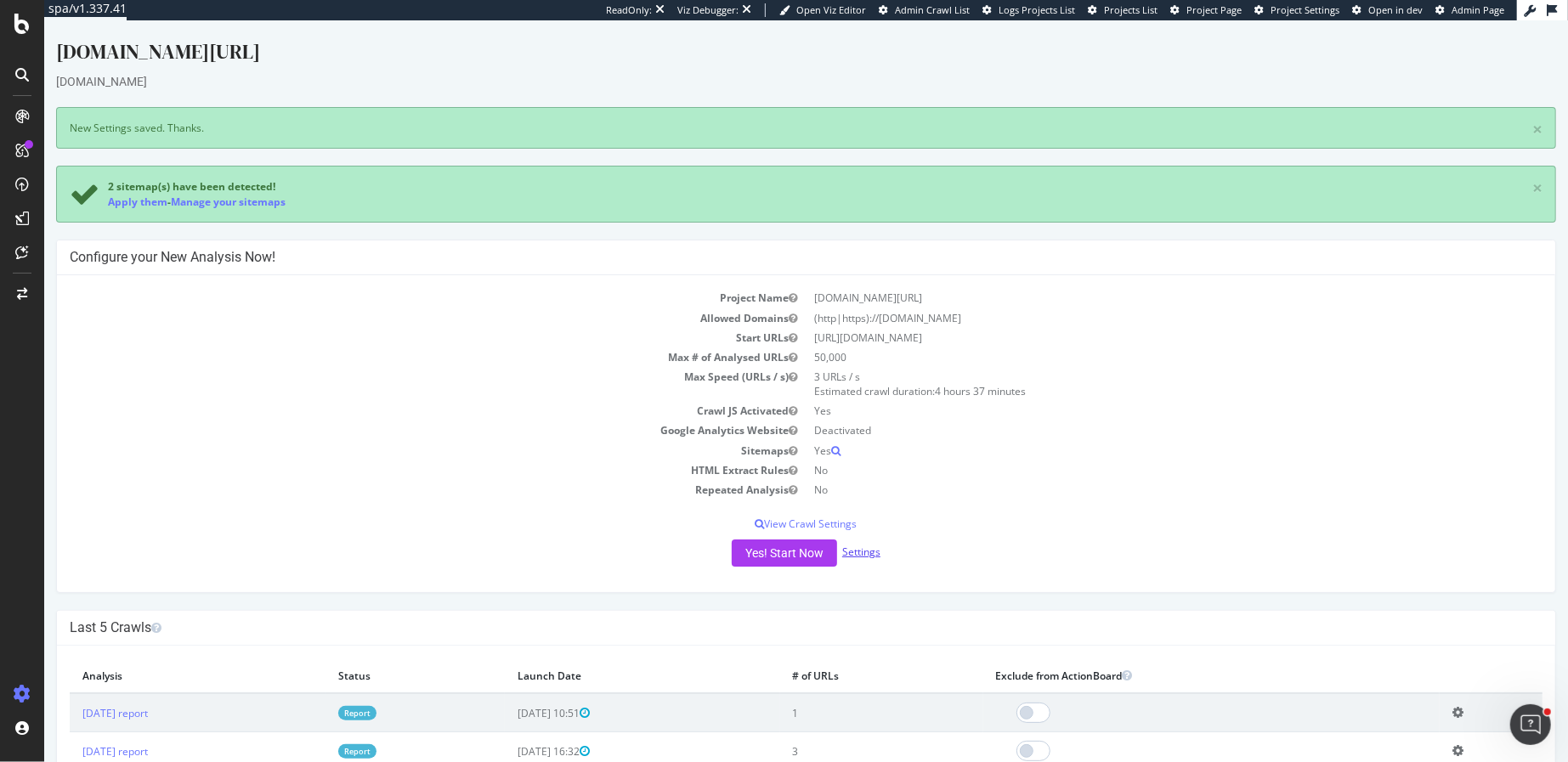
click at [854, 549] on link "Settings" at bounding box center [860, 552] width 38 height 15
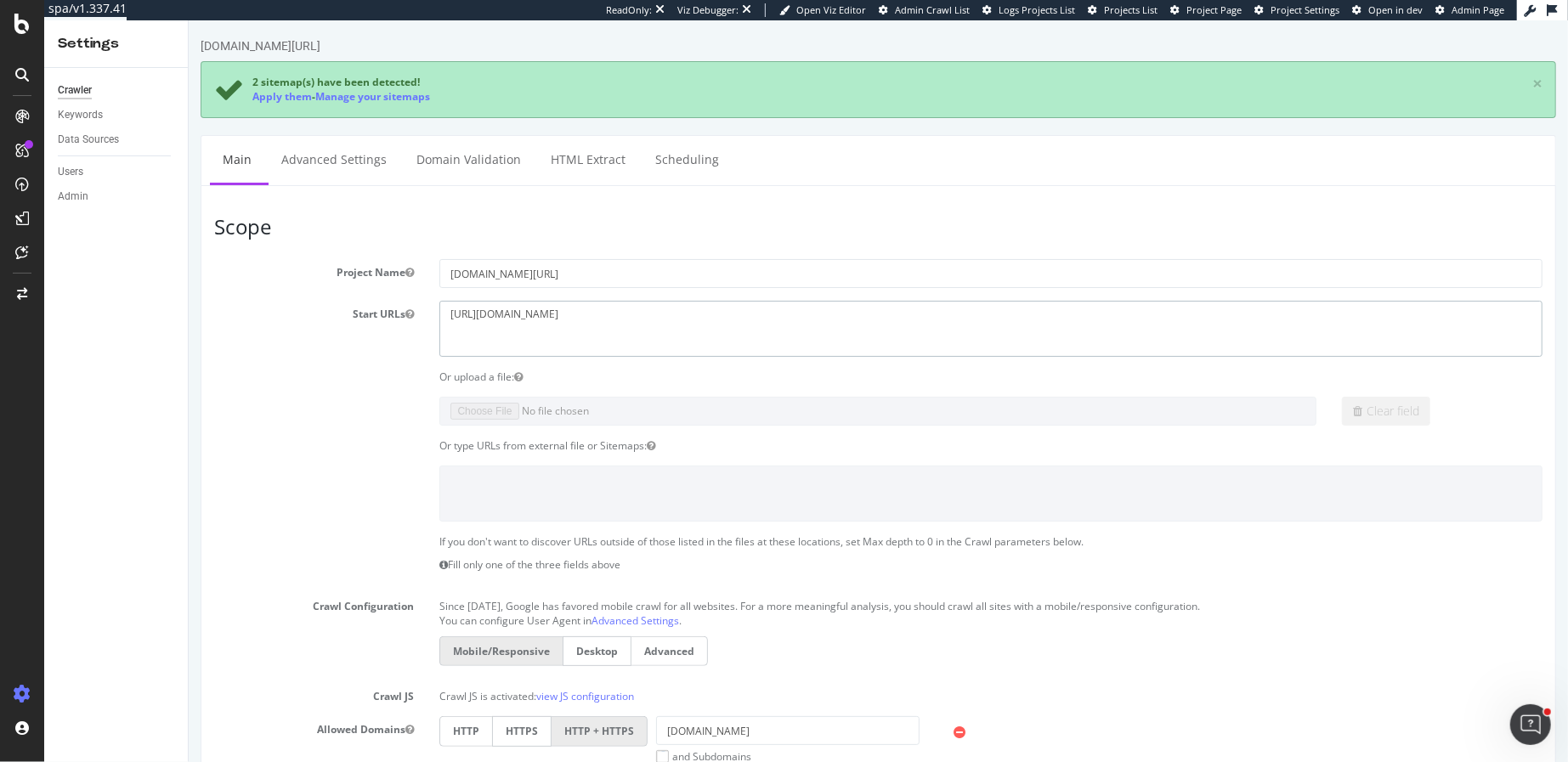
click at [484, 312] on textarea "https://loccitane.com/en-us/" at bounding box center [990, 328] width 1103 height 55
click at [642, 315] on textarea "https://loccitane.com/en-us/" at bounding box center [990, 328] width 1103 height 55
click at [642, 315] on textarea "[URL][DOMAIN_NAME]" at bounding box center [990, 328] width 1103 height 55
paste textarea "w"
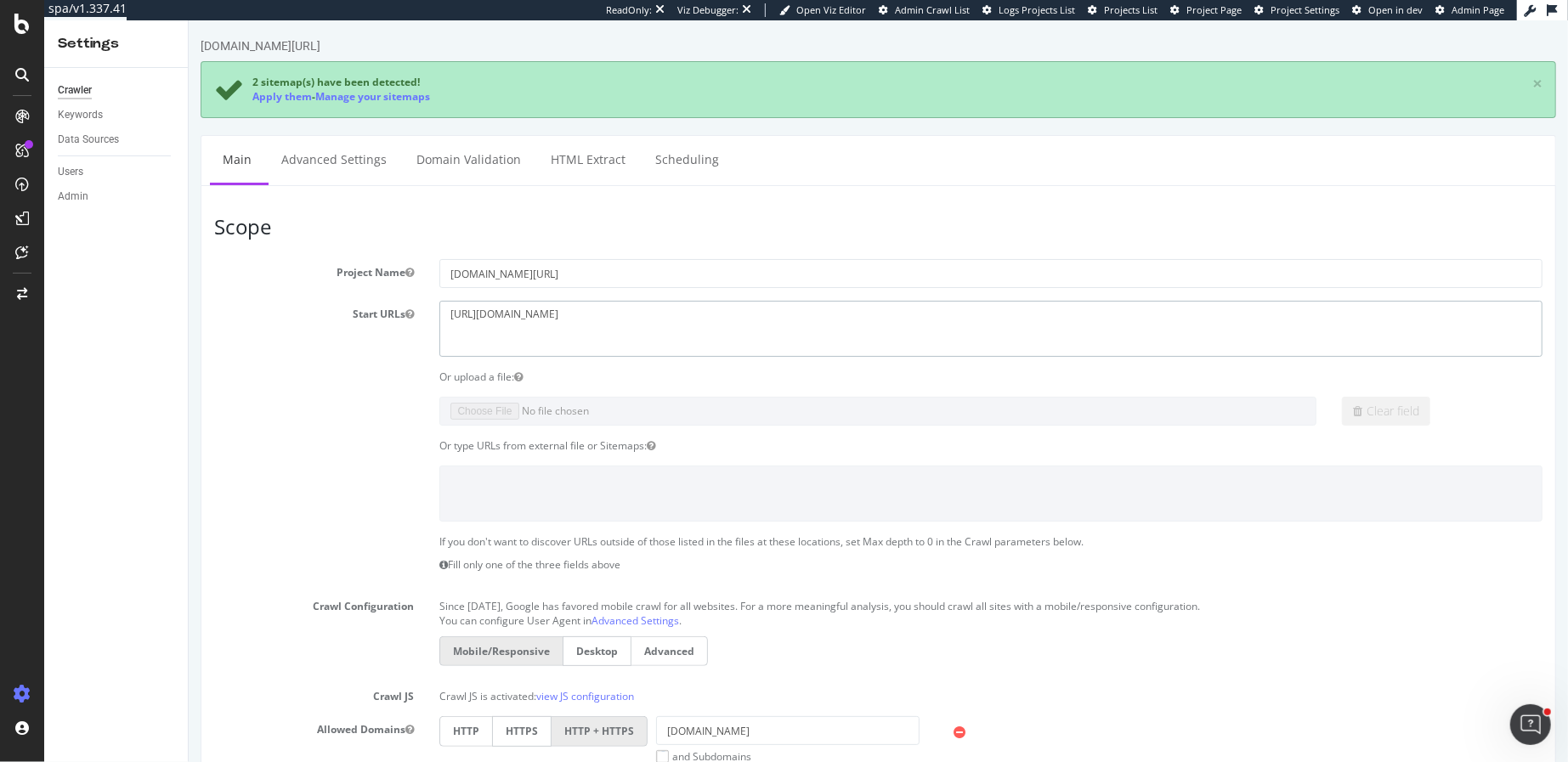
click at [483, 312] on textarea "[URL][DOMAIN_NAME]" at bounding box center [990, 328] width 1103 height 55
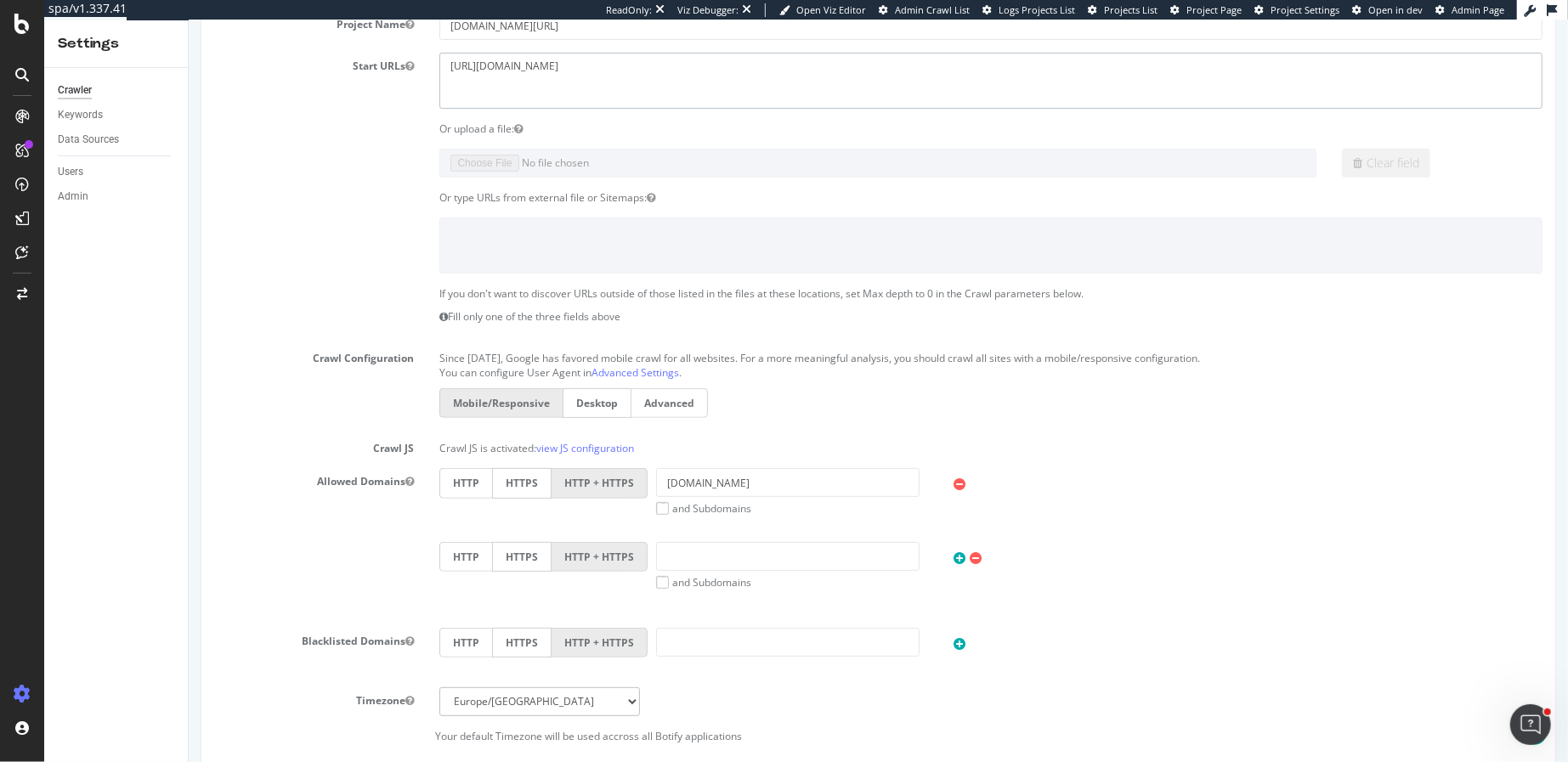
scroll to position [716, 0]
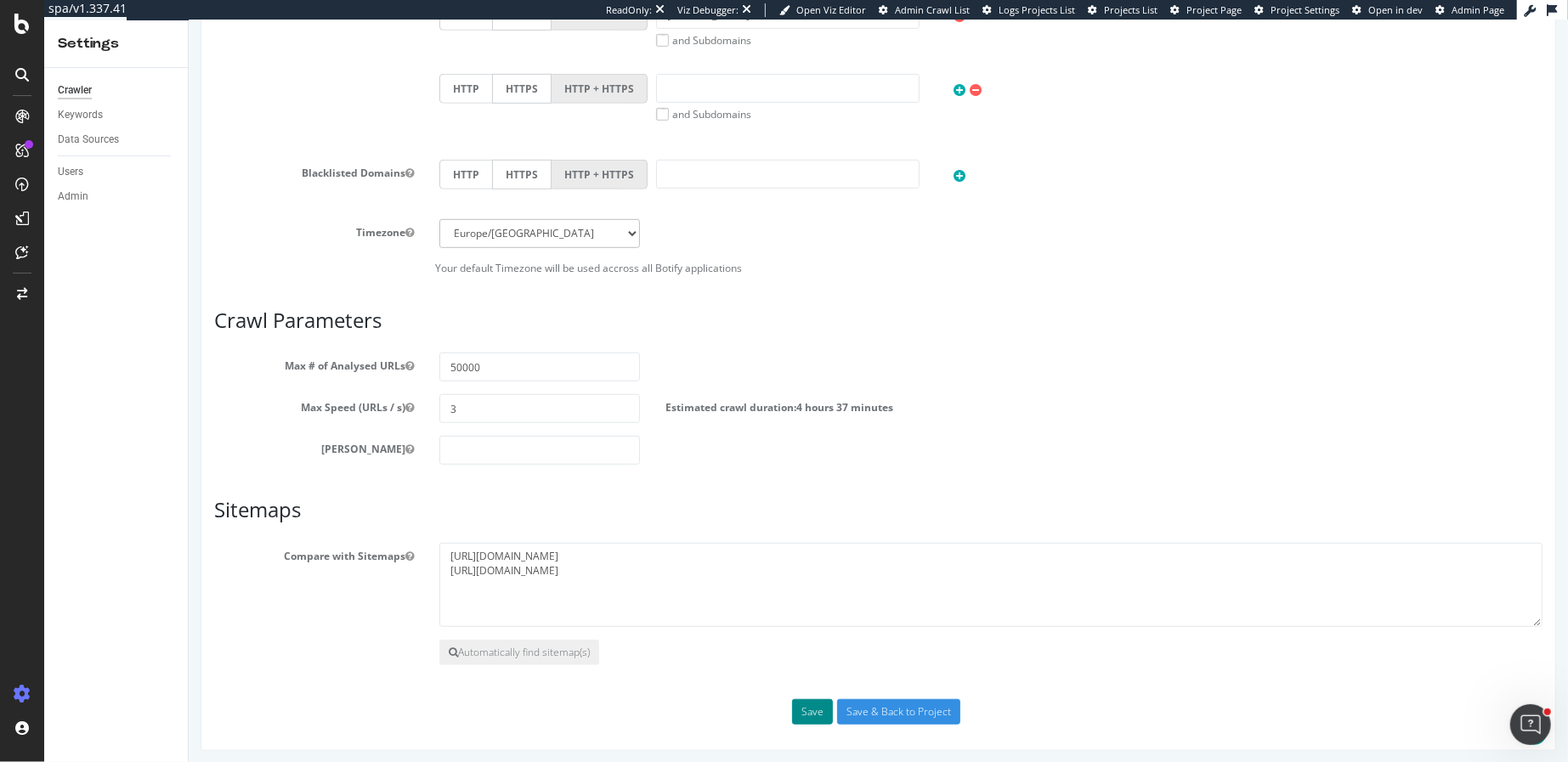
type textarea "[URL][DOMAIN_NAME]"
click at [811, 705] on button "Save" at bounding box center [811, 713] width 41 height 26
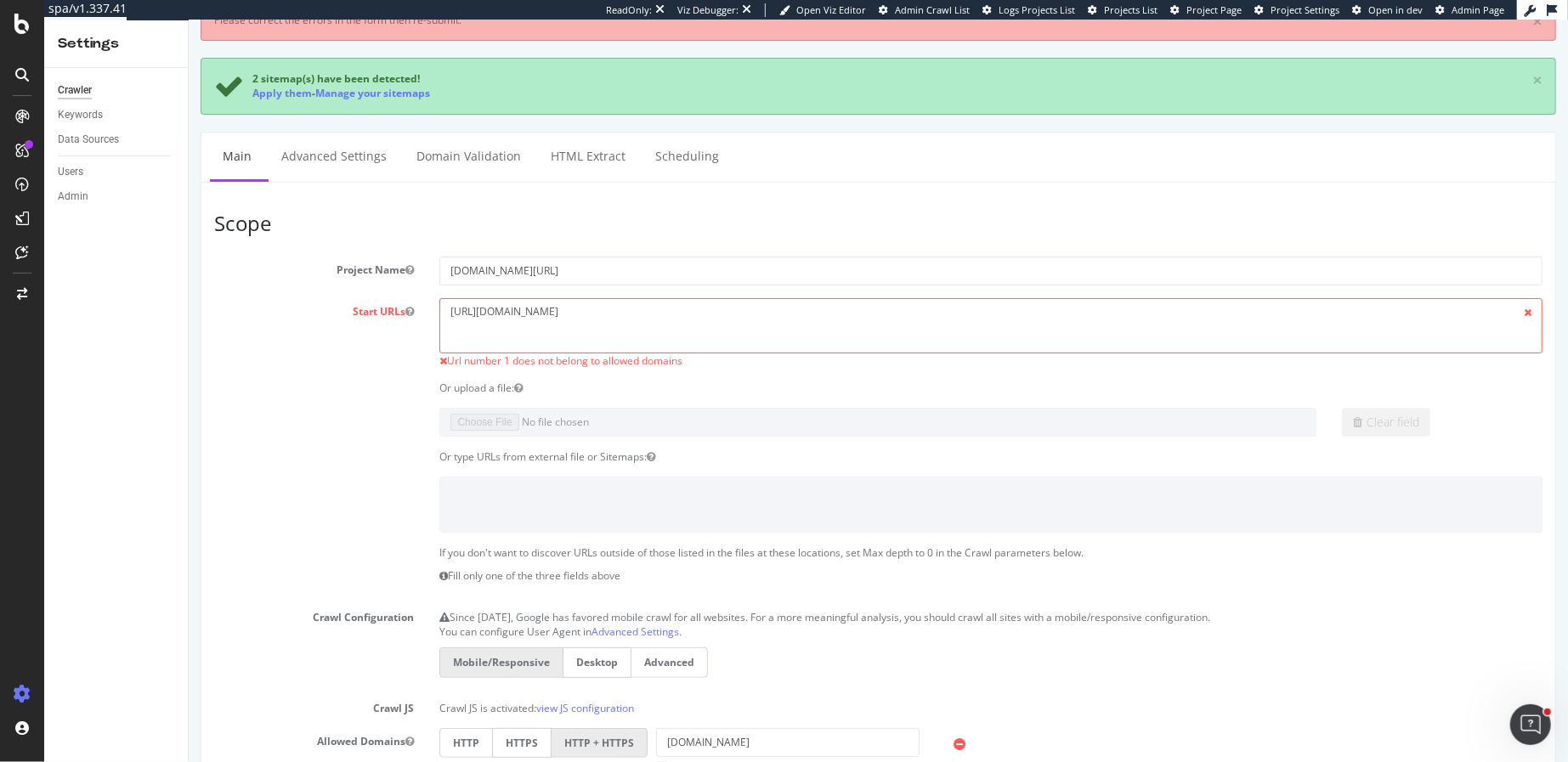
scroll to position [0, 0]
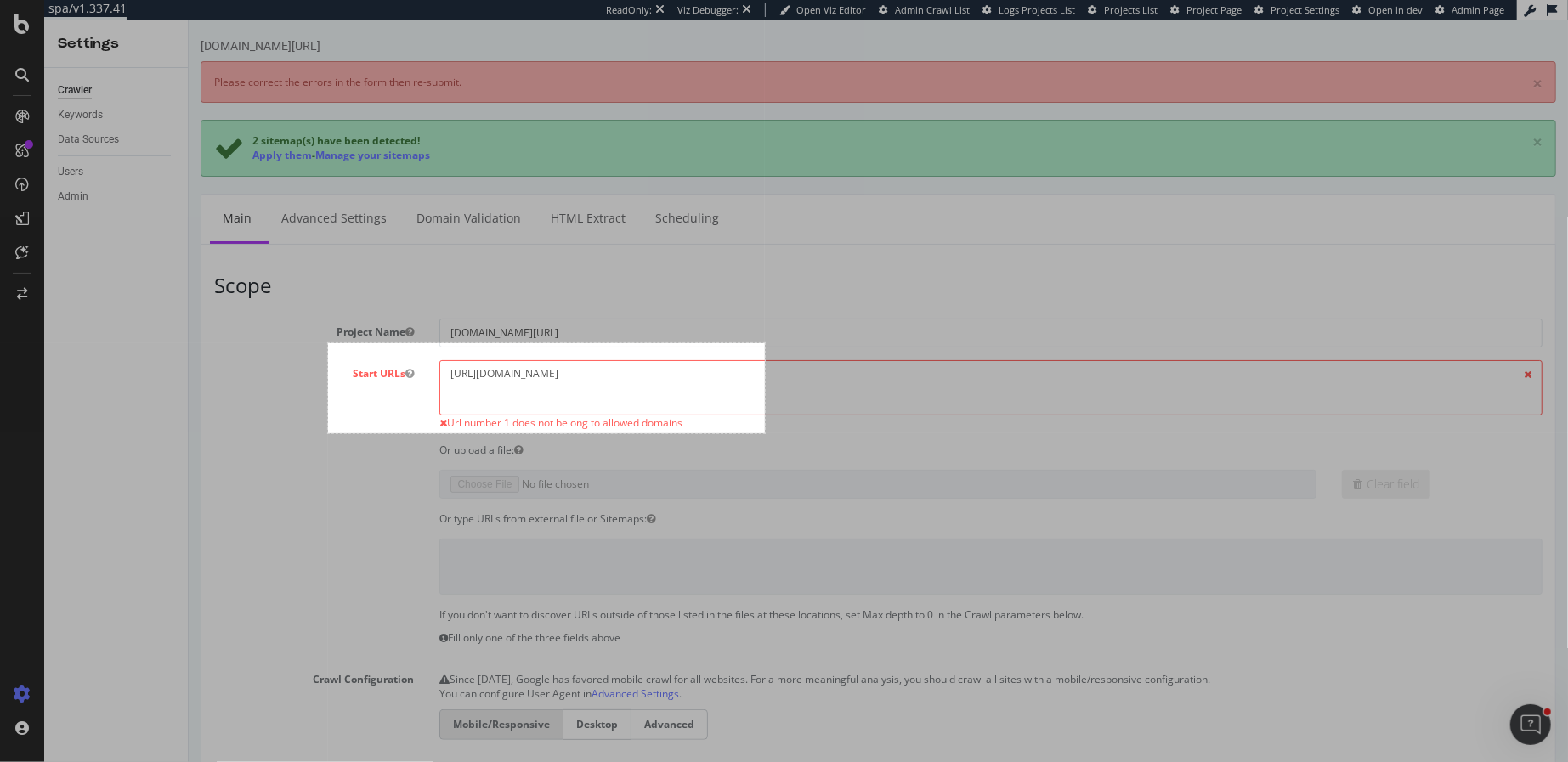
drag, startPoint x: 328, startPoint y: 343, endPoint x: 765, endPoint y: 434, distance: 446.4
click at [765, 434] on div "514 X 106" at bounding box center [784, 381] width 1568 height 762
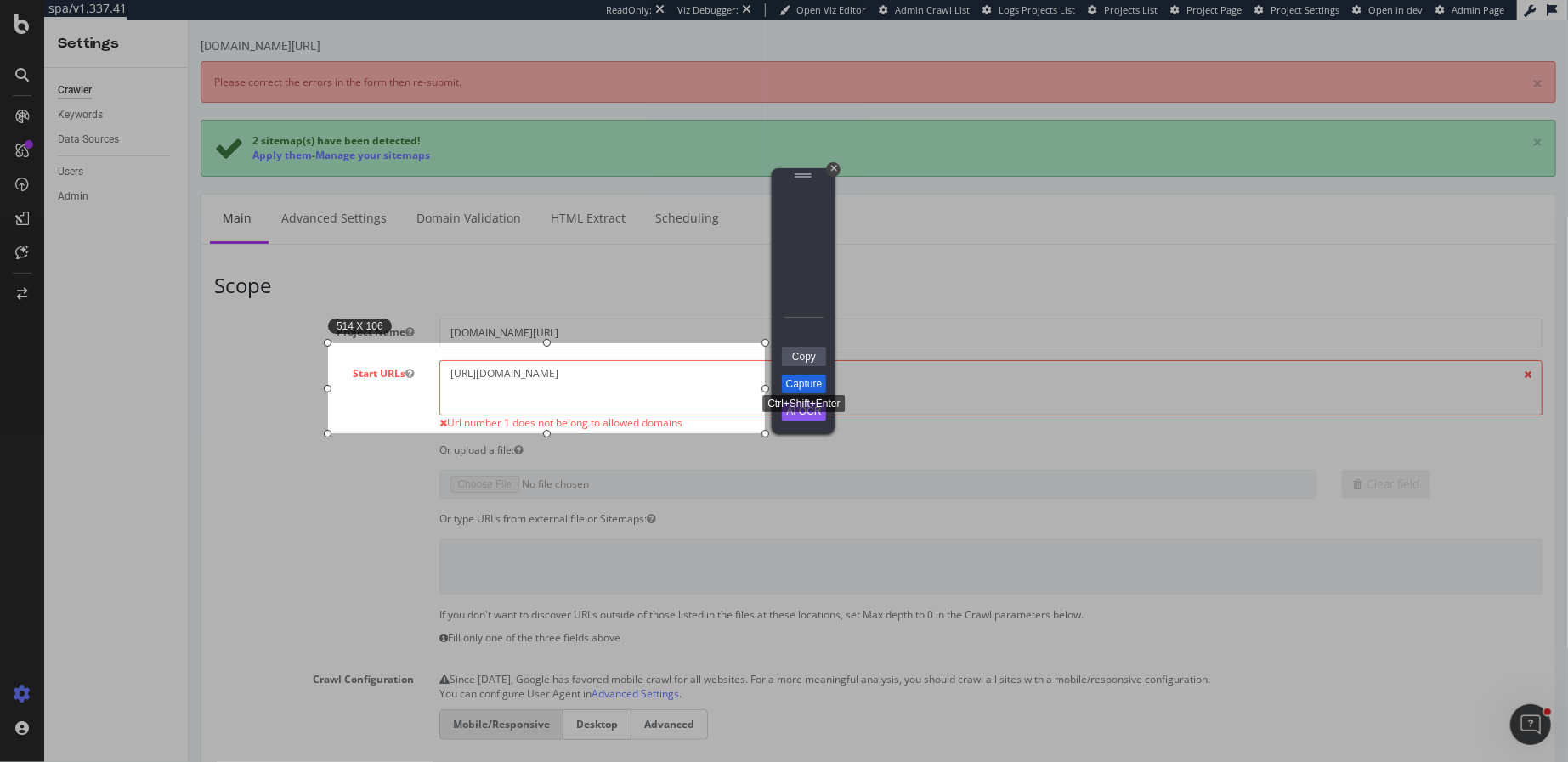
click at [816, 387] on link "Capture" at bounding box center [803, 384] width 44 height 19
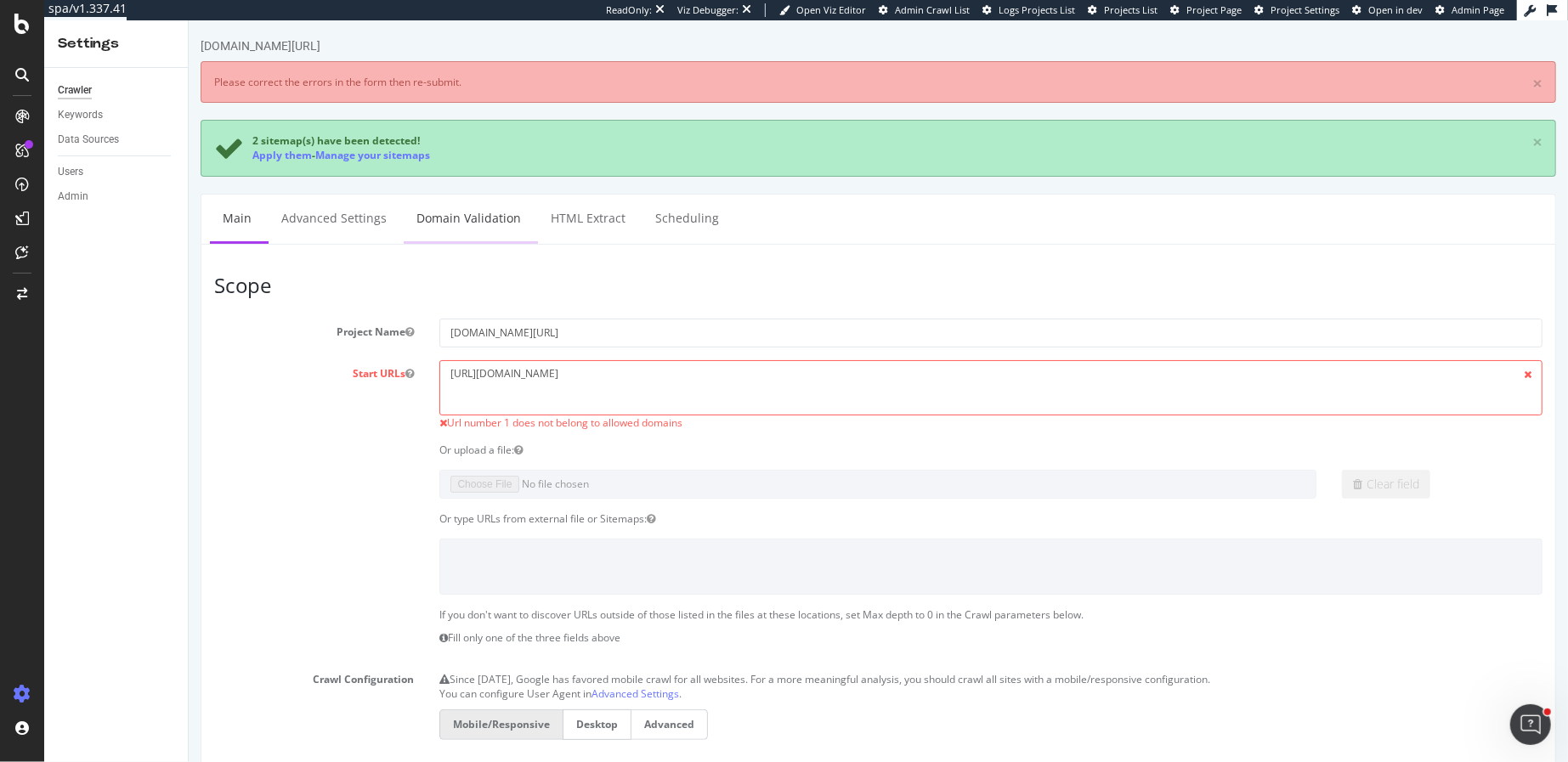
click at [458, 217] on link "Domain Validation" at bounding box center [467, 218] width 130 height 47
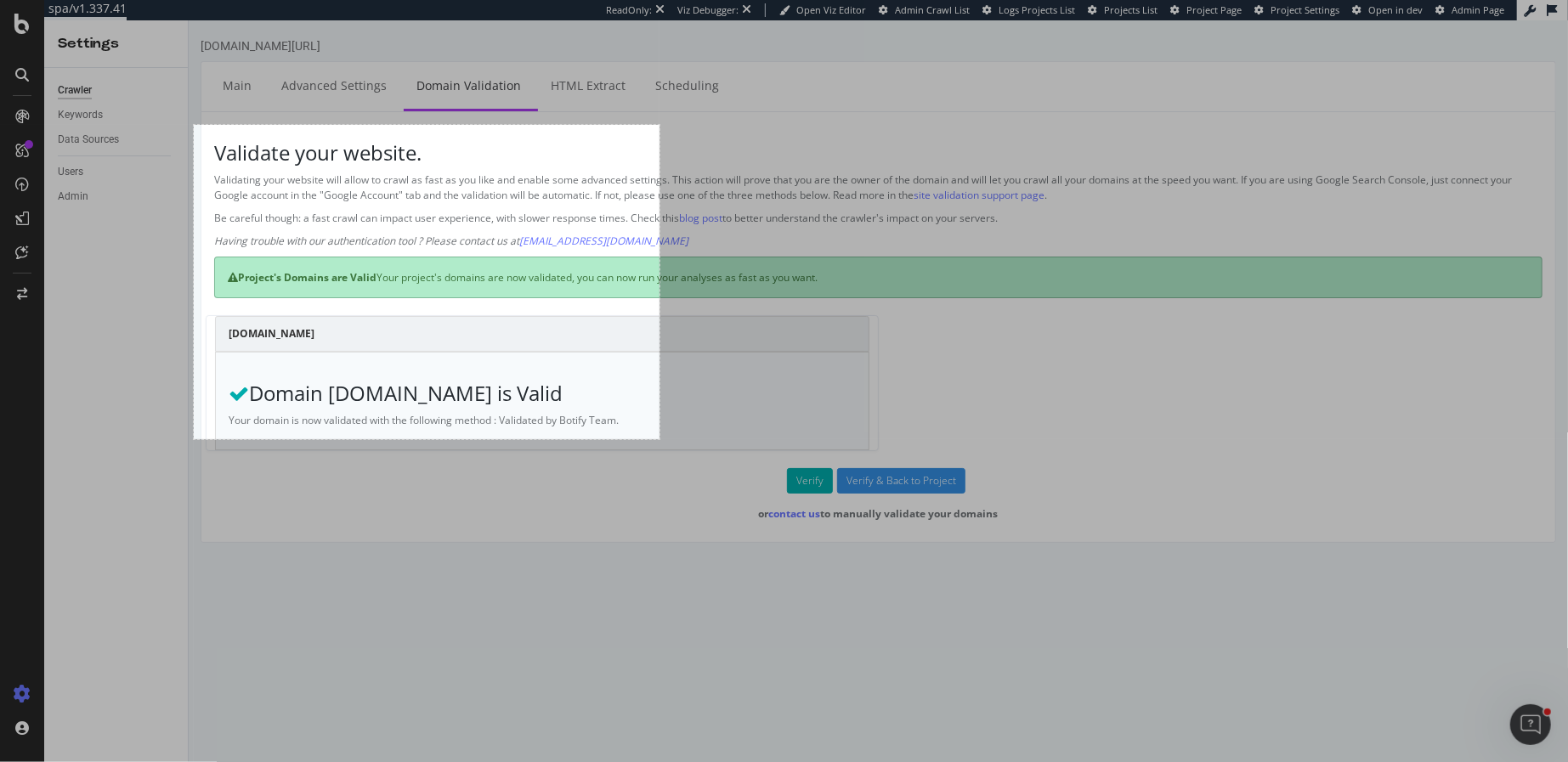
drag, startPoint x: 194, startPoint y: 125, endPoint x: 660, endPoint y: 440, distance: 562.5
click at [660, 440] on div "548 X 370" at bounding box center [784, 381] width 1568 height 762
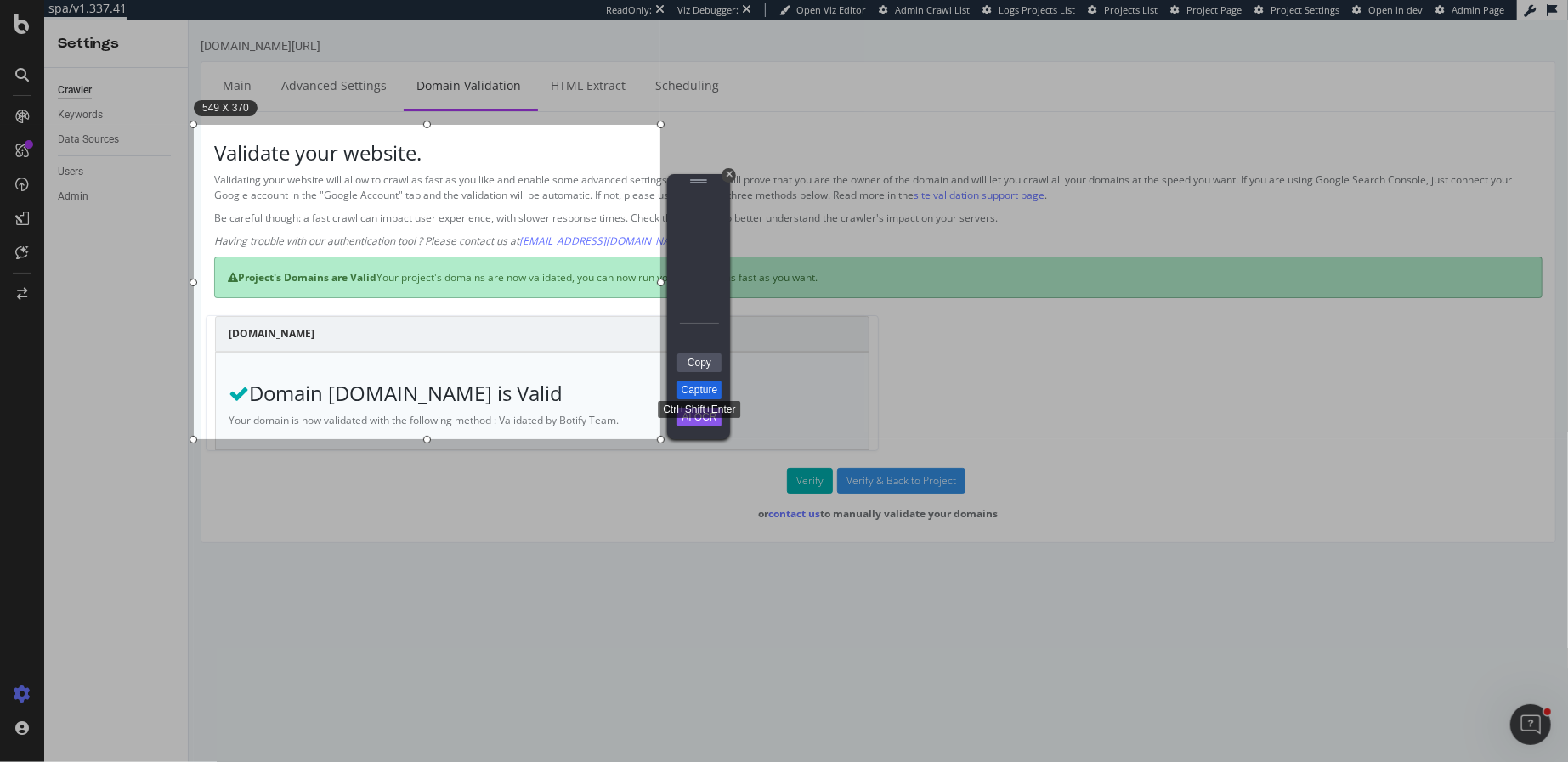
click at [695, 390] on link "Capture" at bounding box center [699, 391] width 44 height 19
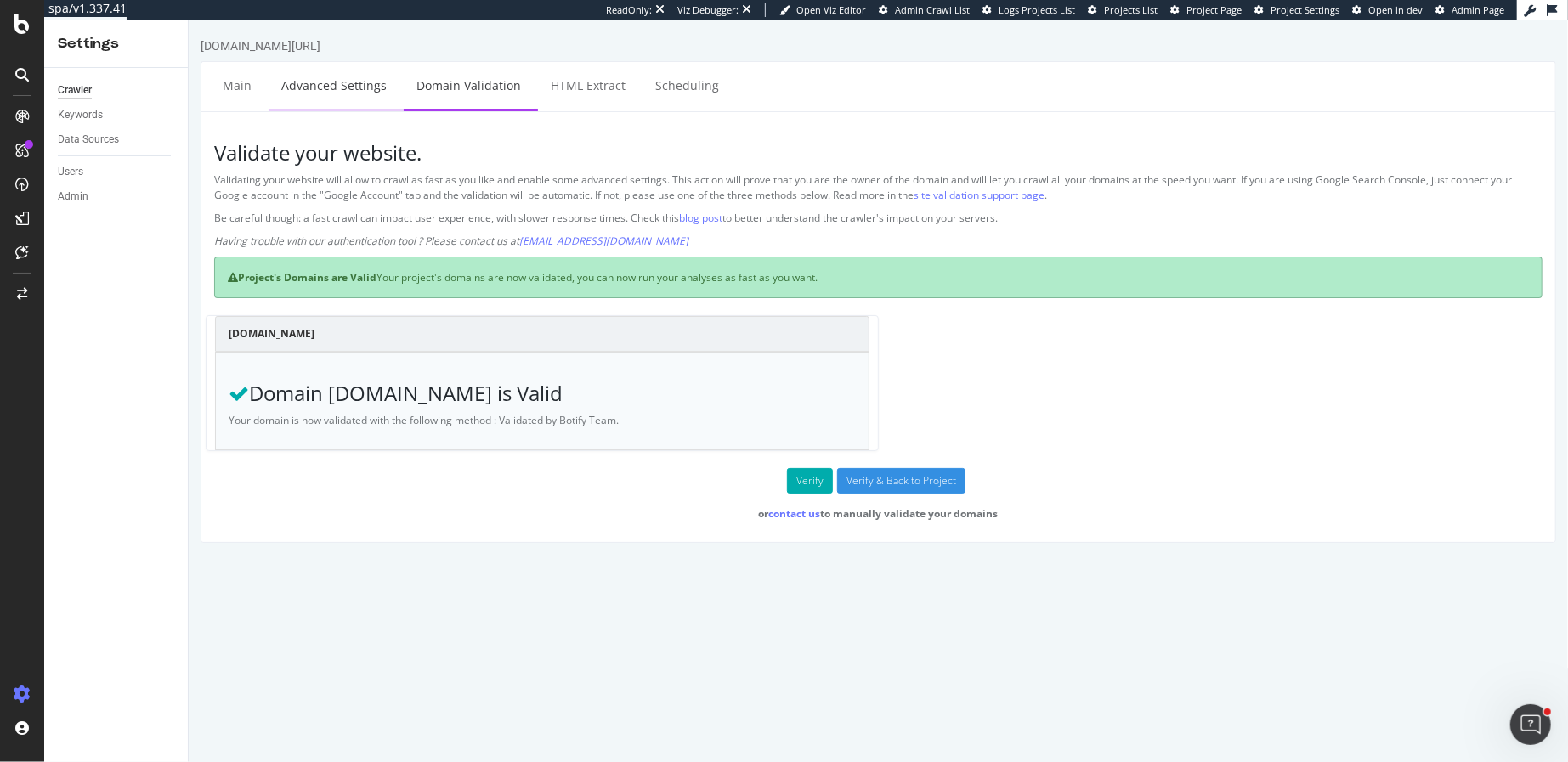
click at [304, 71] on link "Advanced Settings" at bounding box center [333, 86] width 130 height 47
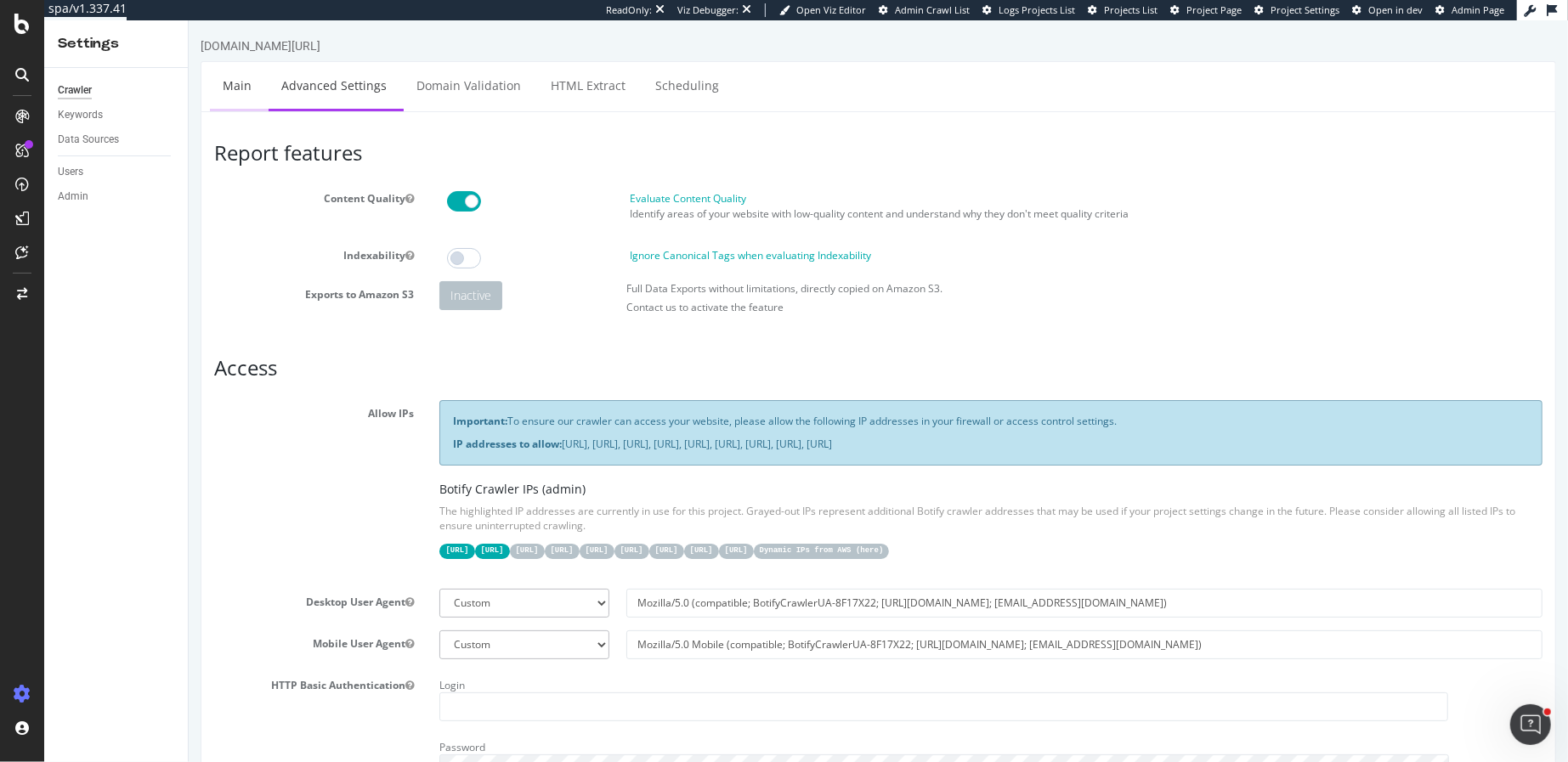
click at [245, 86] on link "Main" at bounding box center [236, 86] width 54 height 47
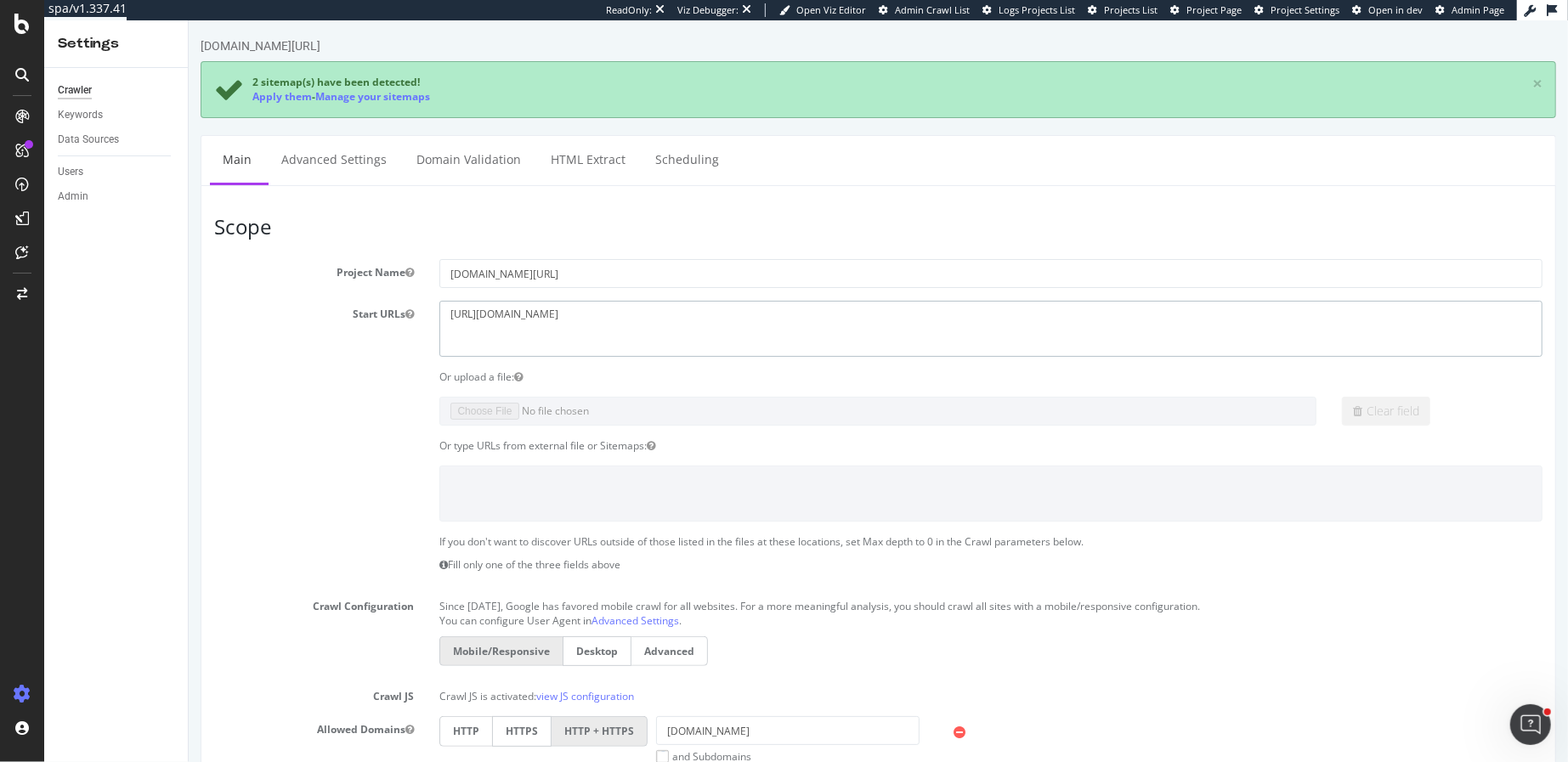
drag, startPoint x: 610, startPoint y: 312, endPoint x: 428, endPoint y: 313, distance: 182.0
click at [428, 313] on div "[URL][DOMAIN_NAME]" at bounding box center [990, 328] width 1128 height 55
click at [487, 313] on textarea "[URL][DOMAIN_NAME]" at bounding box center [990, 328] width 1103 height 55
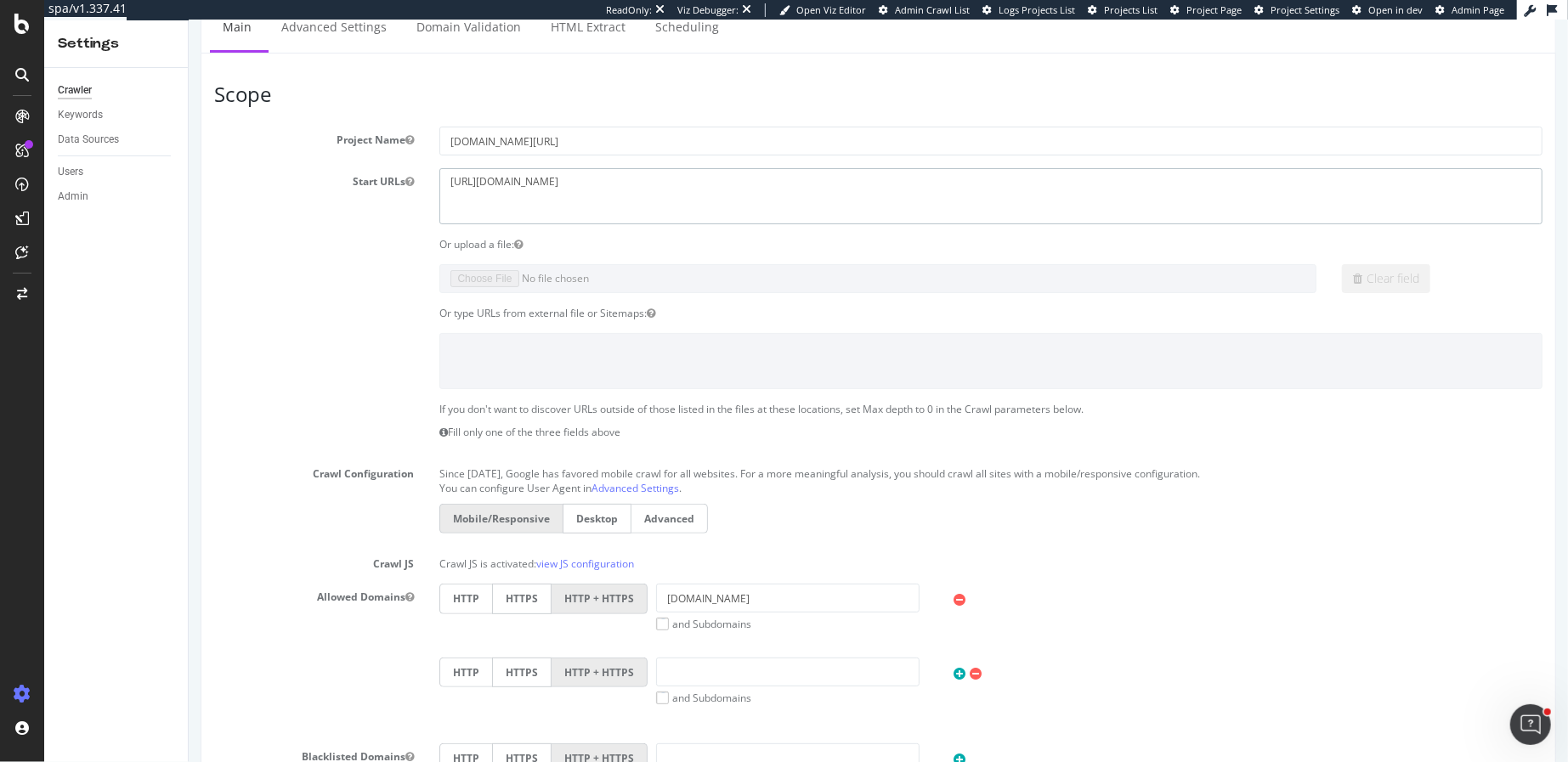
scroll to position [276, 0]
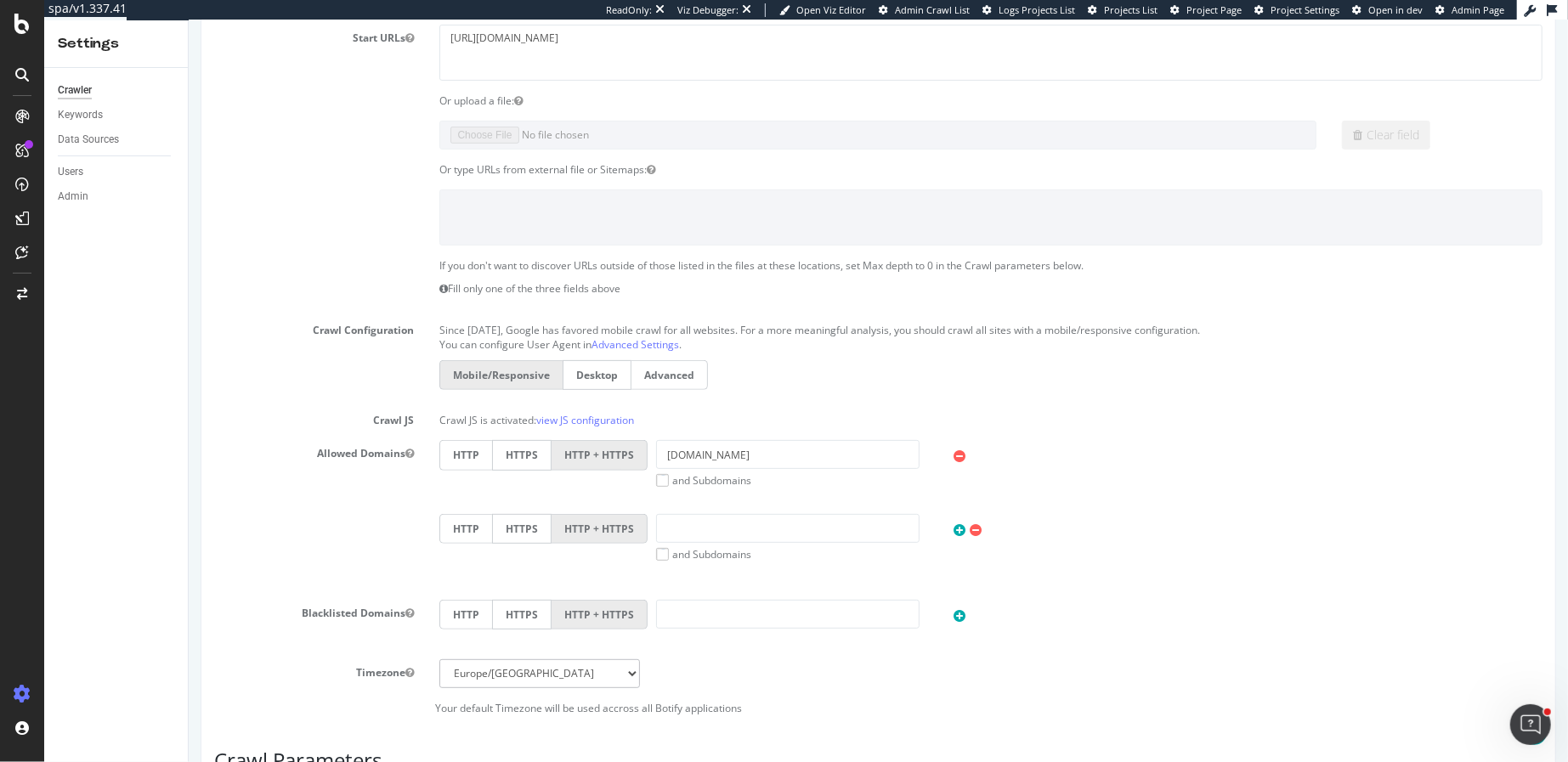
click at [660, 473] on label "and Subdomains" at bounding box center [702, 480] width 95 height 15
click at [187, 21] on input "and Subdomains" at bounding box center [187, 21] width 0 height 0
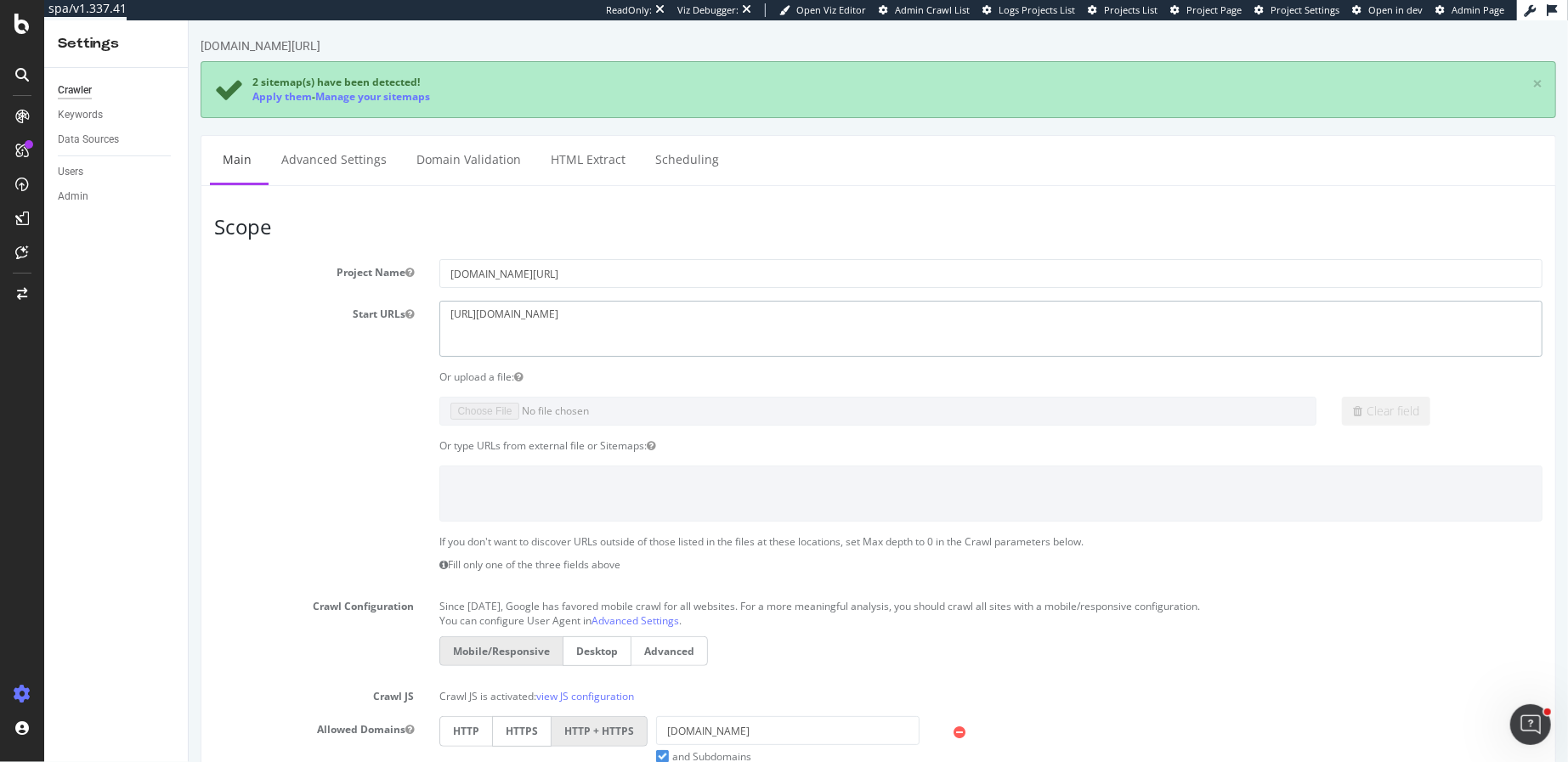
click at [484, 313] on textarea "[URL][DOMAIN_NAME]" at bounding box center [990, 328] width 1103 height 55
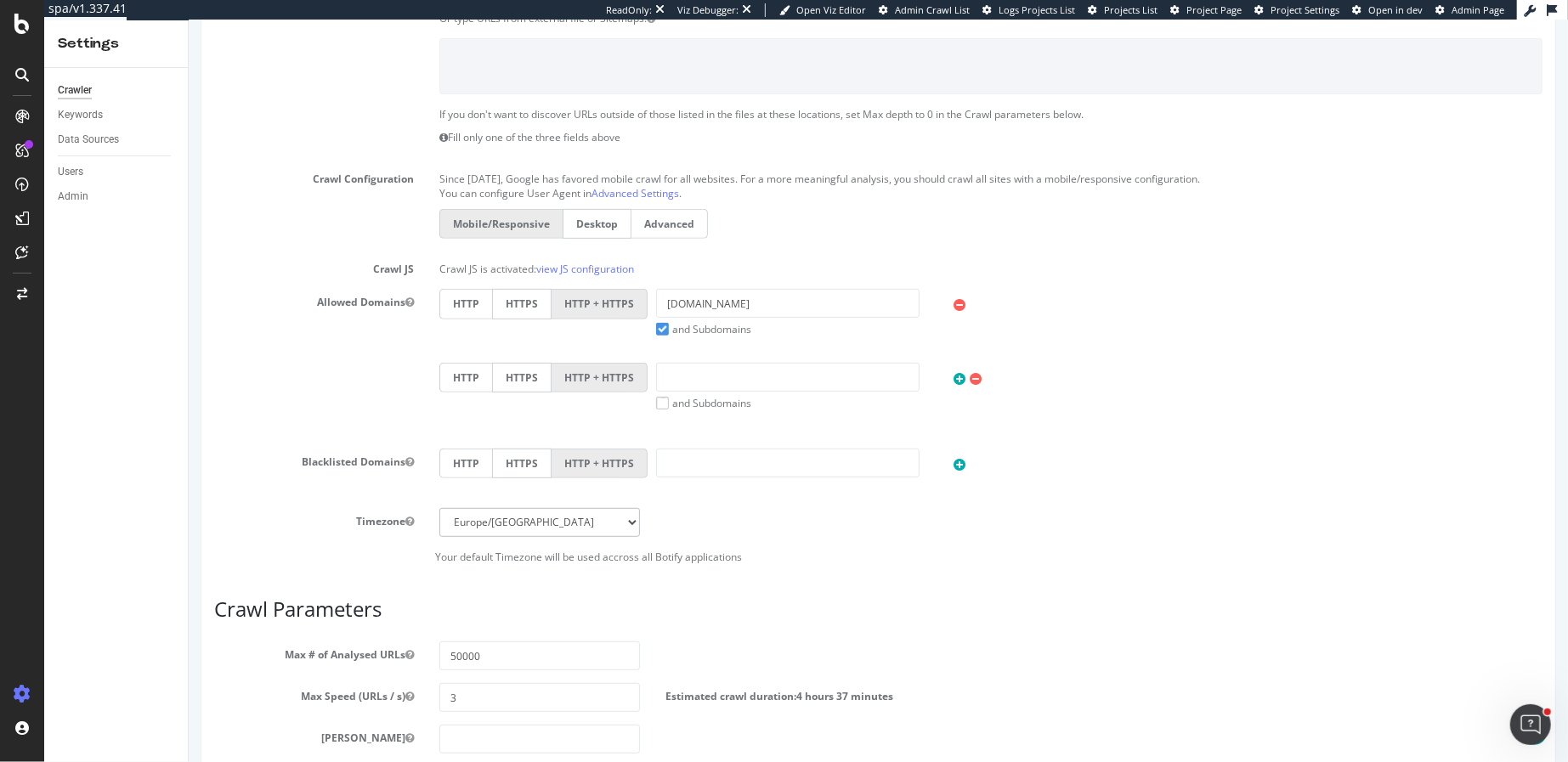
scroll to position [329, 0]
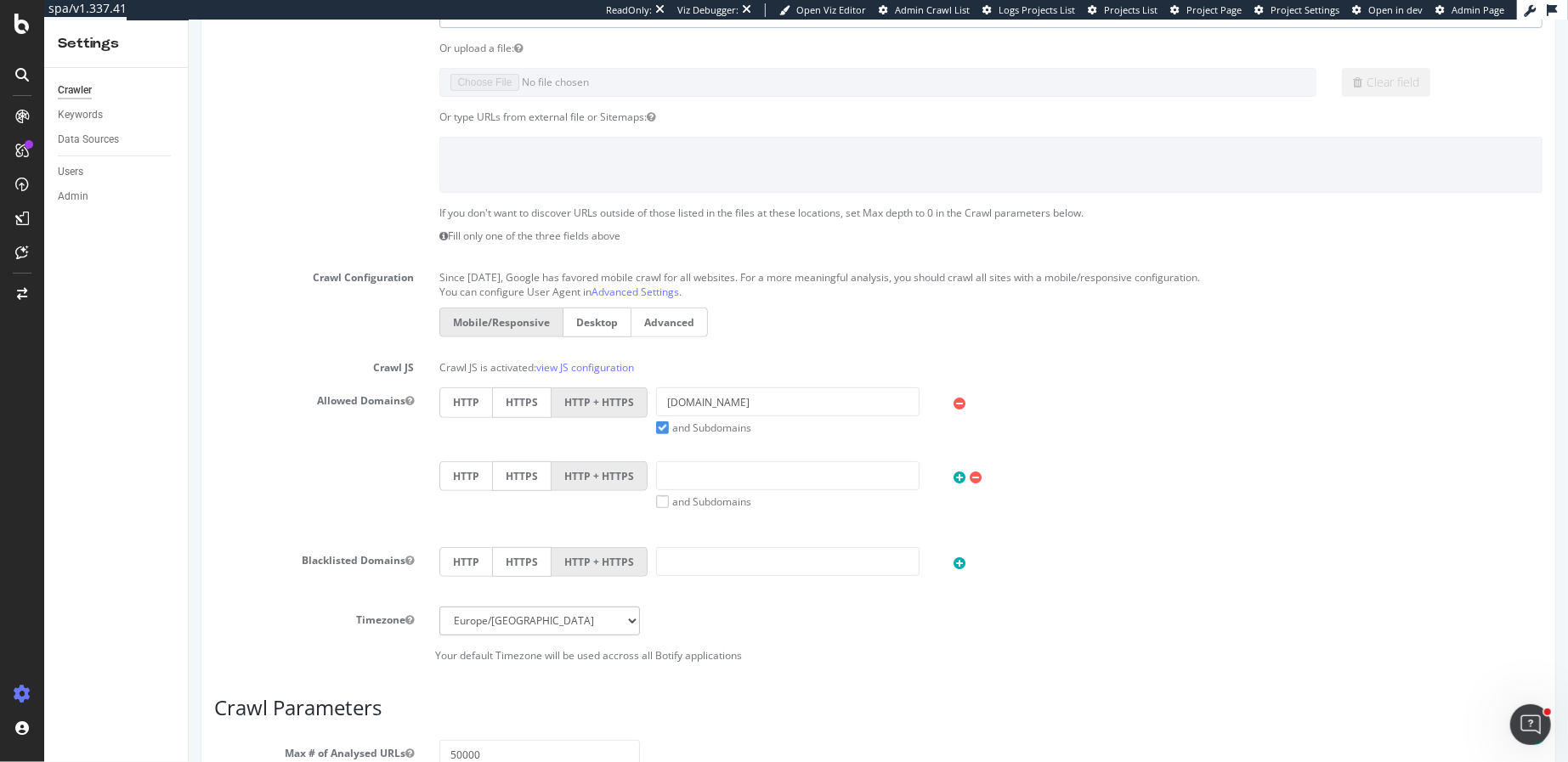
type textarea "[URL][DOMAIN_NAME]"
click at [690, 558] on input "text" at bounding box center [786, 561] width 263 height 29
click at [660, 395] on input "loccitane.com" at bounding box center [786, 402] width 263 height 29
click at [681, 559] on input "text" at bounding box center [786, 561] width 263 height 29
type input "es"
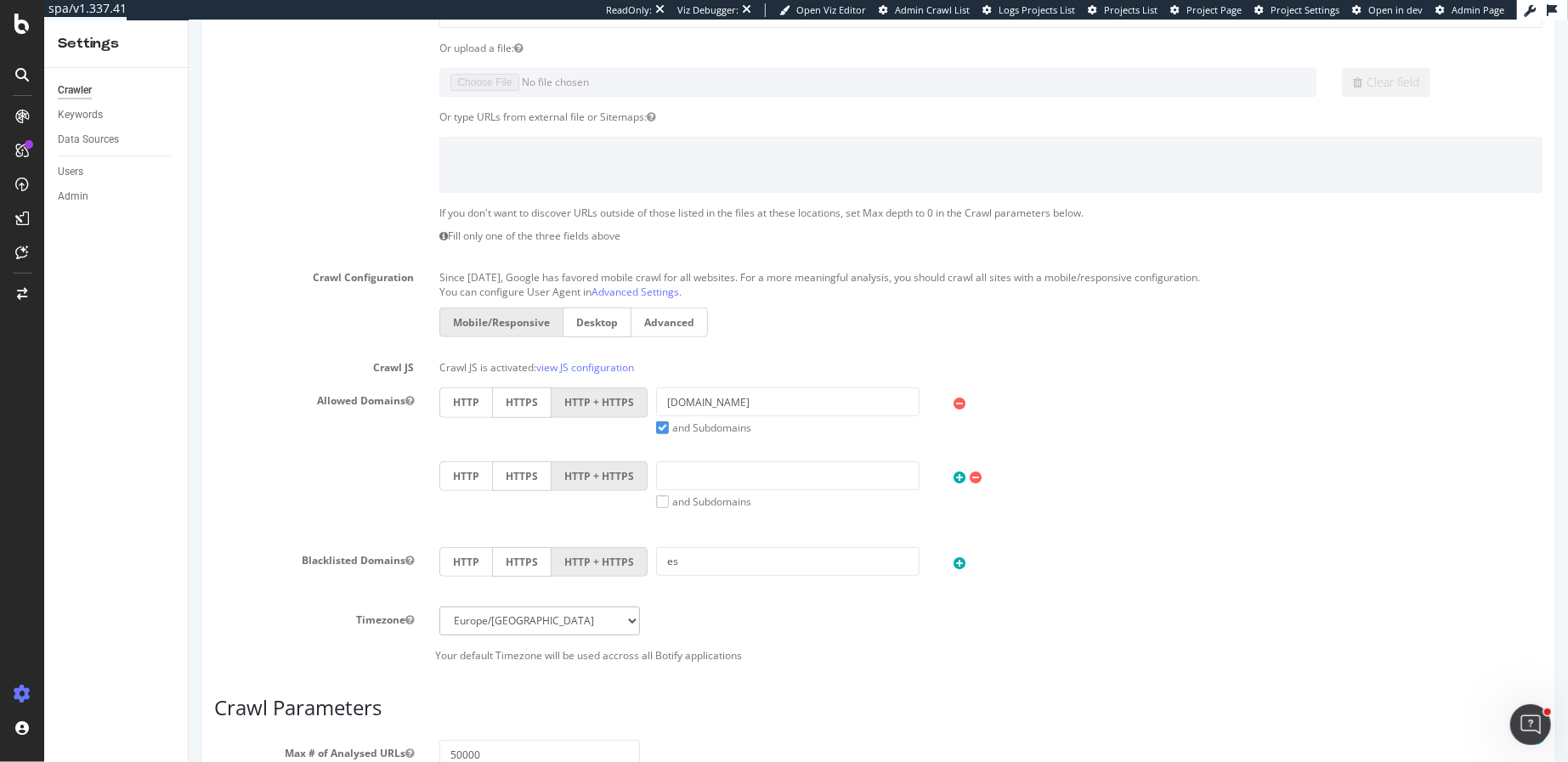
click at [956, 559] on icon at bounding box center [959, 563] width 12 height 15
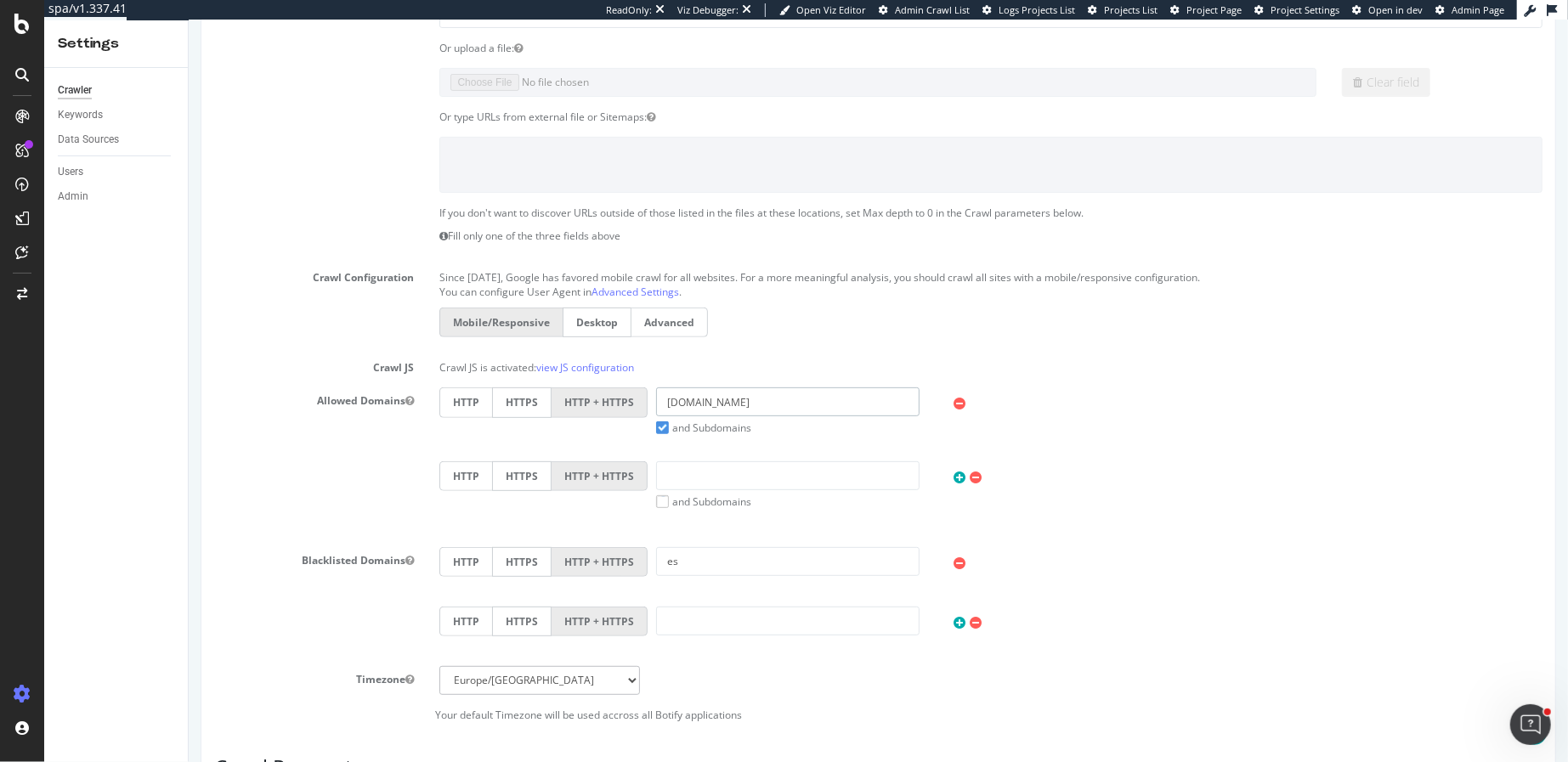
drag, startPoint x: 742, startPoint y: 397, endPoint x: 612, endPoint y: 396, distance: 130.0
click at [612, 396] on div "HTTP HTTPS HTTP + HTTPS loccitane.com and Subdomains User Agent: Mobile Desktop…" at bounding box center [990, 411] width 1120 height 48
drag, startPoint x: 707, startPoint y: 564, endPoint x: 638, endPoint y: 563, distance: 69.0
click at [638, 563] on div "HTTP HTTPS HTTP + HTTPS es" at bounding box center [990, 563] width 1120 height 34
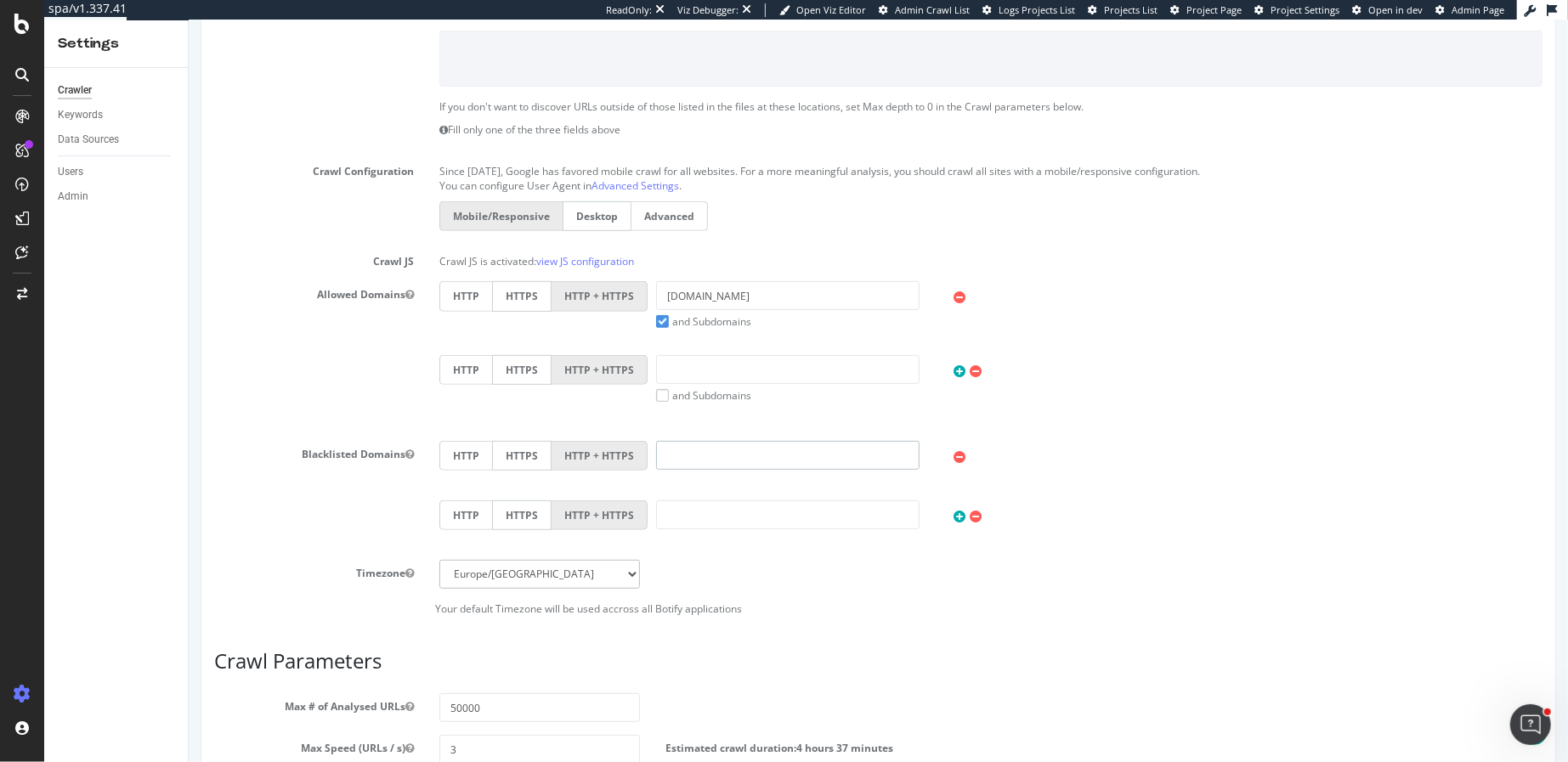
scroll to position [437, 0]
type input "*.loccitane.com"
drag, startPoint x: 753, startPoint y: 451, endPoint x: 625, endPoint y: 450, distance: 128.0
click at [625, 451] on div "HTTP HTTPS HTTP + HTTPS *.loccitane.com" at bounding box center [990, 456] width 1120 height 34
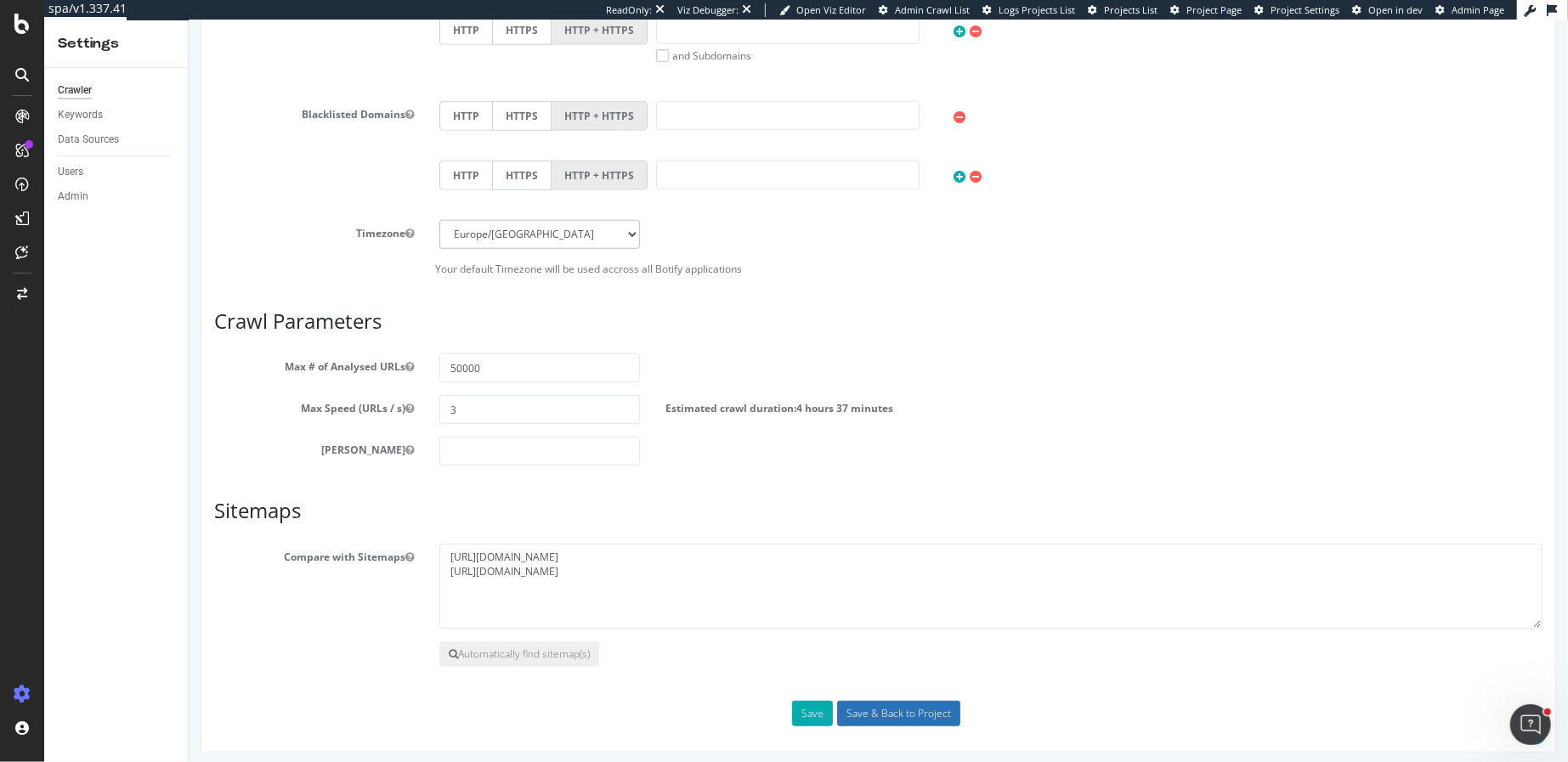
click at [897, 705] on input "Save & Back to Project" at bounding box center [898, 714] width 124 height 26
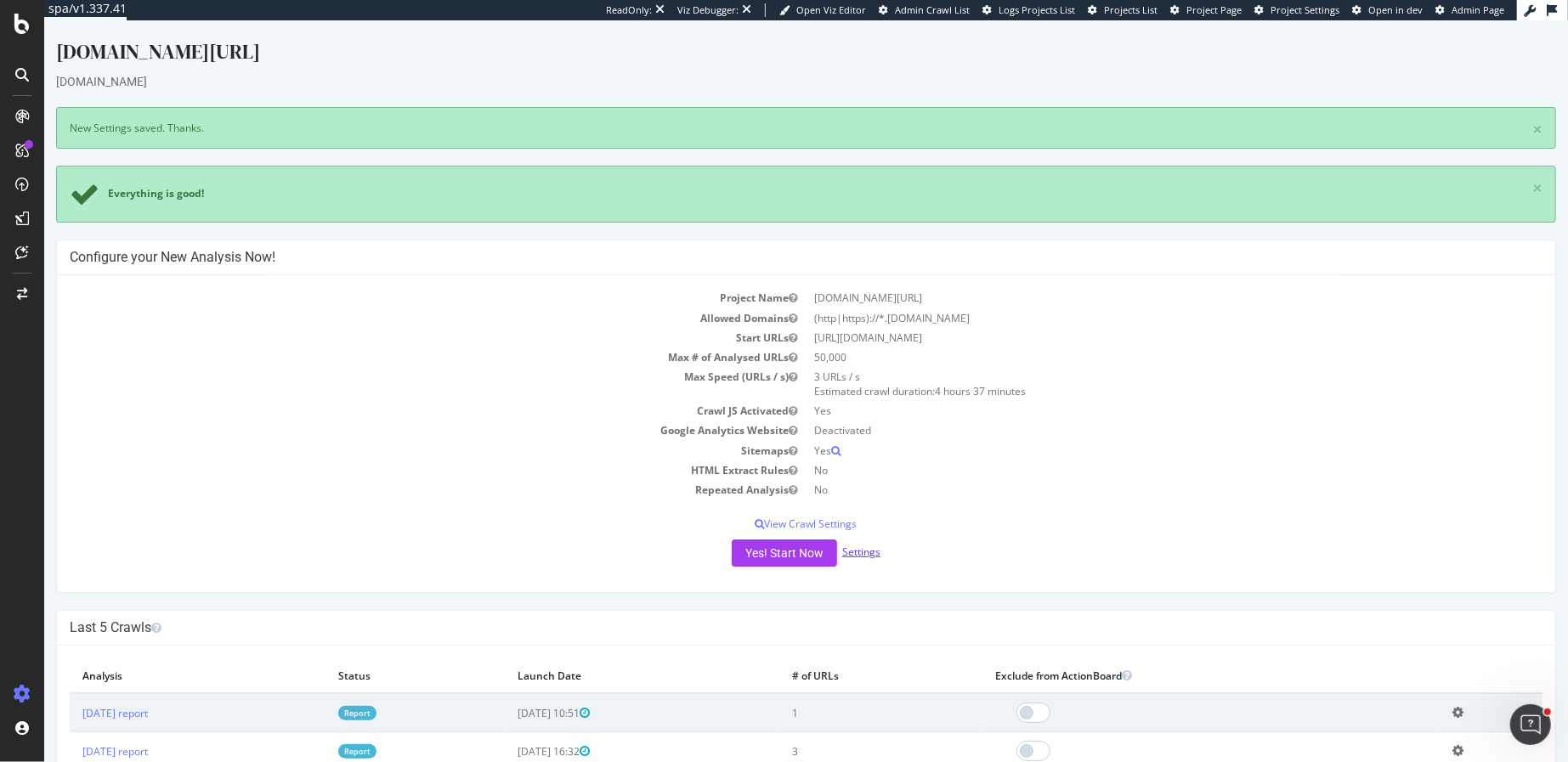
click at [869, 548] on link "Settings" at bounding box center [860, 552] width 38 height 15
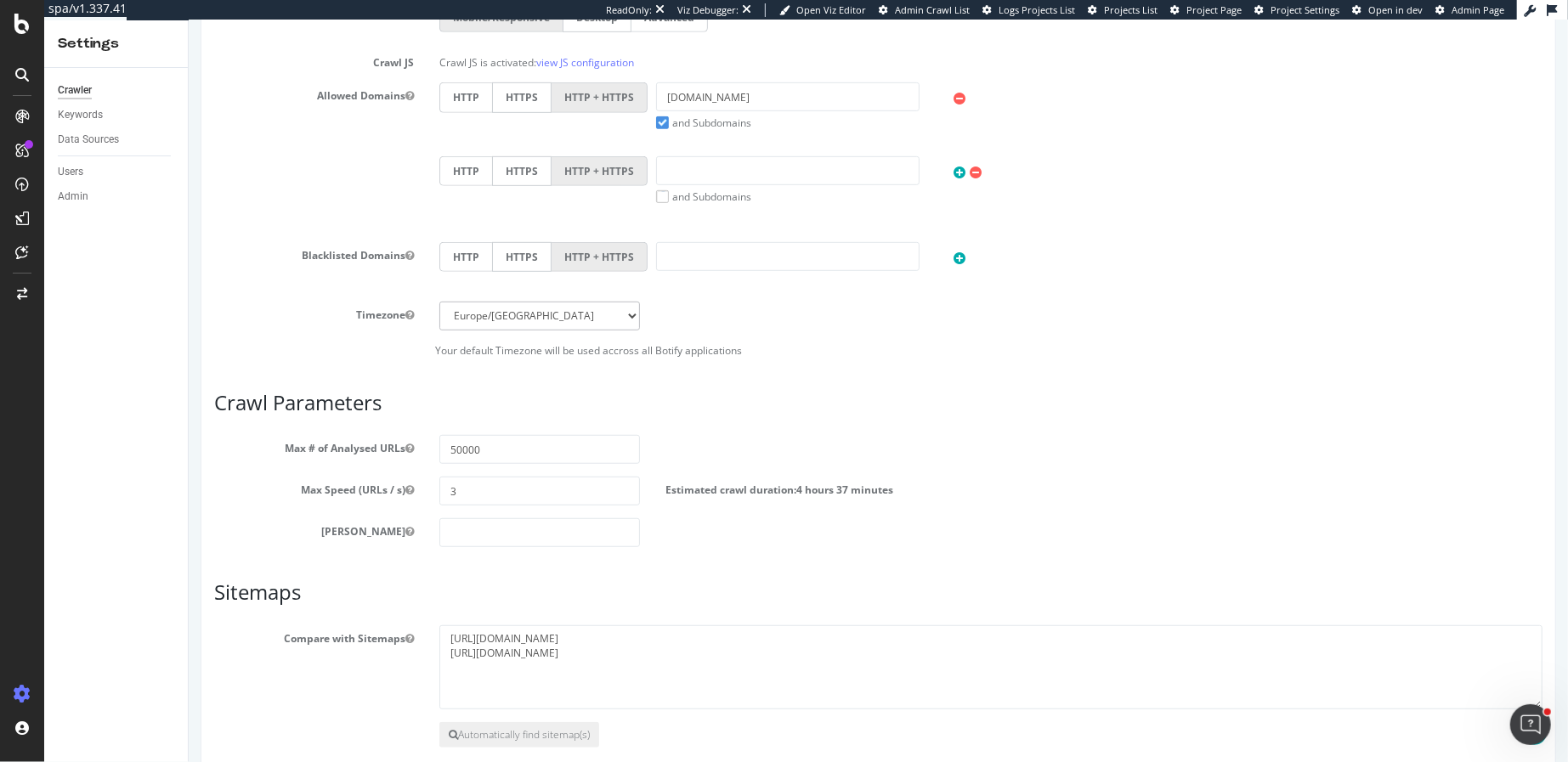
scroll to position [716, 0]
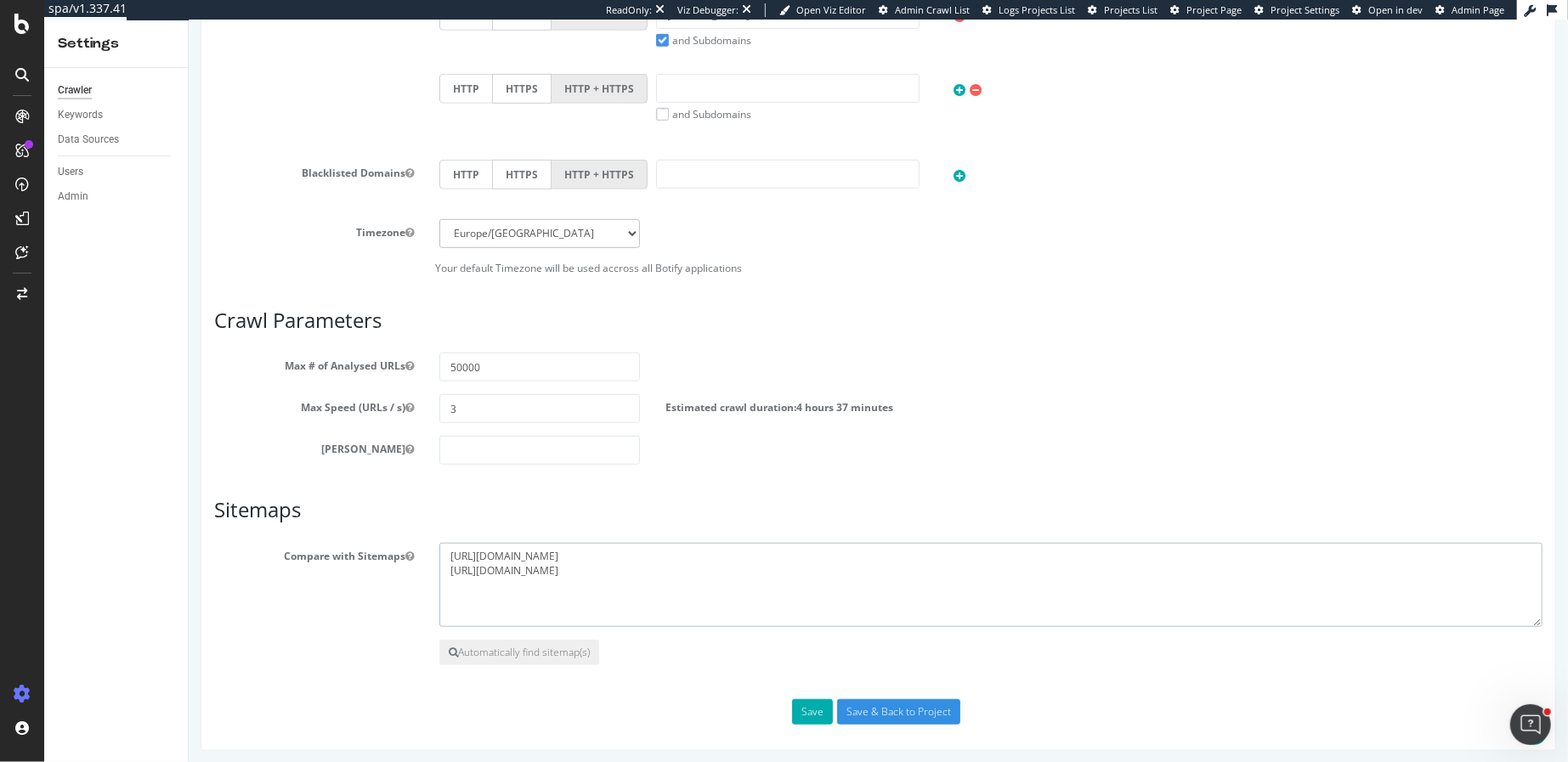
click at [680, 563] on textarea "https://loccitane.com/en-us/sitemap_index.xml https://loccitane.com/en-us/sitem…" at bounding box center [990, 586] width 1103 height 85
paste textarea "Sitemap: https://www.loccitane.com/en-ca/sitemap_index.xml"
drag, startPoint x: 496, startPoint y: 580, endPoint x: 435, endPoint y: 579, distance: 61.0
click at [435, 580] on div "https://loccitane.com/en-us/sitemap_index.xml https://loccitane.com/en-us/sitem…" at bounding box center [990, 586] width 1128 height 85
click at [765, 581] on textarea "https://loccitane.com/en-us/sitemap_index.xml https://loccitane.com/en-us/sitem…" at bounding box center [990, 586] width 1103 height 85
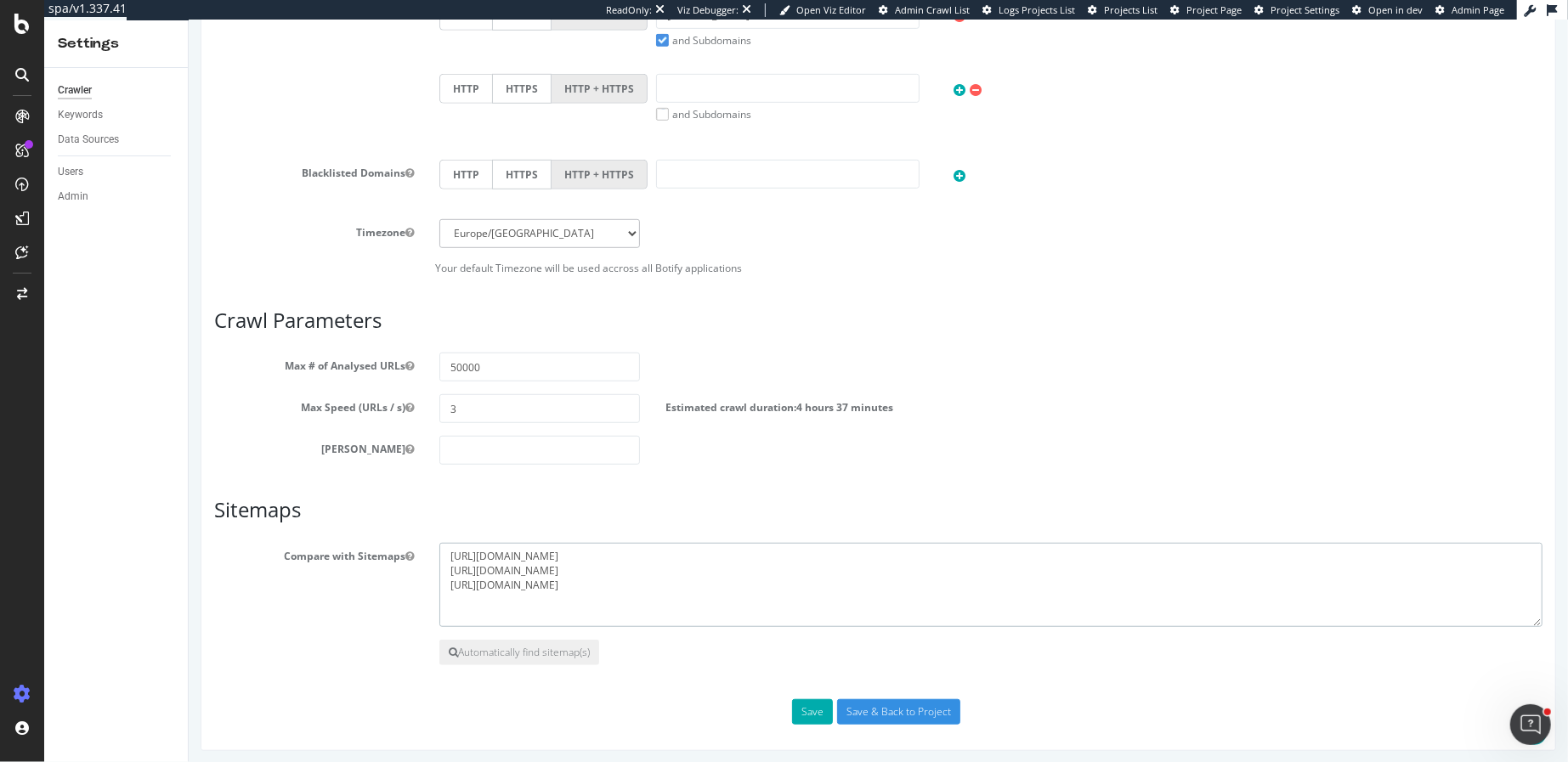
click at [687, 565] on textarea "https://loccitane.com/en-us/sitemap_index.xml https://loccitane.com/en-us/sitem…" at bounding box center [990, 586] width 1103 height 85
drag, startPoint x: 721, startPoint y: 580, endPoint x: 379, endPoint y: 580, distance: 342.0
click at [379, 580] on div "Compare with Sitemaps https://loccitane.com/en-us/sitemap_index.xml https://loc…" at bounding box center [877, 586] width 1354 height 85
paste textarea "https://www.loccitane.com/en-ca/sitemap_1.xml"
type textarea "https://loccitane.com/en-us/sitemap_index.xml https://loccitane.com/en-us/sitem…"
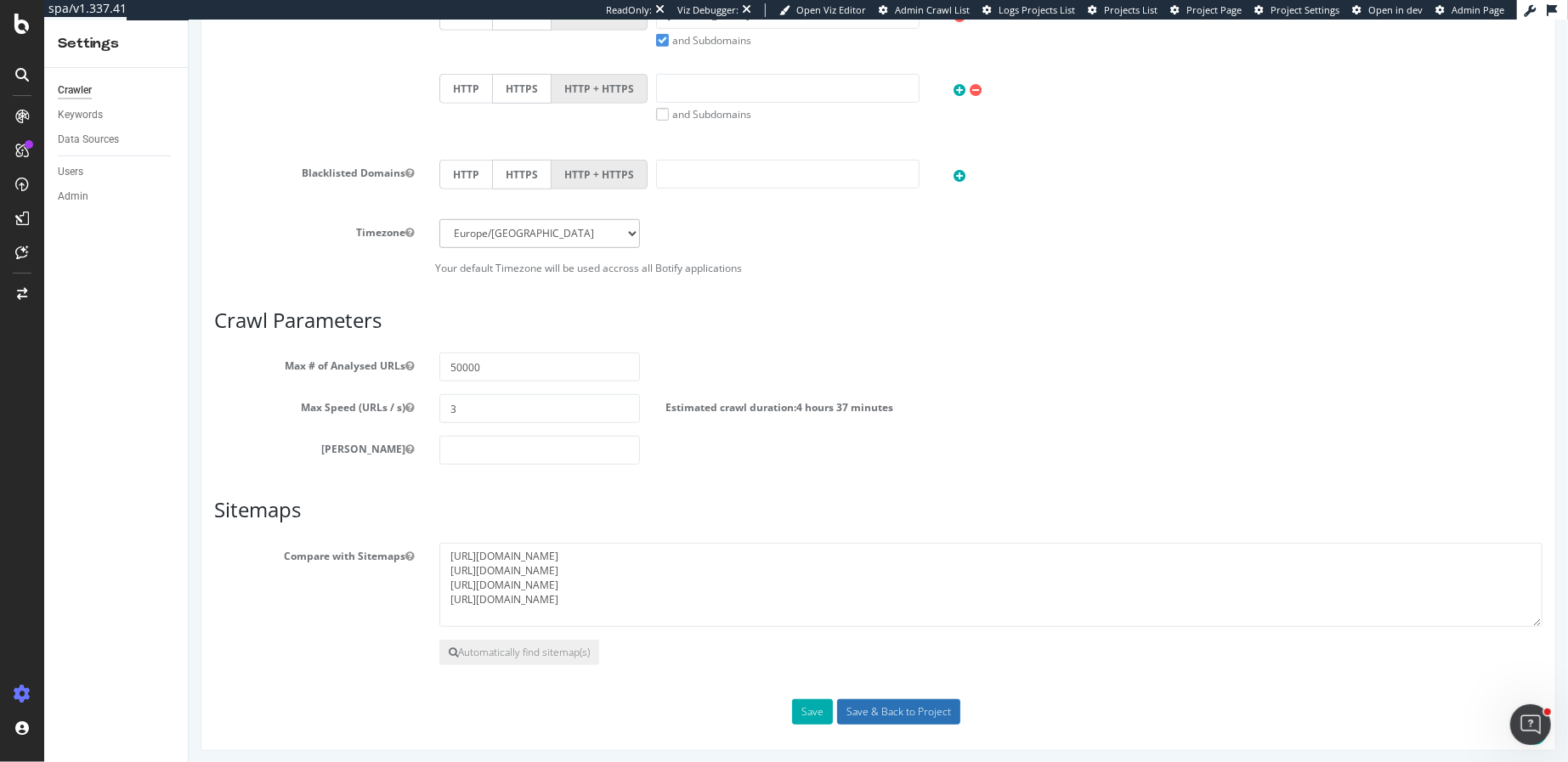
click at [891, 702] on input "Save & Back to Project" at bounding box center [898, 713] width 124 height 26
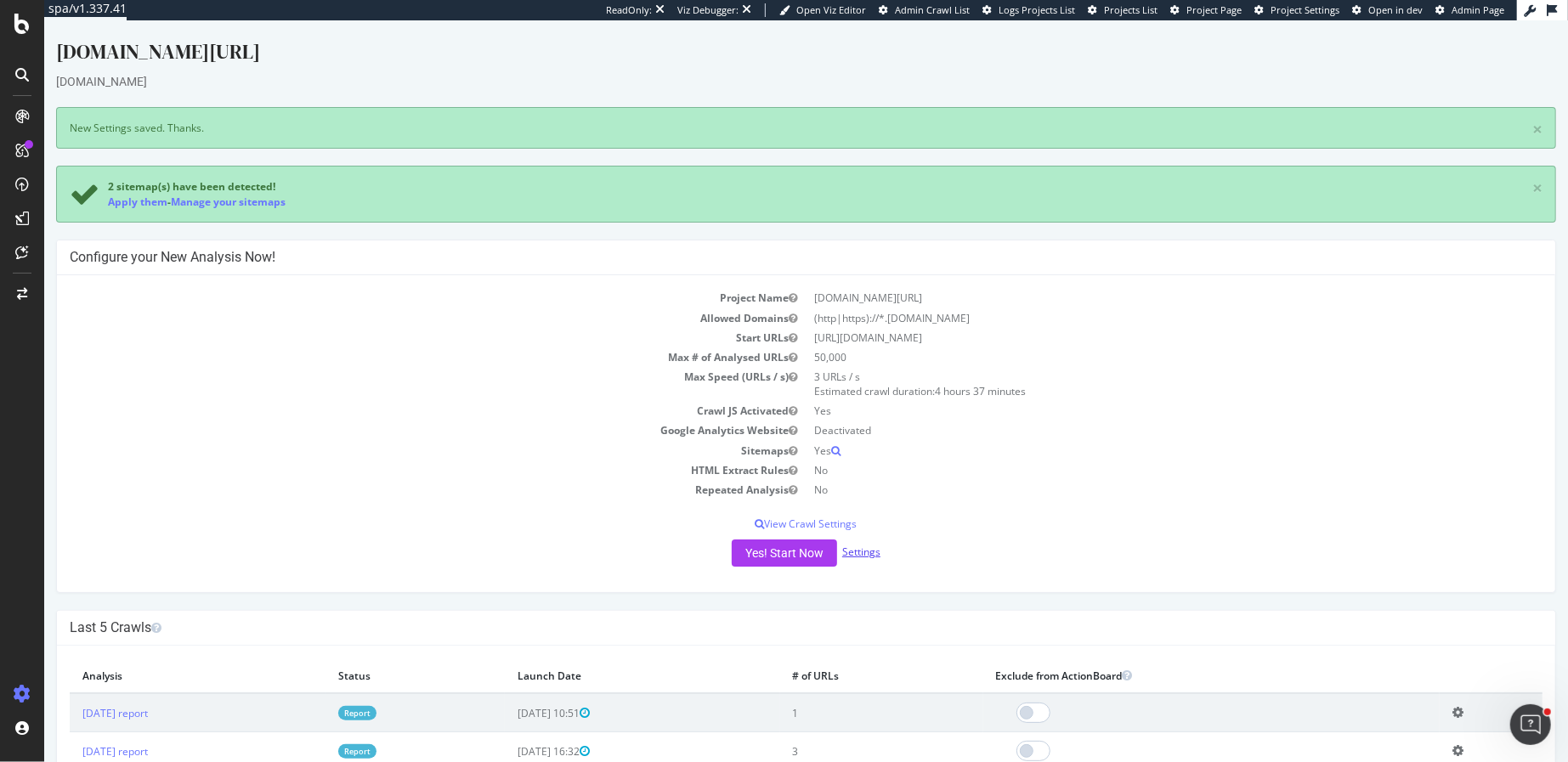
click at [861, 549] on link "Settings" at bounding box center [860, 552] width 38 height 15
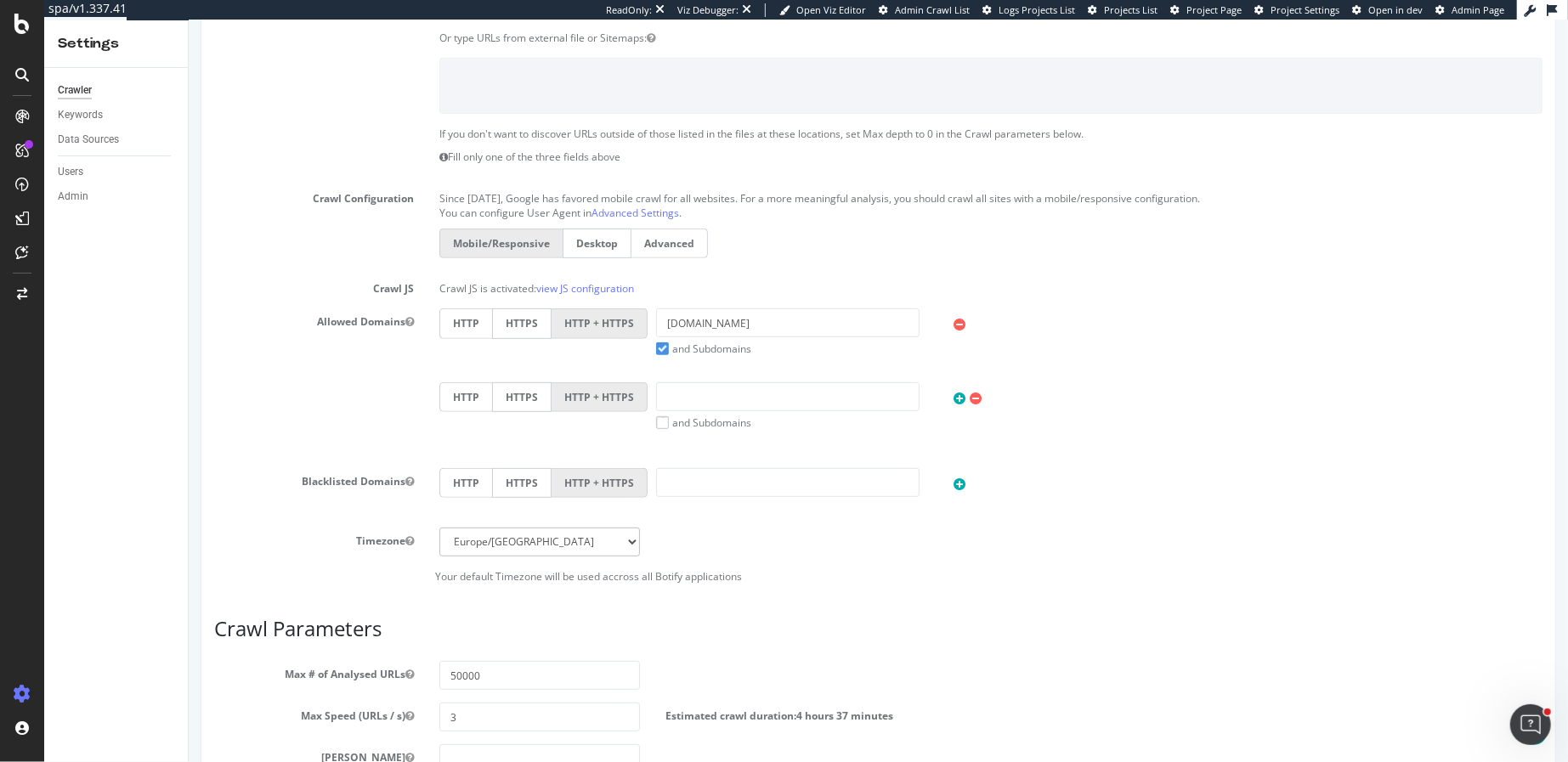
scroll to position [456, 0]
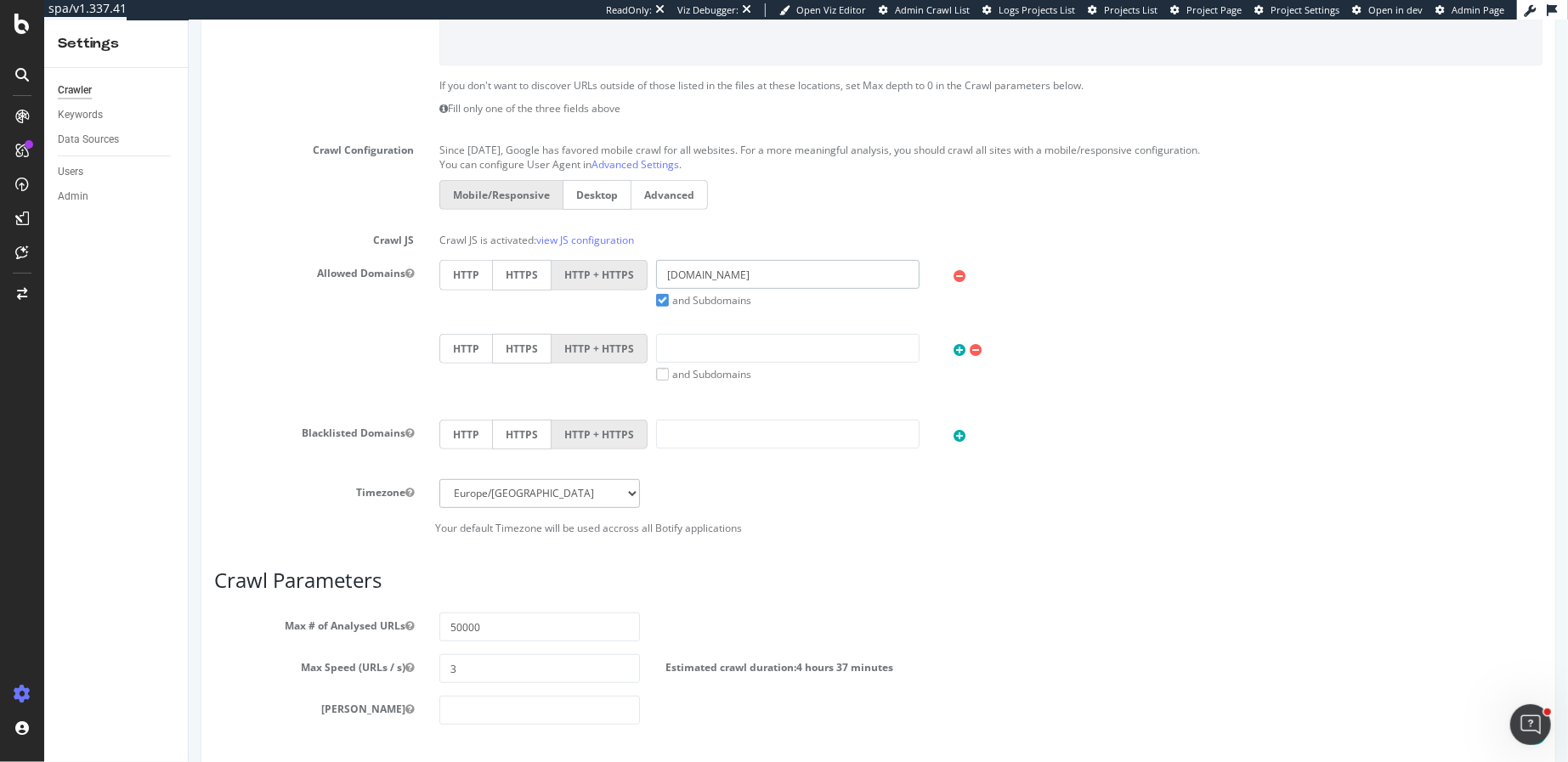
click at [657, 273] on input "loccitane.com" at bounding box center [786, 274] width 263 height 29
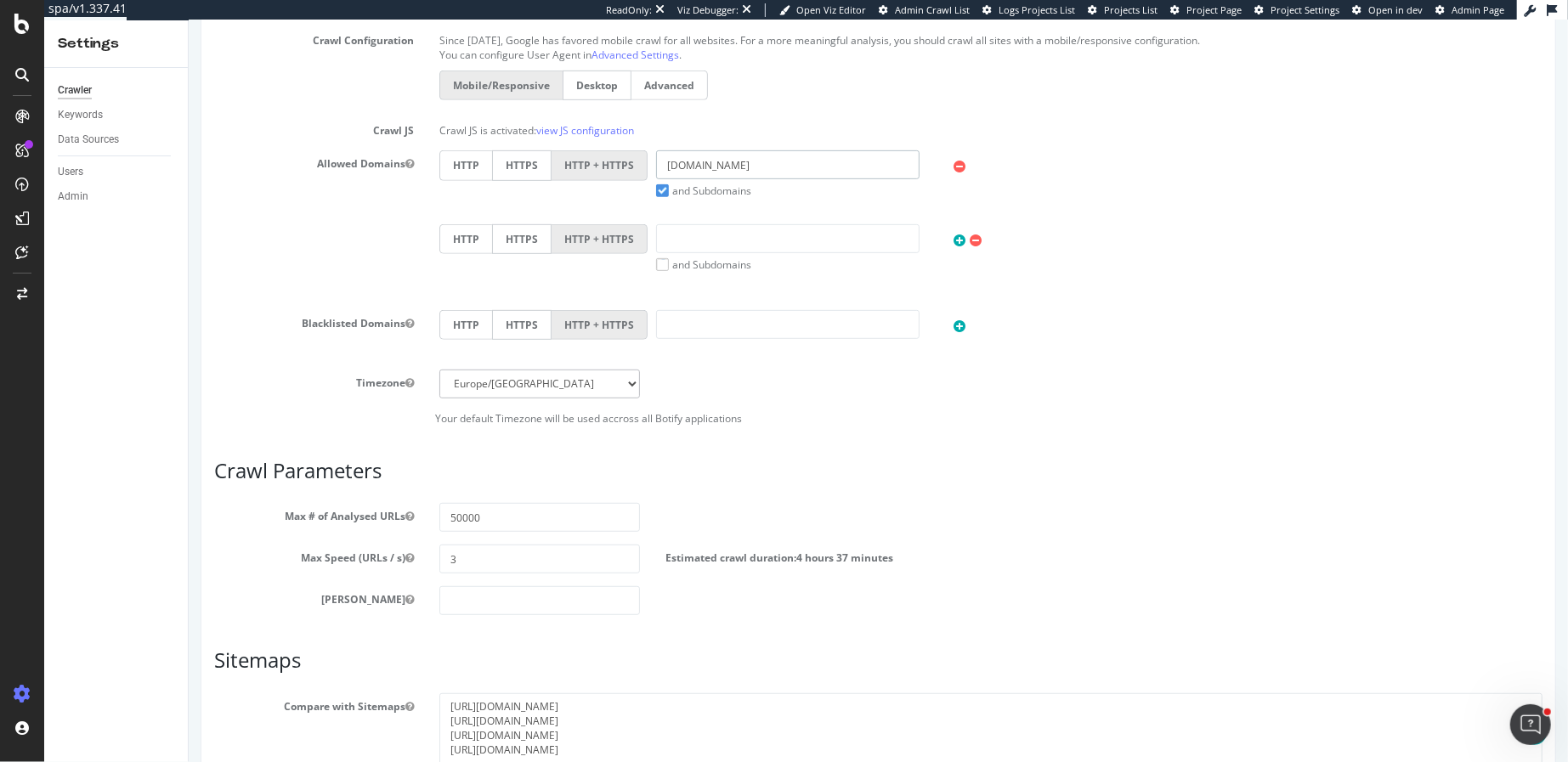
scroll to position [716, 0]
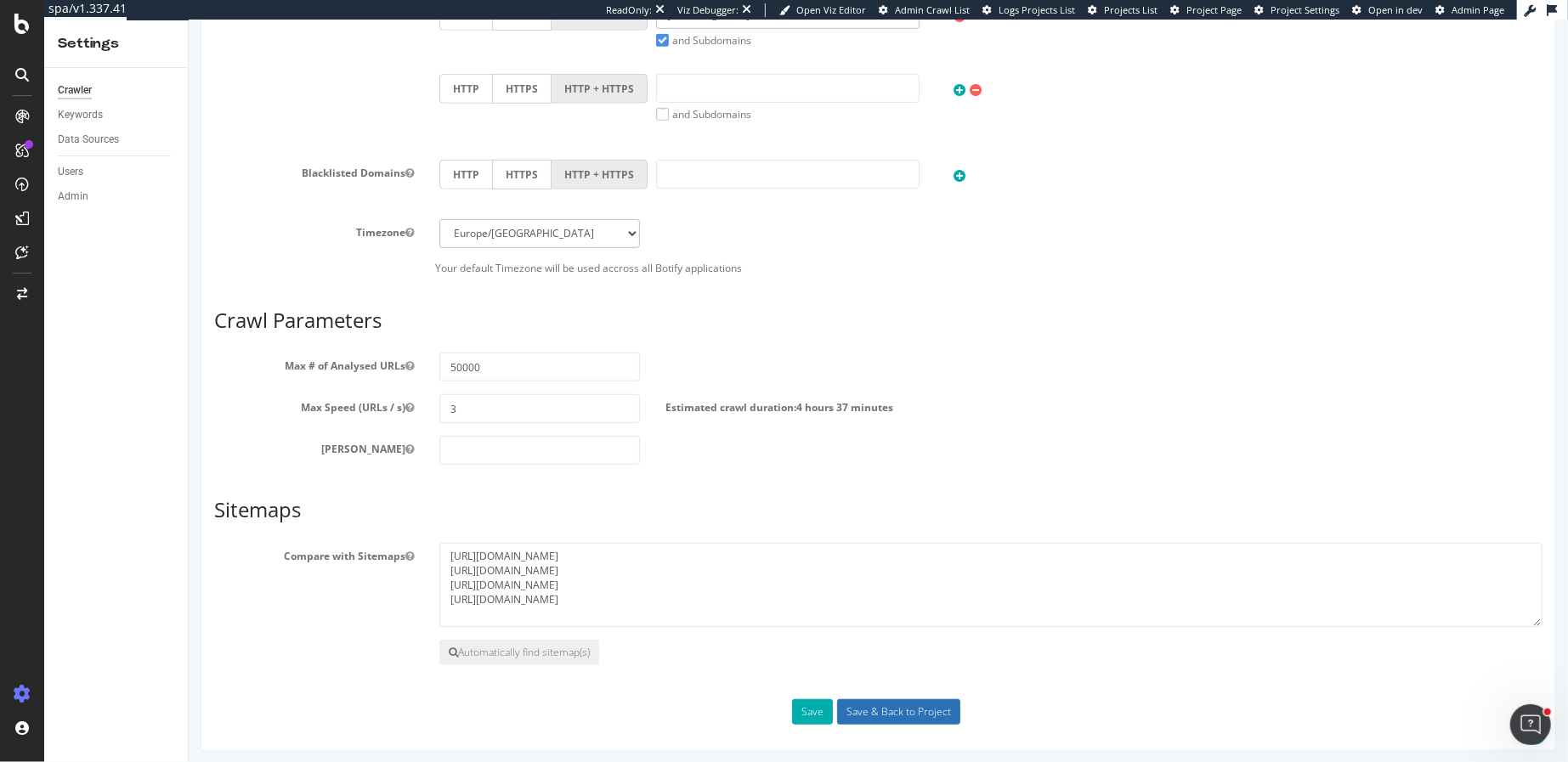
type input "[DOMAIN_NAME]"
click at [915, 708] on input "Save & Back to Project" at bounding box center [898, 713] width 124 height 26
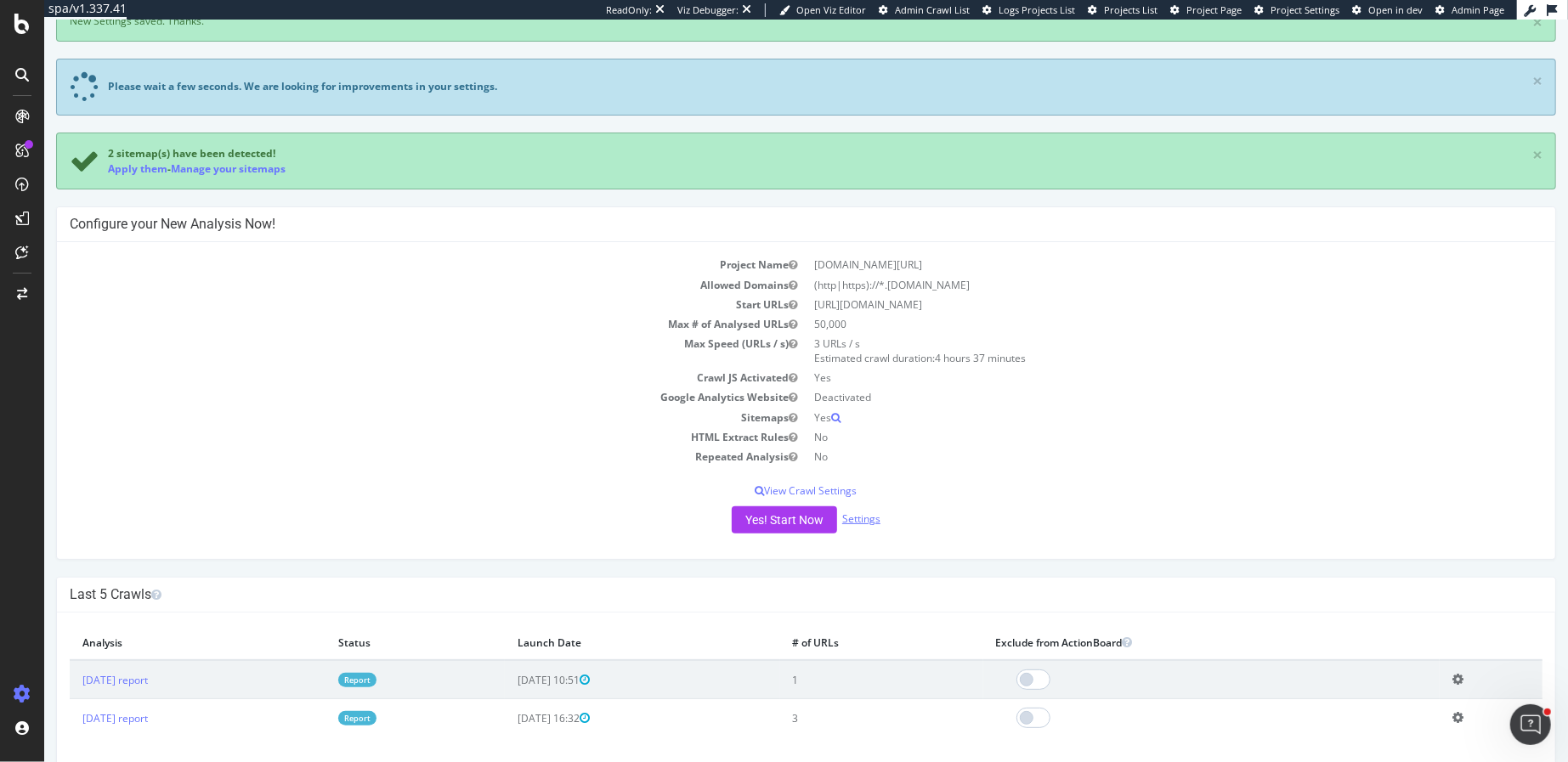
scroll to position [110, 0]
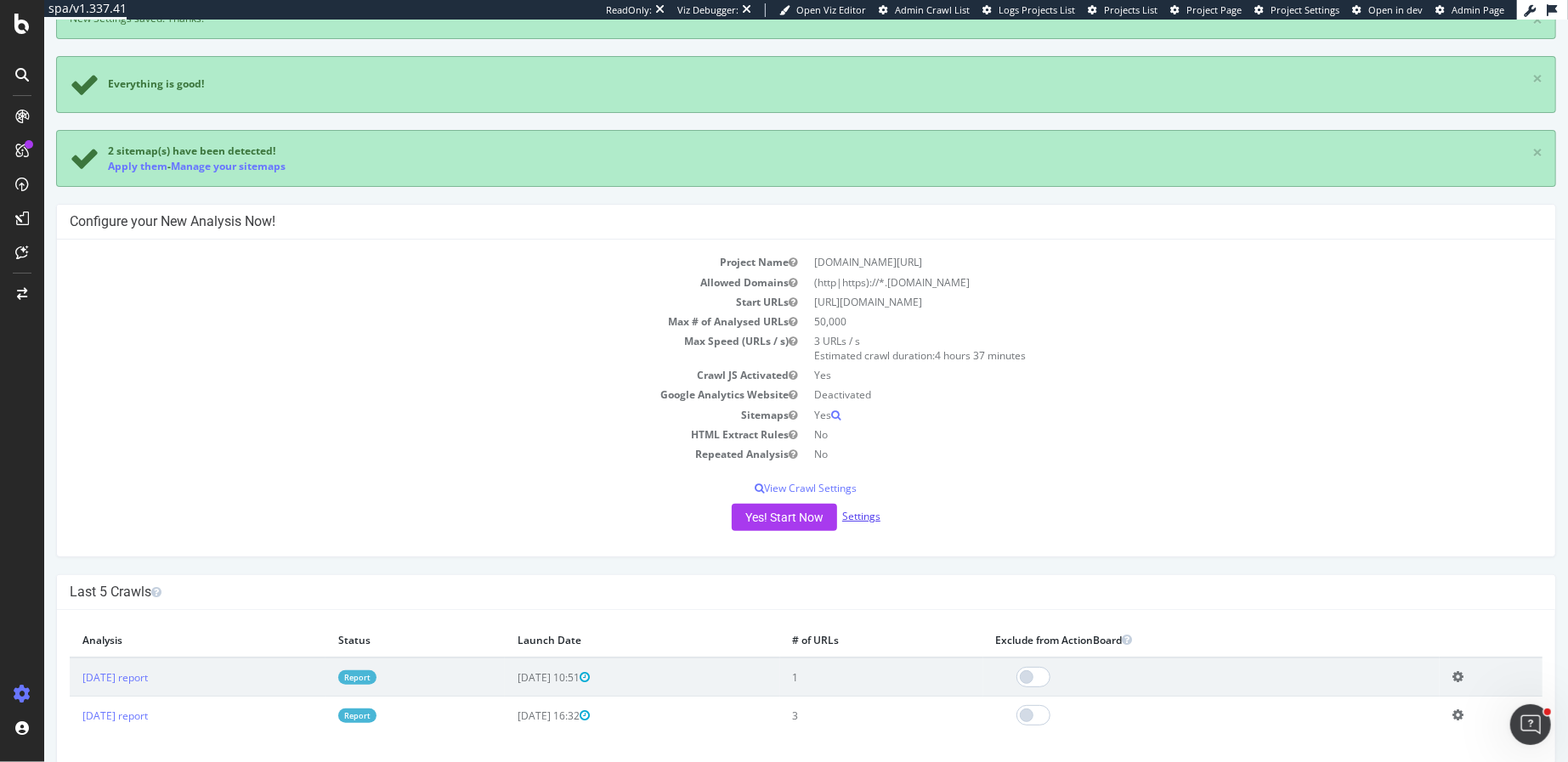
click at [858, 512] on link "Settings" at bounding box center [860, 516] width 38 height 15
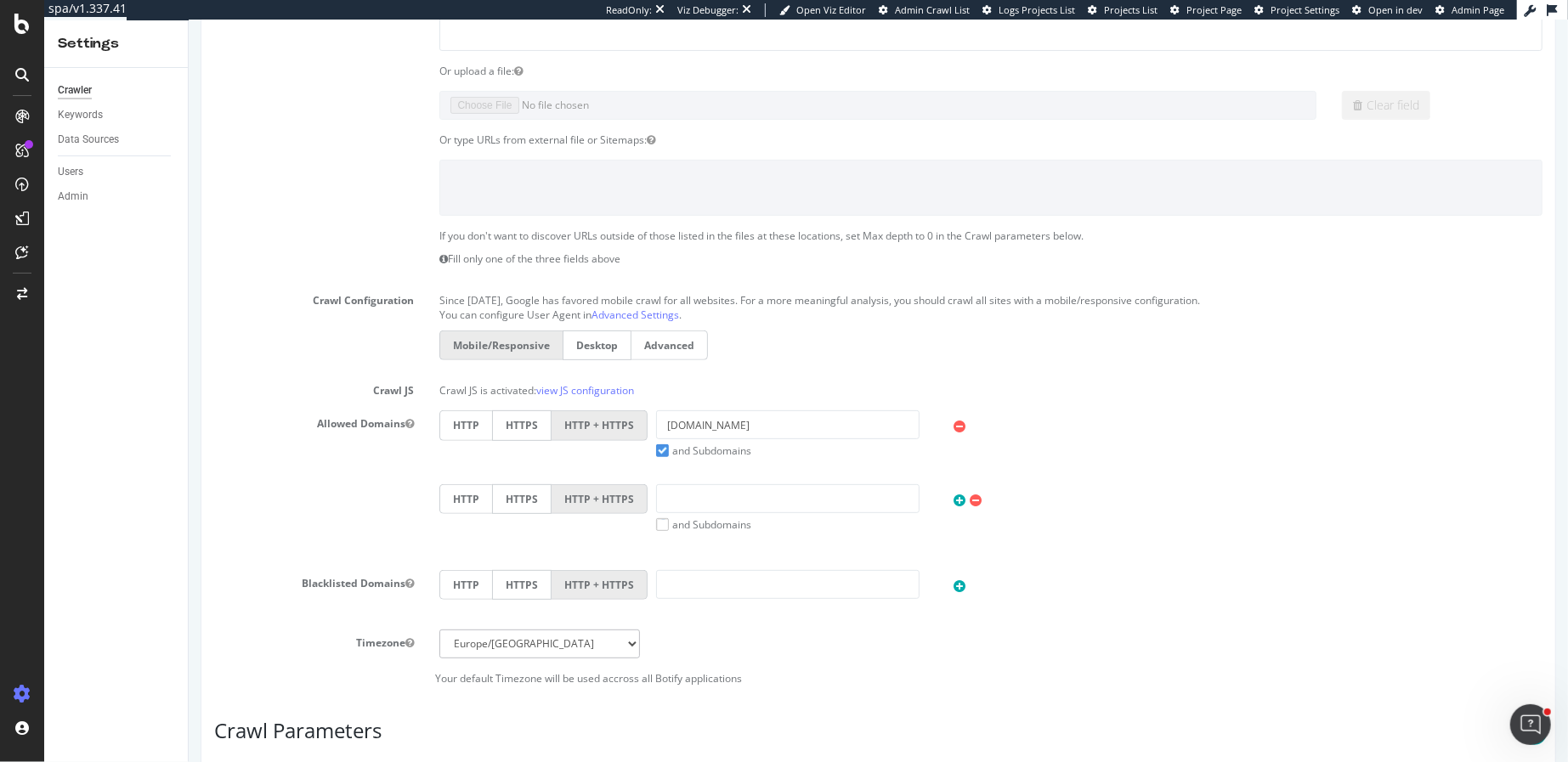
scroll to position [716, 0]
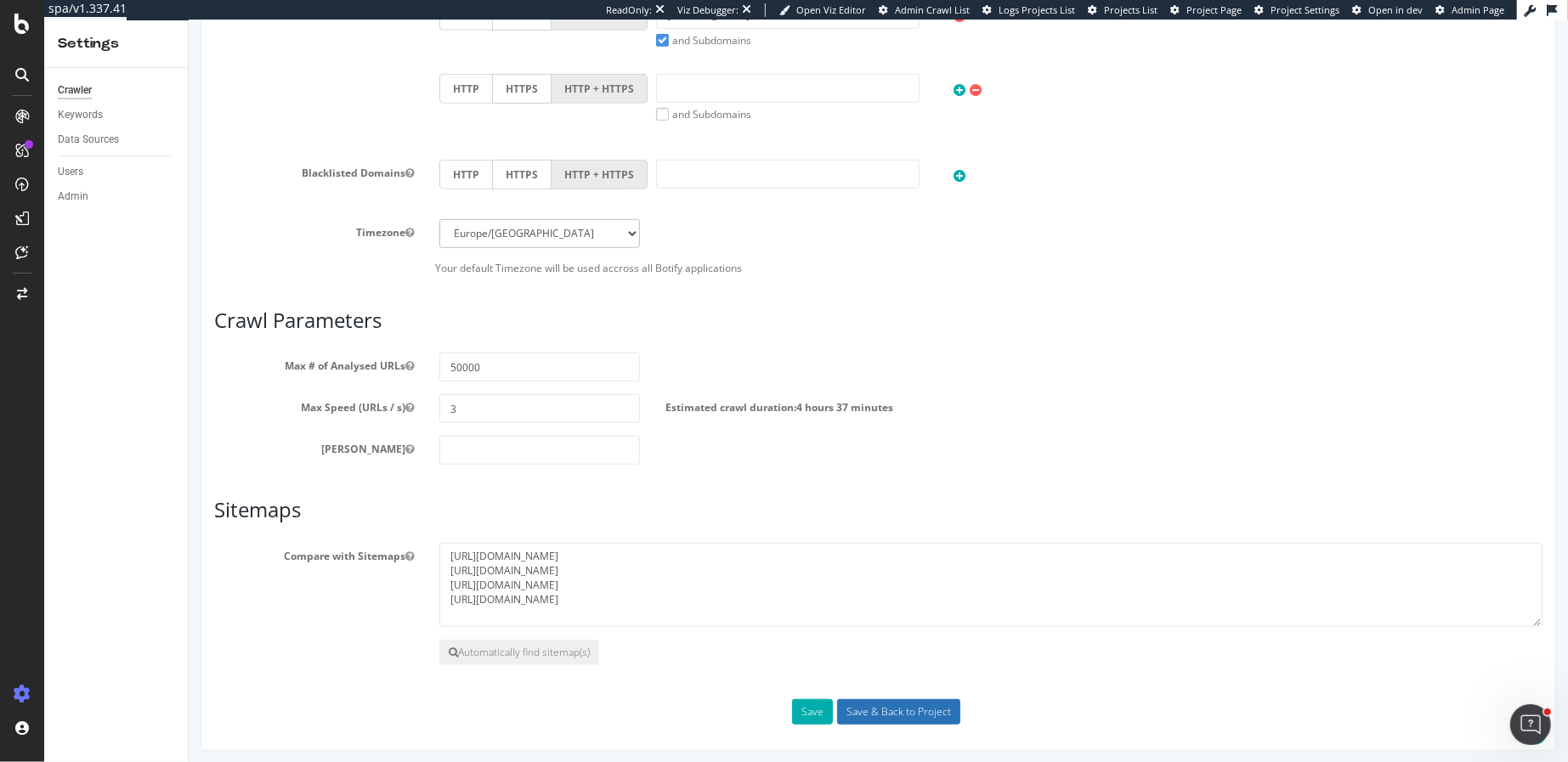
click at [861, 710] on input "Save & Back to Project" at bounding box center [898, 713] width 124 height 26
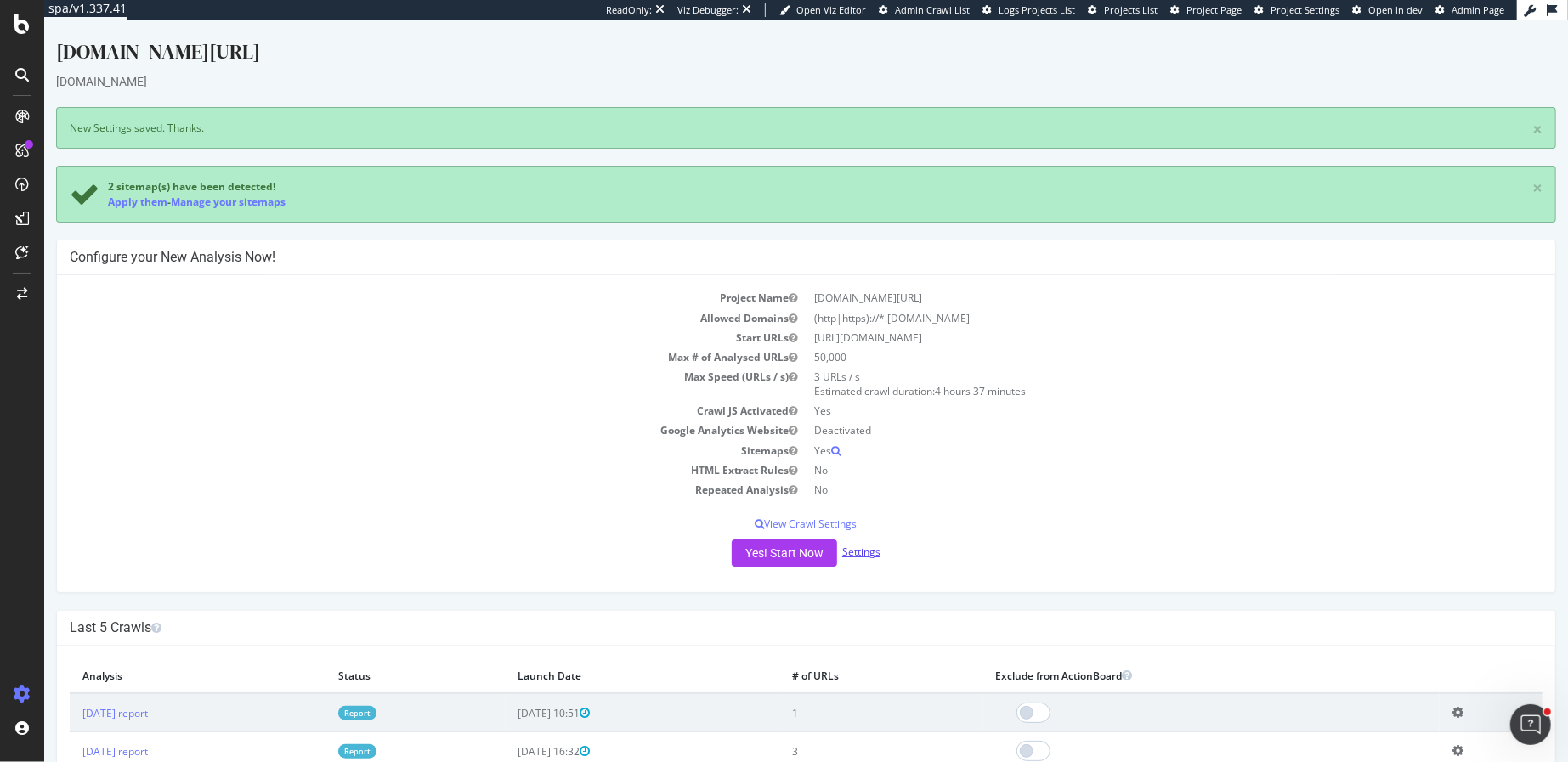
click at [861, 546] on link "Settings" at bounding box center [860, 552] width 38 height 15
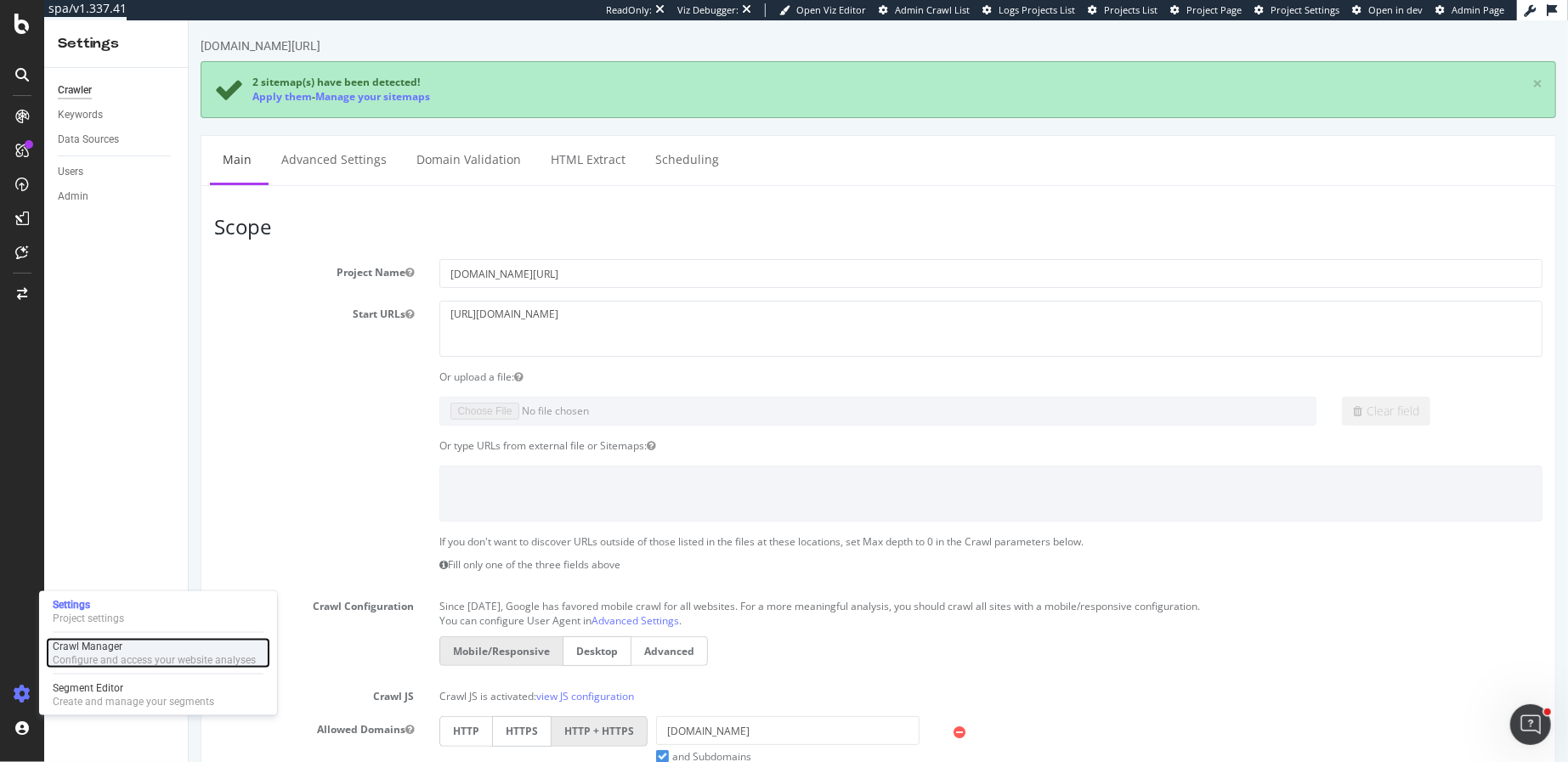
click at [136, 656] on div "Configure and access your website analyses" at bounding box center [154, 660] width 203 height 14
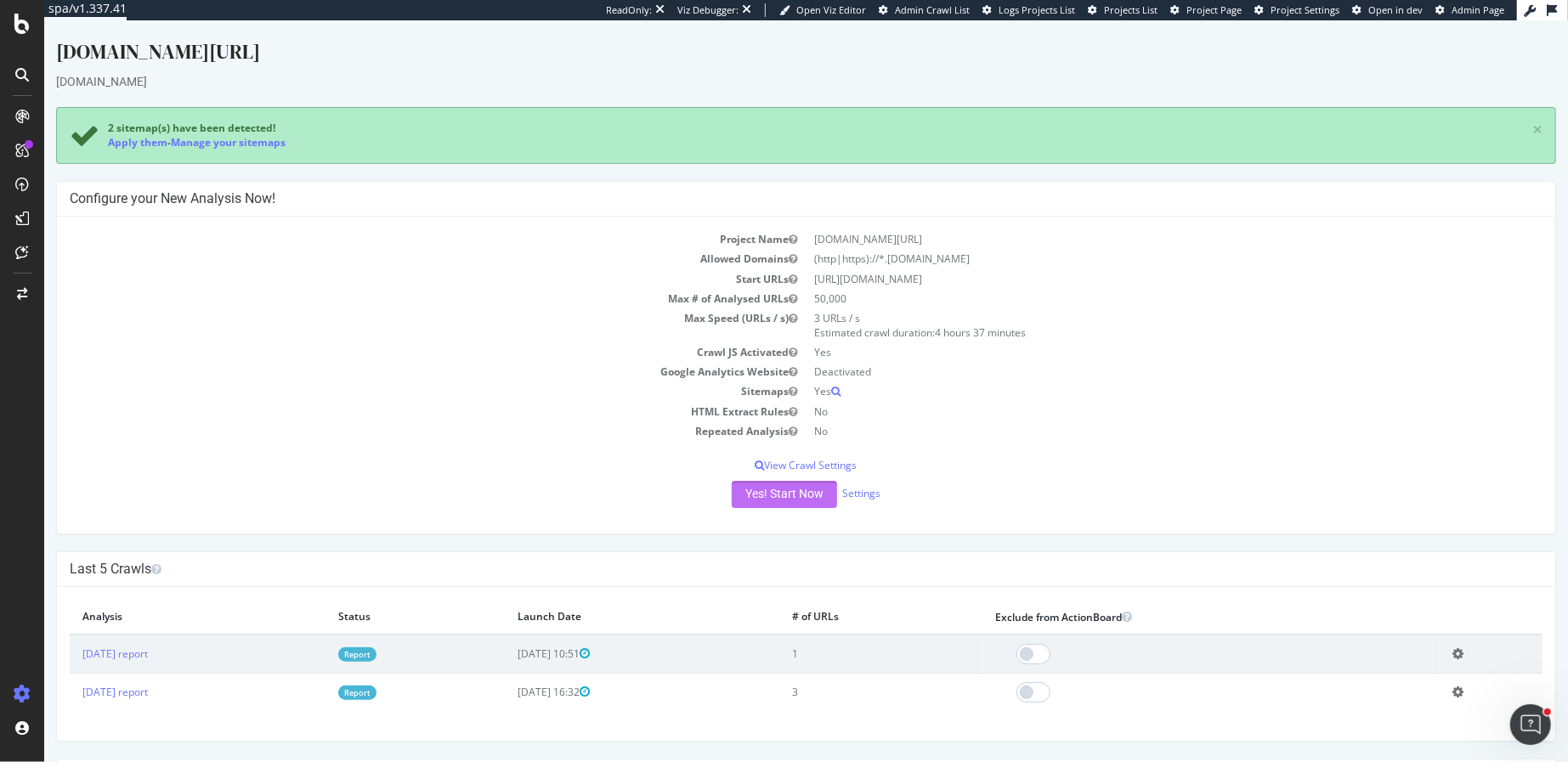
click at [785, 494] on button "Yes! Start Now" at bounding box center [784, 494] width 105 height 27
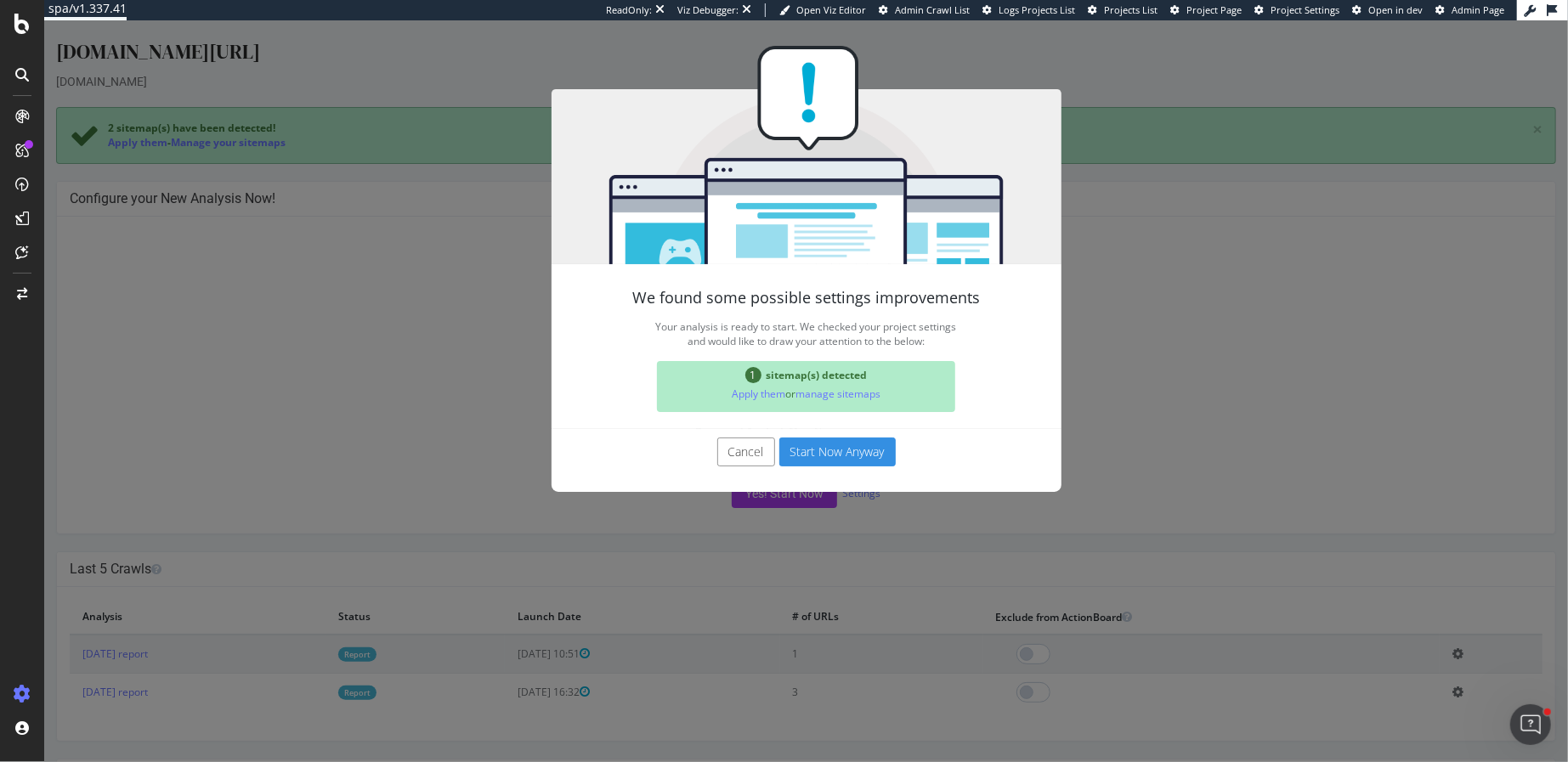
click at [841, 448] on button "Start Now Anyway" at bounding box center [836, 452] width 117 height 29
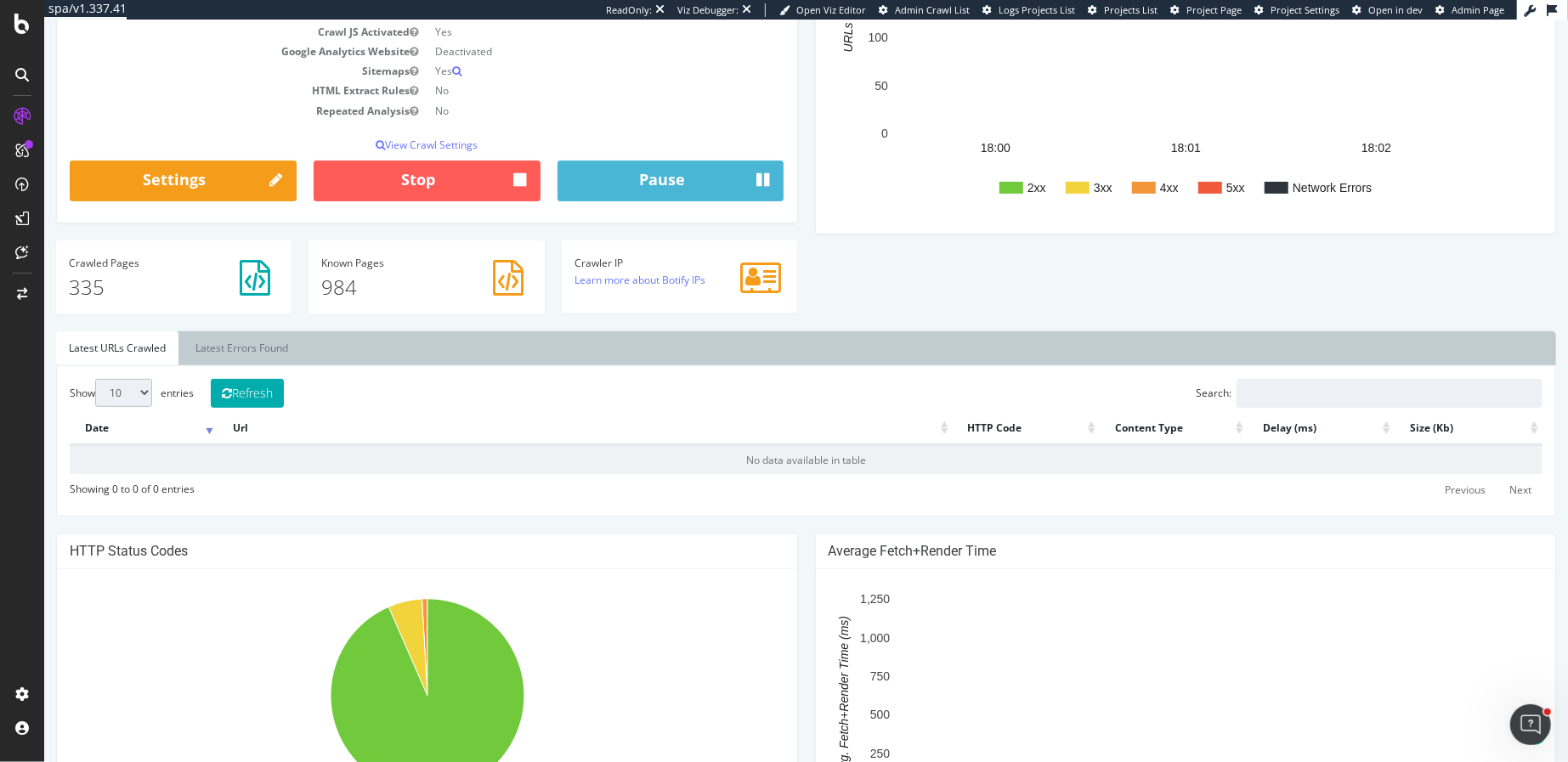
scroll to position [477, 0]
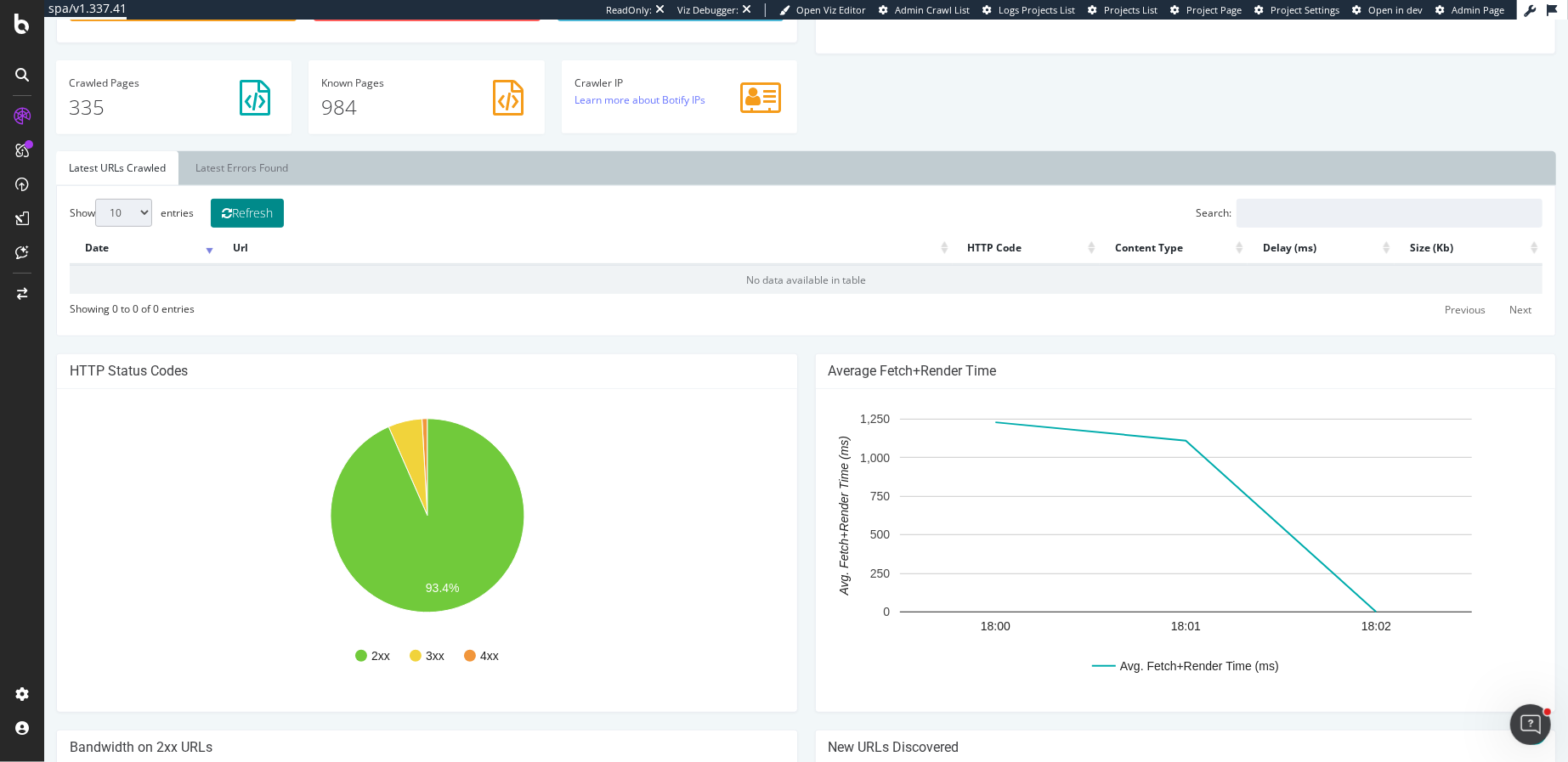
click at [244, 211] on button "Refresh" at bounding box center [246, 213] width 73 height 29
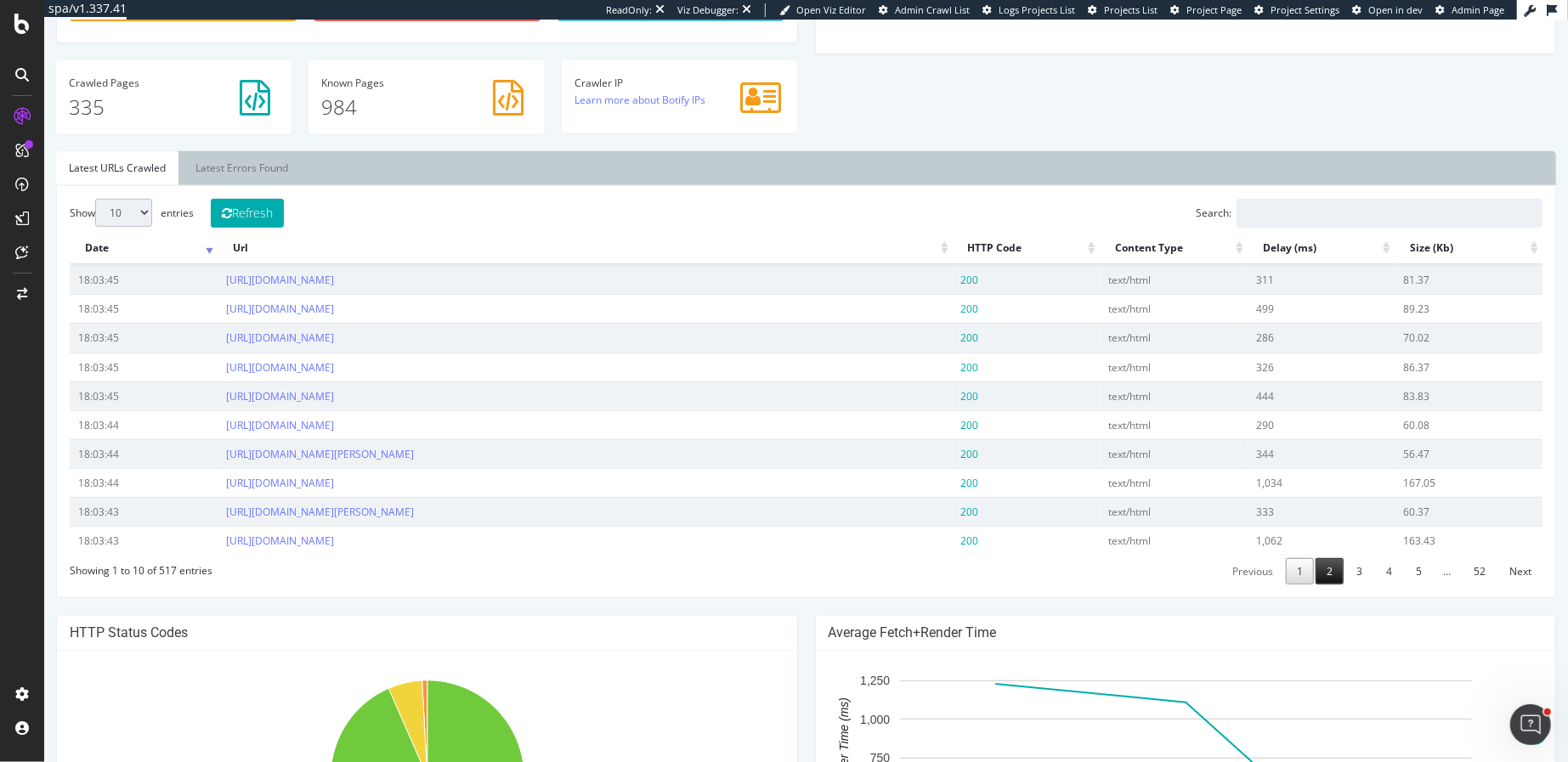
click at [1325, 563] on link "2" at bounding box center [1329, 571] width 28 height 26
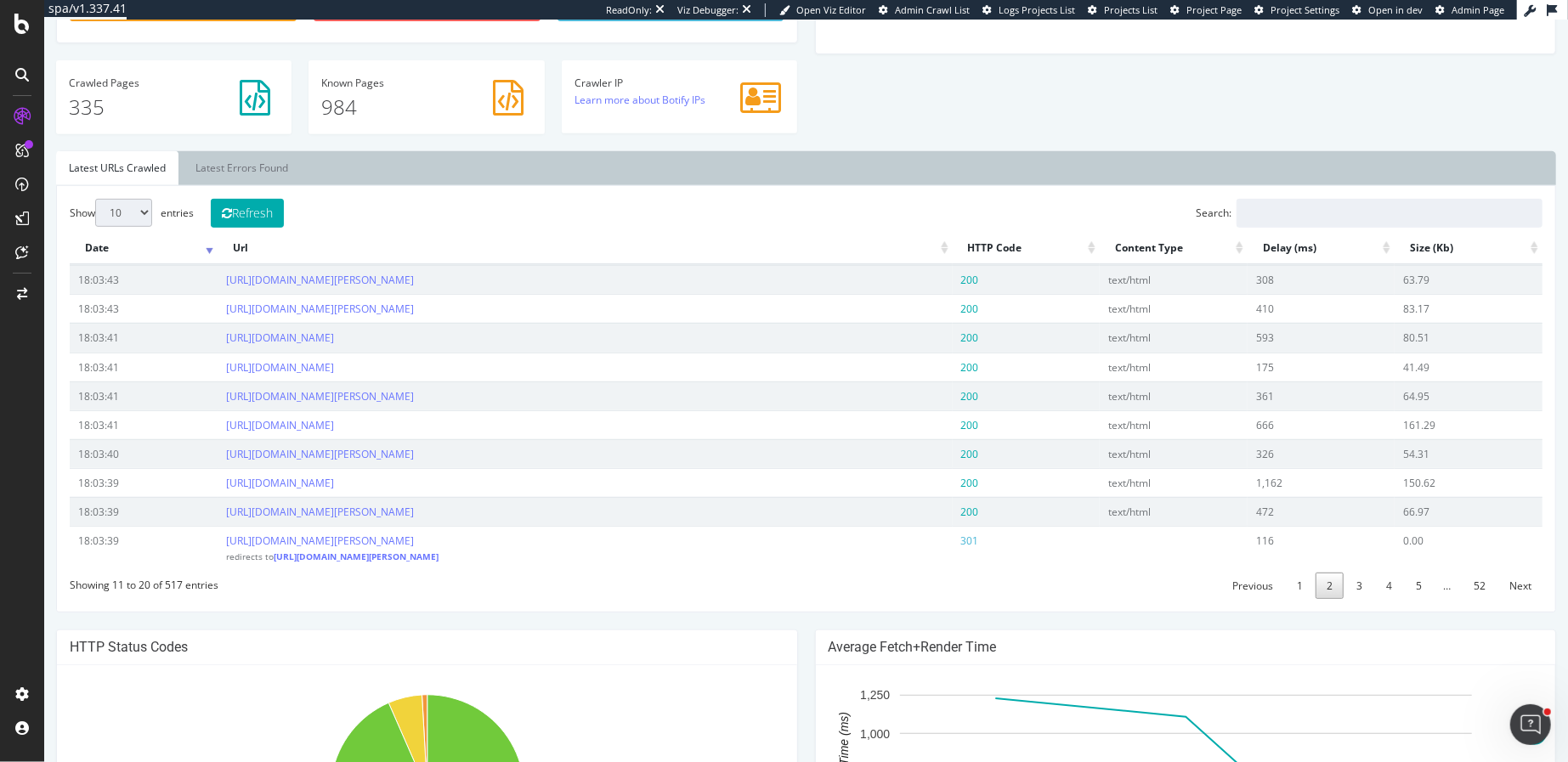
click at [119, 205] on select "10 25 50 100" at bounding box center [123, 213] width 57 height 28
select select "100"
click at [94, 199] on select "10 25 50 100" at bounding box center [123, 213] width 57 height 28
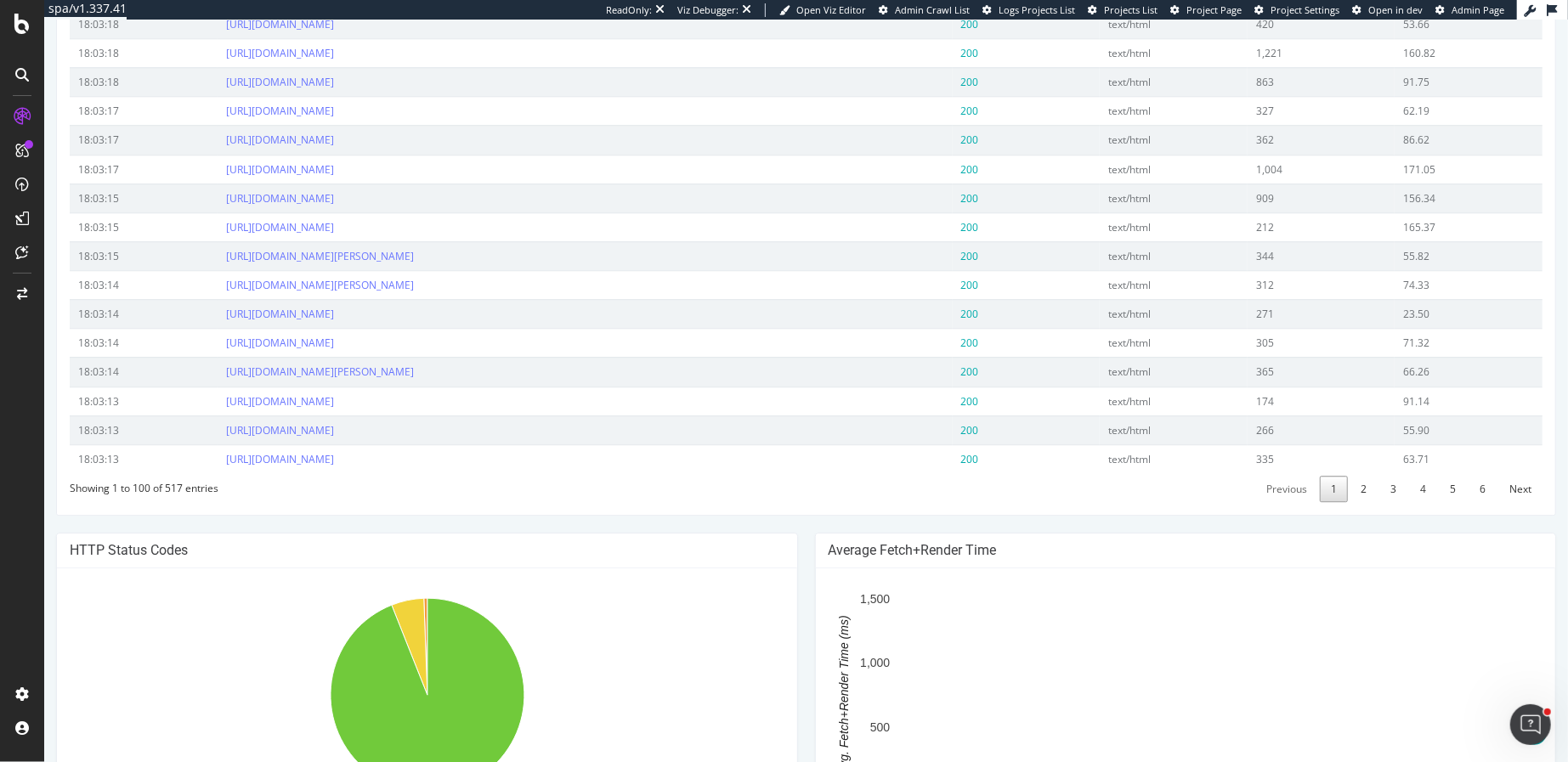
scroll to position [3261, 0]
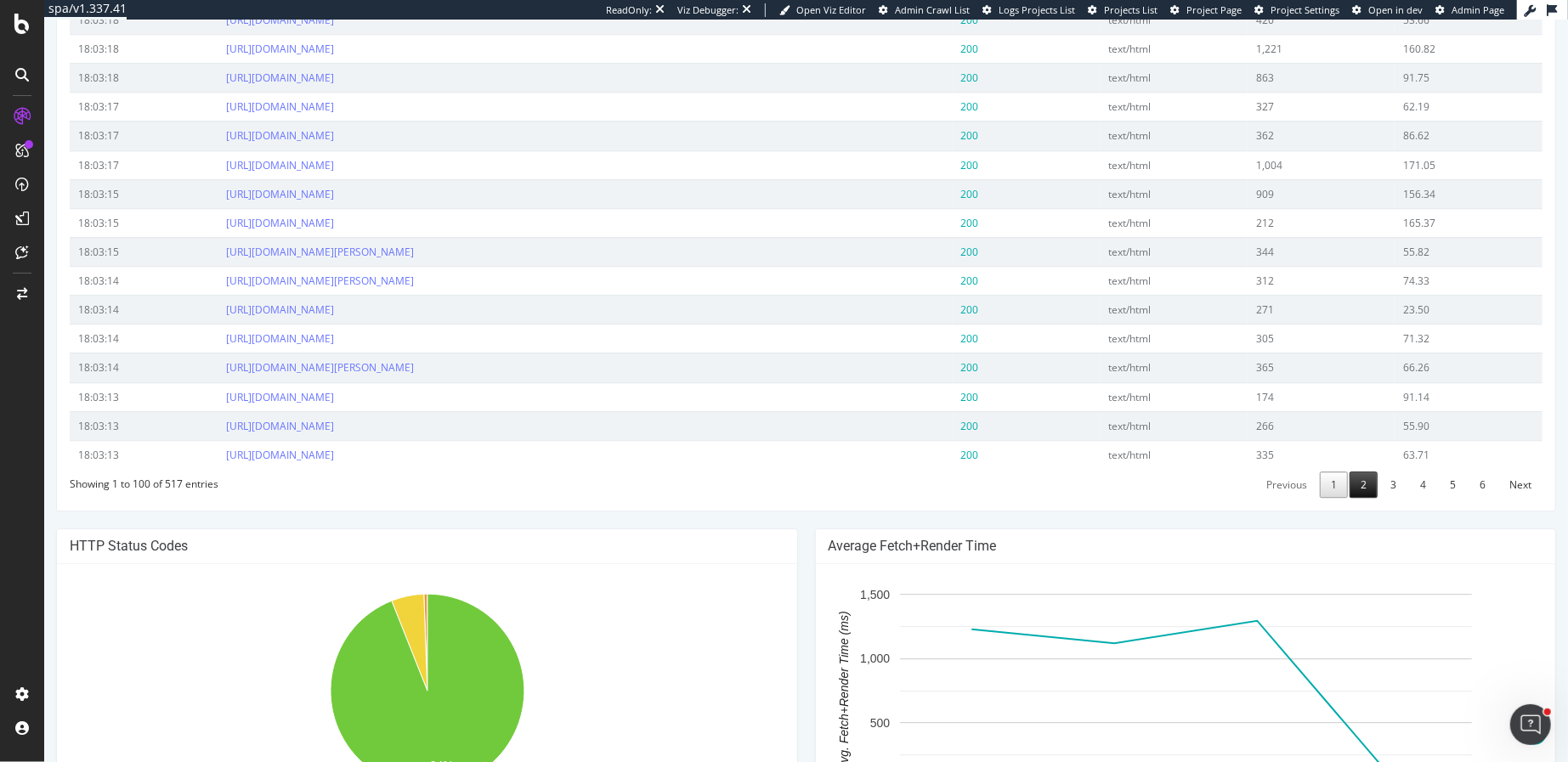
click at [1370, 472] on link "2" at bounding box center [1362, 485] width 28 height 26
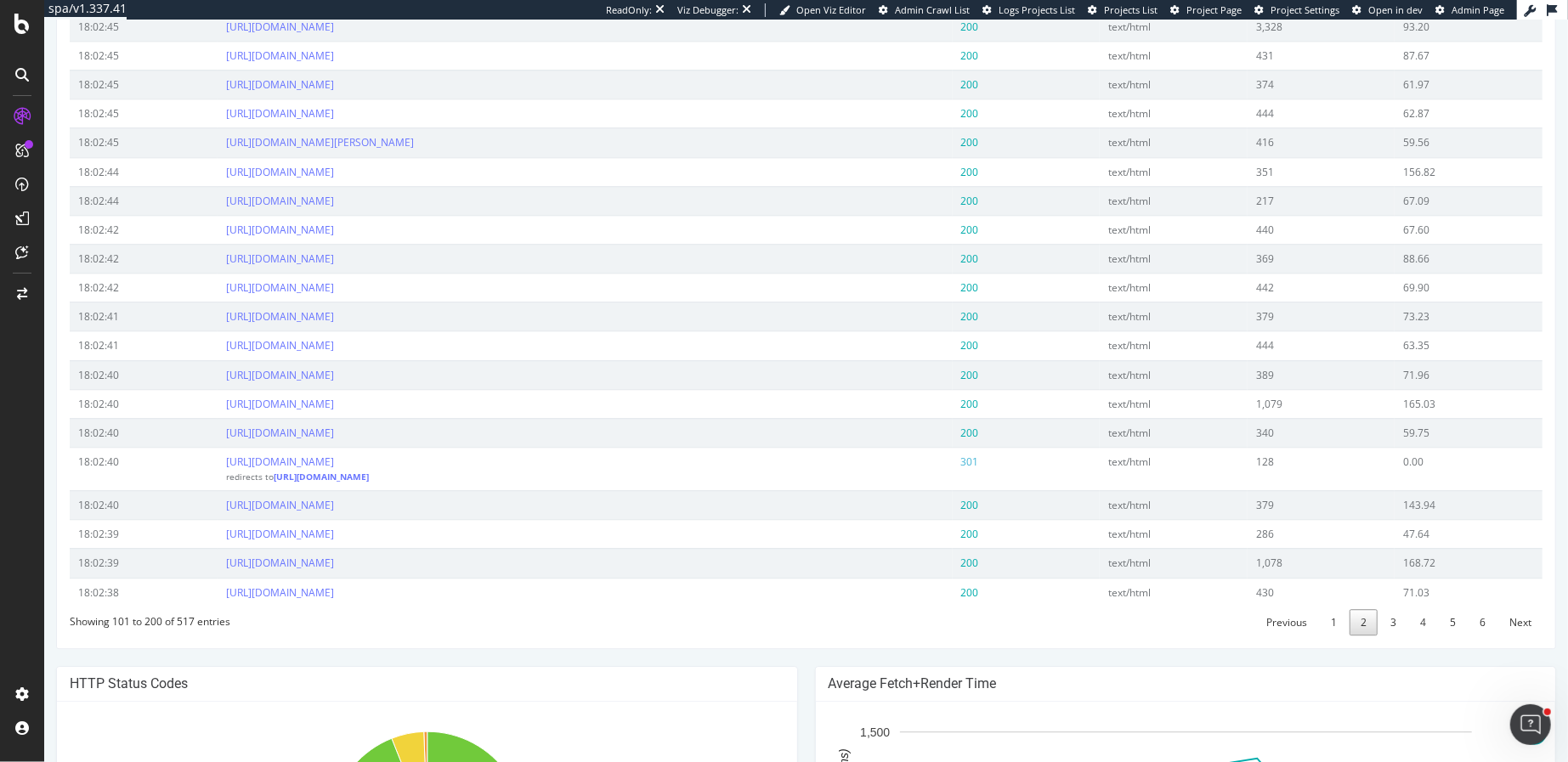
scroll to position [3178, 0]
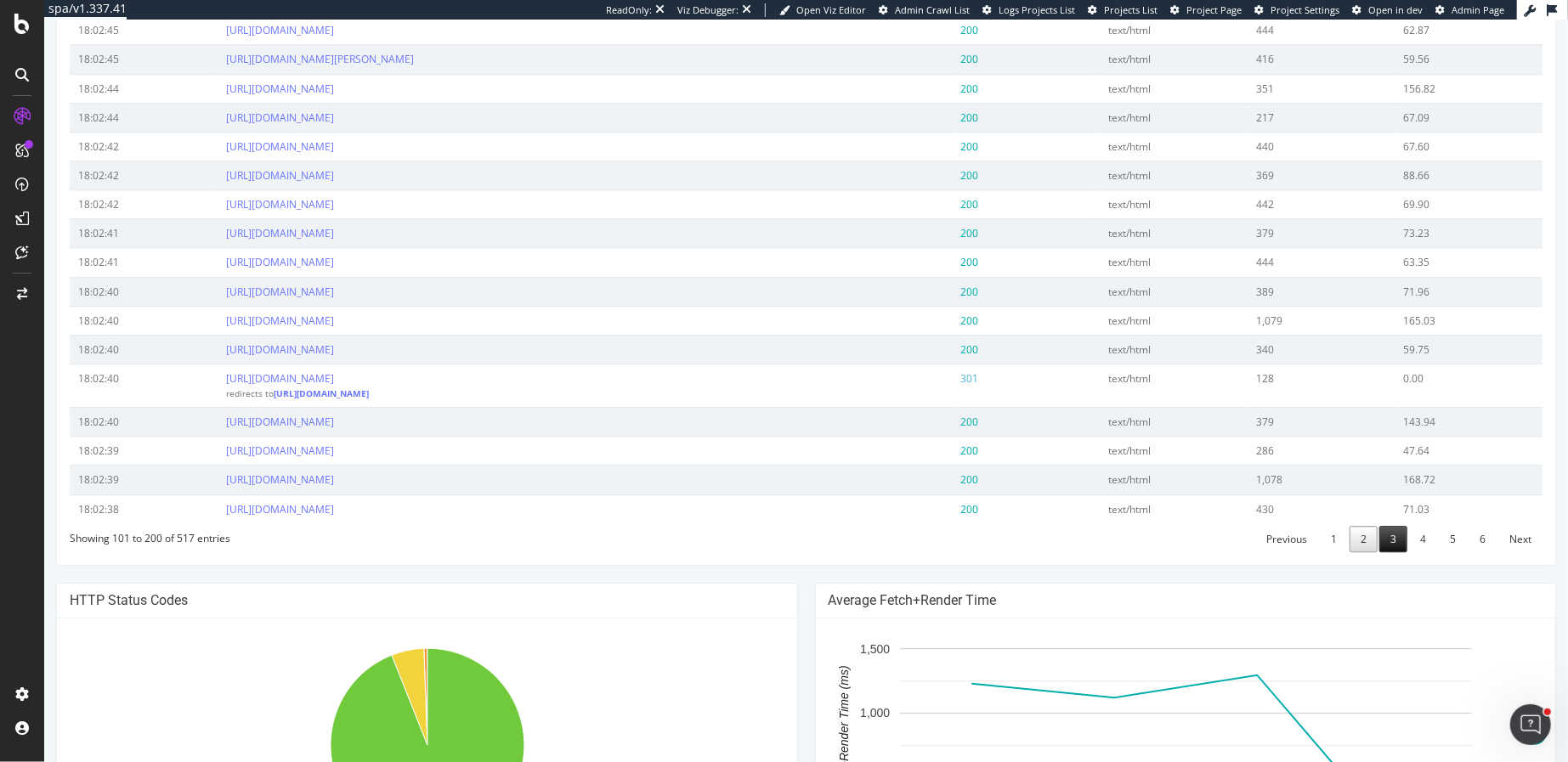
click at [1395, 526] on link "3" at bounding box center [1392, 539] width 28 height 26
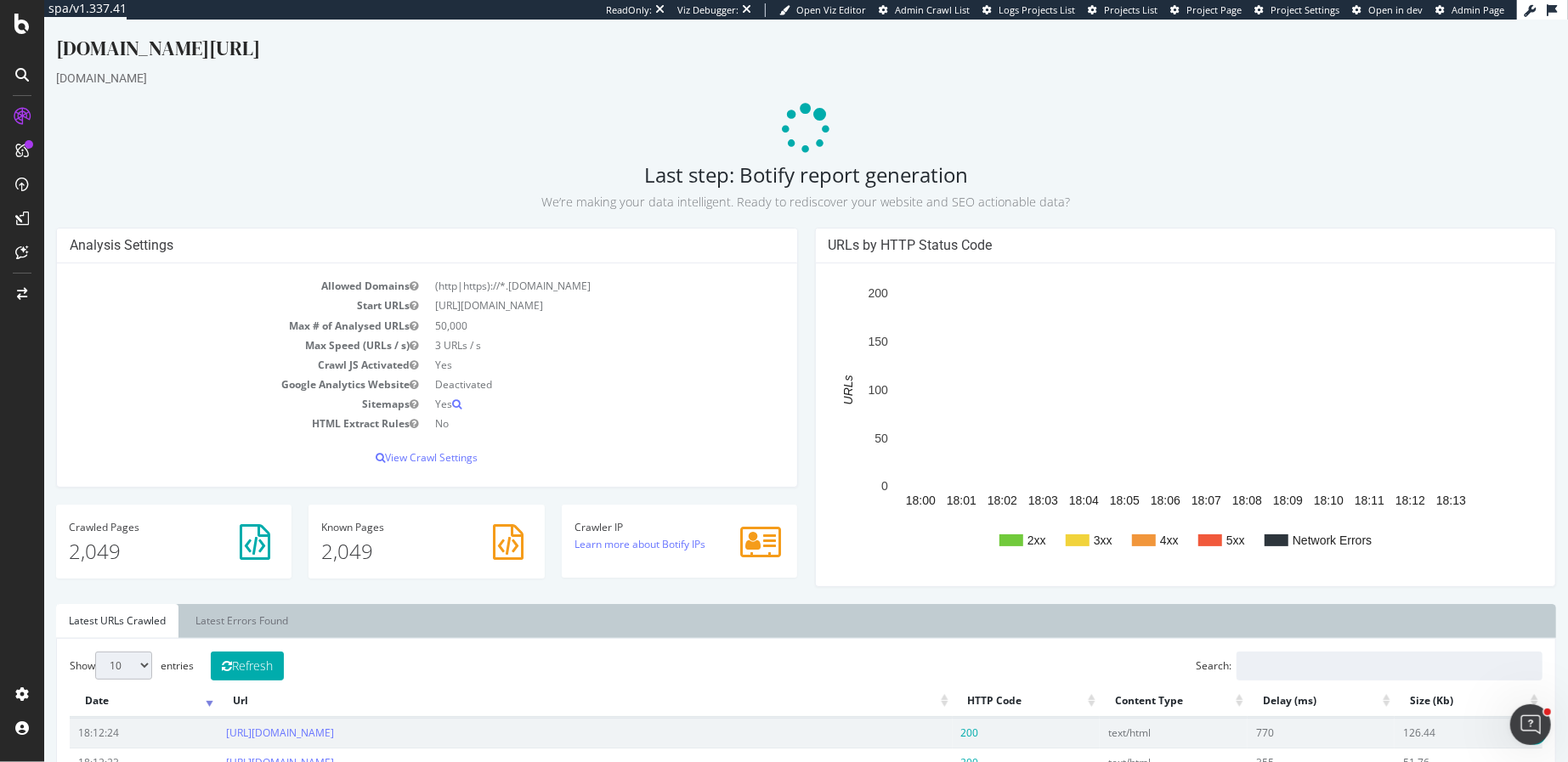
scroll to position [0, 0]
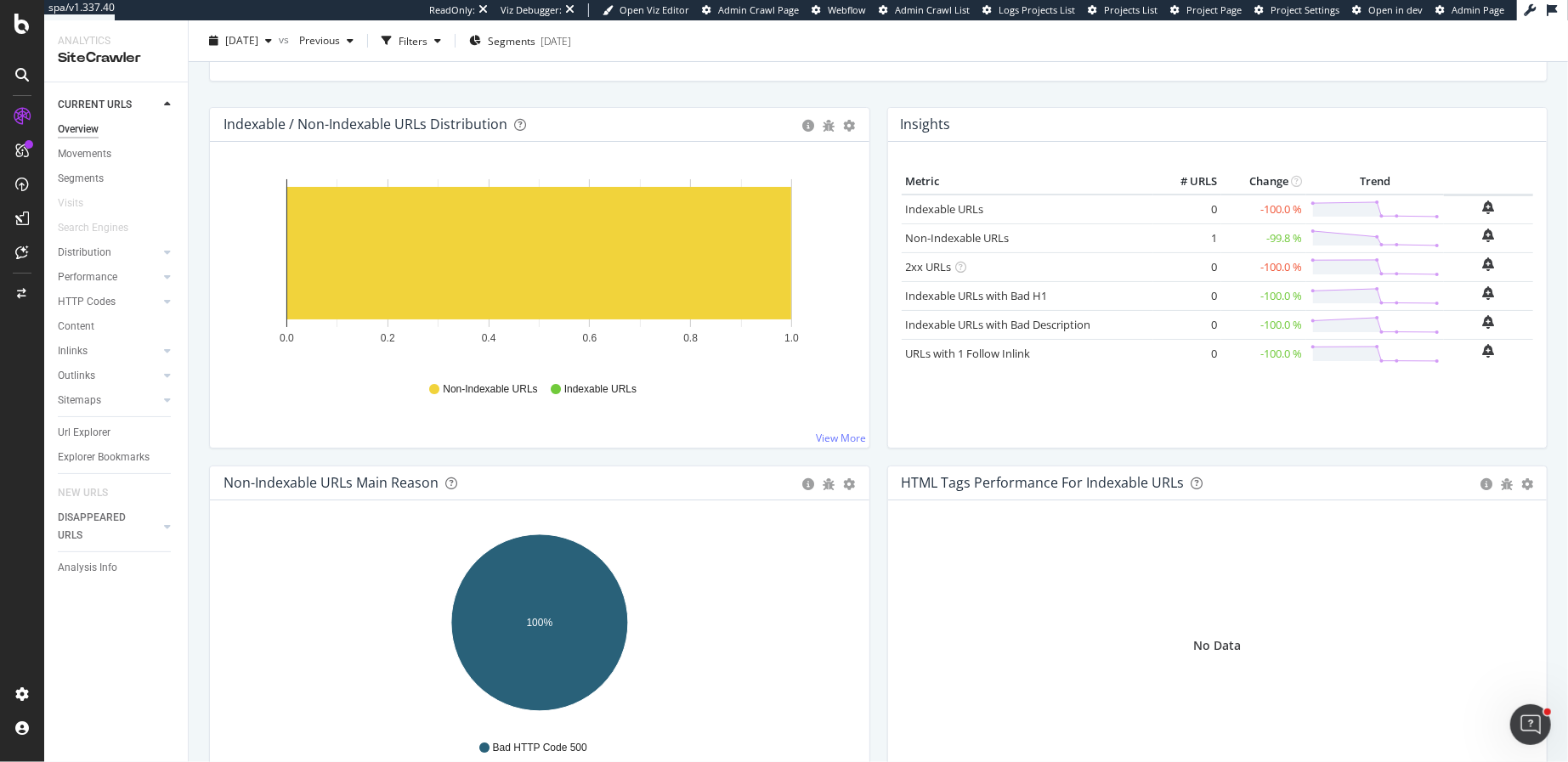
scroll to position [316, 0]
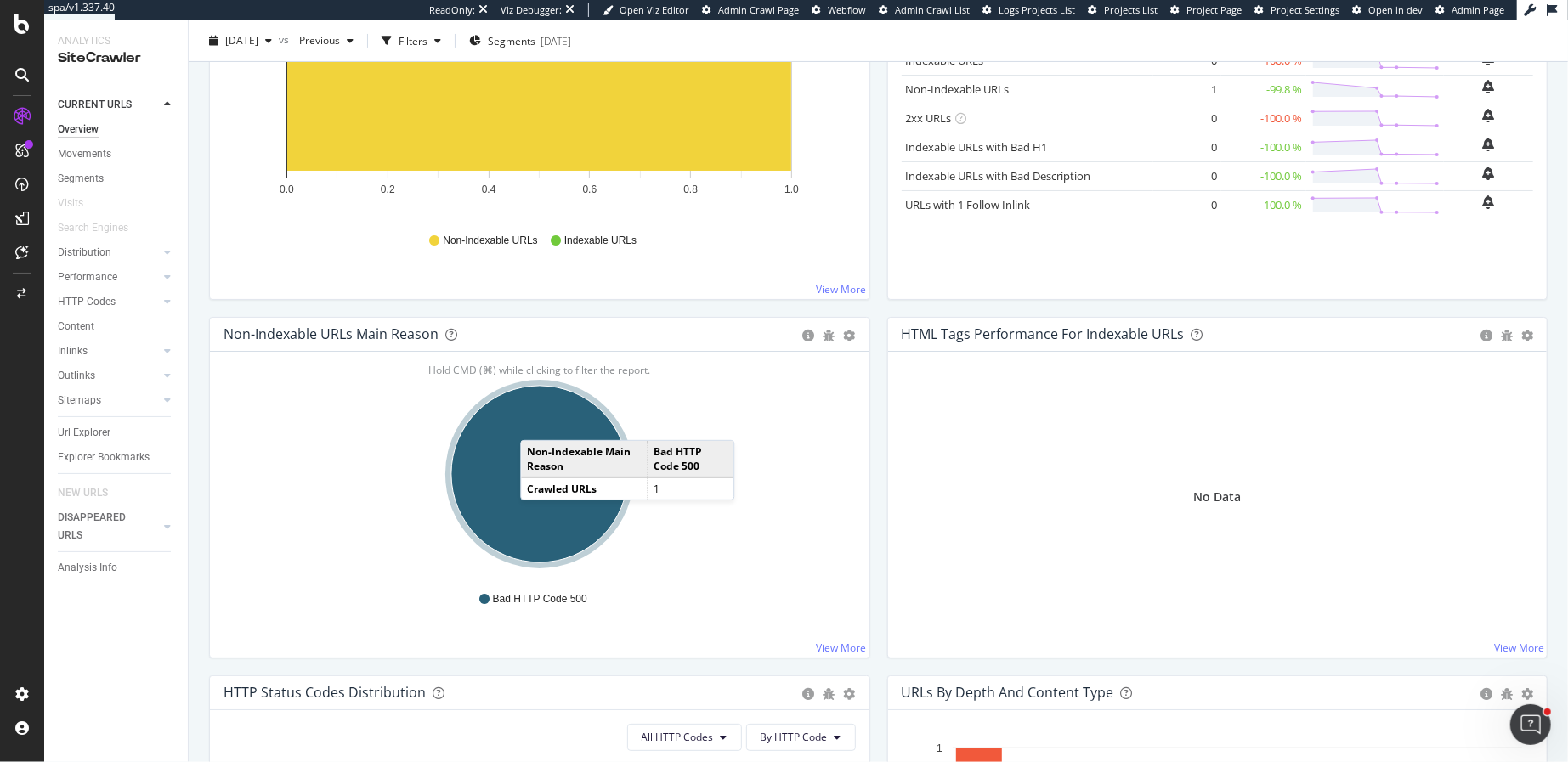
click at [537, 422] on ellipse "A chart." at bounding box center [539, 474] width 177 height 177
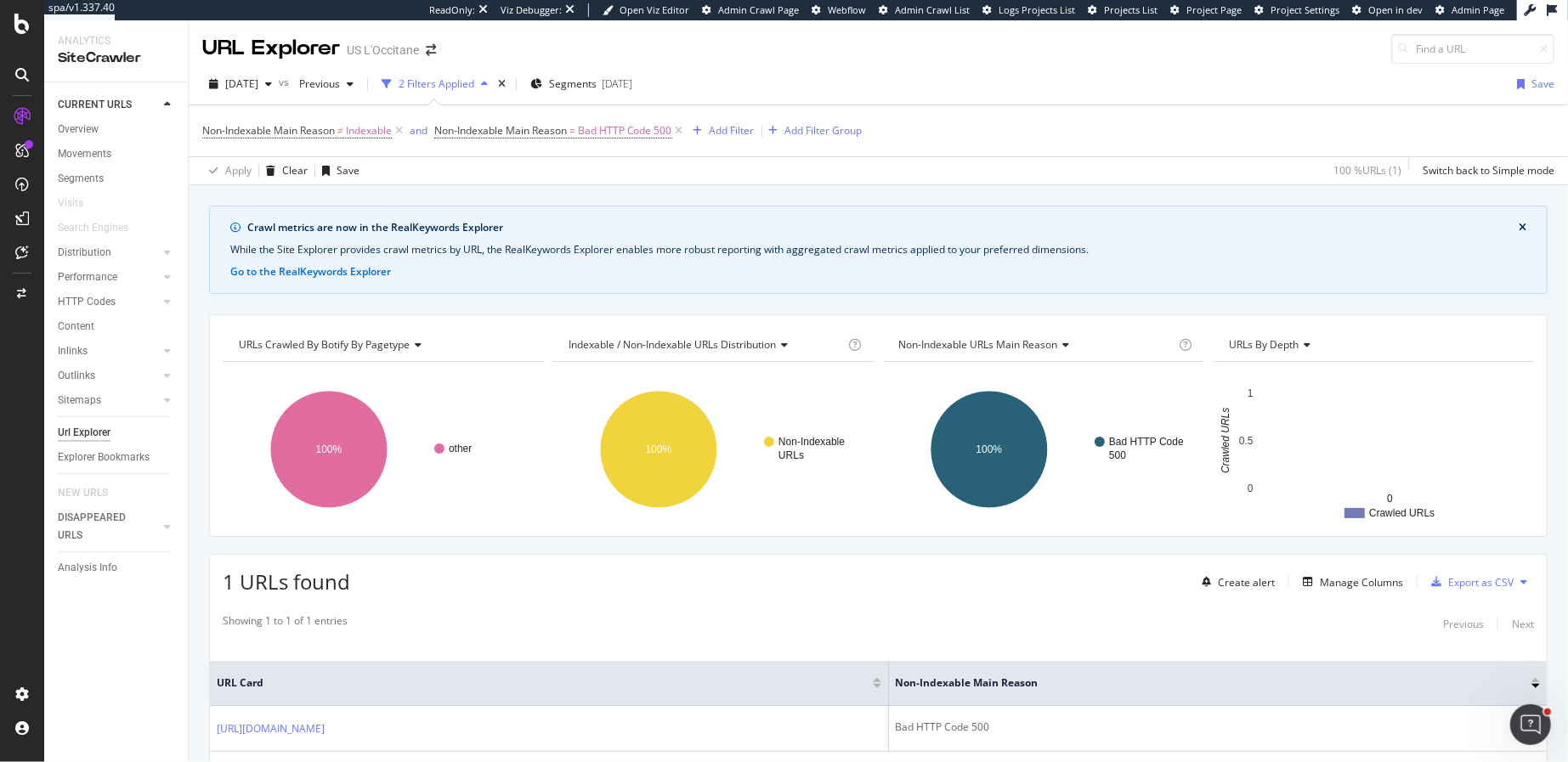
scroll to position [45, 0]
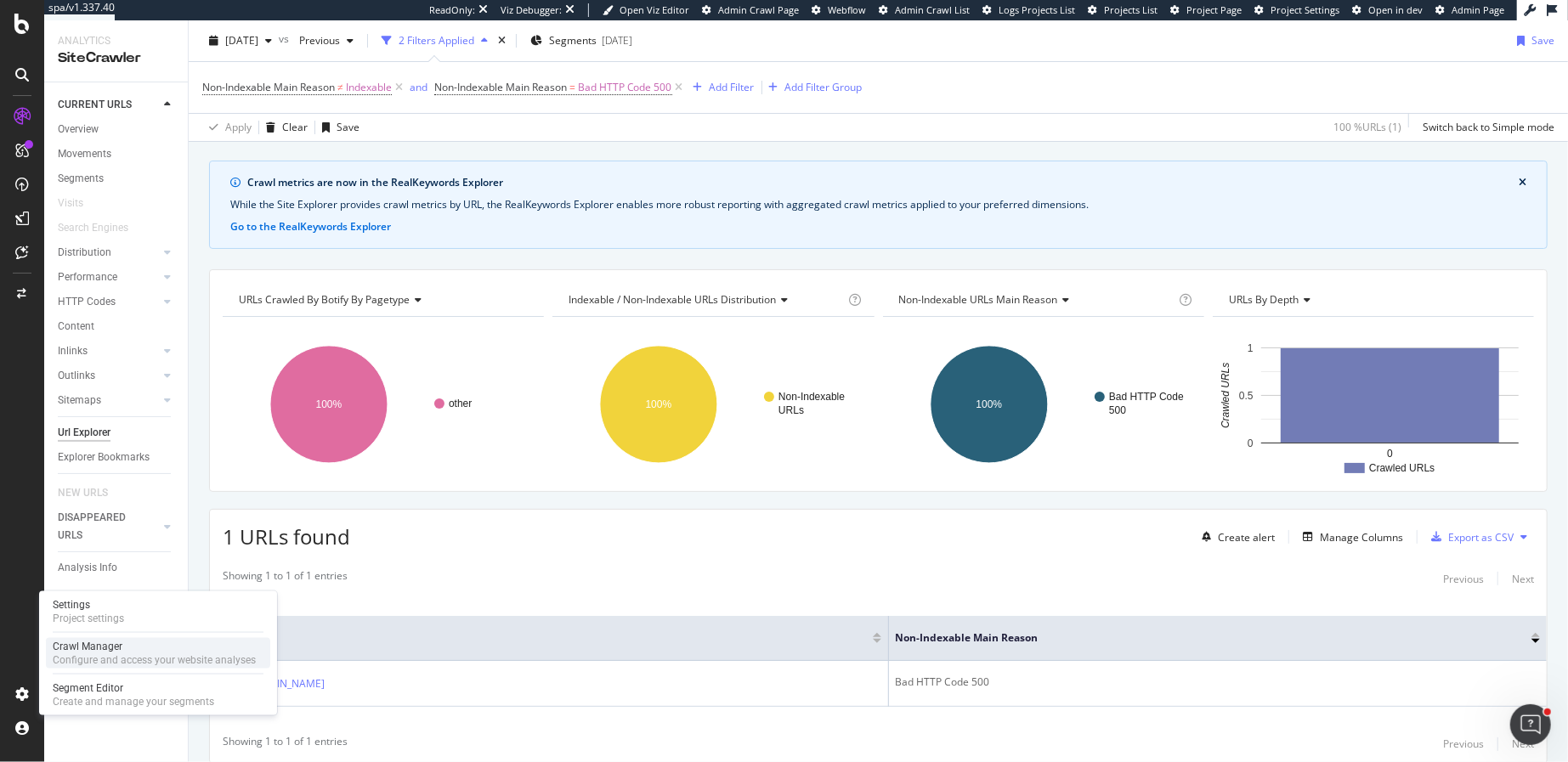
click at [121, 660] on div "Configure and access your website analyses" at bounding box center [154, 660] width 203 height 14
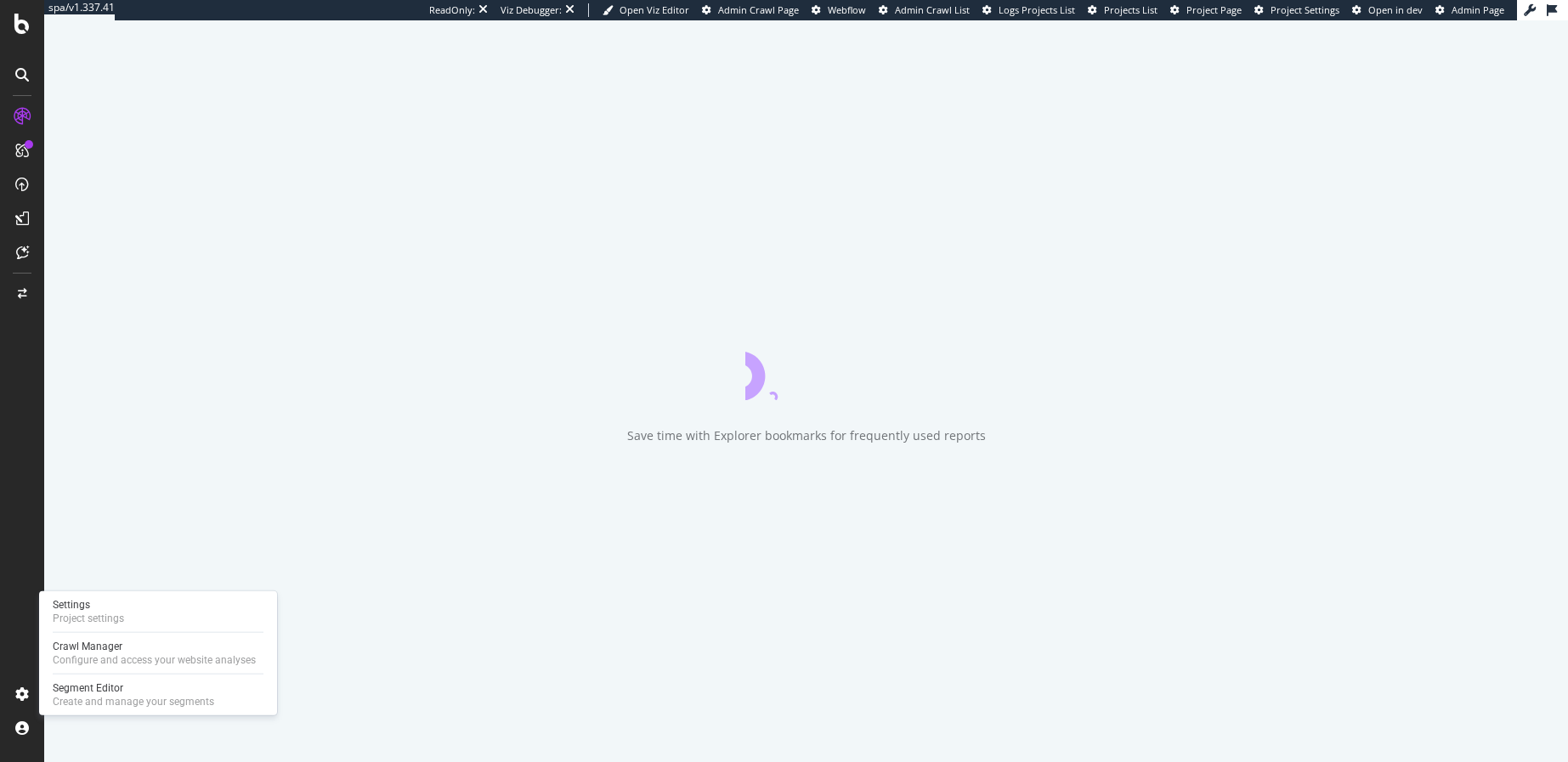
click at [85, 650] on div "Crawl Manager" at bounding box center [154, 647] width 203 height 14
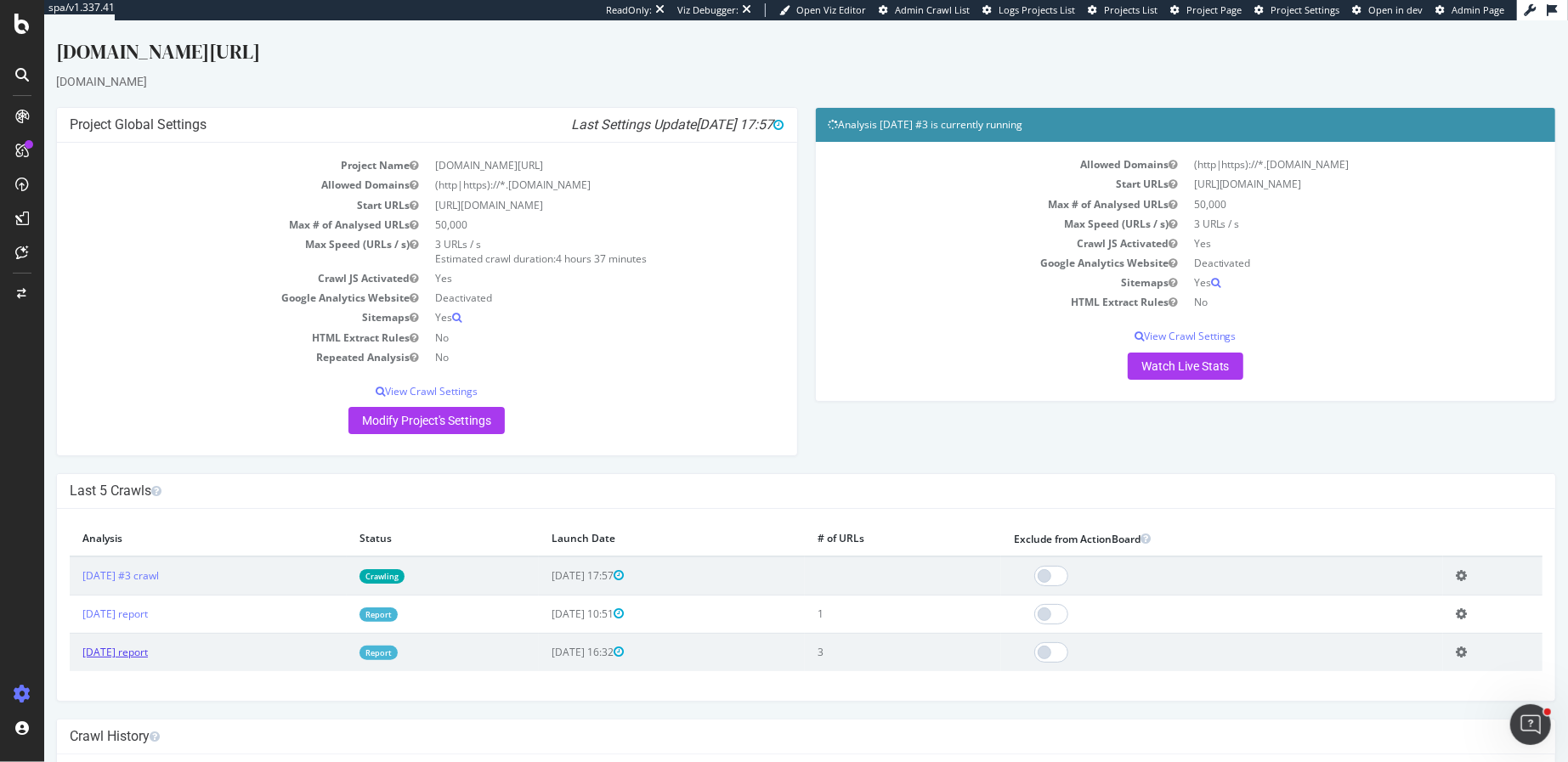
click at [147, 648] on link "[DATE] report" at bounding box center [114, 652] width 66 height 15
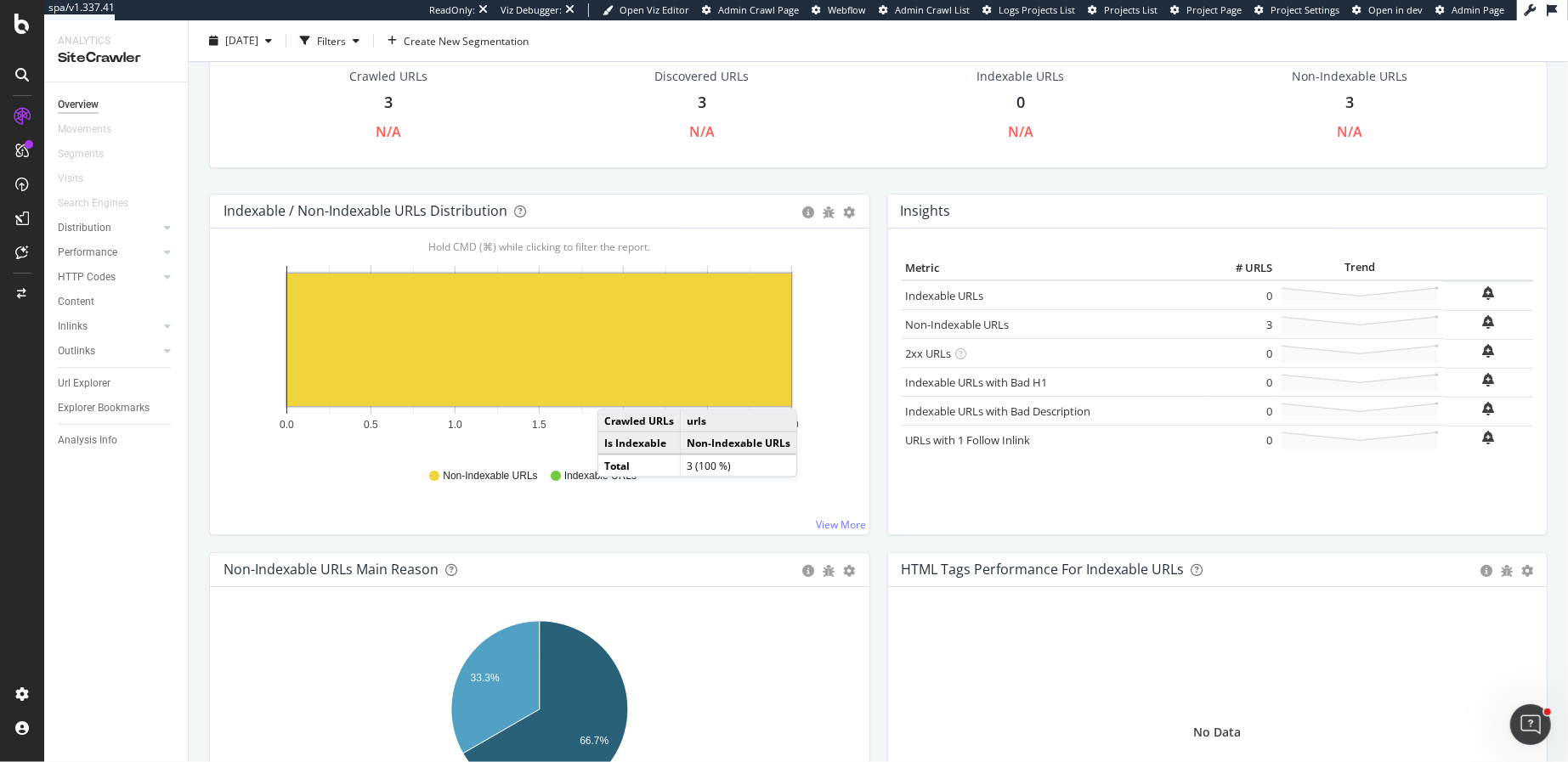
scroll to position [85, 0]
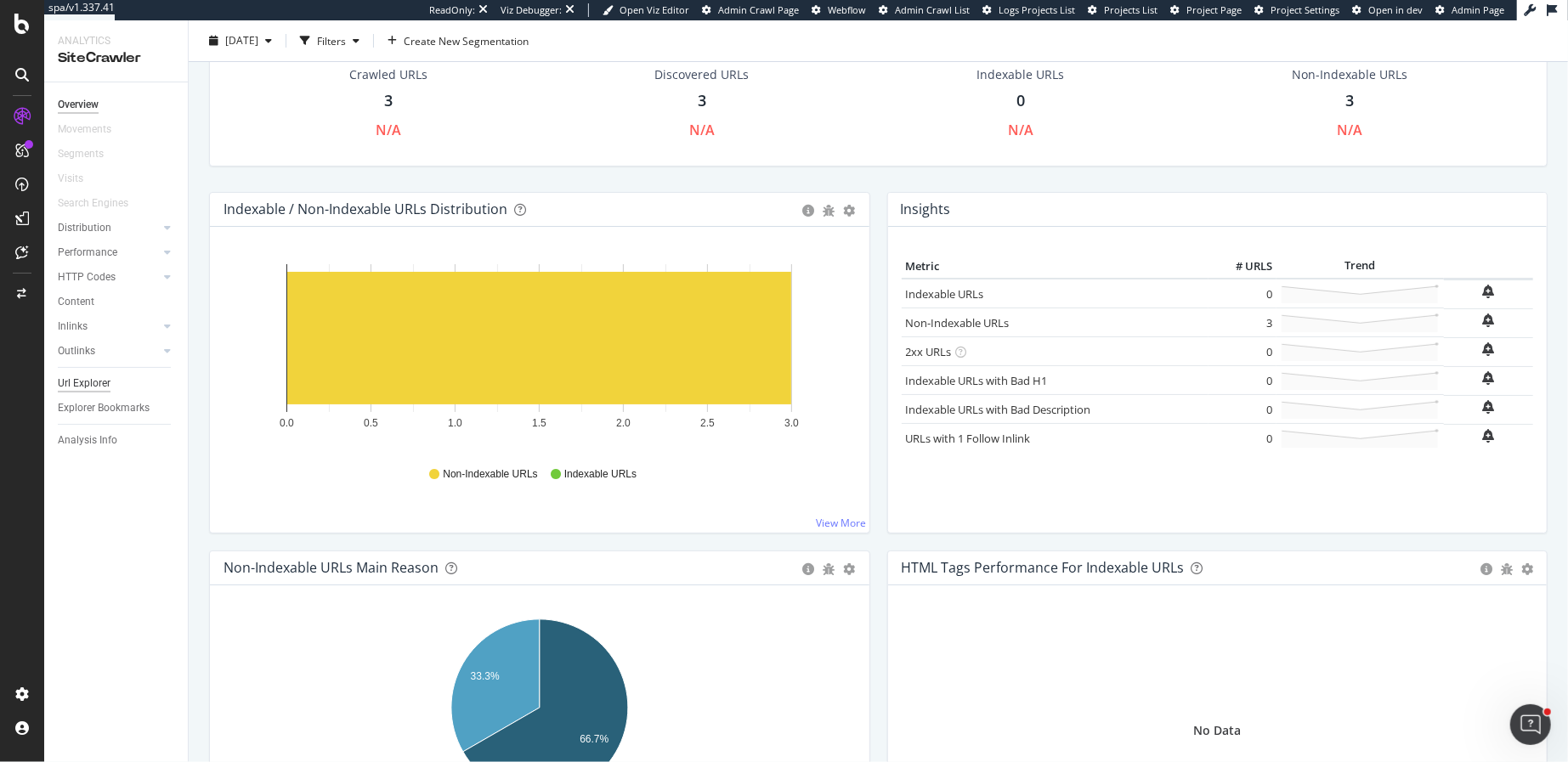
click at [92, 385] on div "Url Explorer" at bounding box center [84, 384] width 53 height 18
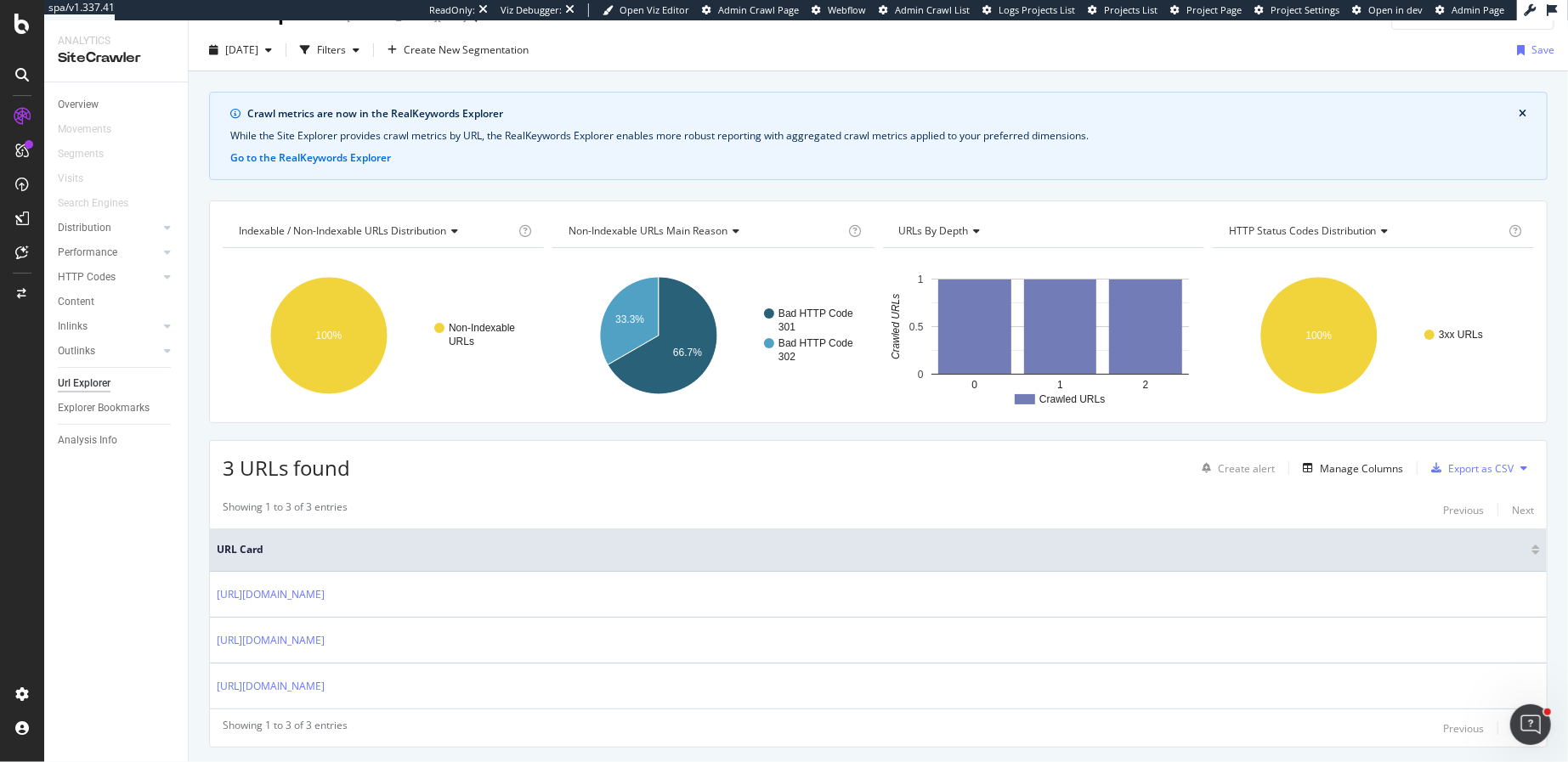
scroll to position [75, 0]
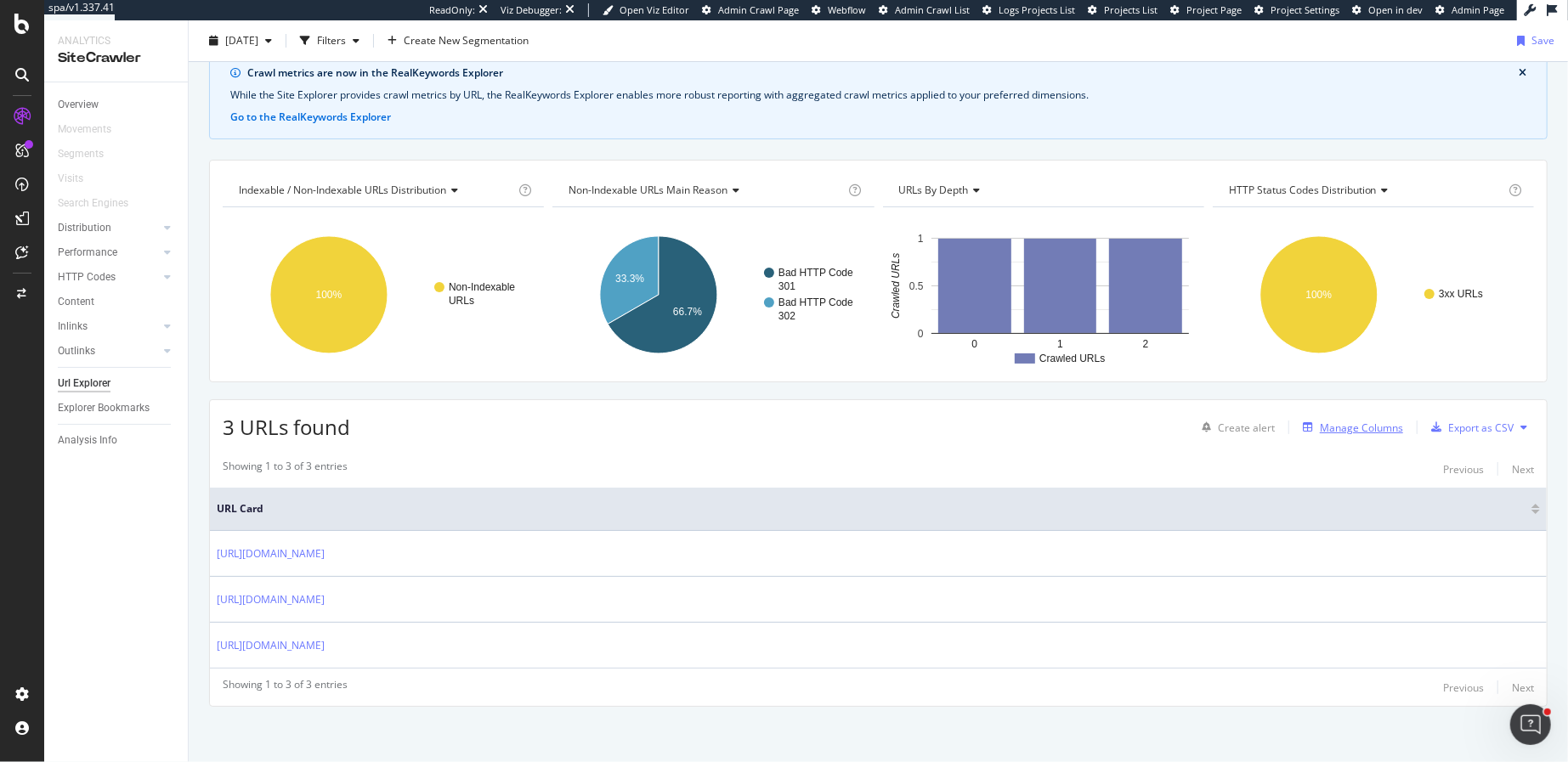
click at [1365, 421] on div "Manage Columns" at bounding box center [1362, 428] width 83 height 15
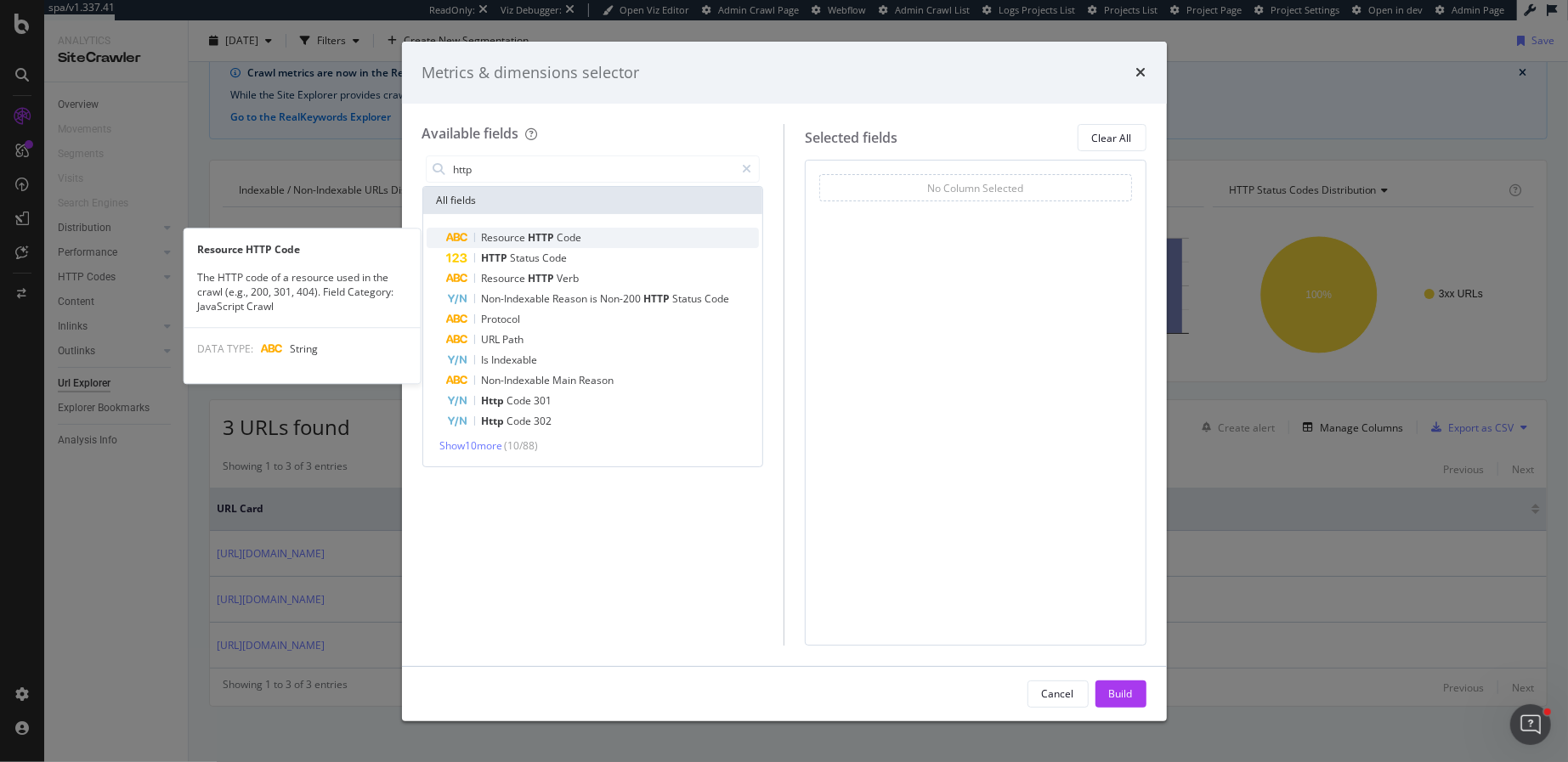
type input "http"
click at [507, 235] on span "Resource" at bounding box center [505, 238] width 47 height 15
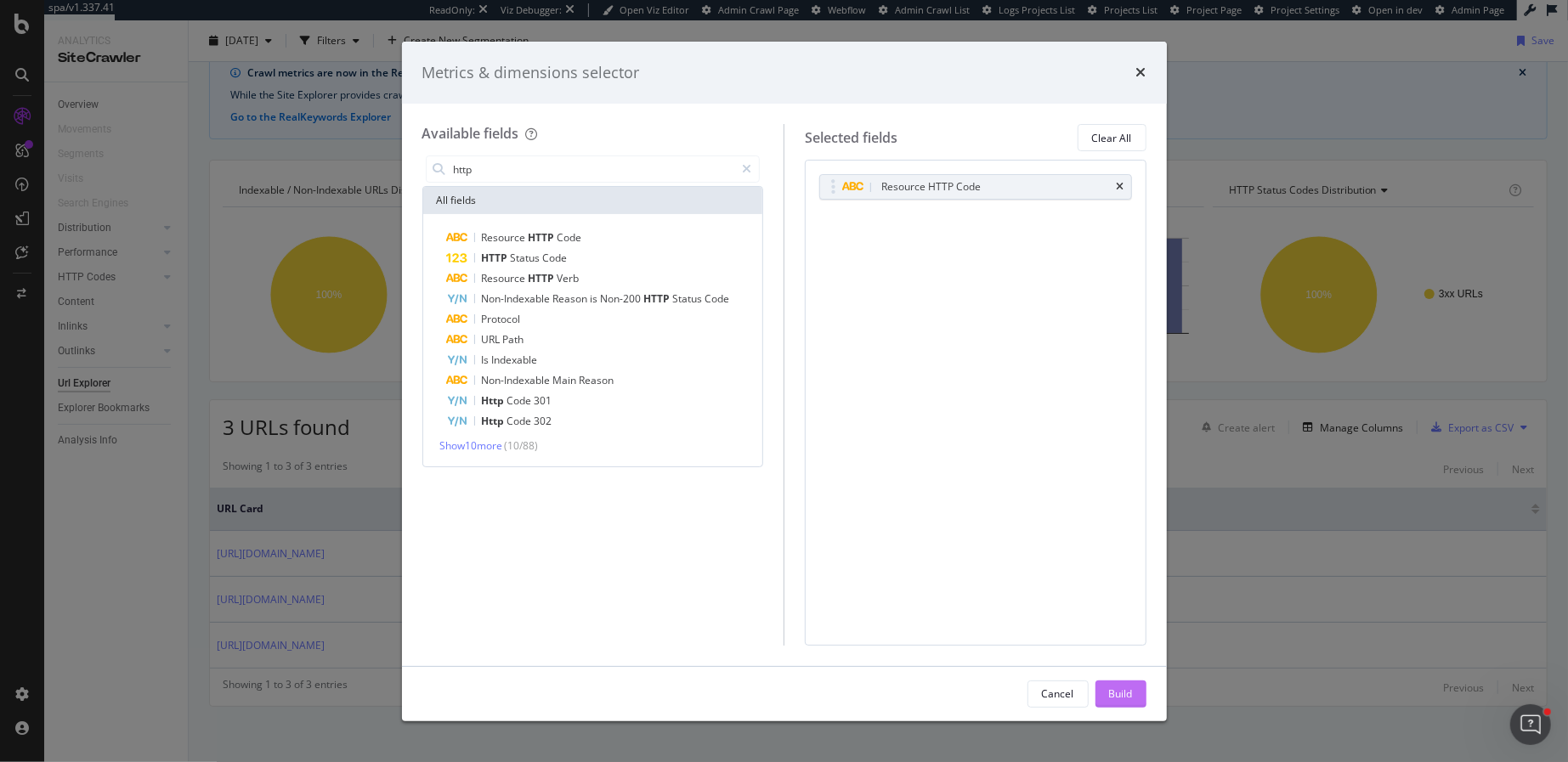
click at [1114, 695] on div "Build" at bounding box center [1121, 694] width 24 height 15
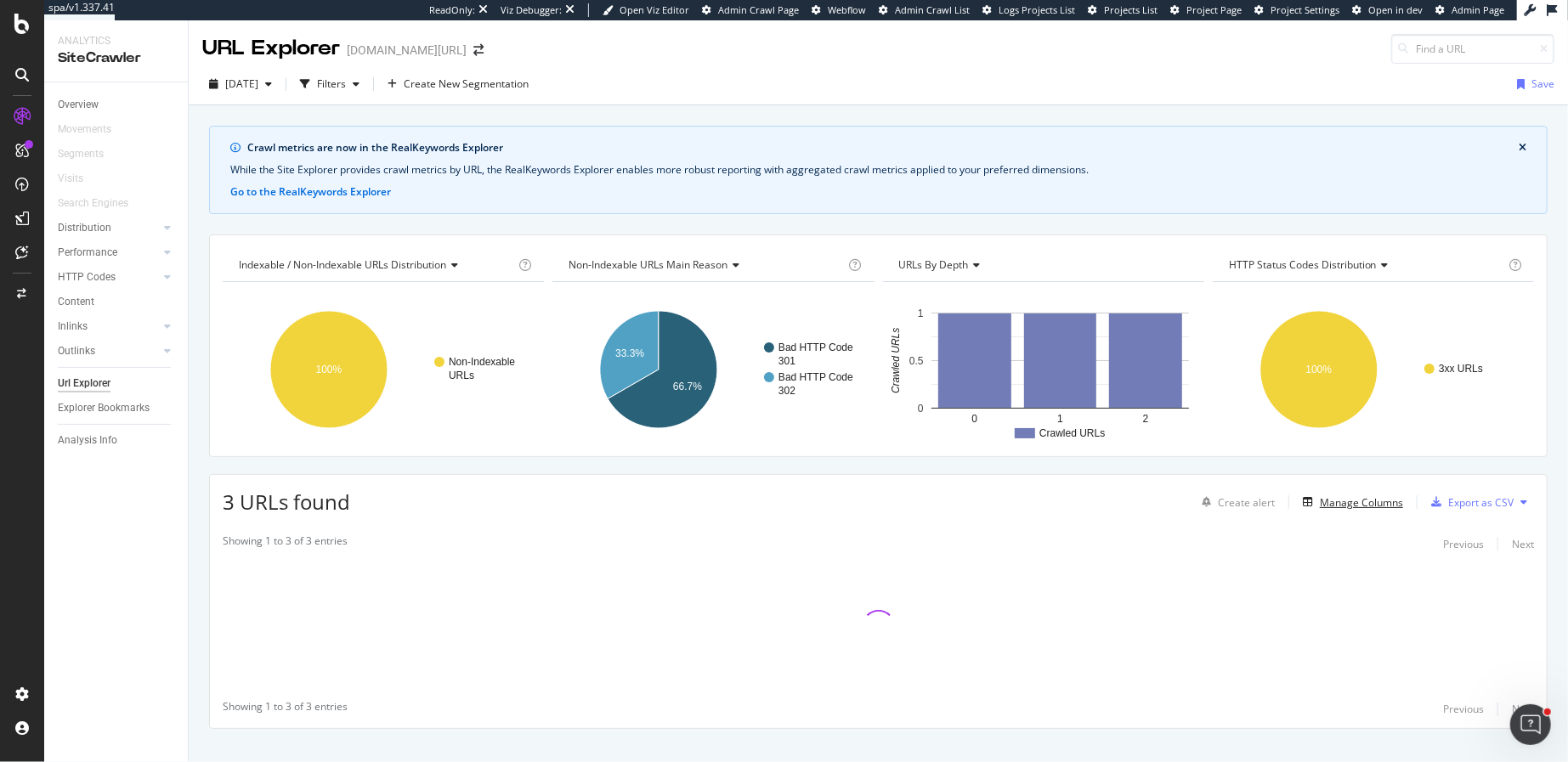
scroll to position [24, 0]
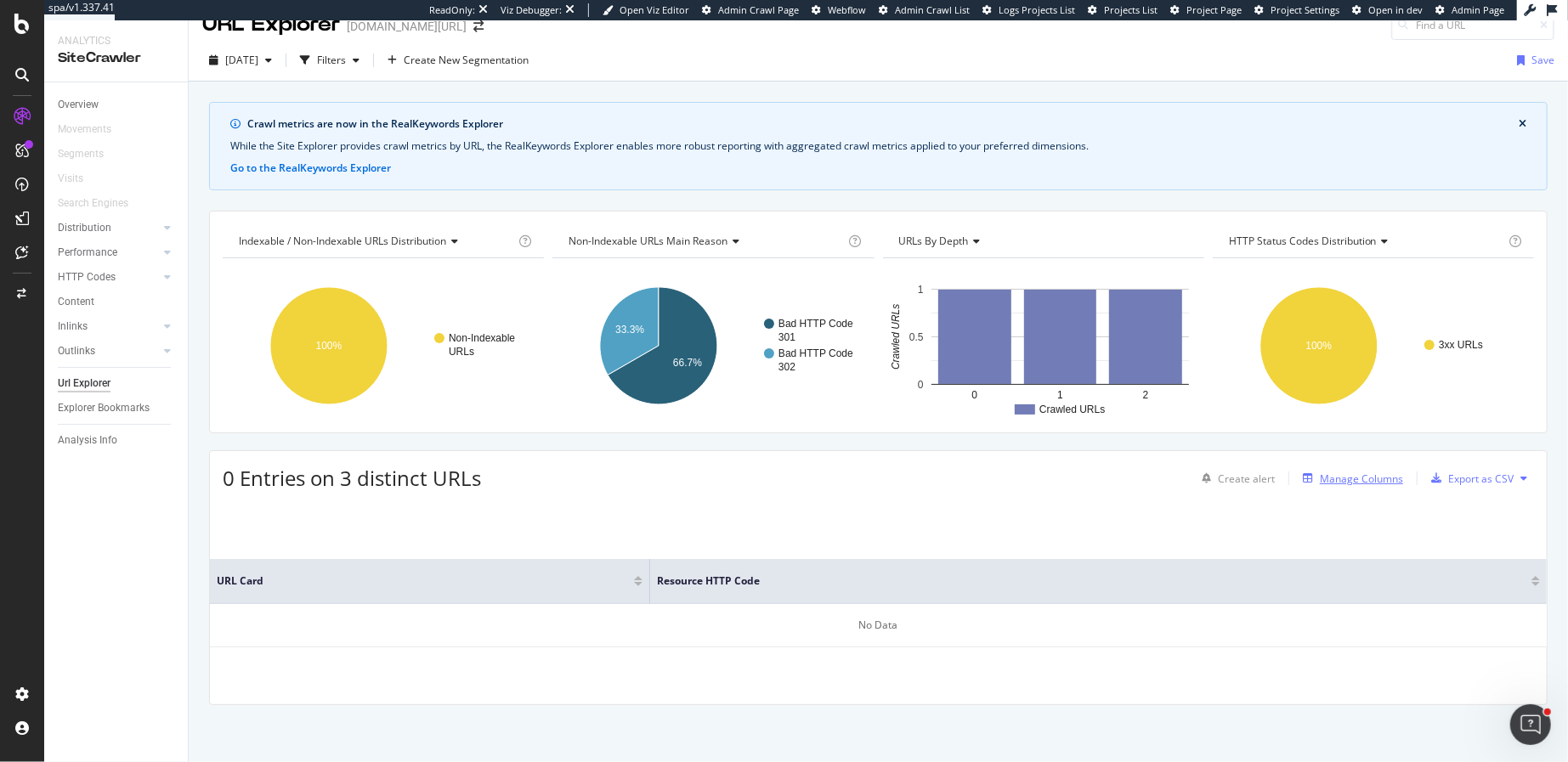
click at [1369, 472] on div "Manage Columns" at bounding box center [1362, 479] width 83 height 15
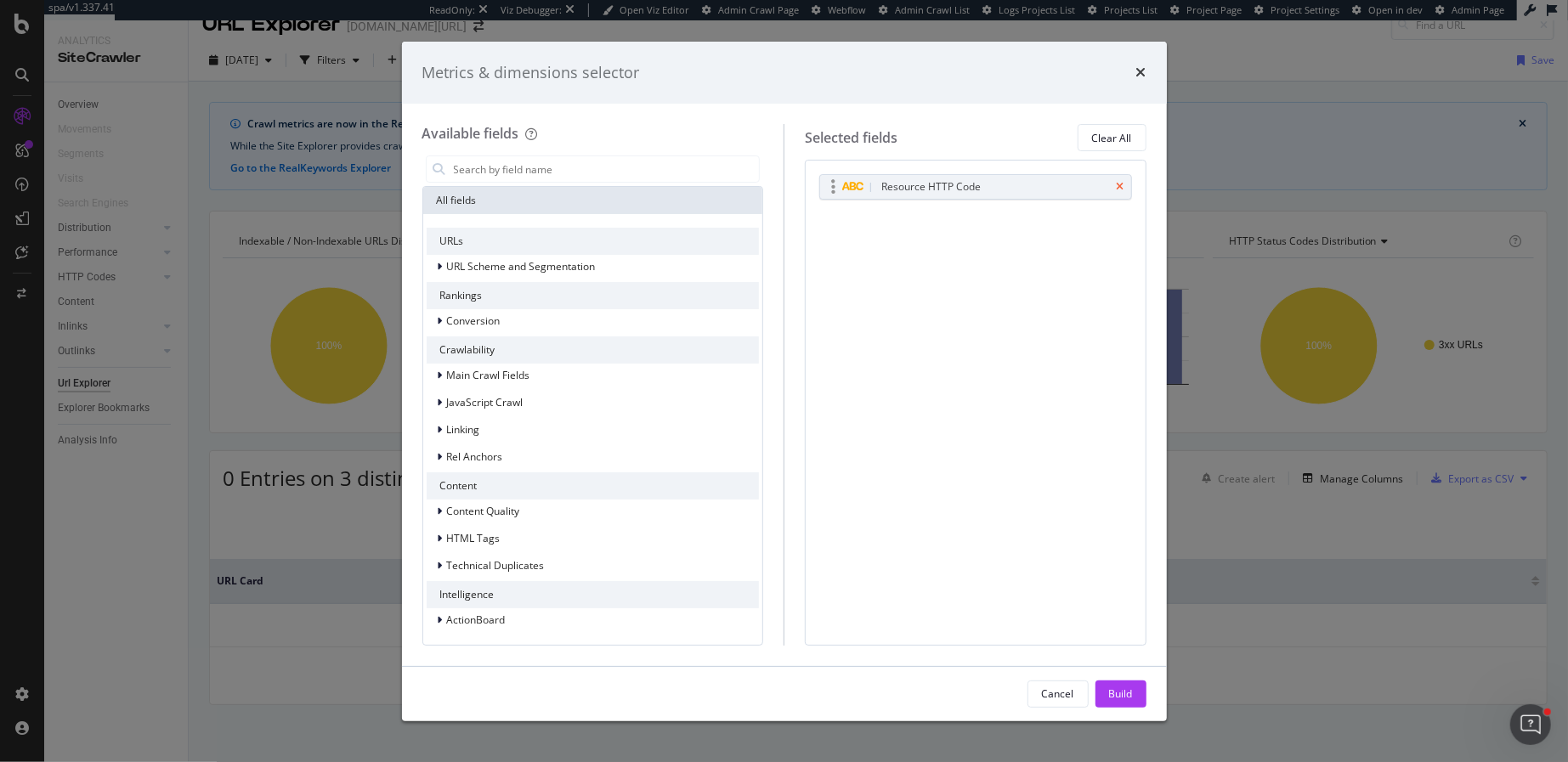
click at [1119, 186] on icon "times" at bounding box center [1120, 187] width 8 height 10
click at [605, 176] on input "modal" at bounding box center [606, 169] width 308 height 26
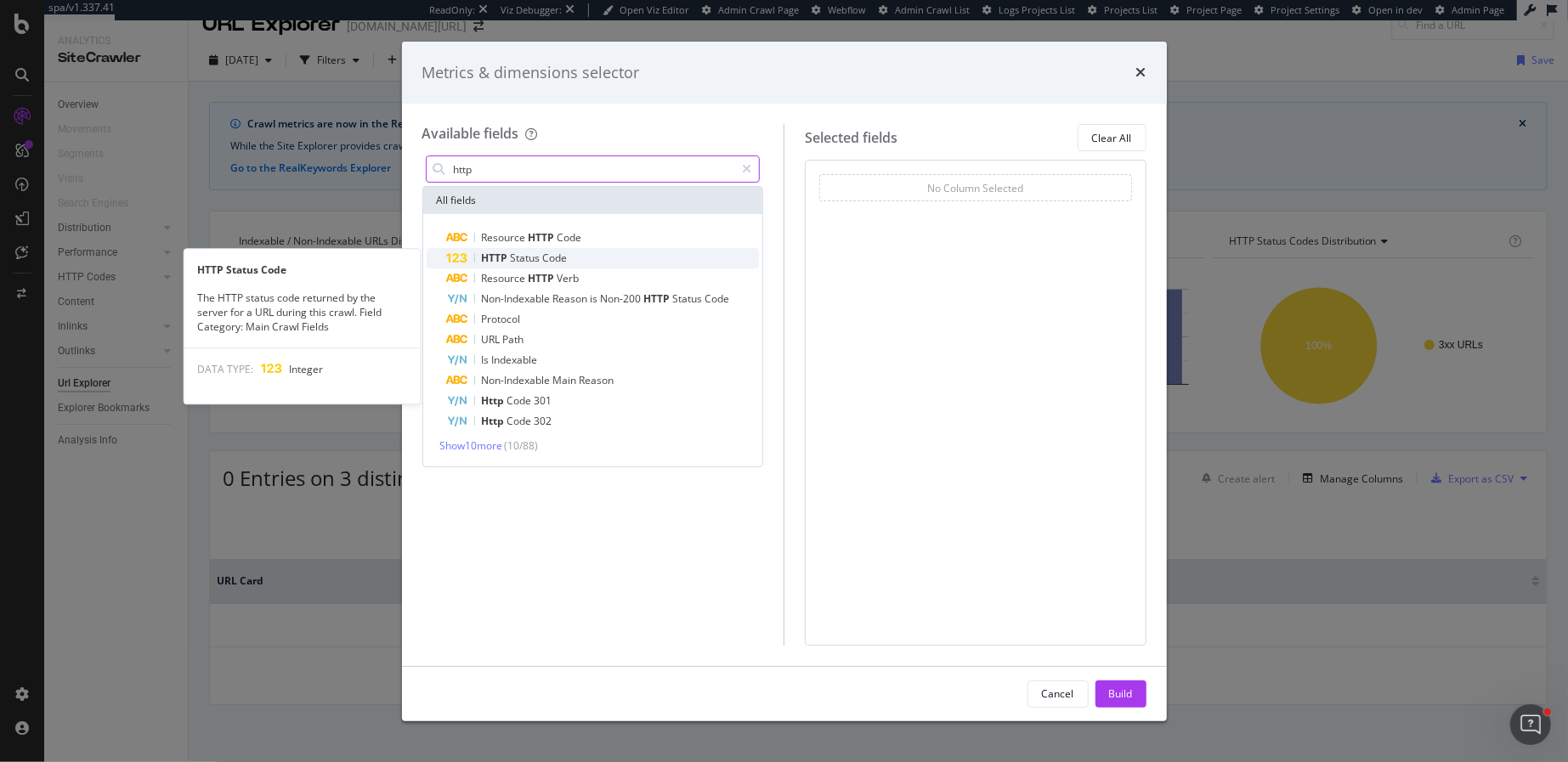
type input "http"
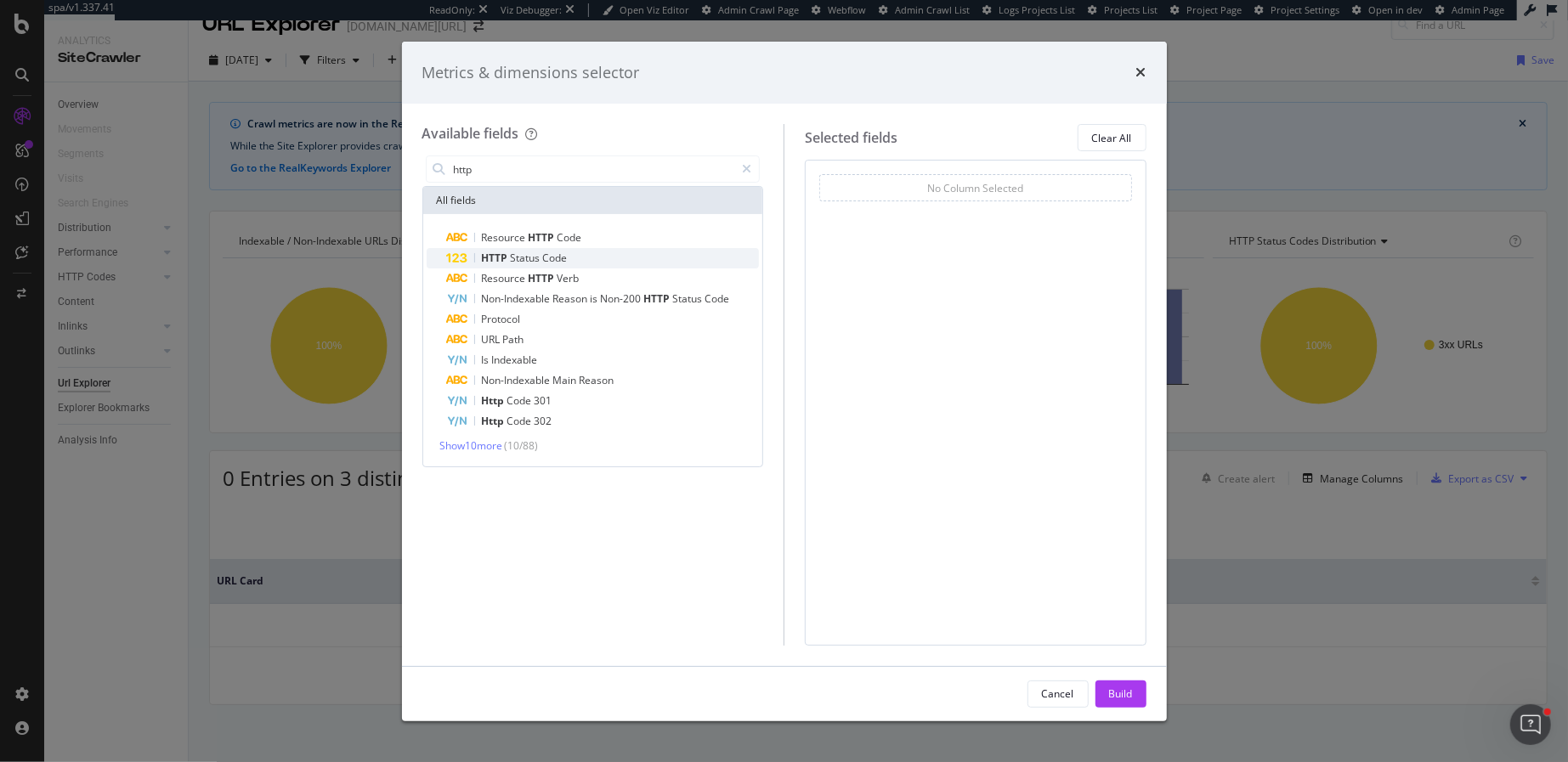
click at [551, 257] on span "Code" at bounding box center [555, 257] width 25 height 15
click at [1111, 688] on div "Build" at bounding box center [1121, 694] width 24 height 15
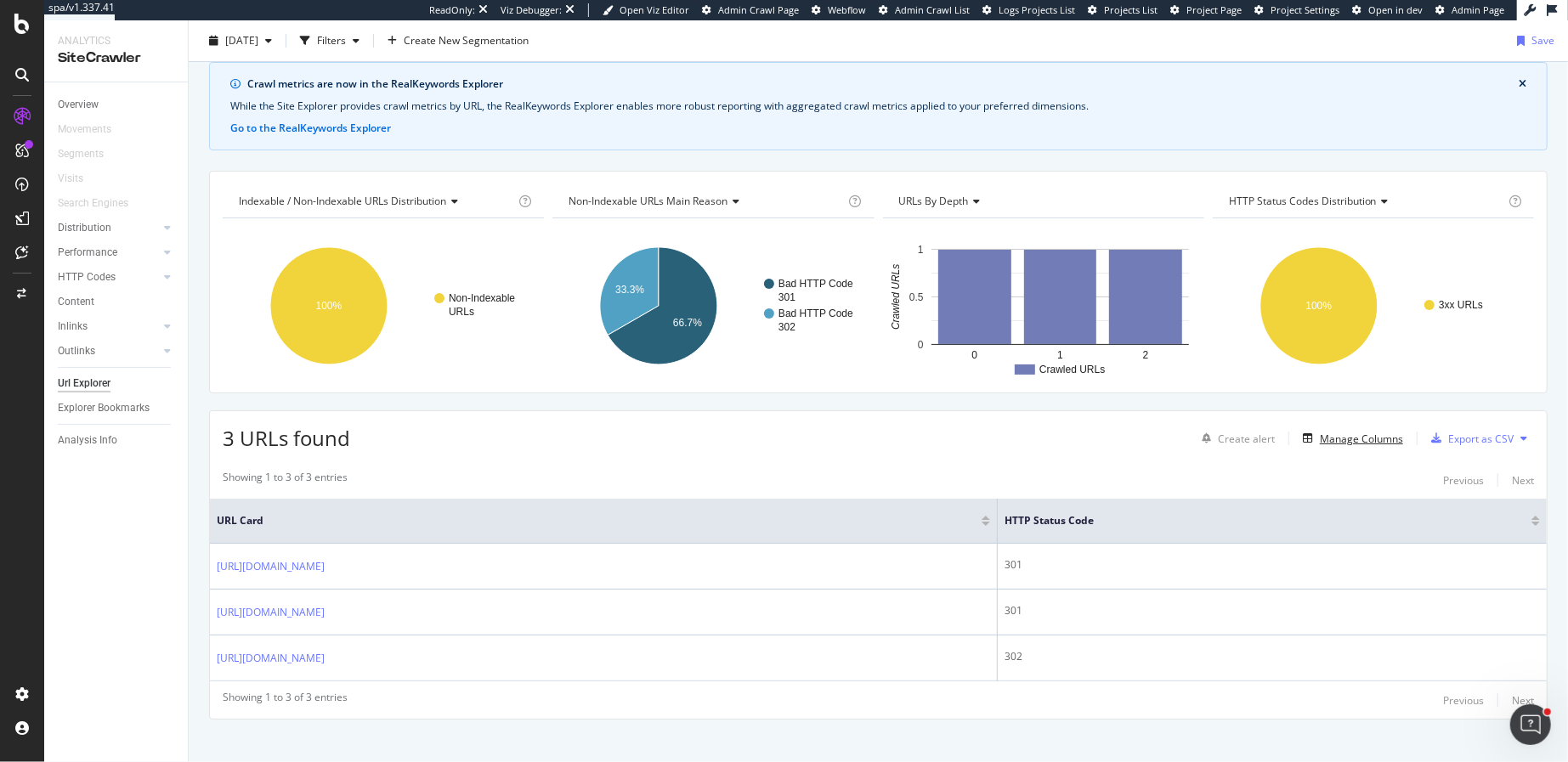
scroll to position [77, 0]
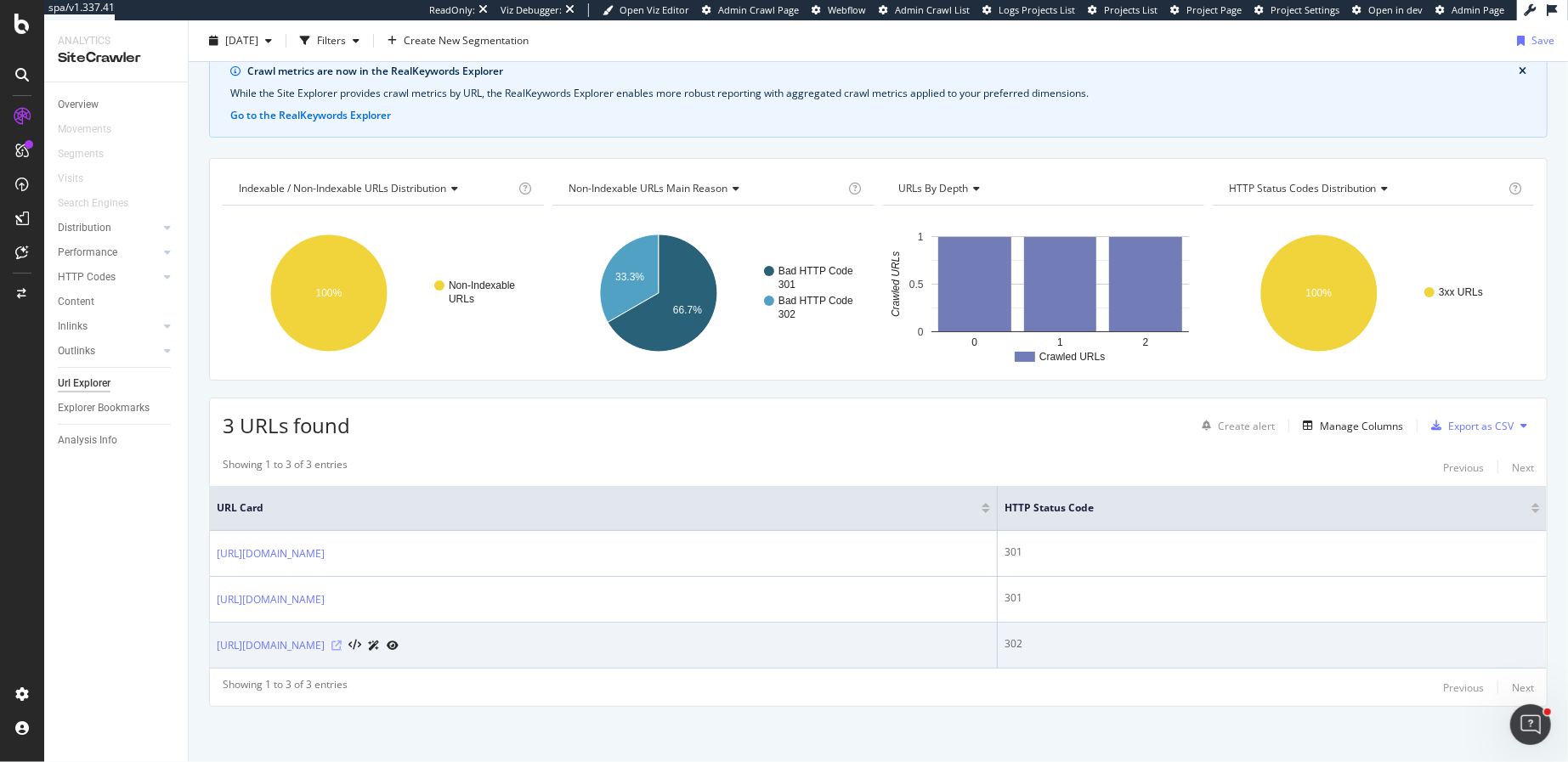
click at [341, 641] on icon at bounding box center [337, 646] width 10 height 10
